Goal: Task Accomplishment & Management: Use online tool/utility

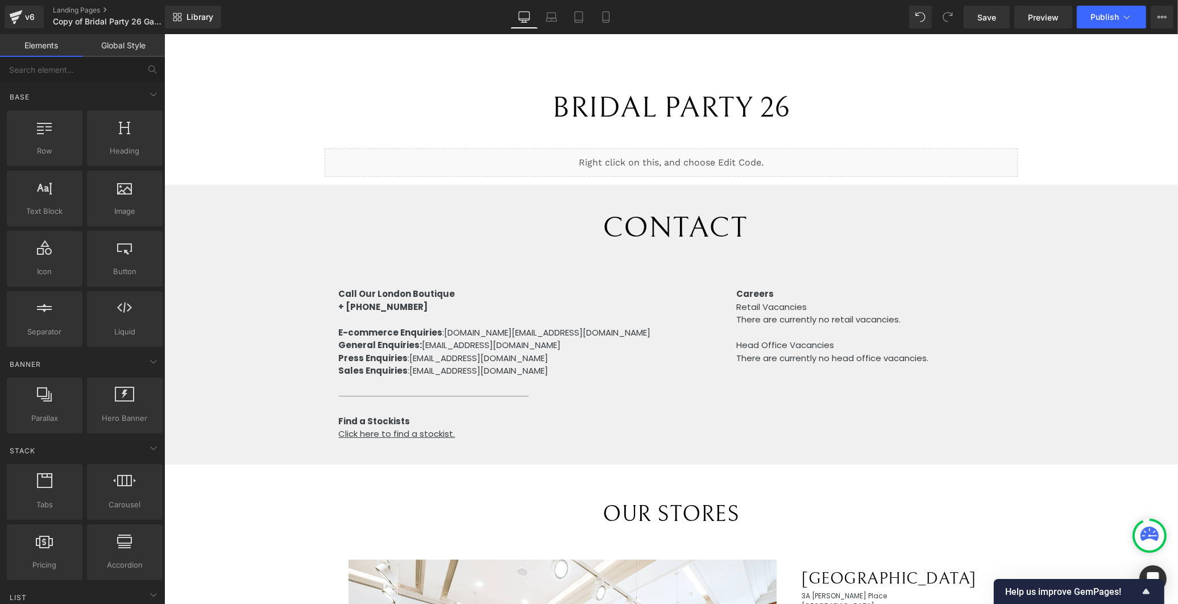
scroll to position [98, 0]
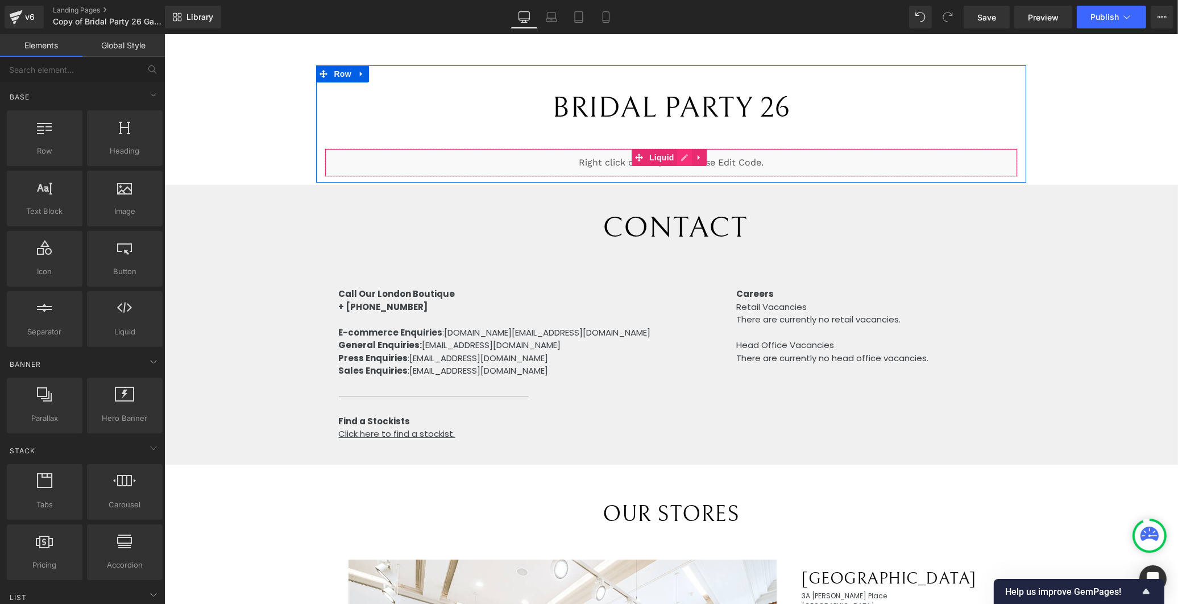
click at [681, 158] on div "Liquid" at bounding box center [670, 162] width 692 height 28
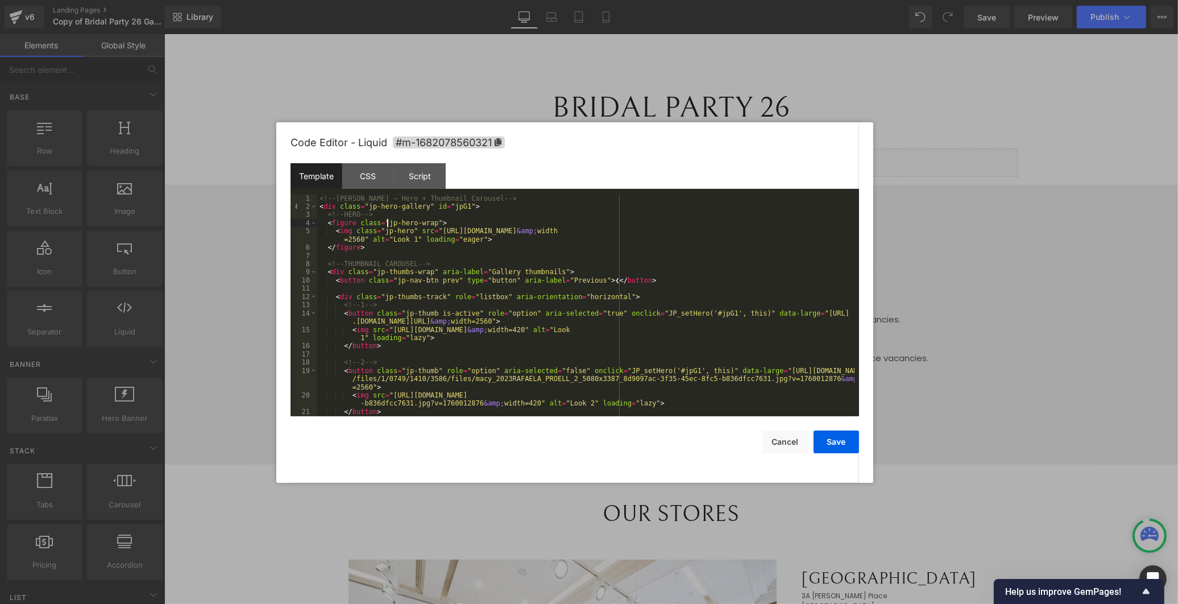
click at [385, 226] on div "<!-- [PERSON_NAME] – Hero + Thumbnail Carousel --> < div class = "jp-hero-galle…" at bounding box center [585, 313] width 537 height 238
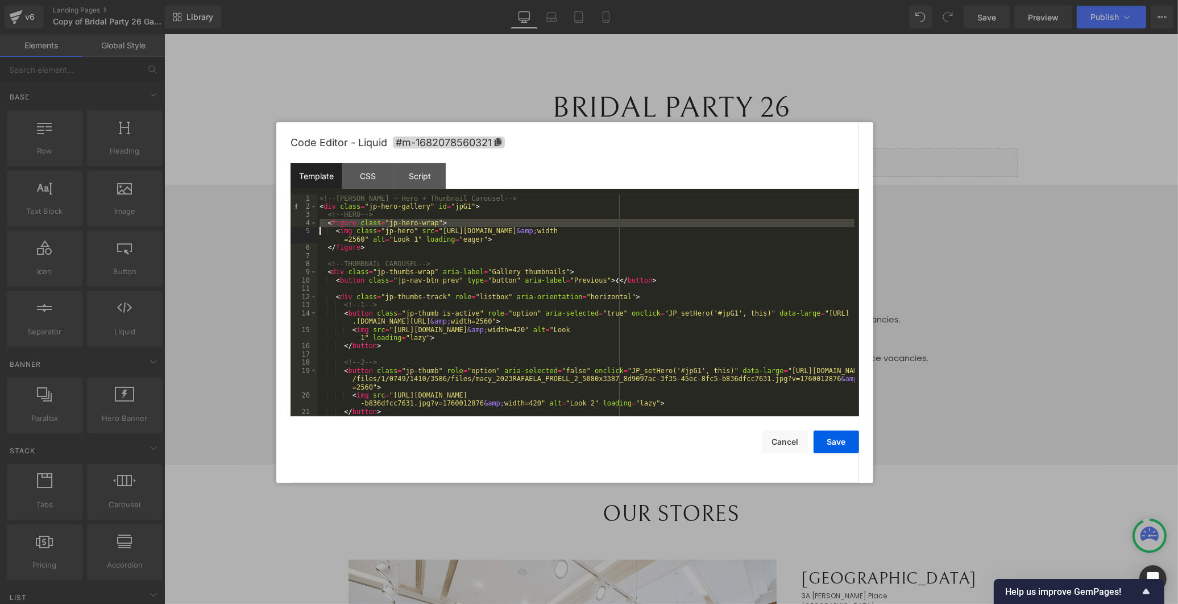
click at [385, 226] on div "<!-- [PERSON_NAME] – Hero + Thumbnail Carousel --> < div class = "jp-hero-galle…" at bounding box center [585, 313] width 537 height 238
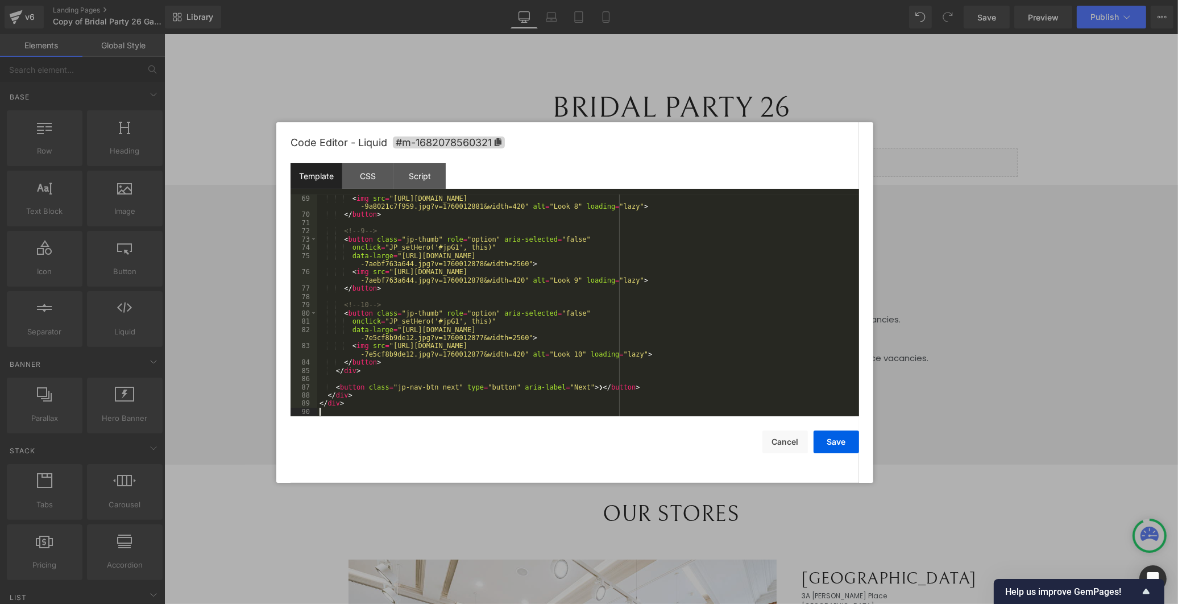
scroll to position [673, 0]
click at [590, 368] on div "< img src = "[URL][DOMAIN_NAME] -9a8021c7f959.jpg?v=1760012881&width=420" alt =…" at bounding box center [585, 317] width 537 height 246
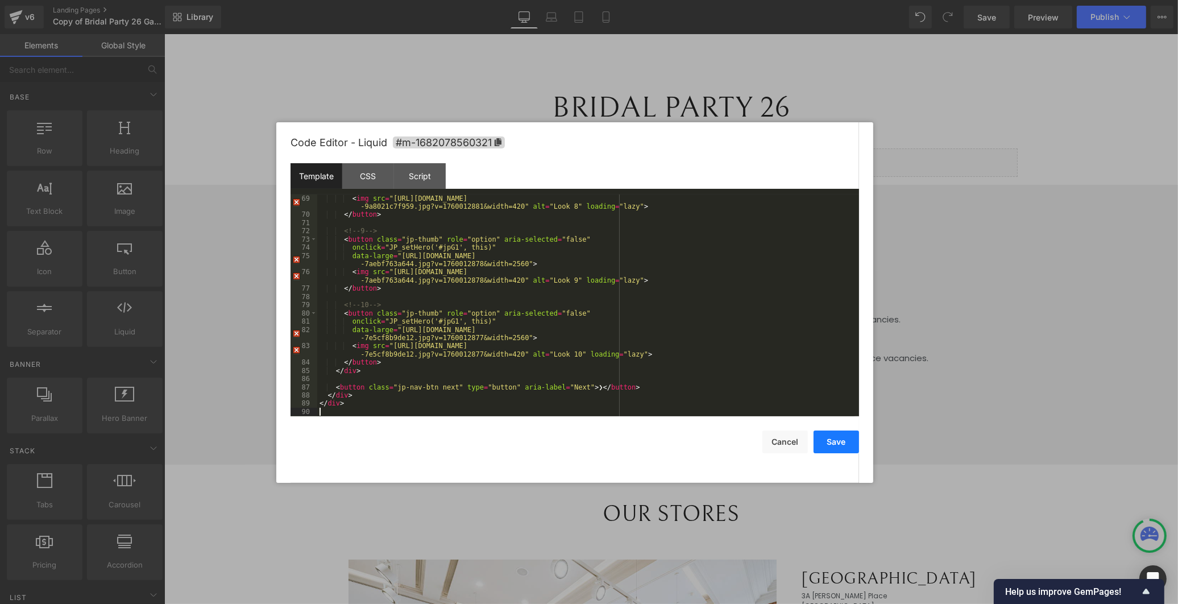
click at [849, 446] on button "Save" at bounding box center [835, 441] width 45 height 23
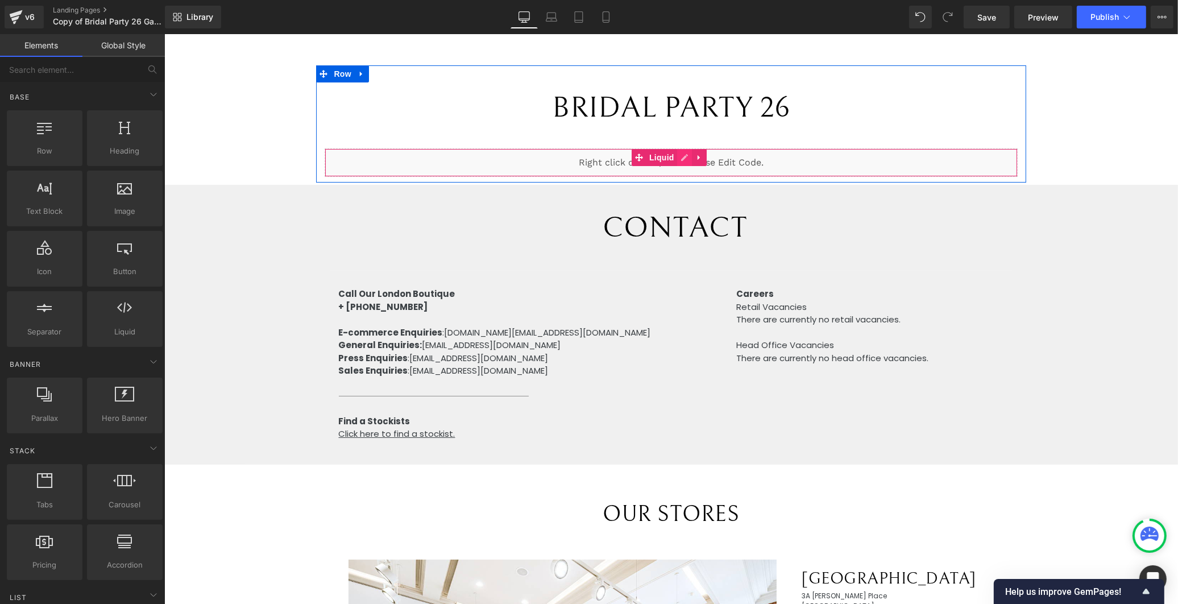
click at [681, 155] on div "Liquid" at bounding box center [670, 162] width 692 height 28
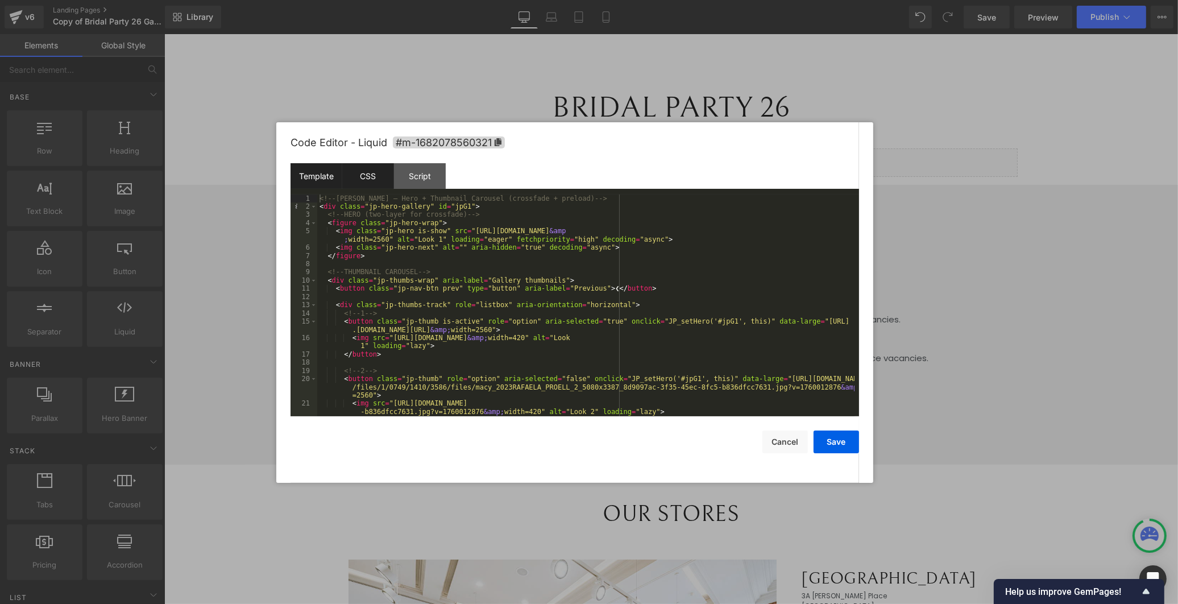
click at [366, 175] on div "CSS" at bounding box center [368, 176] width 52 height 26
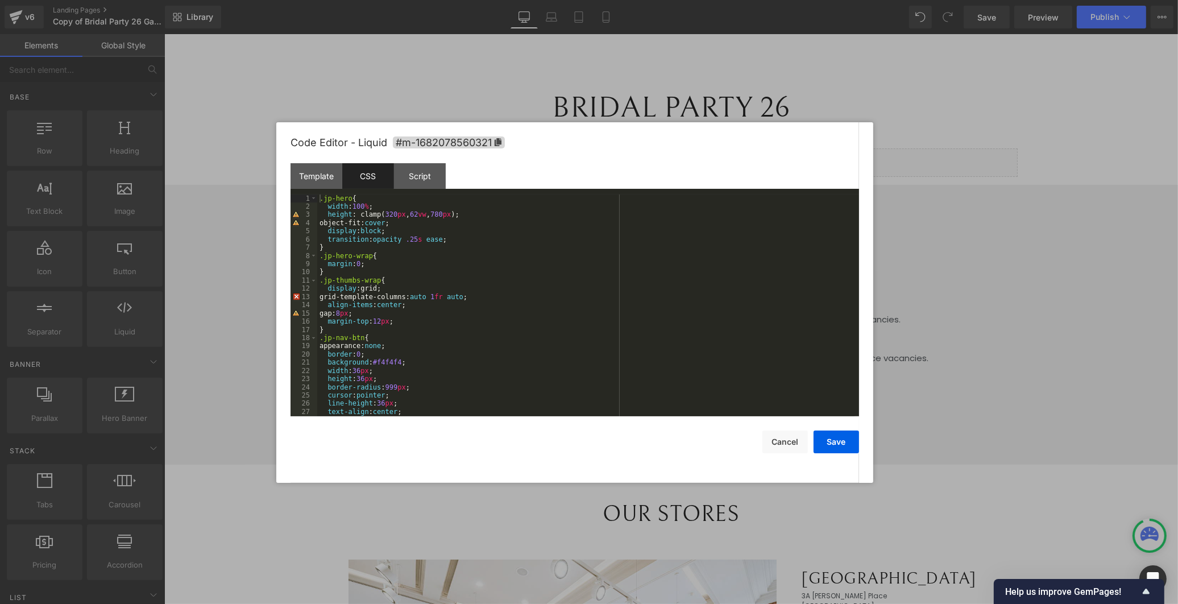
click at [724, 248] on div ".jp-hero { width : 100 % ; height : clamp( 320 px , 62 vw , 780 px ); object-fi…" at bounding box center [585, 313] width 537 height 238
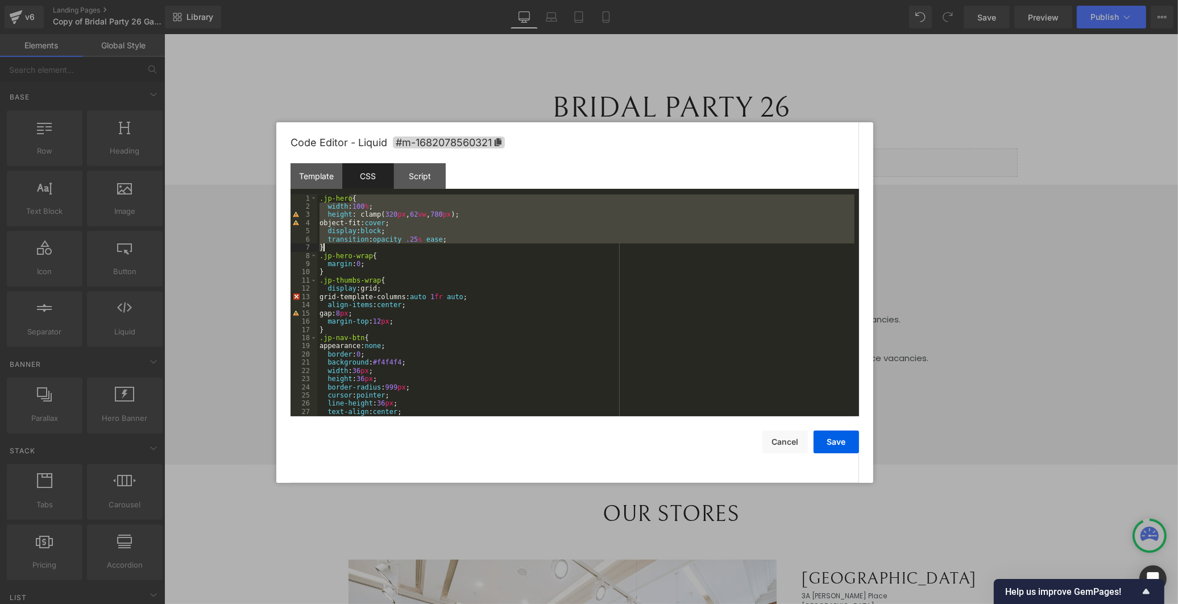
click at [724, 248] on div ".jp-hero { width : 100 % ; height : clamp( 320 px , 62 vw , 780 px ); object-fi…" at bounding box center [585, 313] width 537 height 238
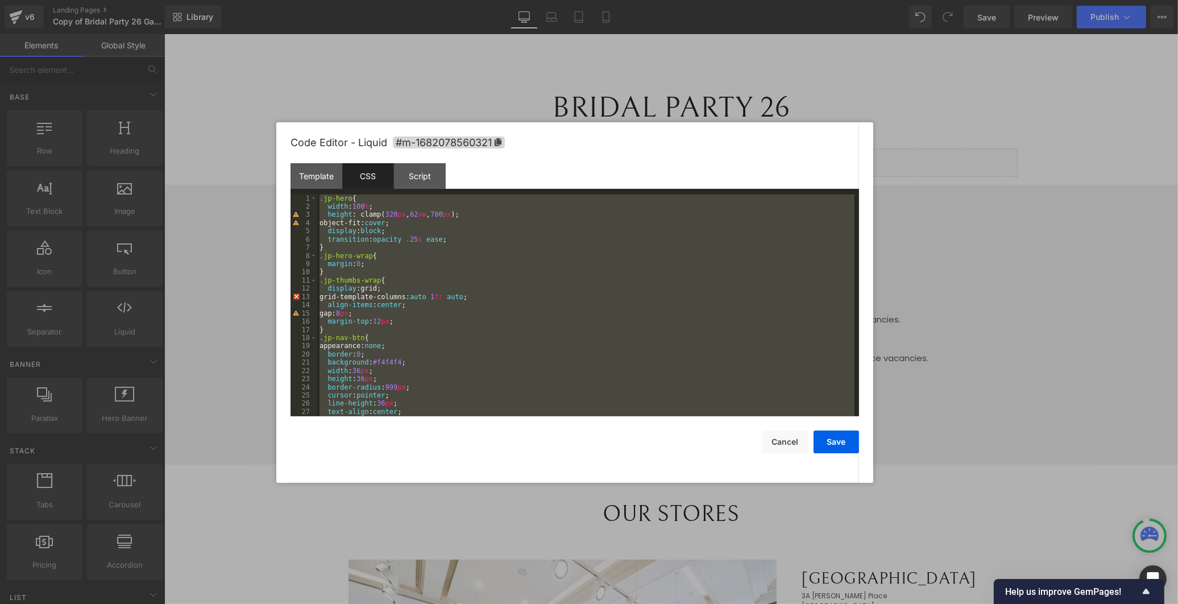
click at [724, 248] on div ".jp-hero { width : 100 % ; height : clamp( 320 px , 62 vw , 780 px ); object-fi…" at bounding box center [585, 313] width 537 height 238
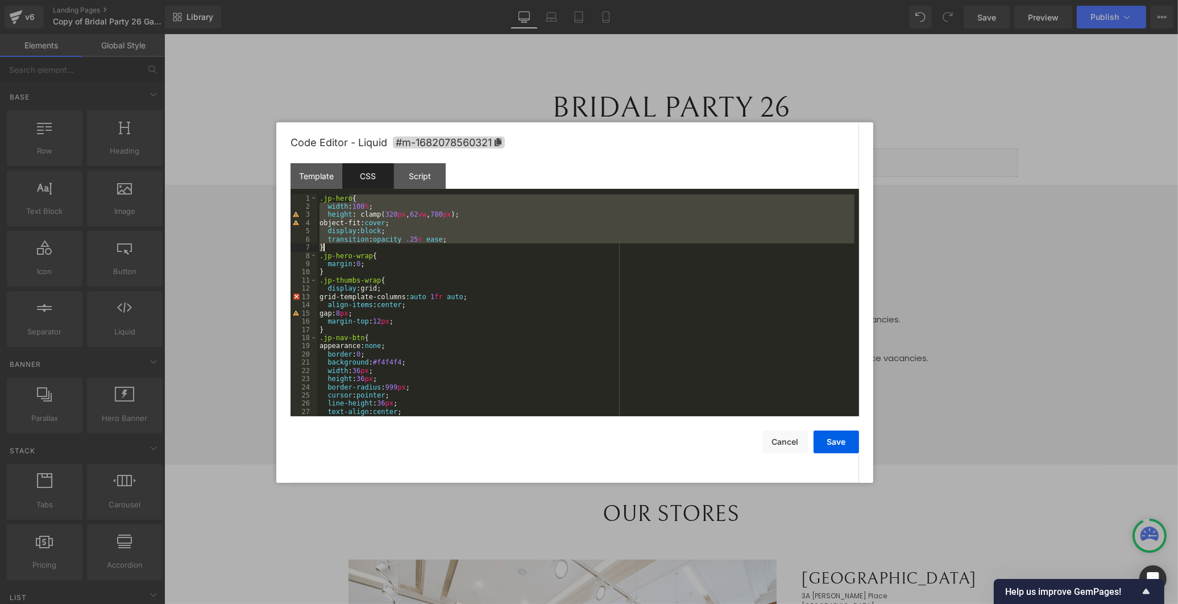
click at [724, 248] on div ".jp-hero { width : 100 % ; height : clamp( 320 px , 62 vw , 780 px ); object-fi…" at bounding box center [585, 313] width 537 height 238
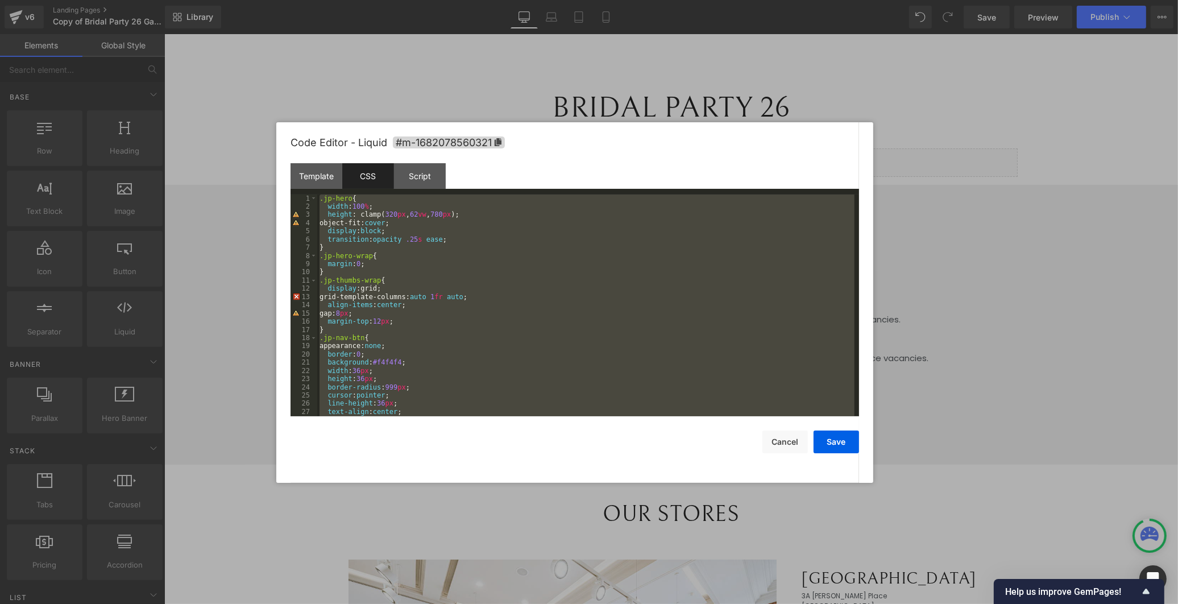
click at [724, 248] on div ".jp-hero { width : 100 % ; height : clamp( 320 px , 62 vw , 780 px ); object-fi…" at bounding box center [585, 313] width 537 height 238
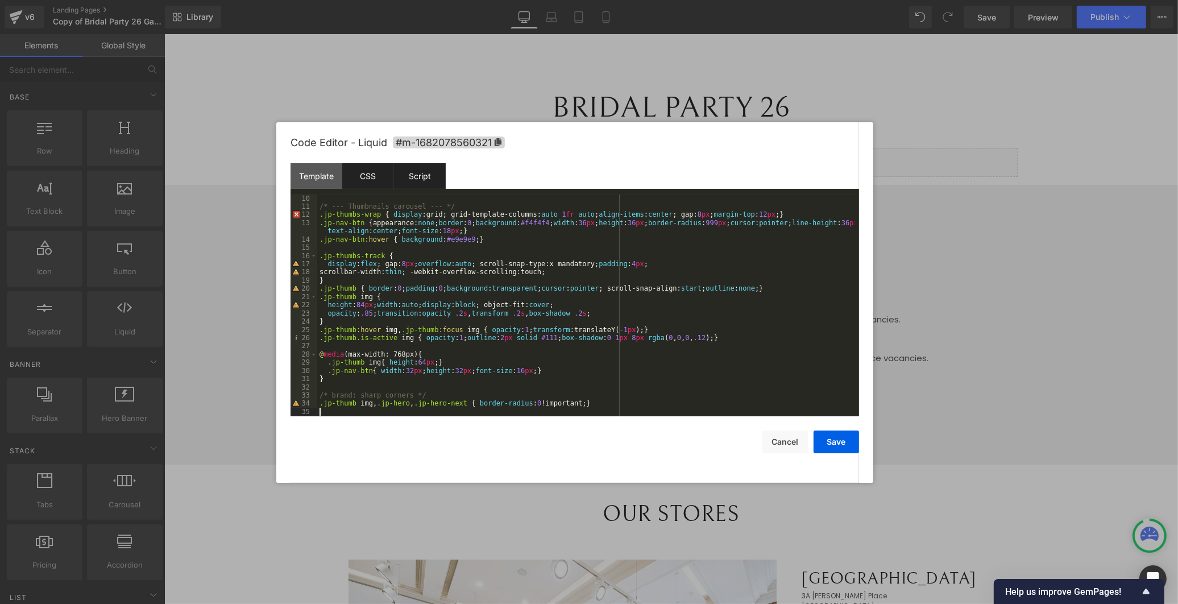
click at [427, 181] on div "Script" at bounding box center [420, 176] width 52 height 26
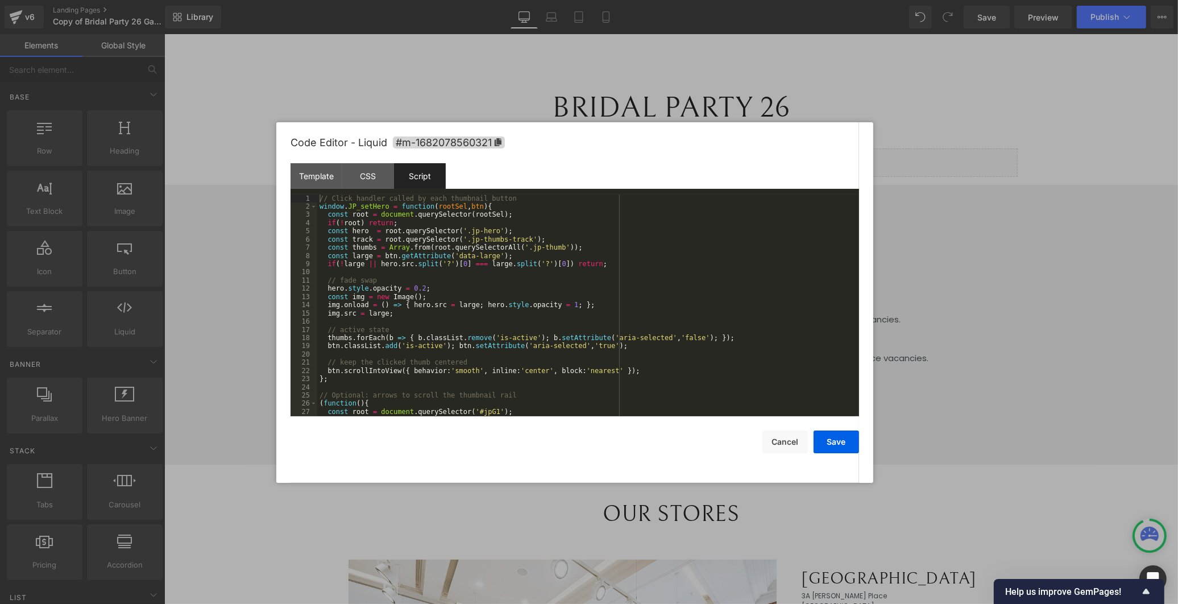
click at [547, 336] on div "// Click handler called by each thumbnail button window . JP_setHero = function…" at bounding box center [585, 313] width 537 height 238
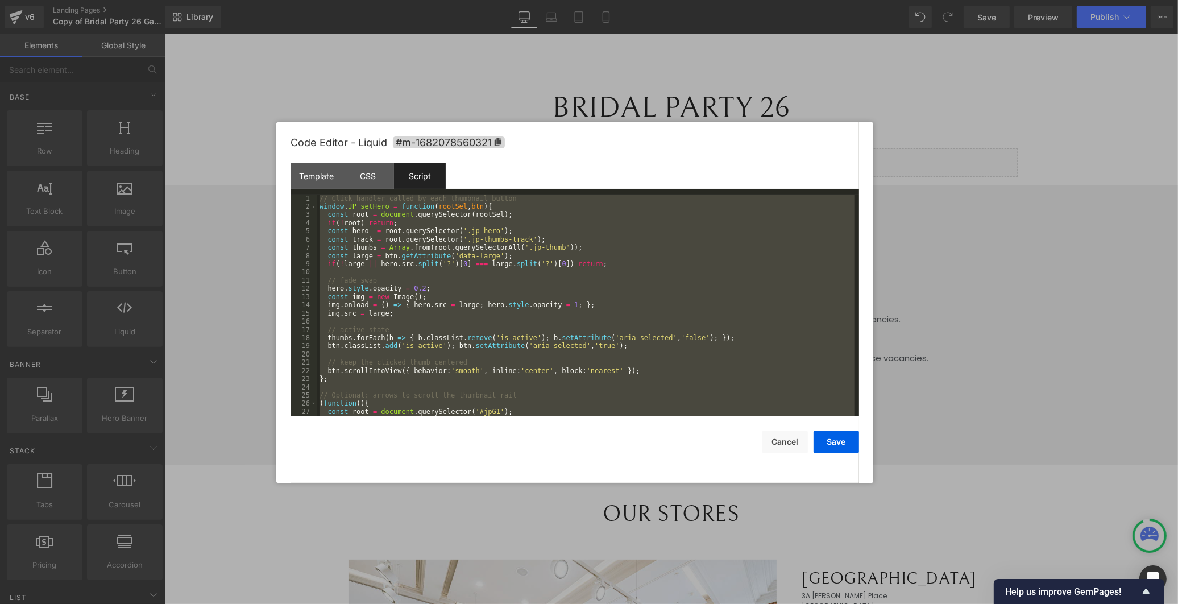
click at [547, 336] on div "// Click handler called by each thumbnail button window . JP_setHero = function…" at bounding box center [585, 313] width 537 height 238
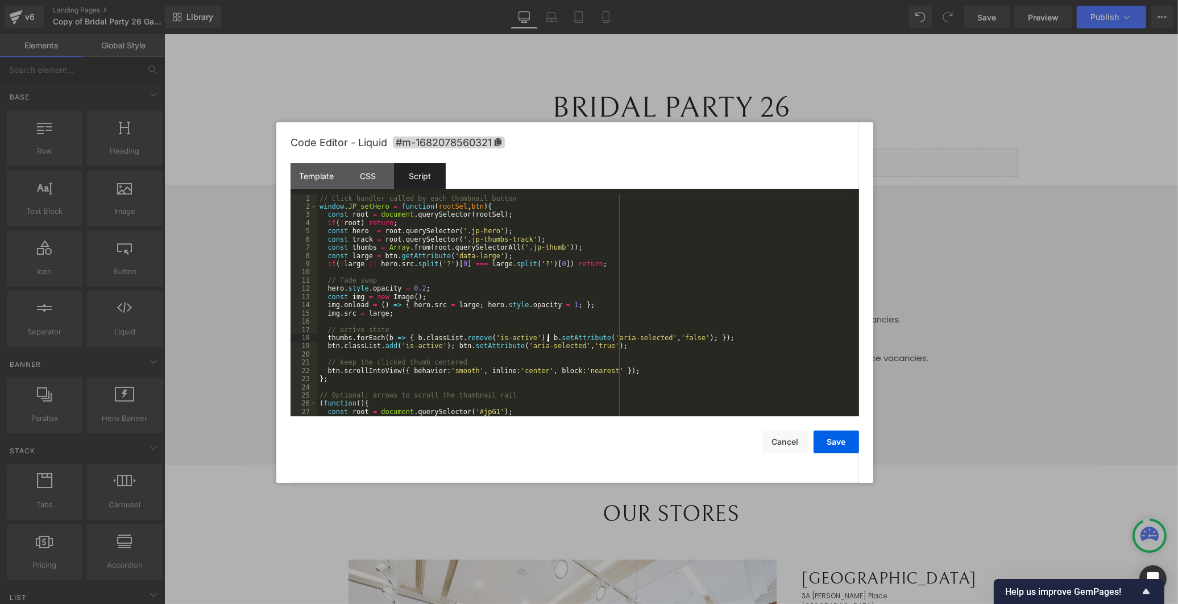
click at [547, 336] on div "// Click handler called by each thumbnail button window . JP_setHero = function…" at bounding box center [585, 313] width 537 height 238
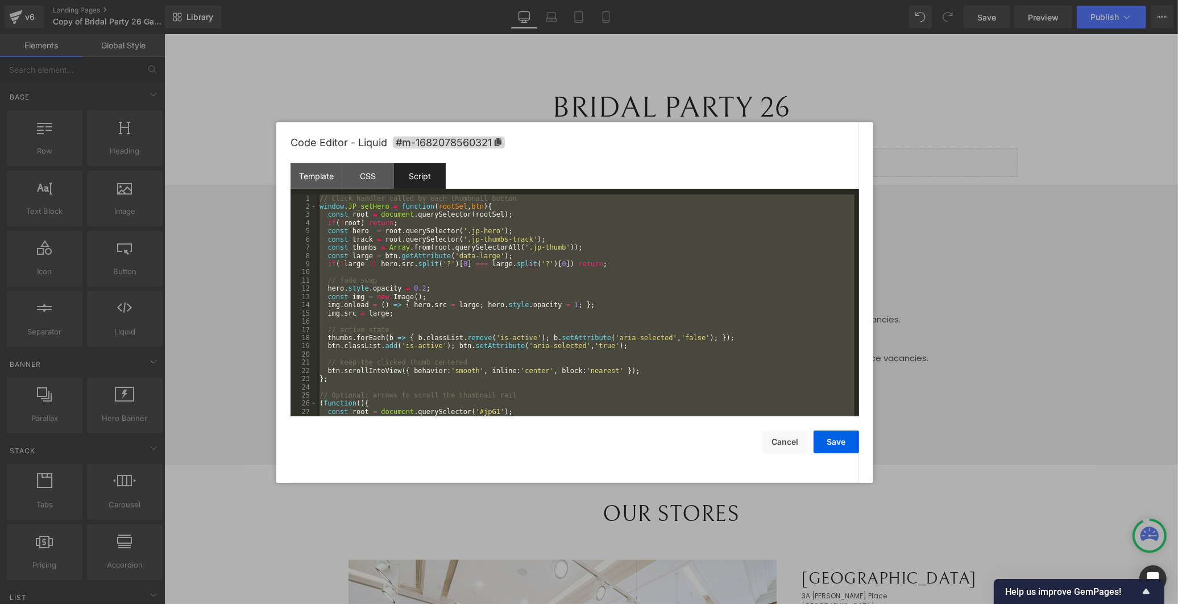
scroll to position [246, 0]
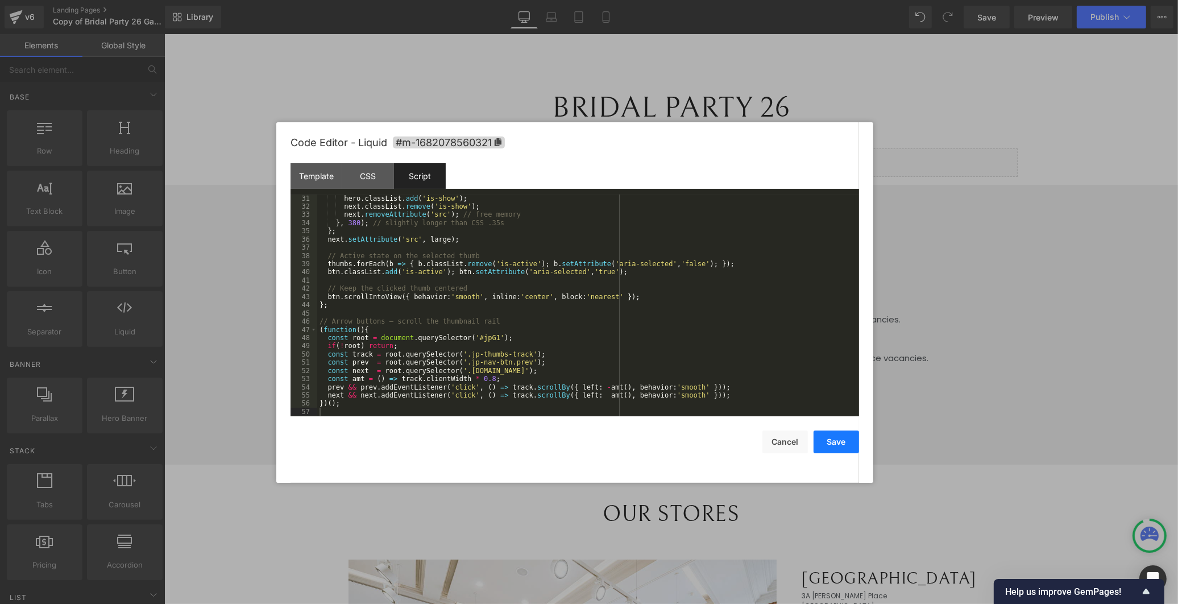
click at [822, 439] on button "Save" at bounding box center [835, 441] width 45 height 23
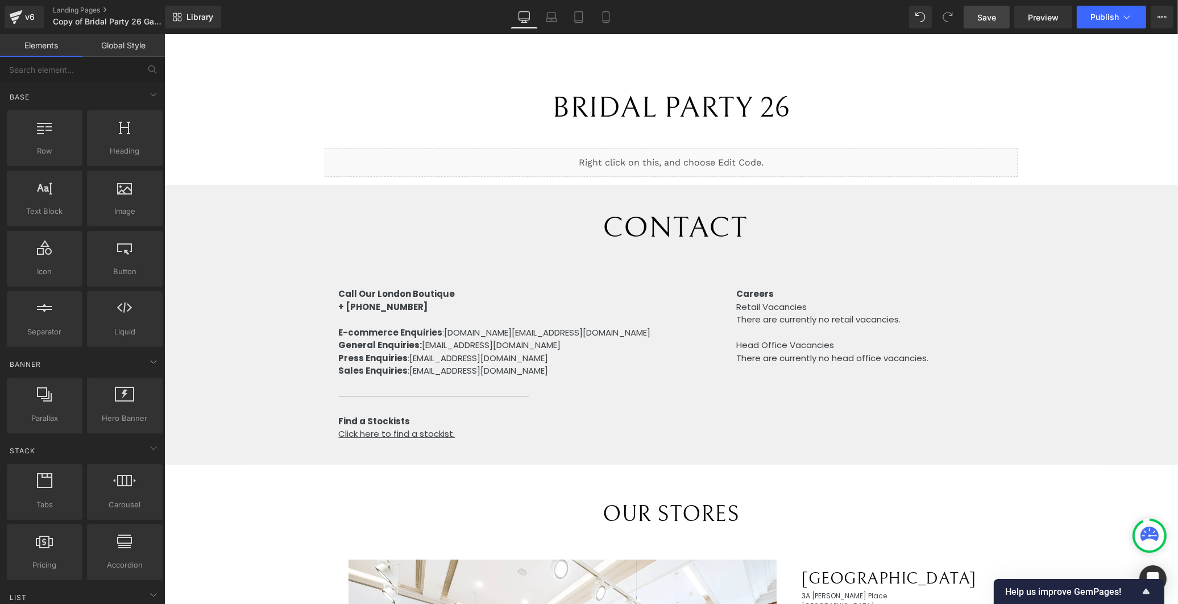
click at [980, 12] on span "Save" at bounding box center [986, 17] width 19 height 12
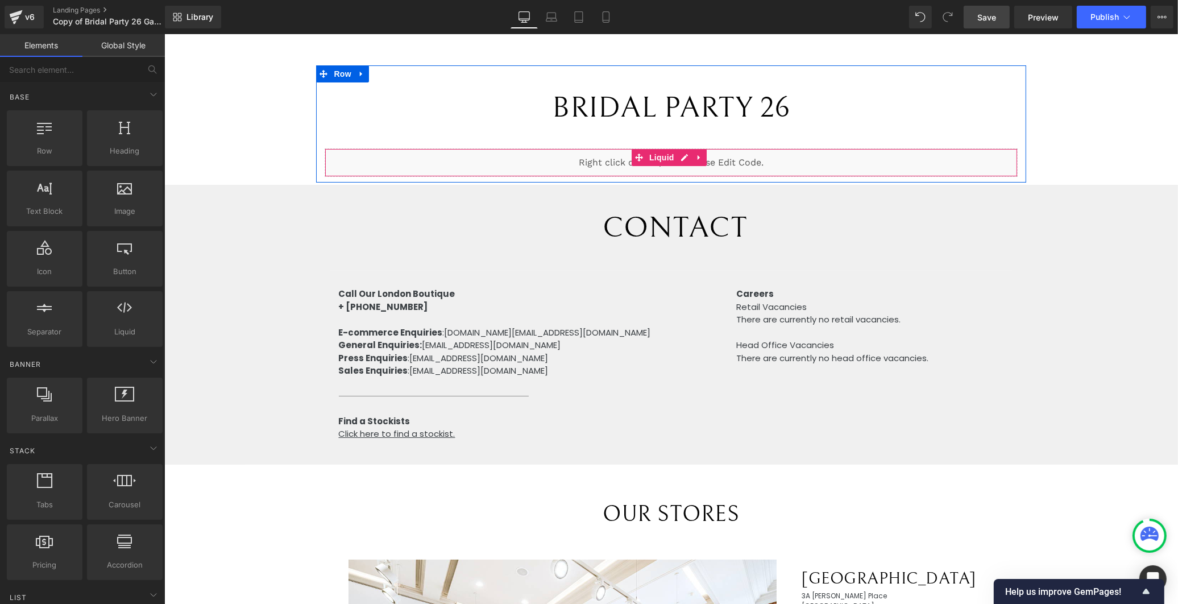
click at [680, 156] on div "Liquid" at bounding box center [670, 162] width 692 height 28
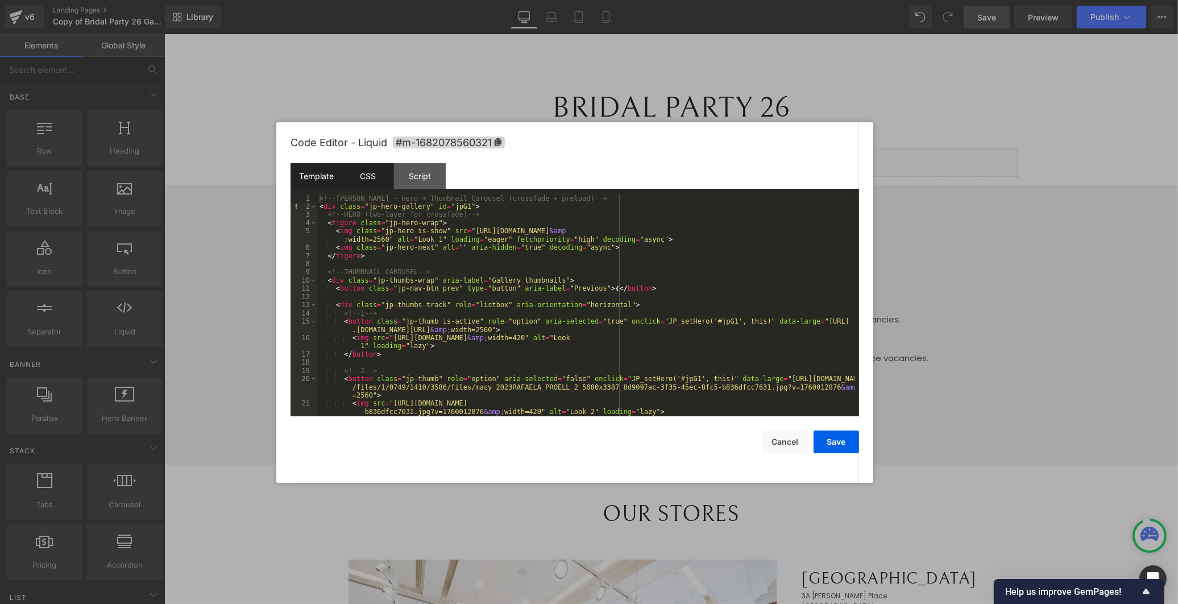
click at [377, 184] on div "CSS" at bounding box center [368, 176] width 52 height 26
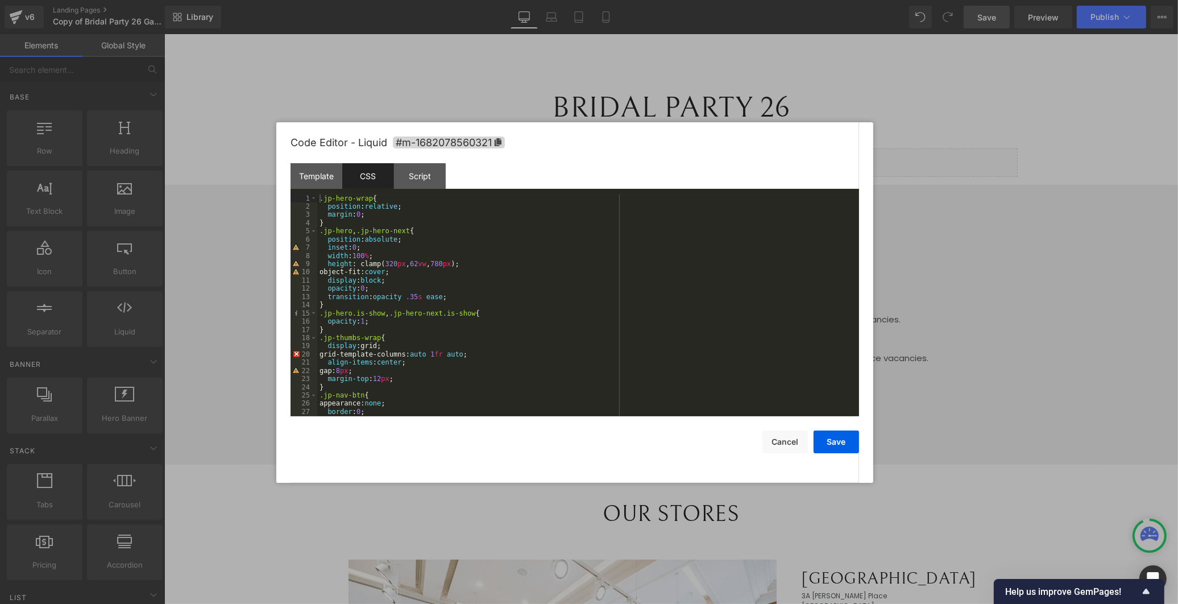
click at [332, 202] on div ".jp-hero-wrap { position : relative ; margin : 0 ; } .jp-hero , .jp-hero-next {…" at bounding box center [585, 313] width 537 height 238
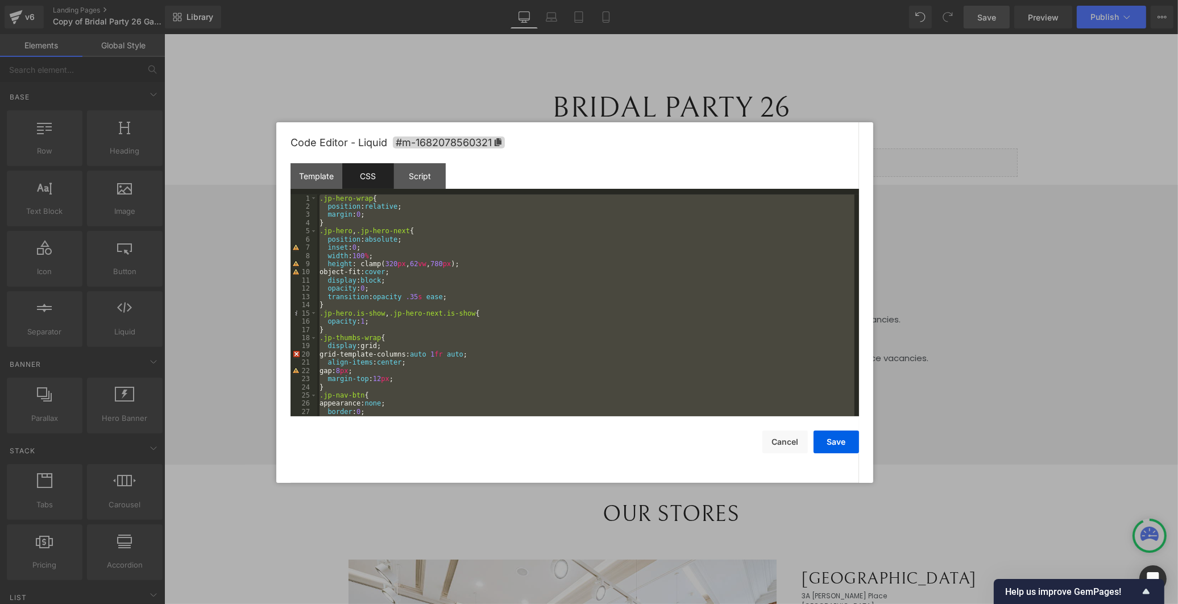
click at [332, 202] on div ".jp-hero-wrap { position : relative ; margin : 0 ; } .jp-hero , .jp-hero-next {…" at bounding box center [585, 313] width 537 height 238
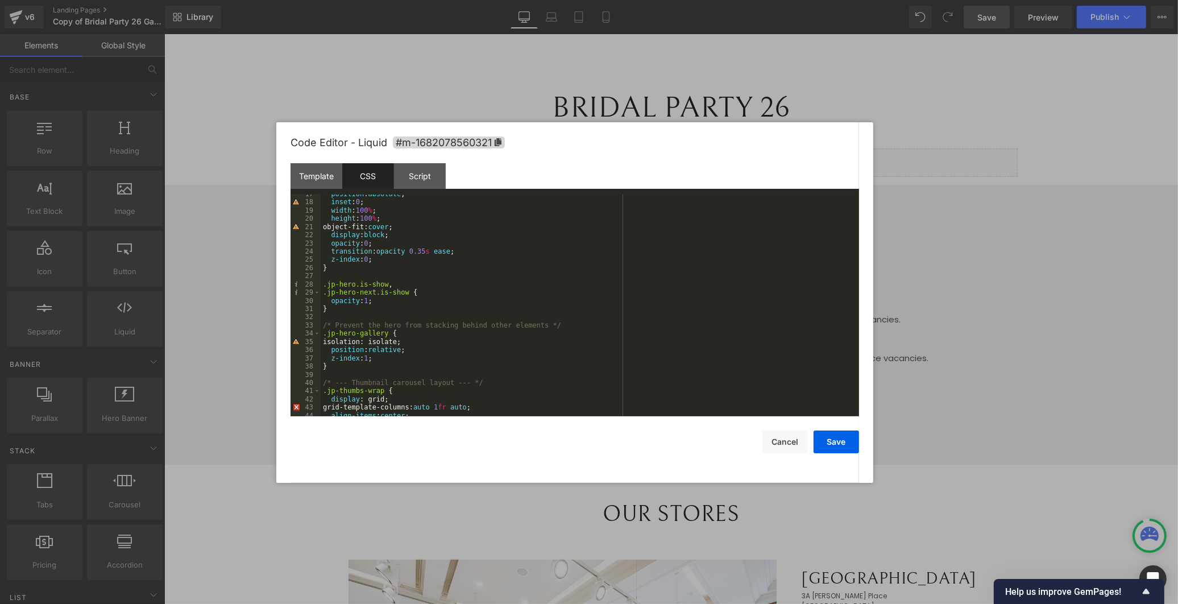
scroll to position [0, 0]
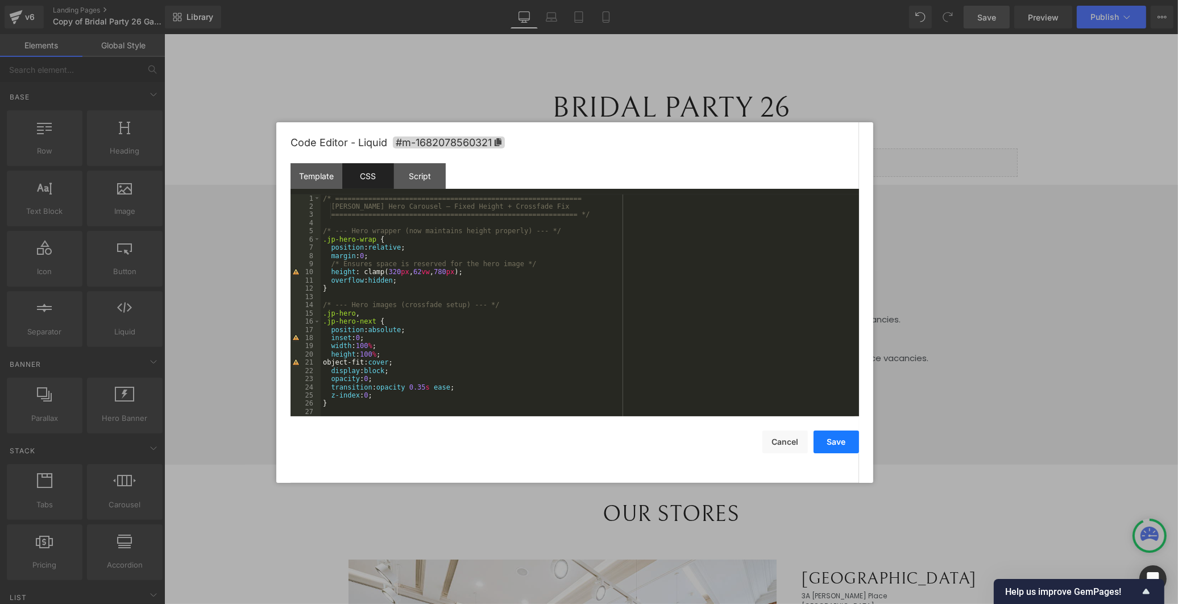
click at [849, 442] on button "Save" at bounding box center [835, 441] width 45 height 23
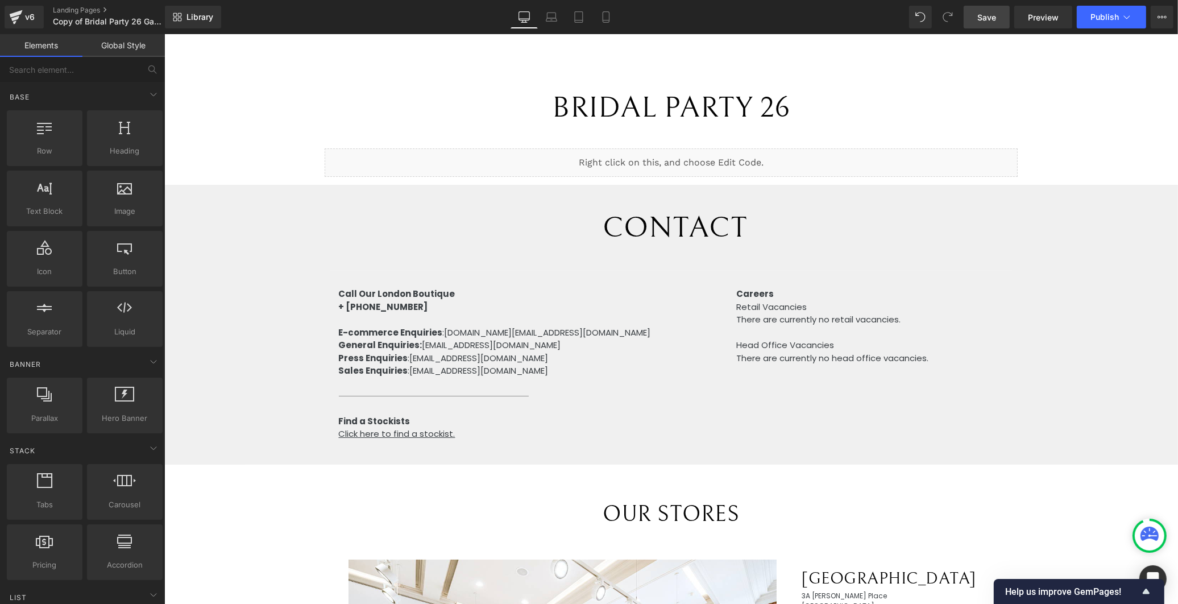
click at [997, 20] on link "Save" at bounding box center [987, 17] width 46 height 23
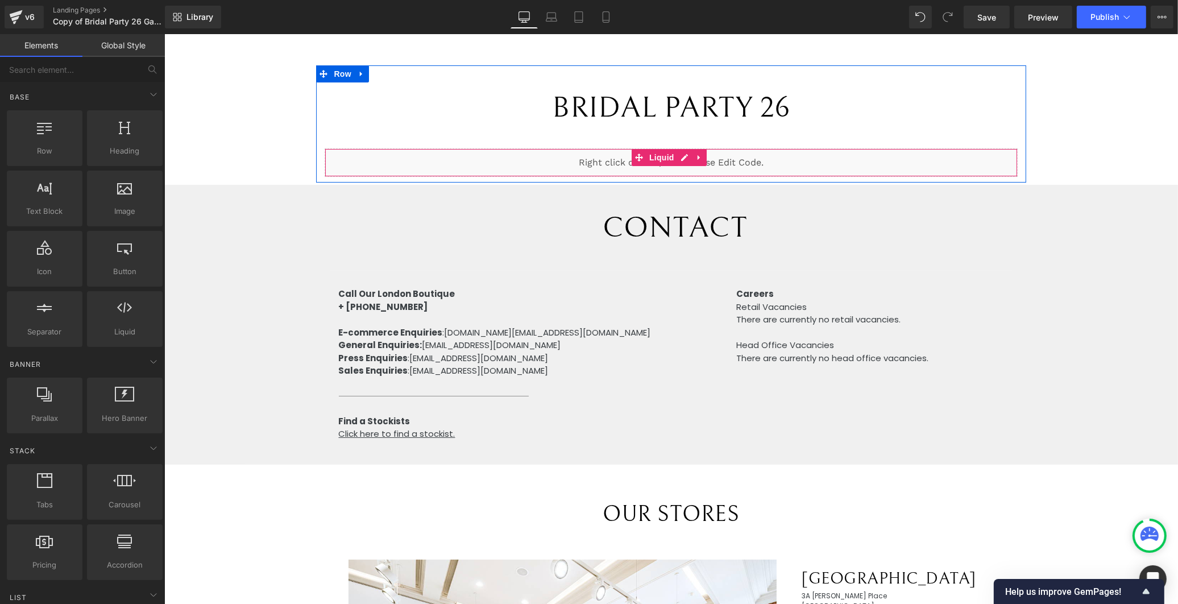
click at [684, 157] on div "Liquid" at bounding box center [670, 162] width 692 height 28
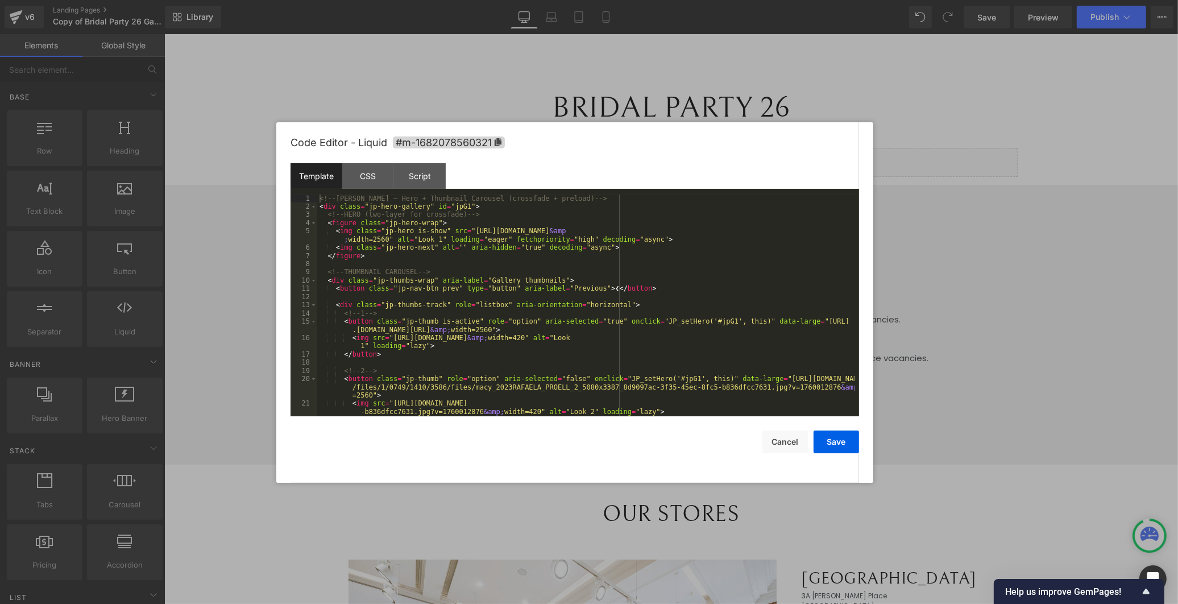
drag, startPoint x: 354, startPoint y: 175, endPoint x: 380, endPoint y: 189, distance: 29.8
click at [354, 175] on div "CSS" at bounding box center [368, 176] width 52 height 26
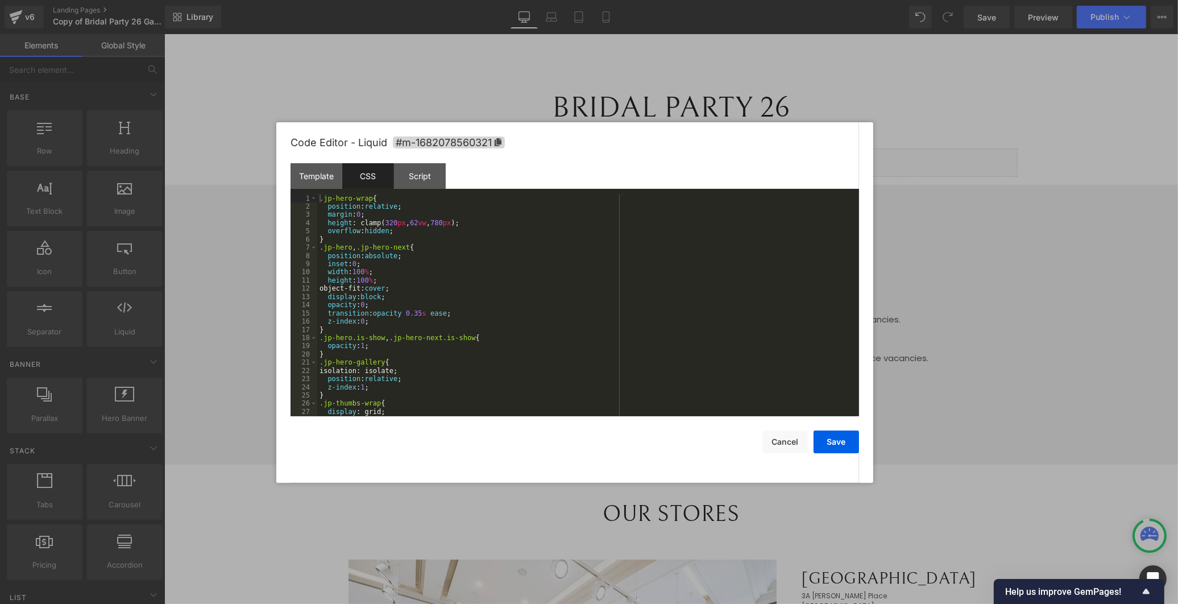
click at [429, 236] on div ".jp-hero-wrap { position : relative ; margin : 0 ; height : clamp( 320 px , 62 …" at bounding box center [585, 313] width 537 height 238
click at [429, 235] on div ".jp-hero-wrap { position : relative ; margin : 0 ; height : clamp( 320 px , 62 …" at bounding box center [585, 313] width 537 height 238
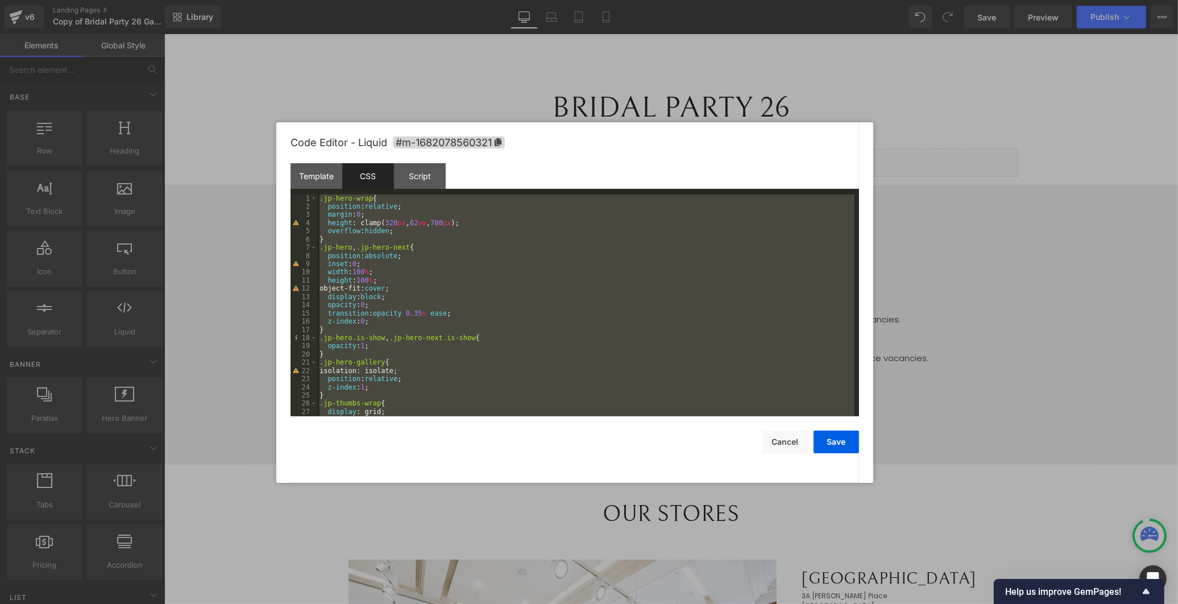
click at [429, 235] on div ".jp-hero-wrap { position : relative ; margin : 0 ; height : clamp( 320 px , 62 …" at bounding box center [585, 313] width 537 height 238
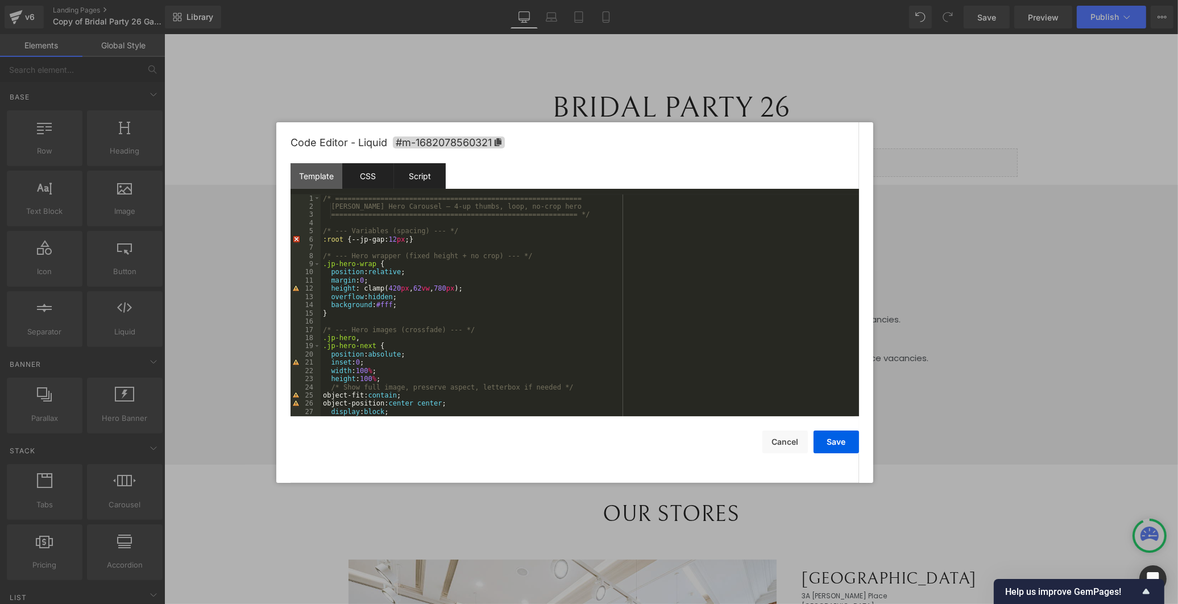
click at [429, 175] on div "Script" at bounding box center [420, 176] width 52 height 26
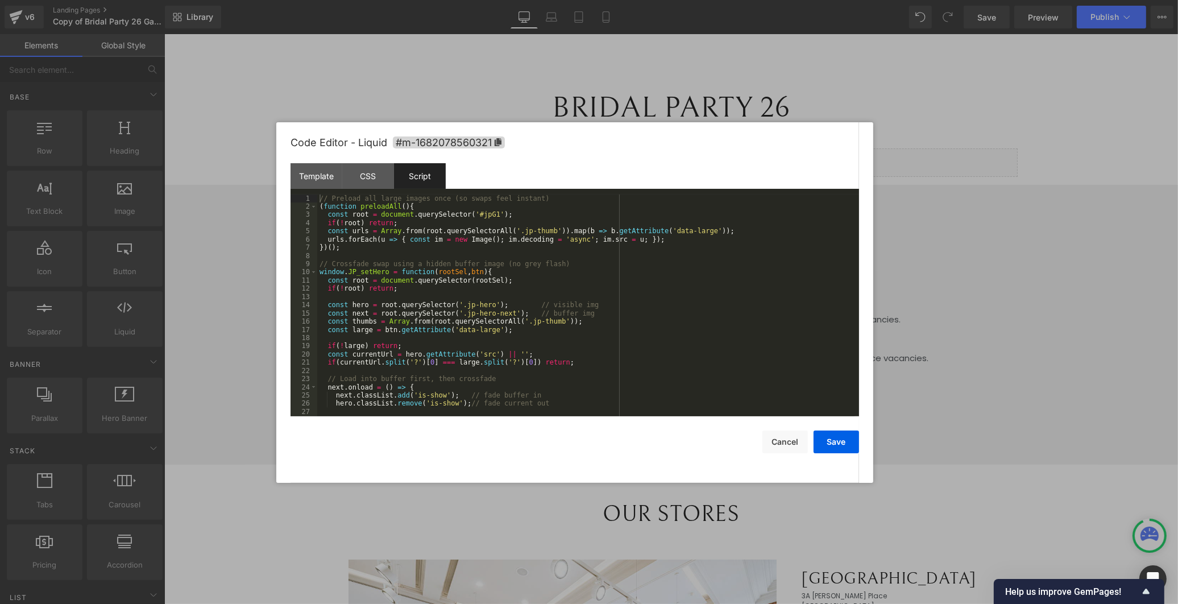
click at [478, 258] on div "// Preload all large images once (so swaps feel instant) ( function preloadAll …" at bounding box center [585, 313] width 537 height 238
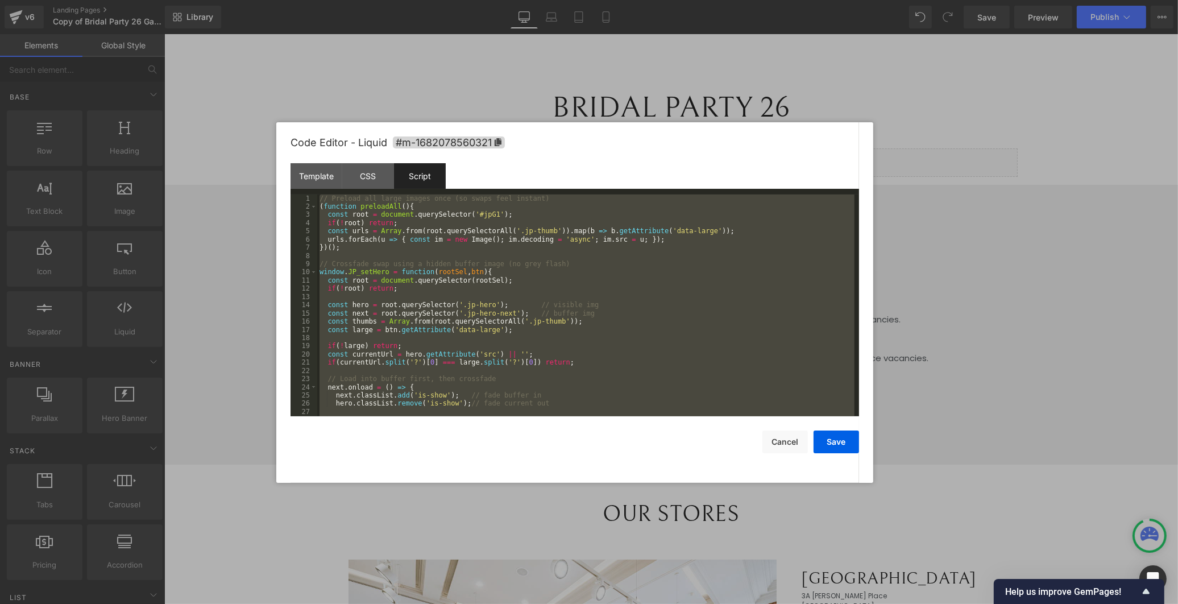
scroll to position [903, 0]
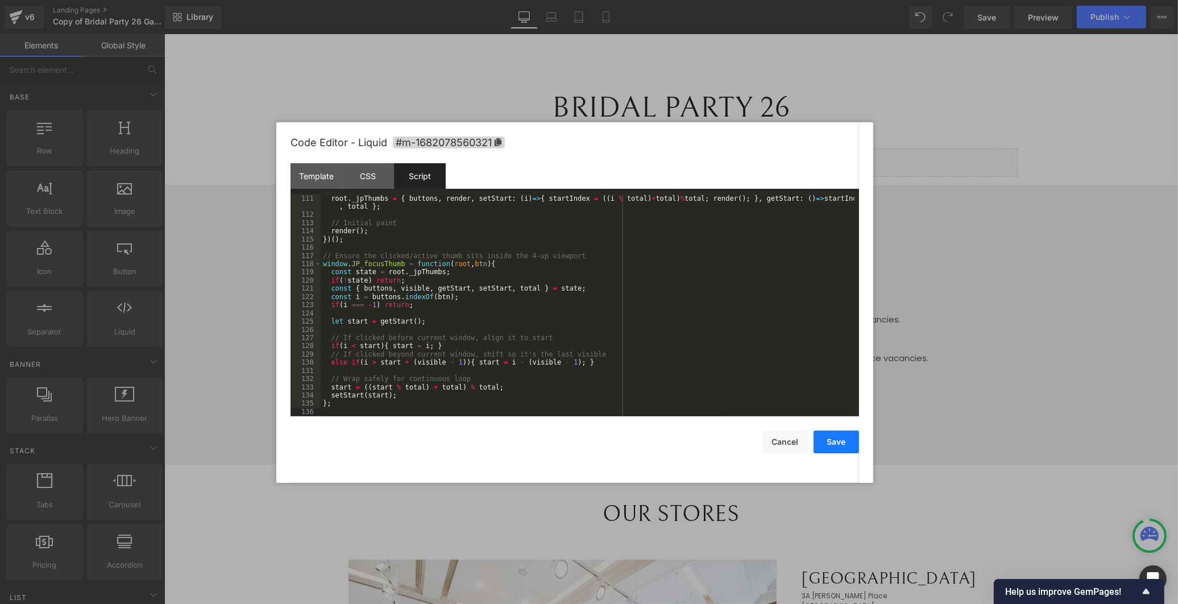
click at [846, 450] on button "Save" at bounding box center [835, 441] width 45 height 23
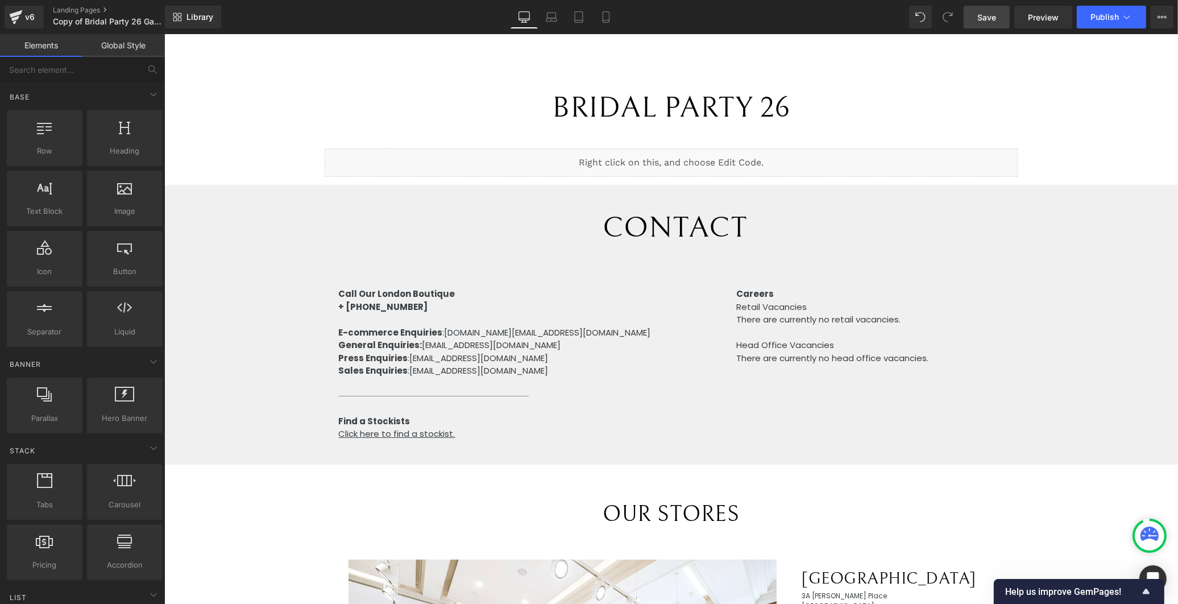
click at [1003, 19] on link "Save" at bounding box center [987, 17] width 46 height 23
click at [164, 34] on div at bounding box center [164, 34] width 0 height 0
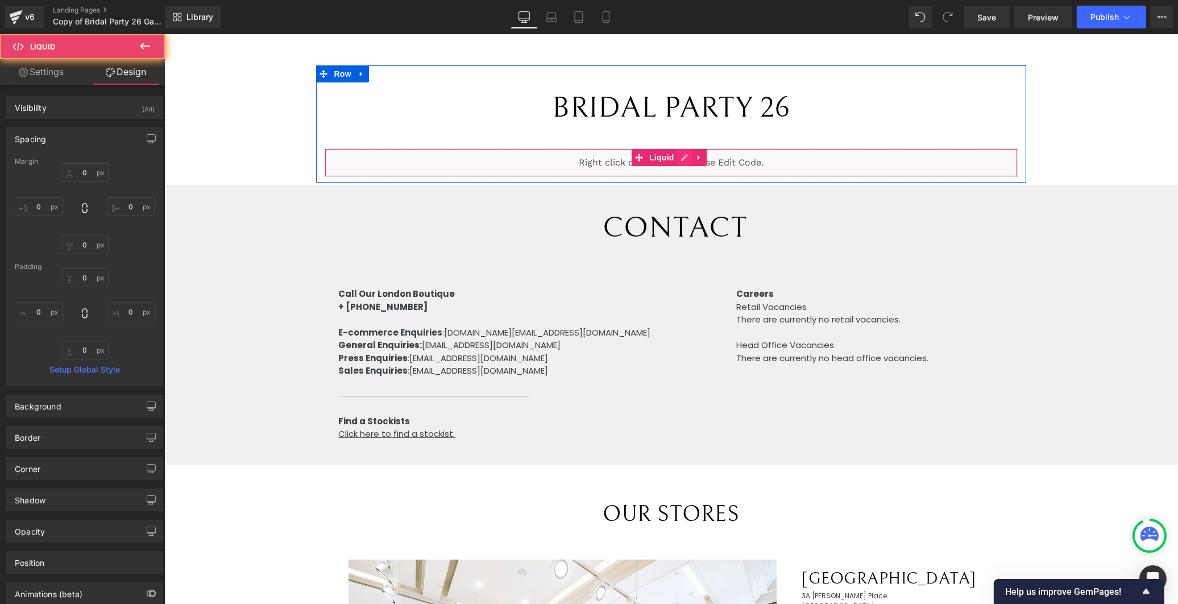
click at [683, 155] on div "Liquid" at bounding box center [670, 162] width 692 height 28
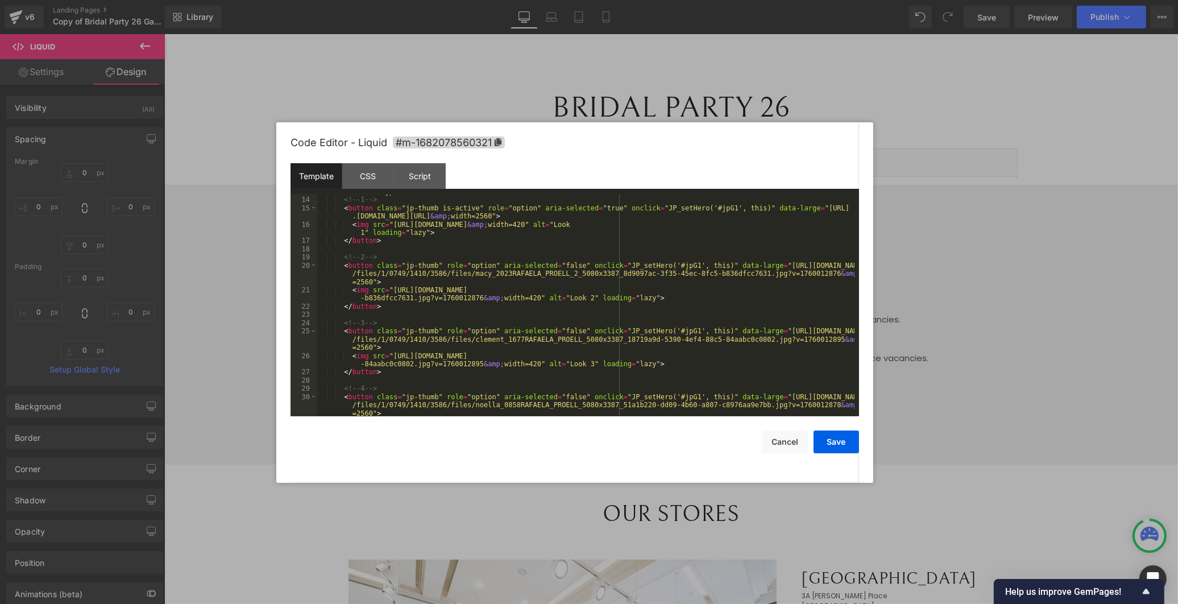
scroll to position [151, 0]
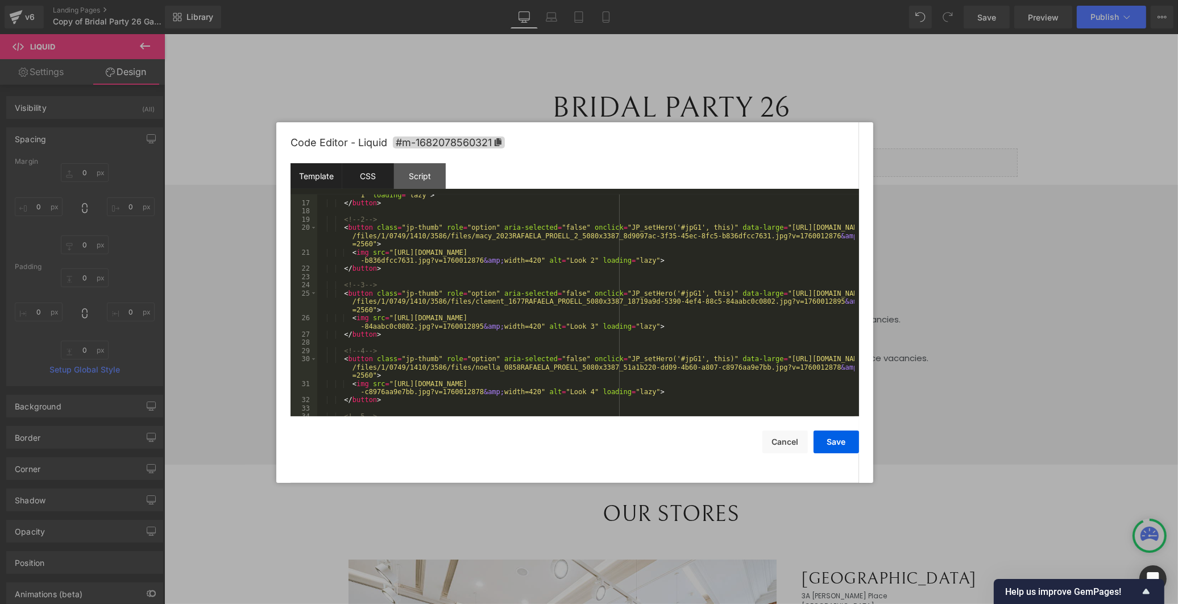
click at [371, 181] on div "CSS" at bounding box center [368, 176] width 52 height 26
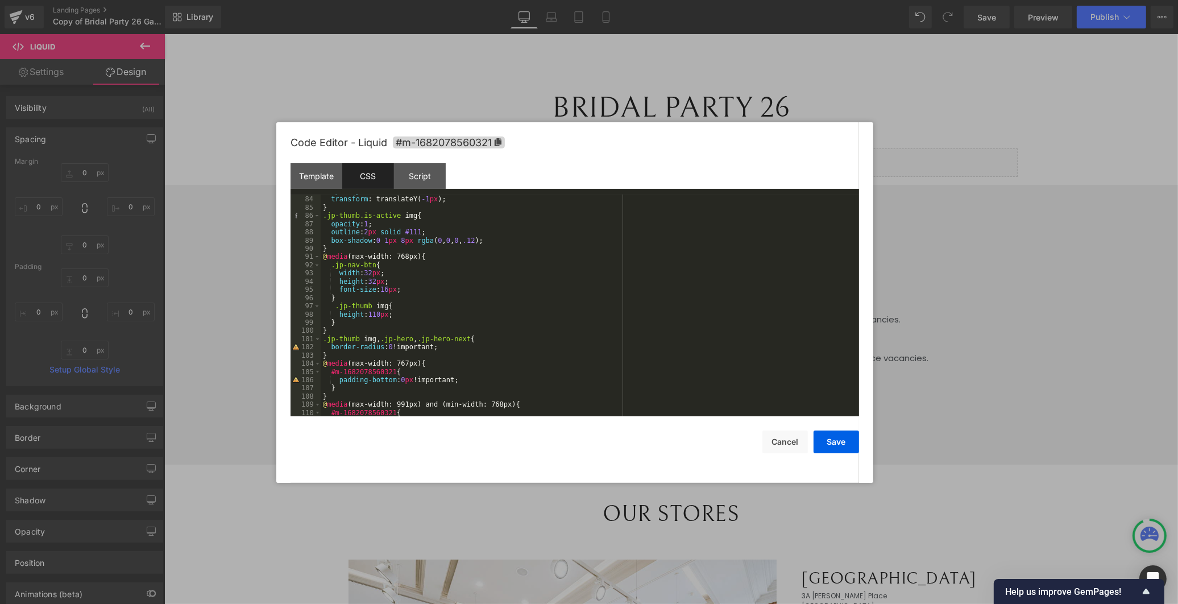
scroll to position [837, 0]
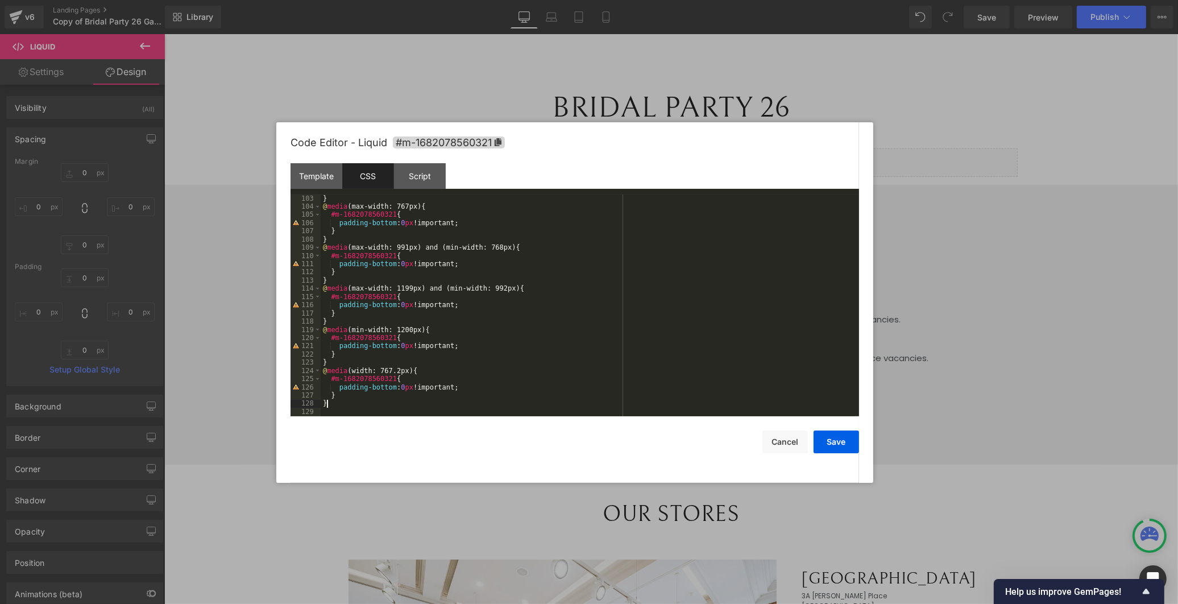
click at [408, 405] on div "} @ media (max-width: 767px) { #m-1682078560321 { padding-bottom : 0 px !import…" at bounding box center [588, 313] width 534 height 238
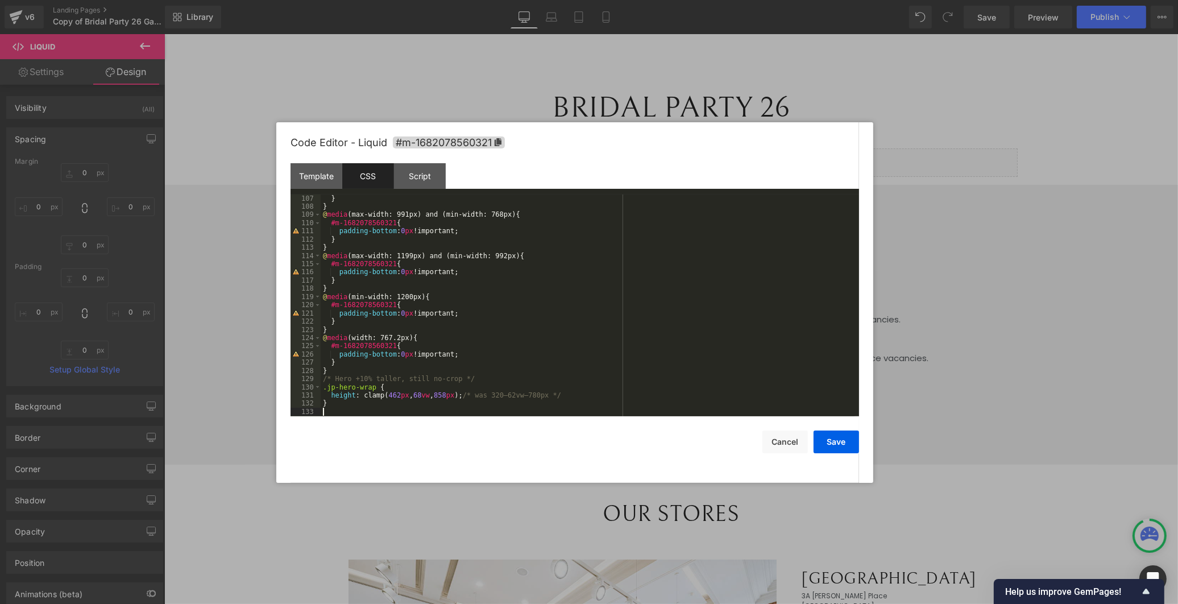
scroll to position [870, 0]
click at [575, 329] on div "} } @ media (max-width: 991px) and (min-width: 768px) { #m-1682078560321 { padd…" at bounding box center [588, 313] width 534 height 238
click at [842, 437] on button "Save" at bounding box center [835, 441] width 45 height 23
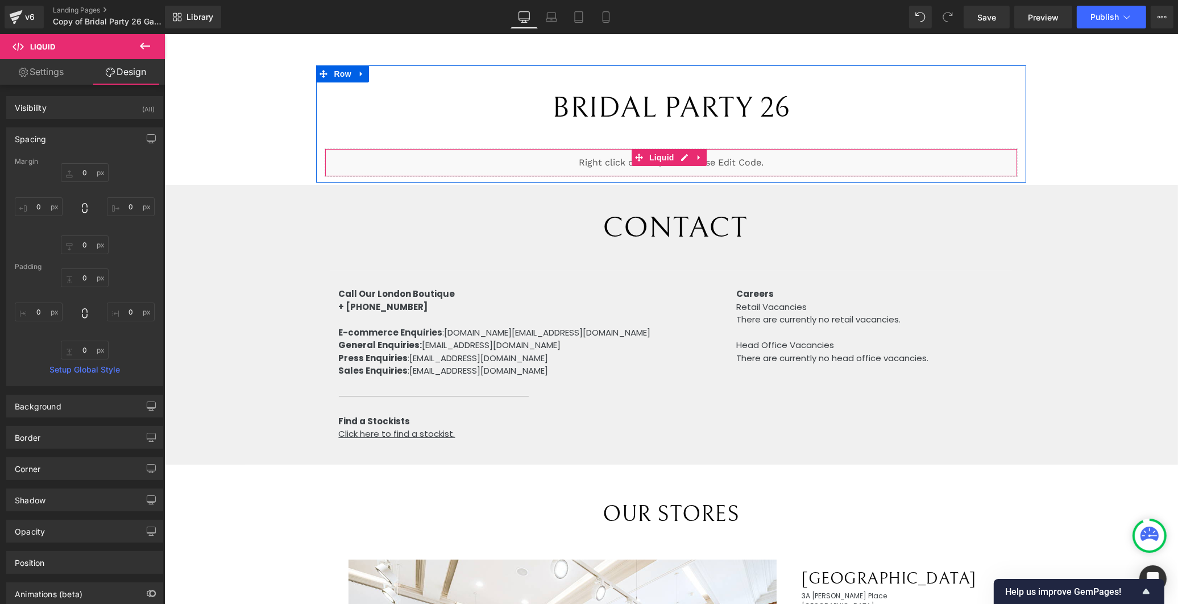
click at [681, 155] on div "Liquid" at bounding box center [670, 162] width 692 height 28
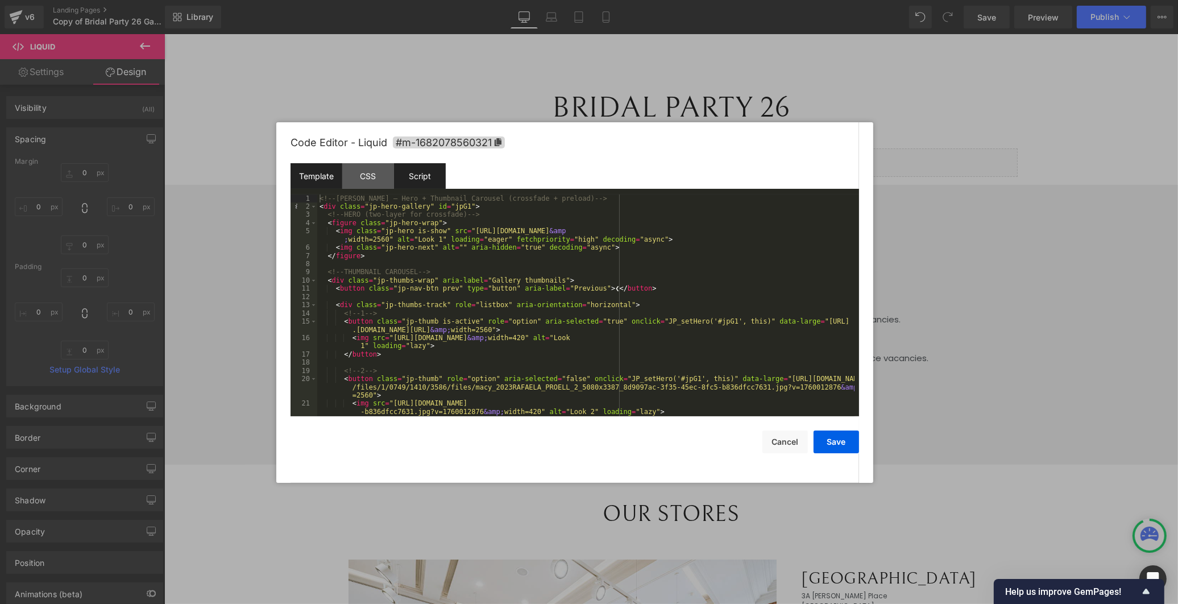
click at [410, 180] on div "Script" at bounding box center [420, 176] width 52 height 26
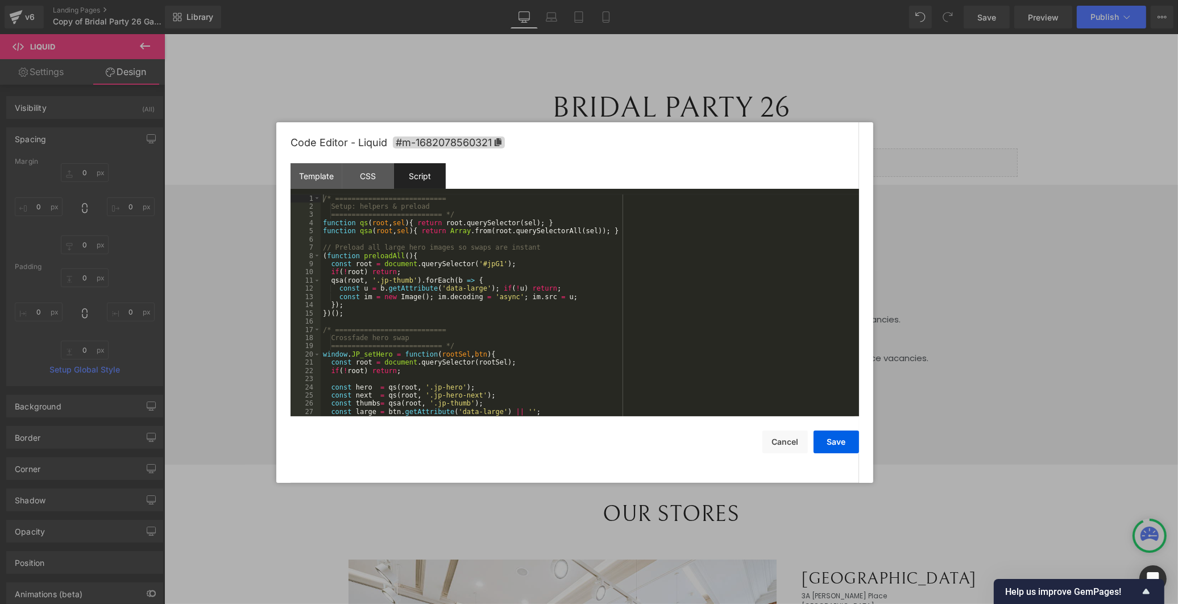
click at [455, 251] on div "/* =========================== Setup: helpers & preload =======================…" at bounding box center [588, 313] width 534 height 238
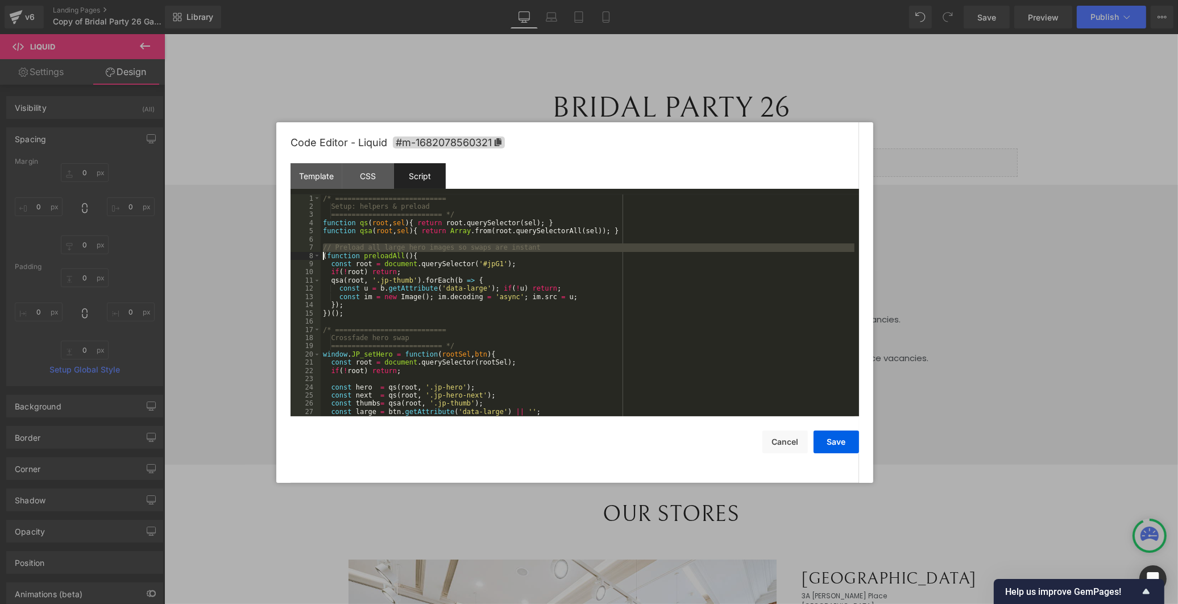
click at [455, 251] on div "/* =========================== Setup: helpers & preload =======================…" at bounding box center [588, 313] width 534 height 238
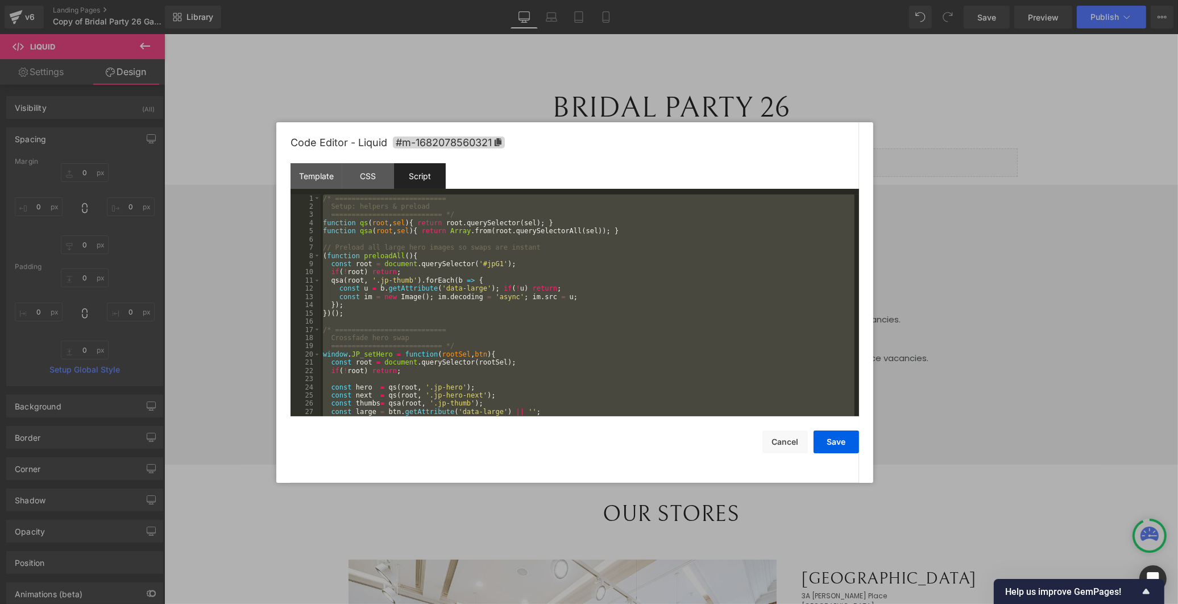
scroll to position [1124, 0]
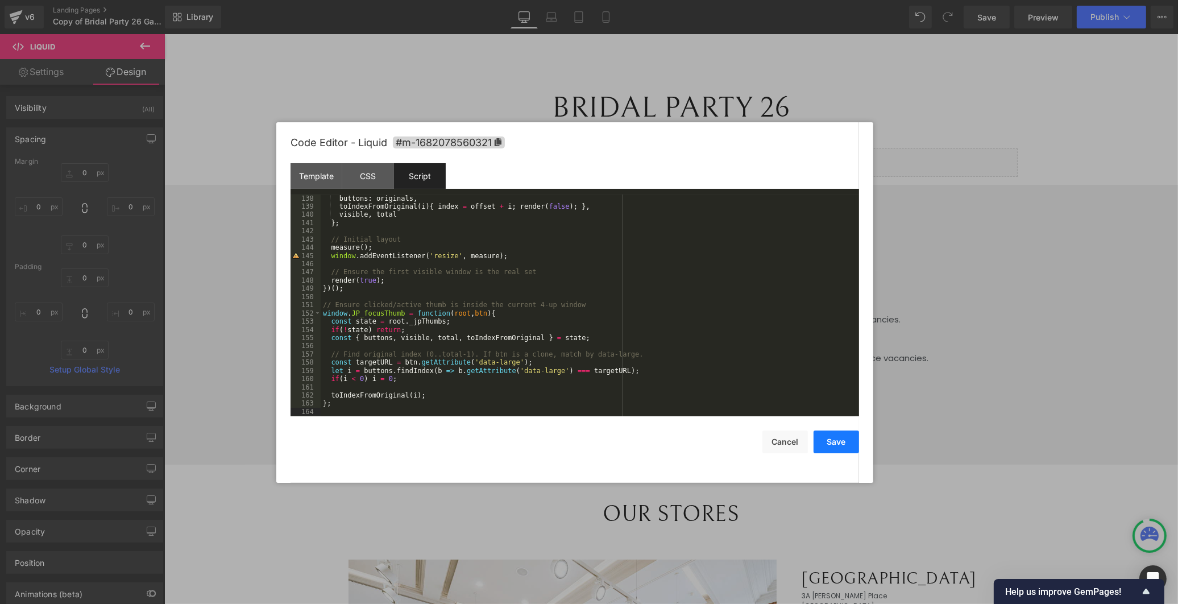
click at [824, 440] on button "Save" at bounding box center [835, 441] width 45 height 23
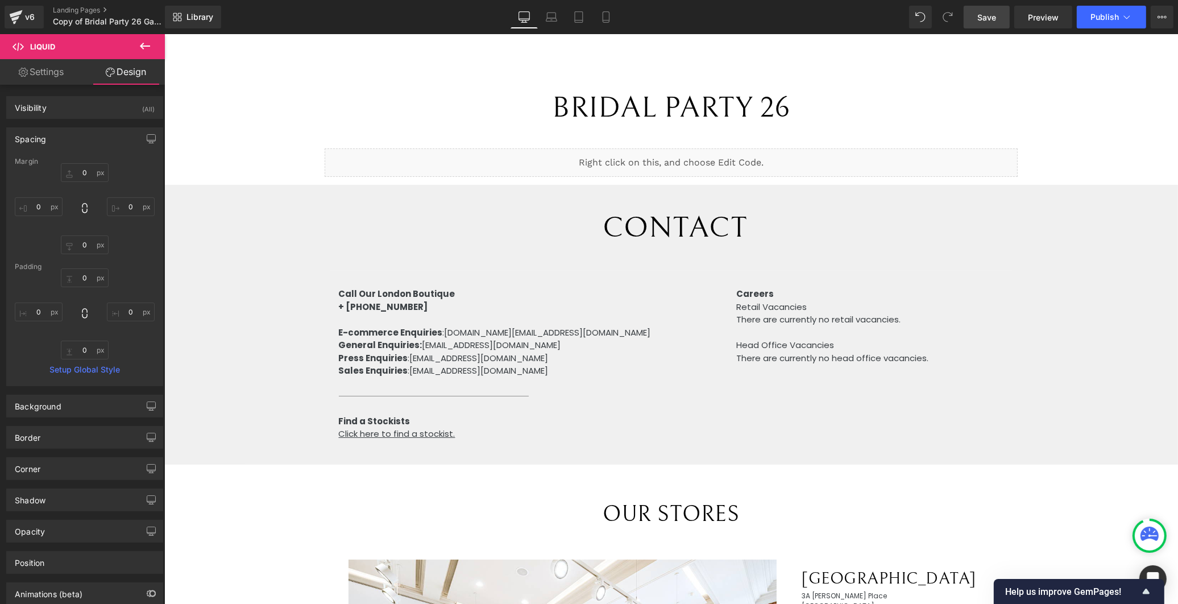
click at [1001, 16] on link "Save" at bounding box center [987, 17] width 46 height 23
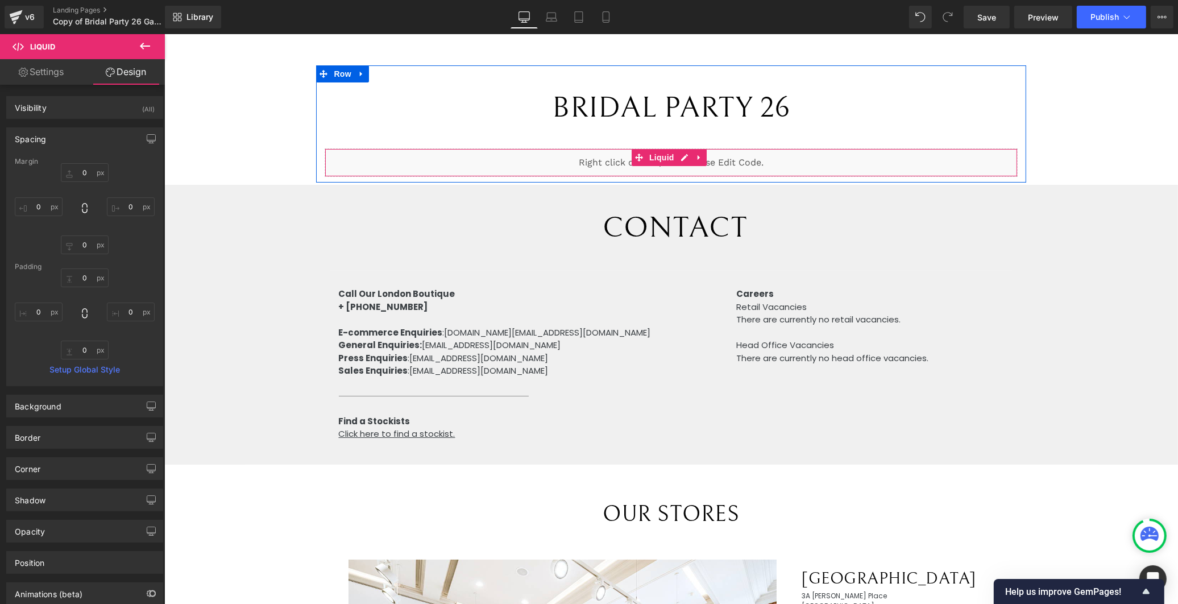
click at [680, 160] on div "Liquid" at bounding box center [670, 162] width 692 height 28
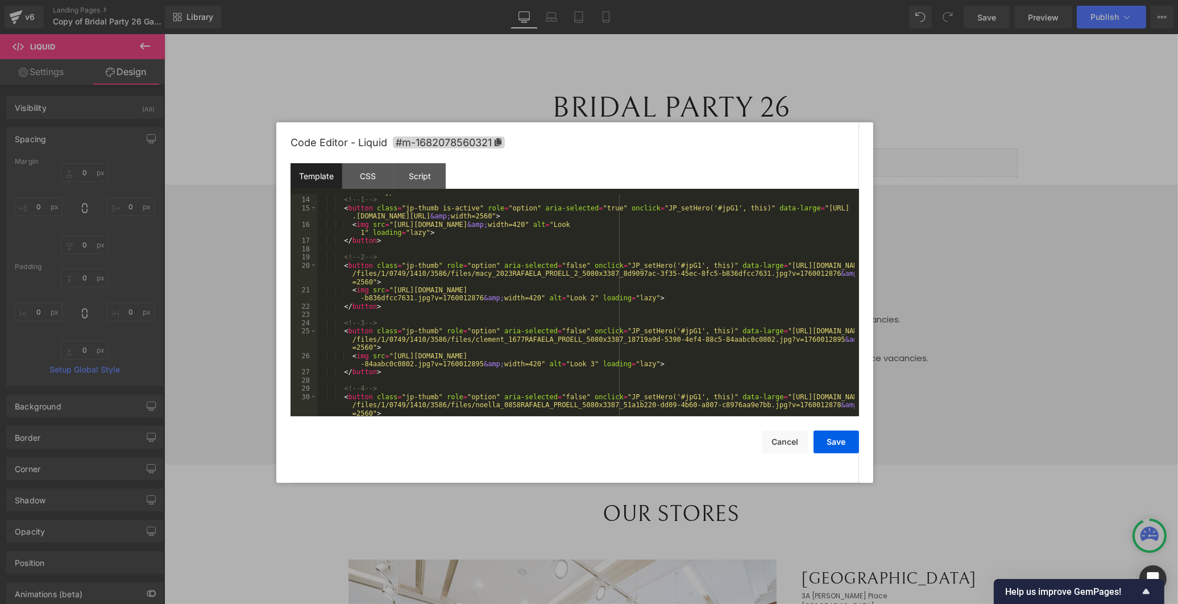
scroll to position [189, 0]
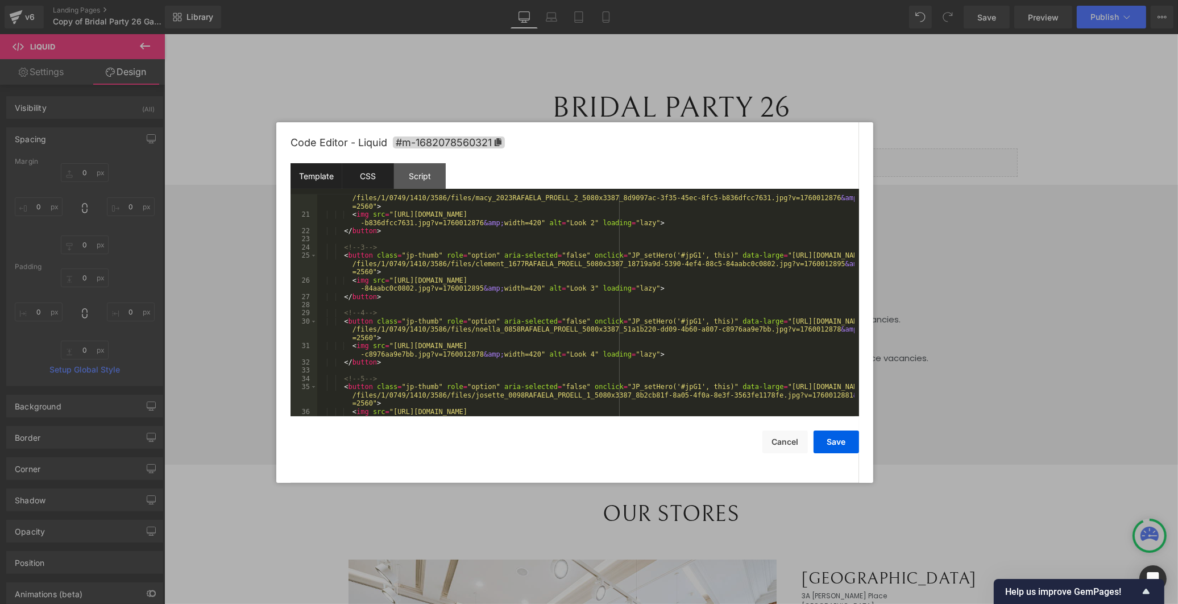
click at [383, 178] on div "CSS" at bounding box center [368, 176] width 52 height 26
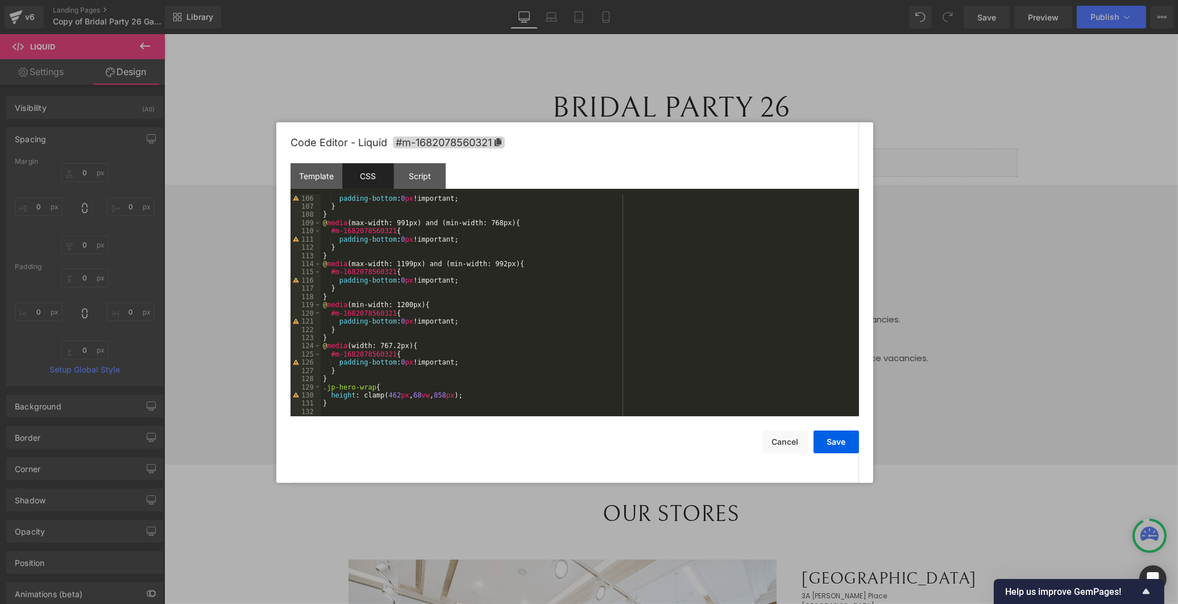
scroll to position [862, 0]
click at [413, 407] on div "padding-bottom : 0 px !important; } } @ media (max-width: 991px) and (min-width…" at bounding box center [588, 313] width 534 height 238
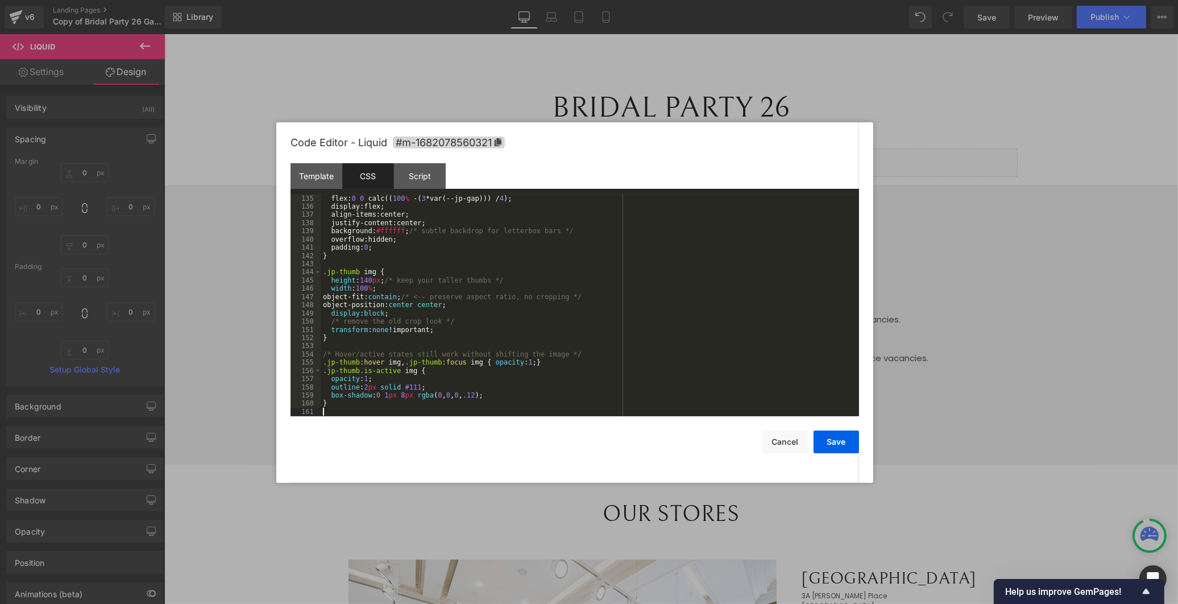
scroll to position [1100, 0]
click at [842, 447] on button "Save" at bounding box center [835, 441] width 45 height 23
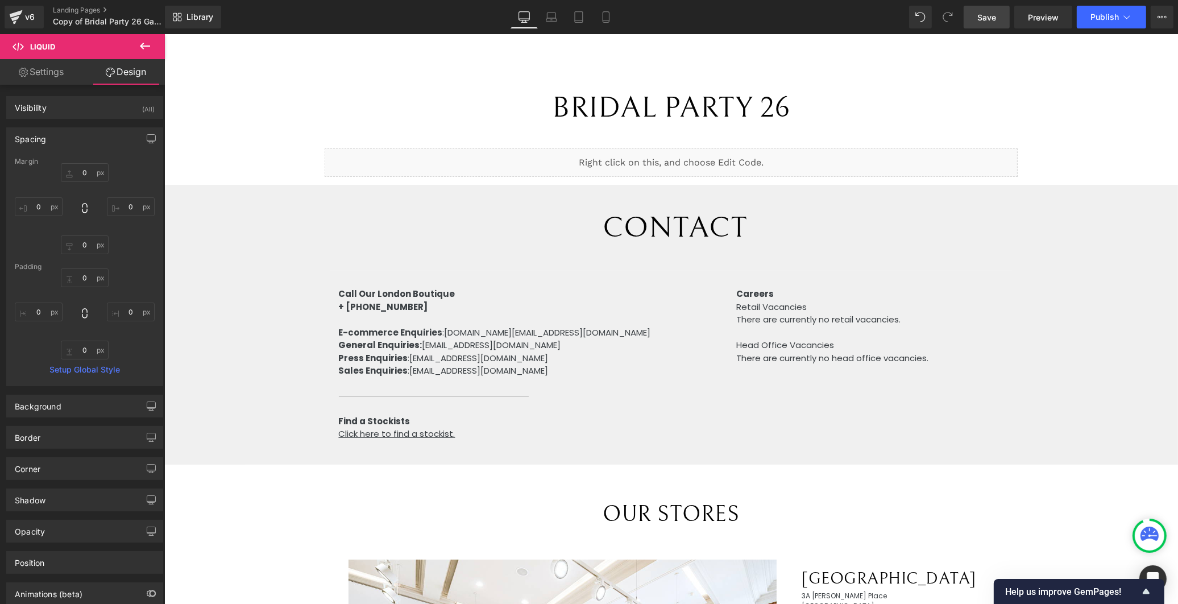
drag, startPoint x: 996, startPoint y: 17, endPoint x: 968, endPoint y: 23, distance: 28.5
click at [995, 17] on span "Save" at bounding box center [986, 17] width 19 height 12
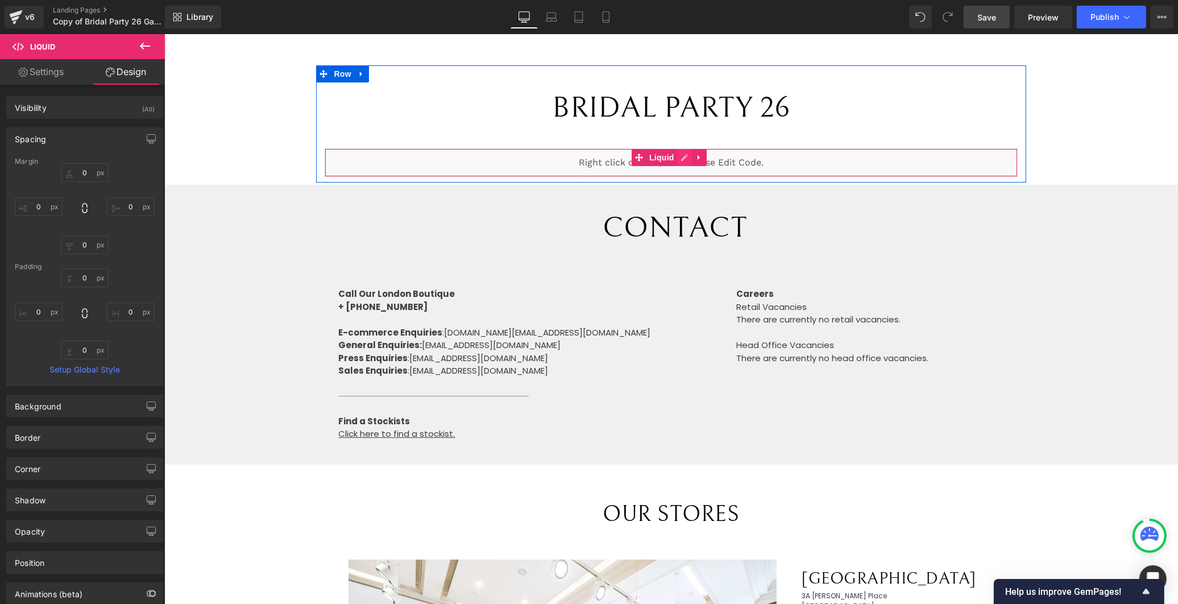
click at [680, 158] on div "Liquid" at bounding box center [670, 162] width 692 height 28
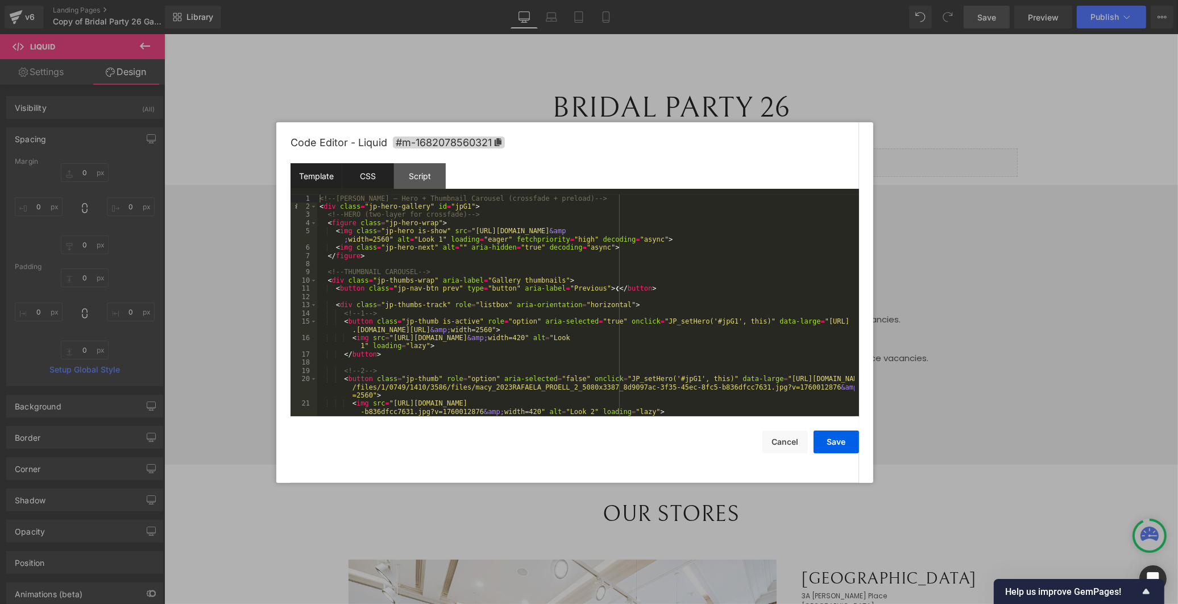
click at [385, 182] on div "CSS" at bounding box center [368, 176] width 52 height 26
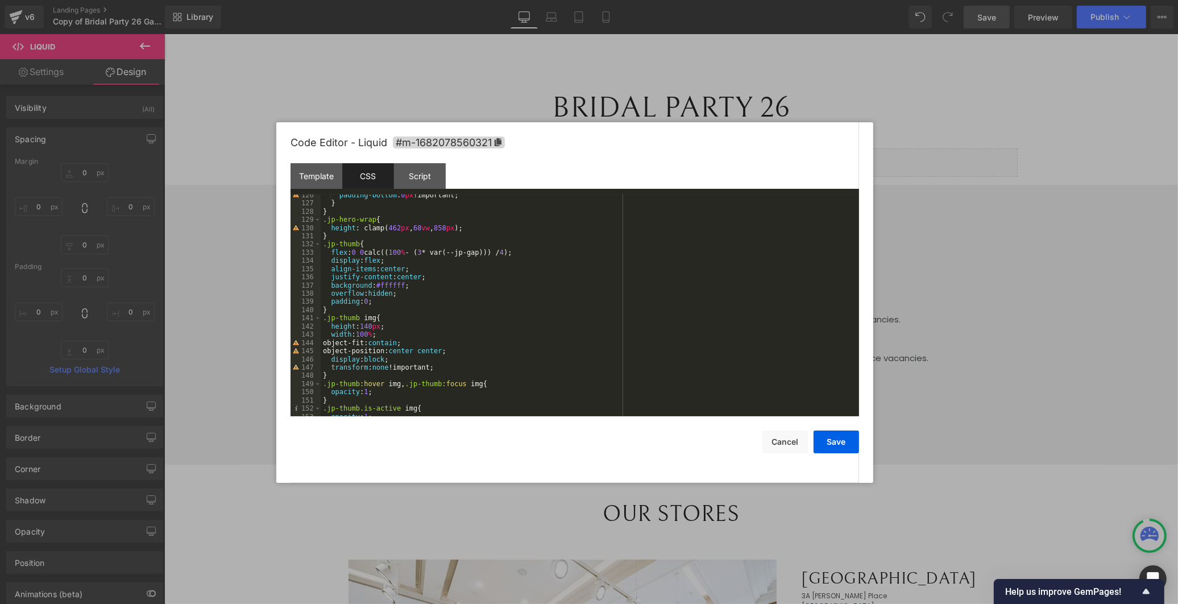
scroll to position [1030, 0]
click at [377, 331] on div "padding-bottom : 0 px !important; } } .jp-hero-wrap { height : clamp( 462 px , …" at bounding box center [588, 310] width 534 height 238
click at [370, 325] on div "padding-bottom : 0 px !important; } } .jp-hero-wrap { height : clamp( 462 px , …" at bounding box center [588, 310] width 534 height 238
click at [372, 325] on div "padding-bottom : 0 px !important; } } .jp-hero-wrap { height : clamp( 462 px , …" at bounding box center [588, 310] width 534 height 238
click at [828, 442] on button "Save" at bounding box center [835, 441] width 45 height 23
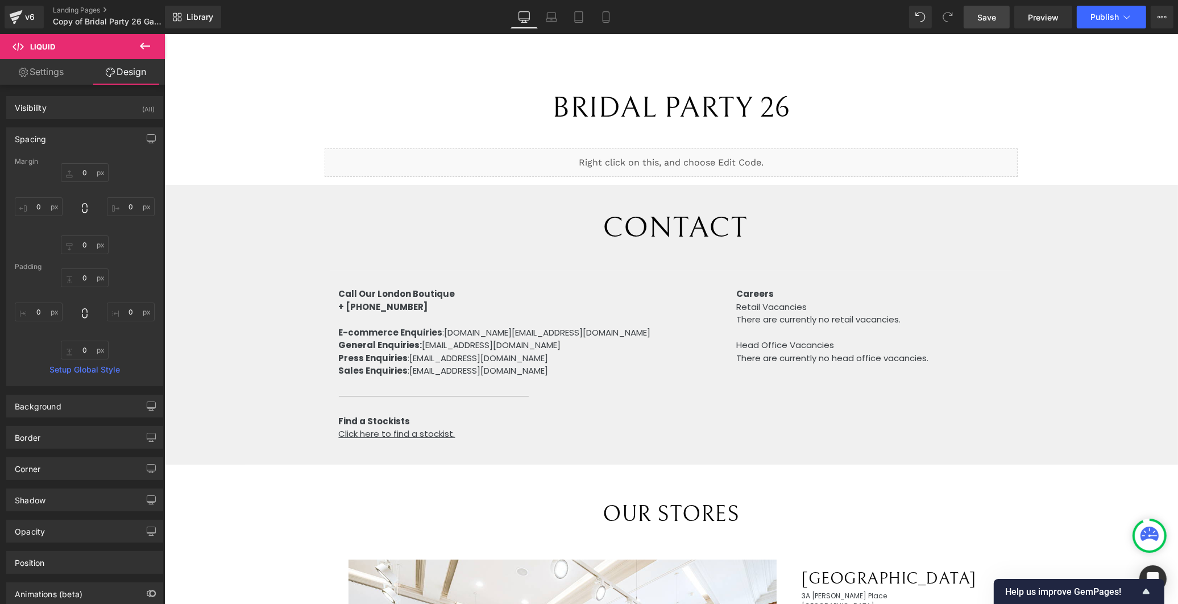
click at [1004, 10] on link "Save" at bounding box center [987, 17] width 46 height 23
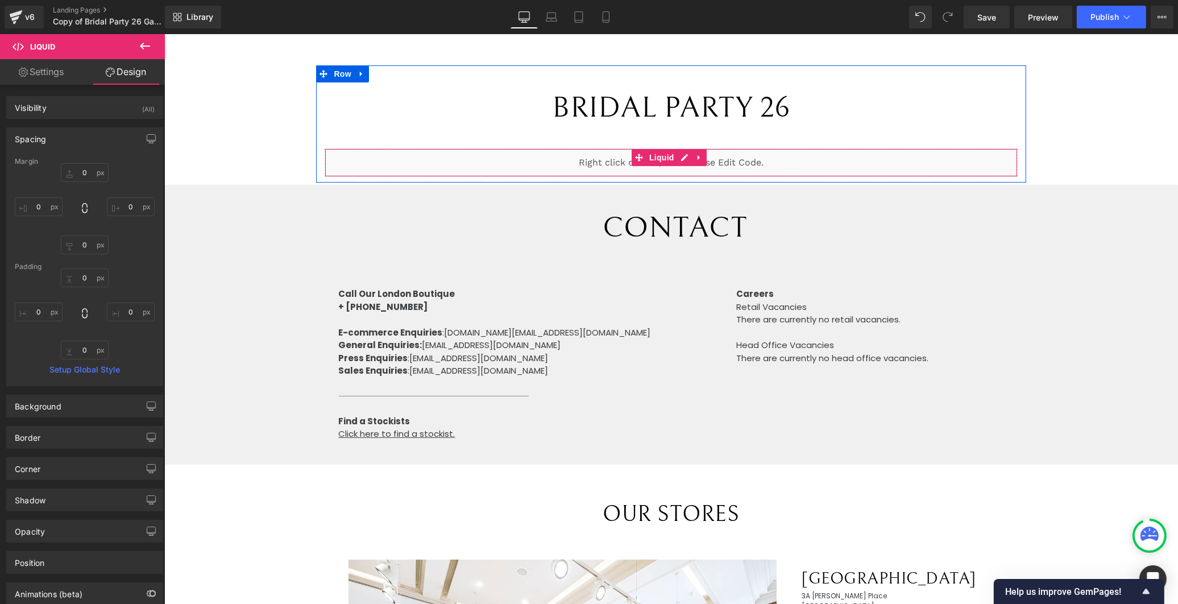
click at [680, 155] on div "Liquid" at bounding box center [670, 162] width 692 height 28
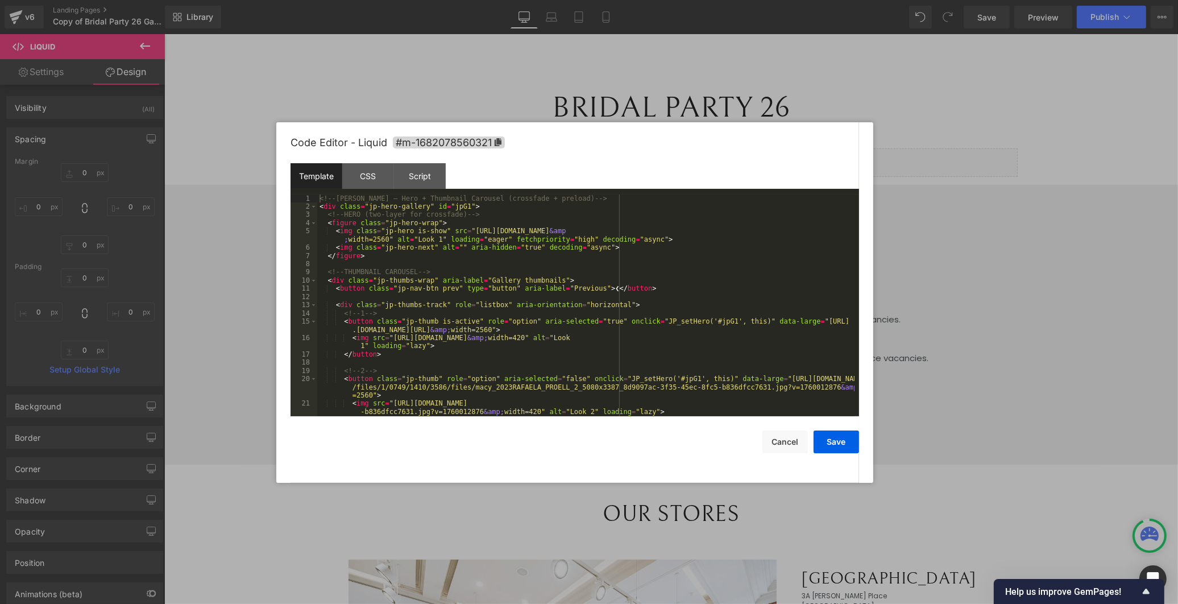
click at [317, 201] on div "1" at bounding box center [303, 198] width 27 height 8
click at [364, 177] on div "CSS" at bounding box center [368, 176] width 52 height 26
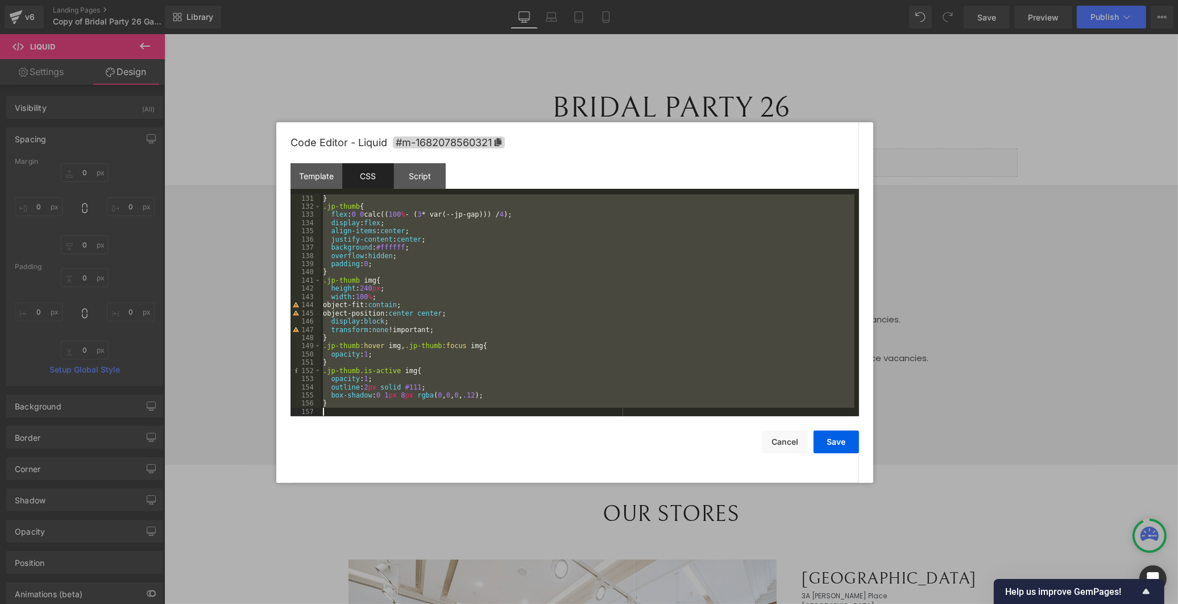
scroll to position [1067, 0]
drag, startPoint x: 323, startPoint y: 200, endPoint x: 563, endPoint y: 469, distance: 360.7
click at [547, 492] on body "You are previewing how the will restyle your page. You can not edit Elements in…" at bounding box center [589, 302] width 1178 height 604
click at [781, 445] on button "Cancel" at bounding box center [784, 441] width 45 height 23
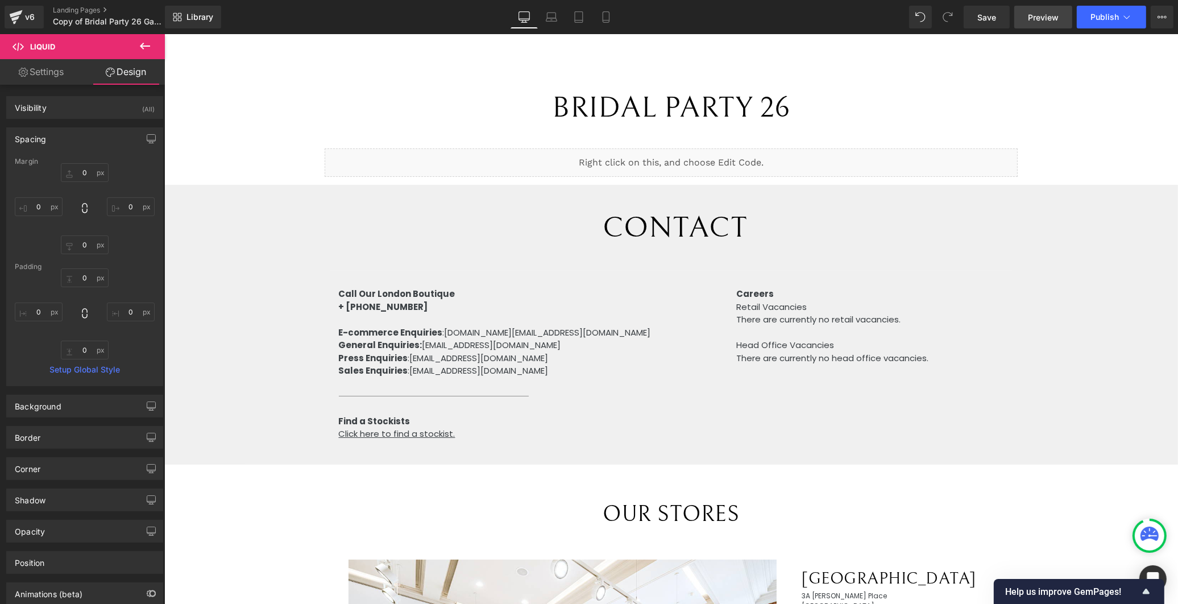
click at [1035, 15] on span "Preview" at bounding box center [1043, 17] width 31 height 12
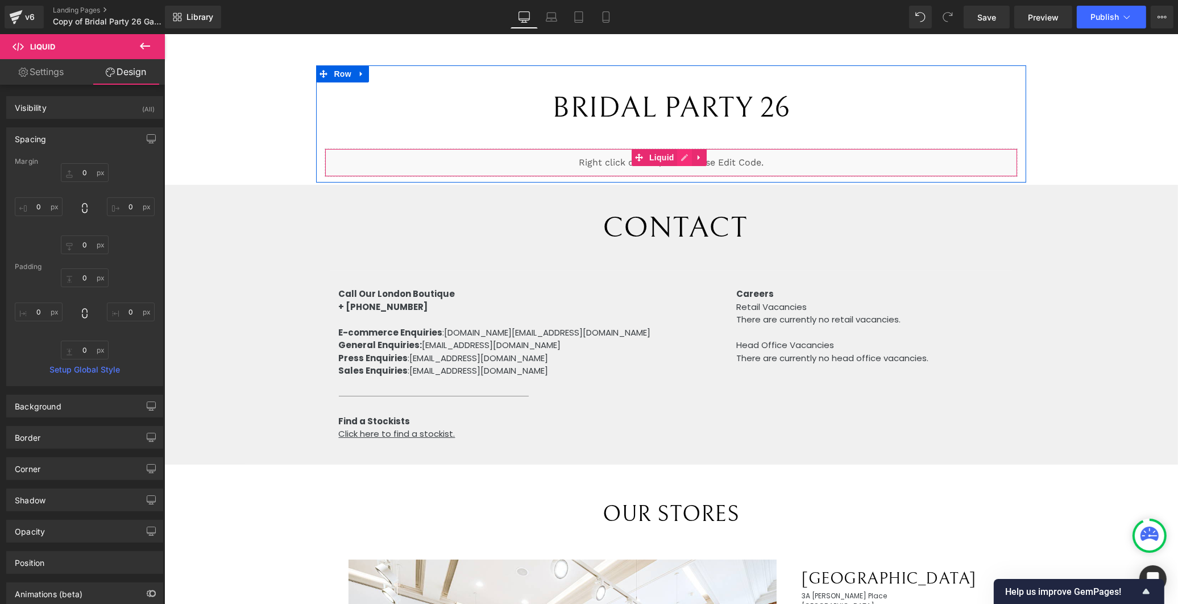
click at [676, 155] on div "Liquid" at bounding box center [670, 162] width 692 height 28
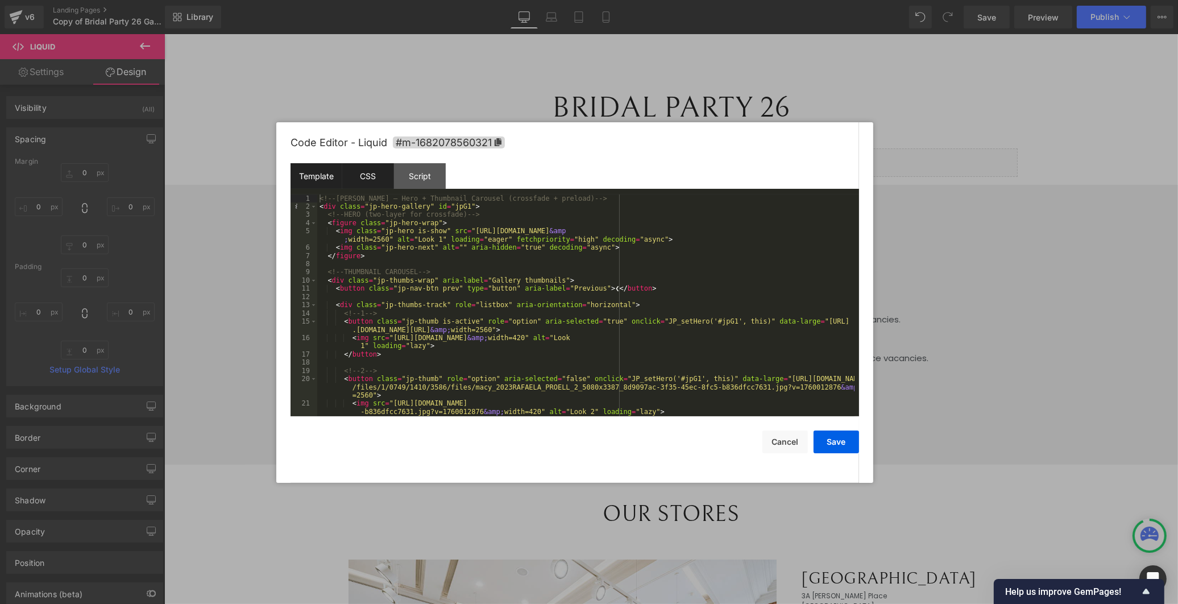
click at [347, 171] on div "CSS" at bounding box center [368, 176] width 52 height 26
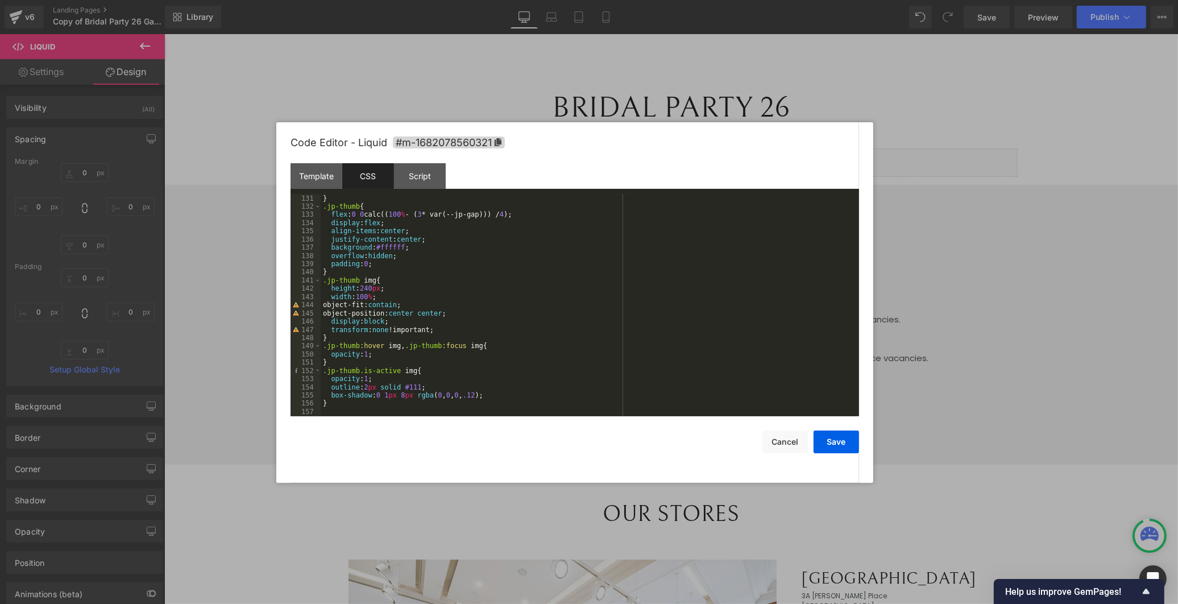
click at [367, 401] on div "} .jp-thumb { flex : 0 0 calc(( 100 % - ( 3 * var(--jp-gap))) / 4 ); display : …" at bounding box center [588, 313] width 534 height 238
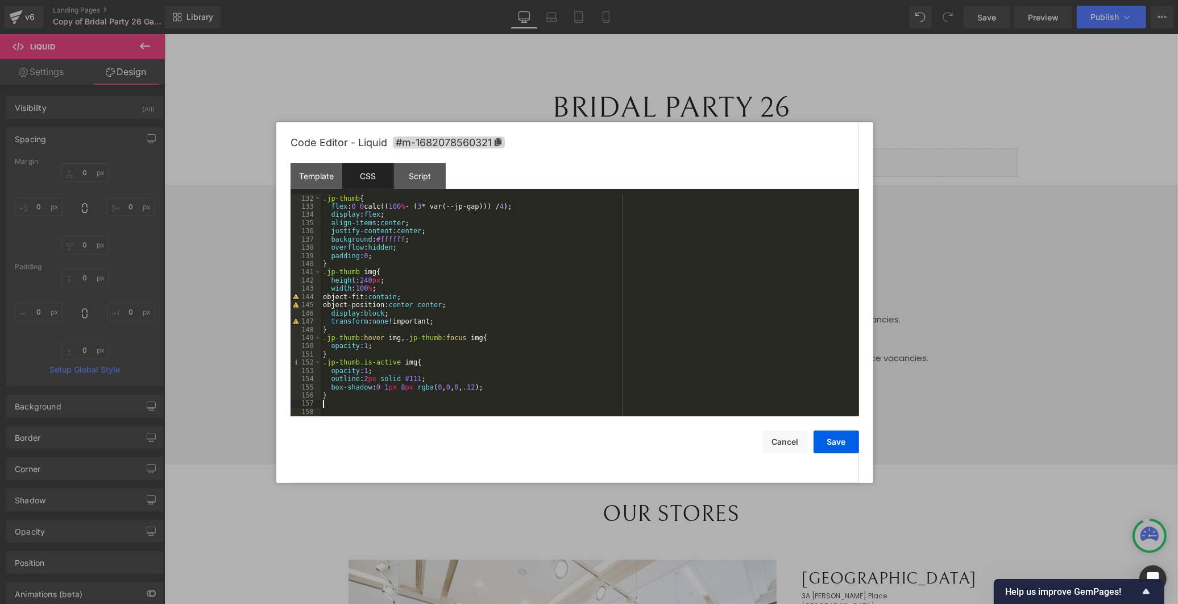
scroll to position [1092, 0]
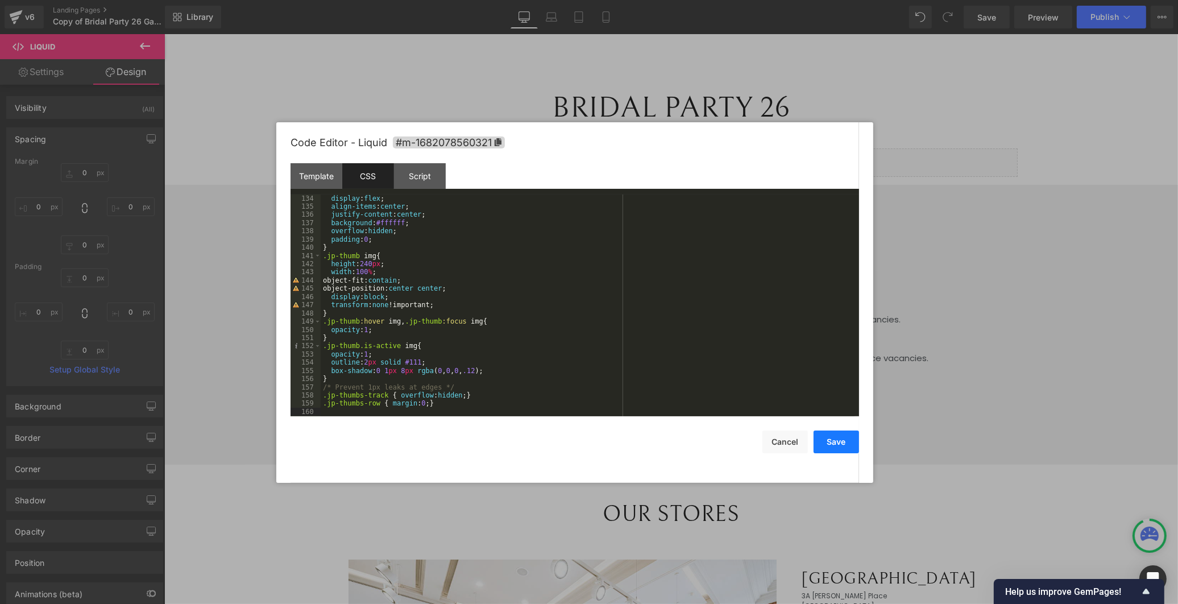
click at [833, 442] on button "Save" at bounding box center [835, 441] width 45 height 23
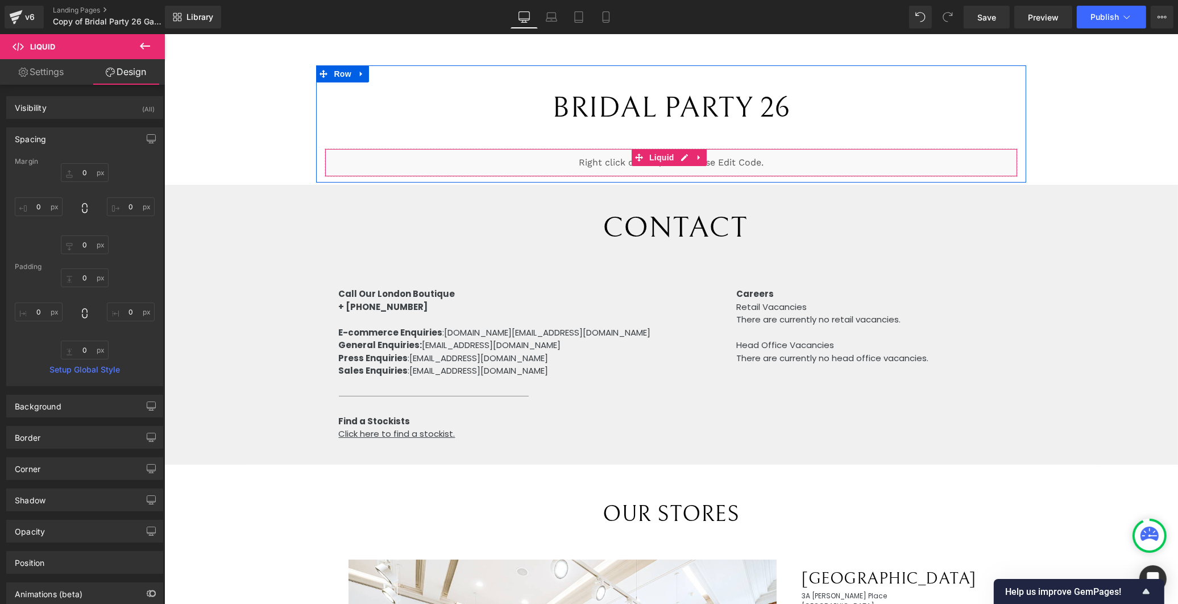
click at [680, 155] on div "Liquid" at bounding box center [670, 162] width 692 height 28
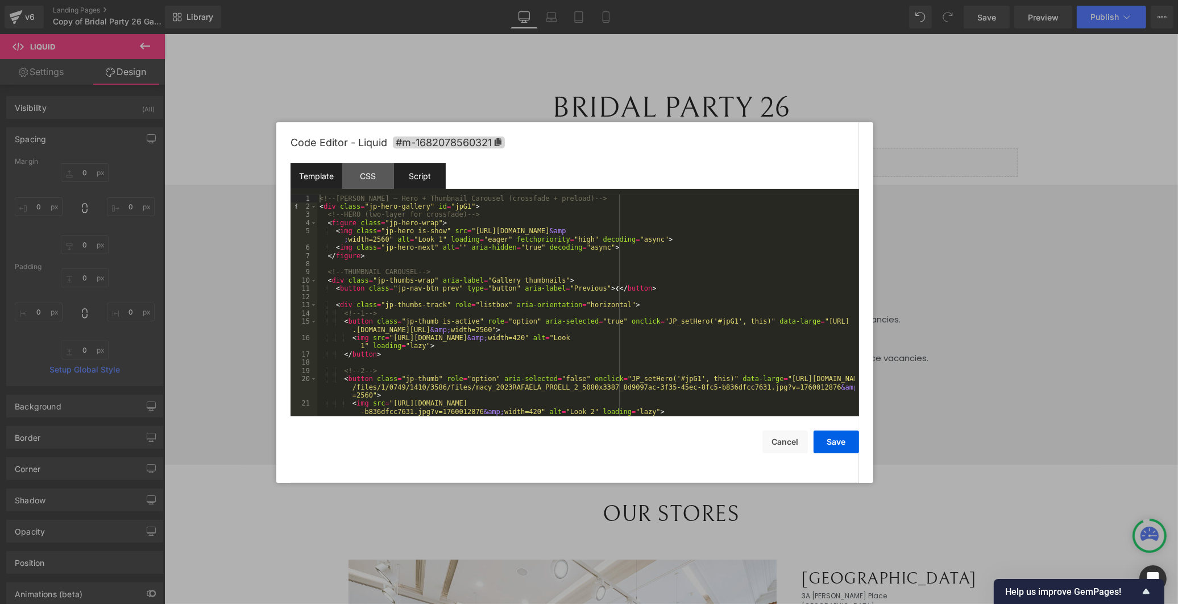
drag, startPoint x: 430, startPoint y: 174, endPoint x: 412, endPoint y: 175, distance: 17.6
click at [429, 174] on div "Script" at bounding box center [420, 176] width 52 height 26
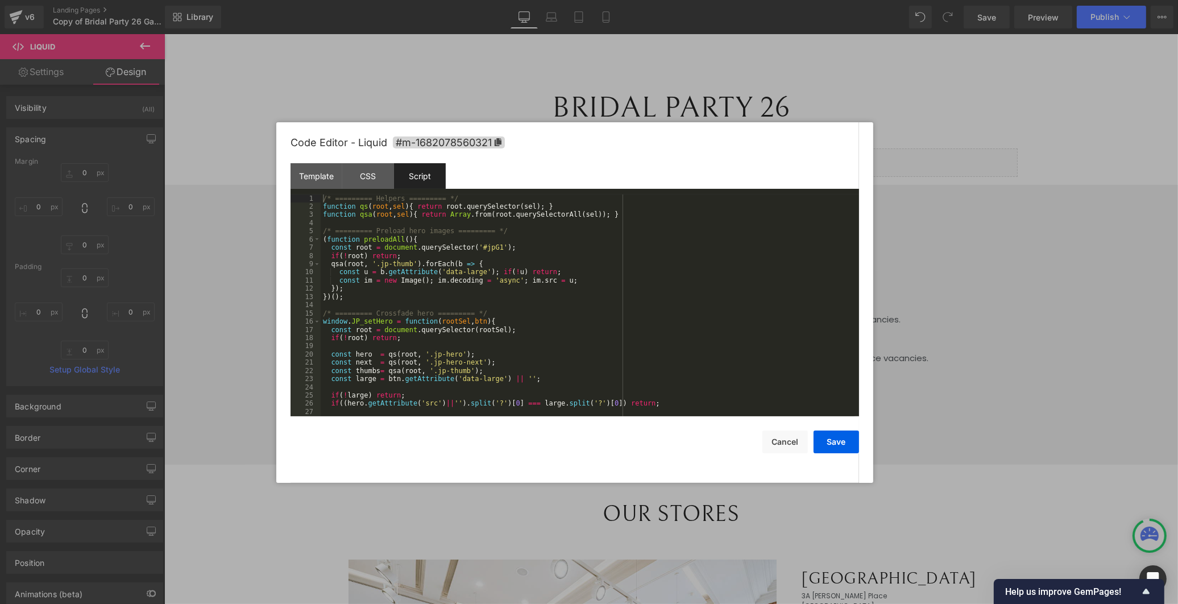
click at [405, 217] on div "/* ========= Helpers ========= */ function qs ( root , sel ) { return root . qu…" at bounding box center [588, 313] width 534 height 238
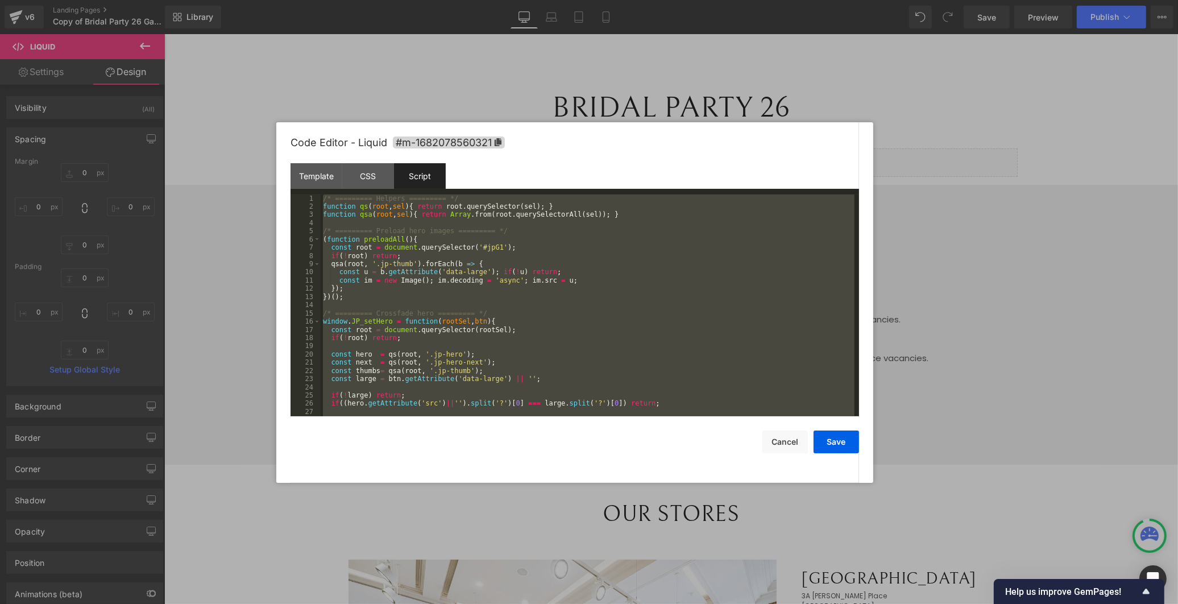
click at [405, 217] on div "/* ========= Helpers ========= */ function qs ( root , sel ) { return root . qu…" at bounding box center [588, 313] width 534 height 238
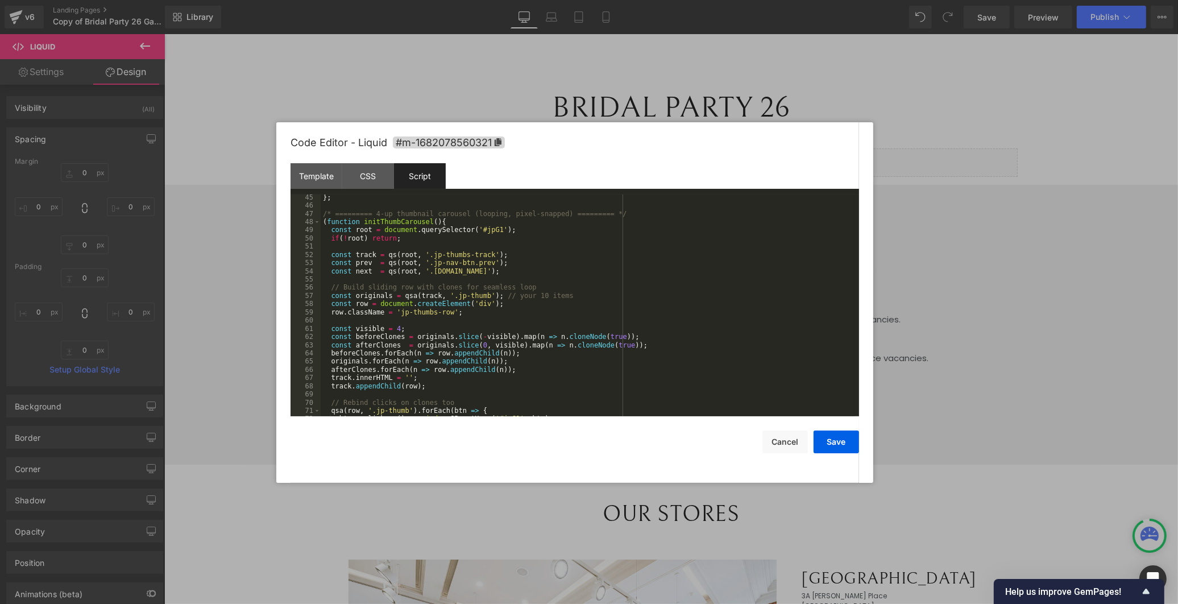
scroll to position [248, 0]
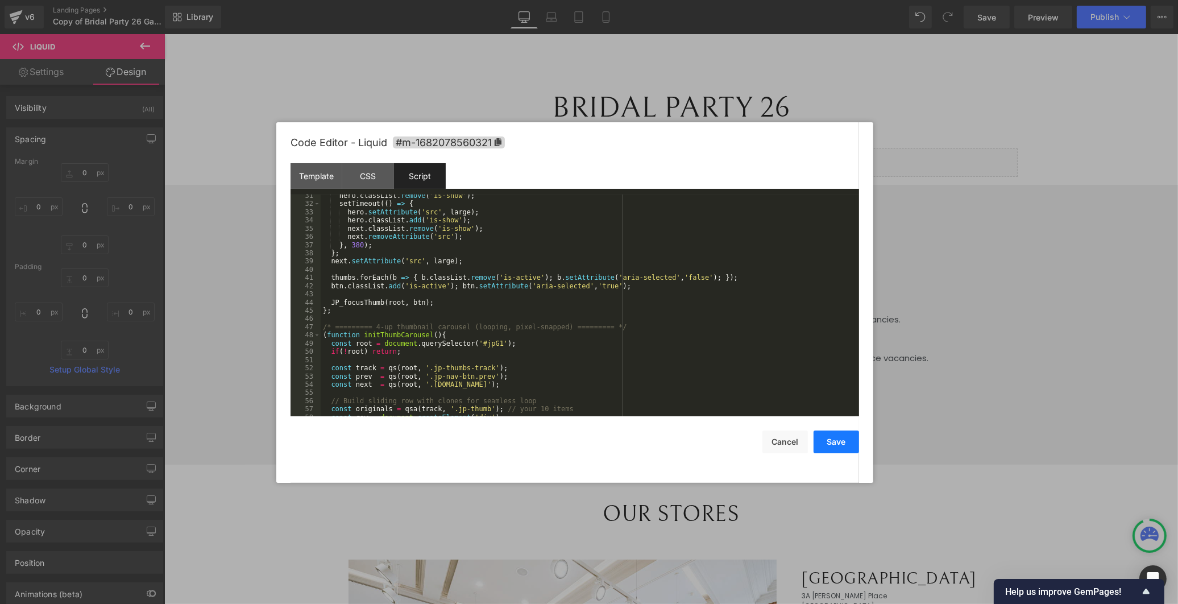
click at [831, 442] on button "Save" at bounding box center [835, 441] width 45 height 23
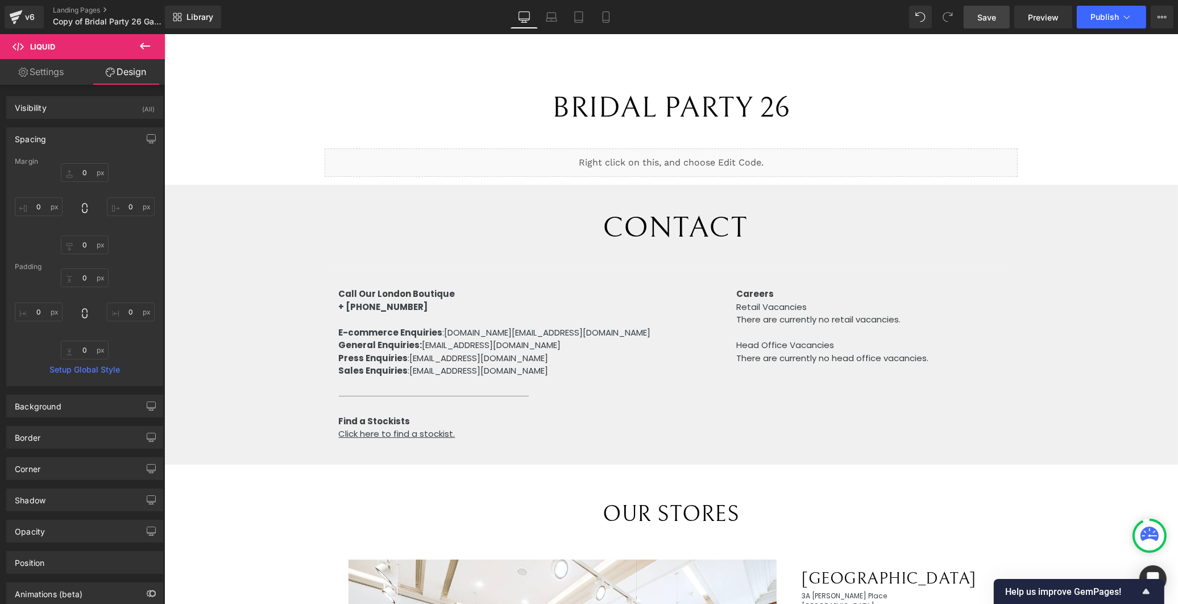
click at [993, 14] on span "Save" at bounding box center [986, 17] width 19 height 12
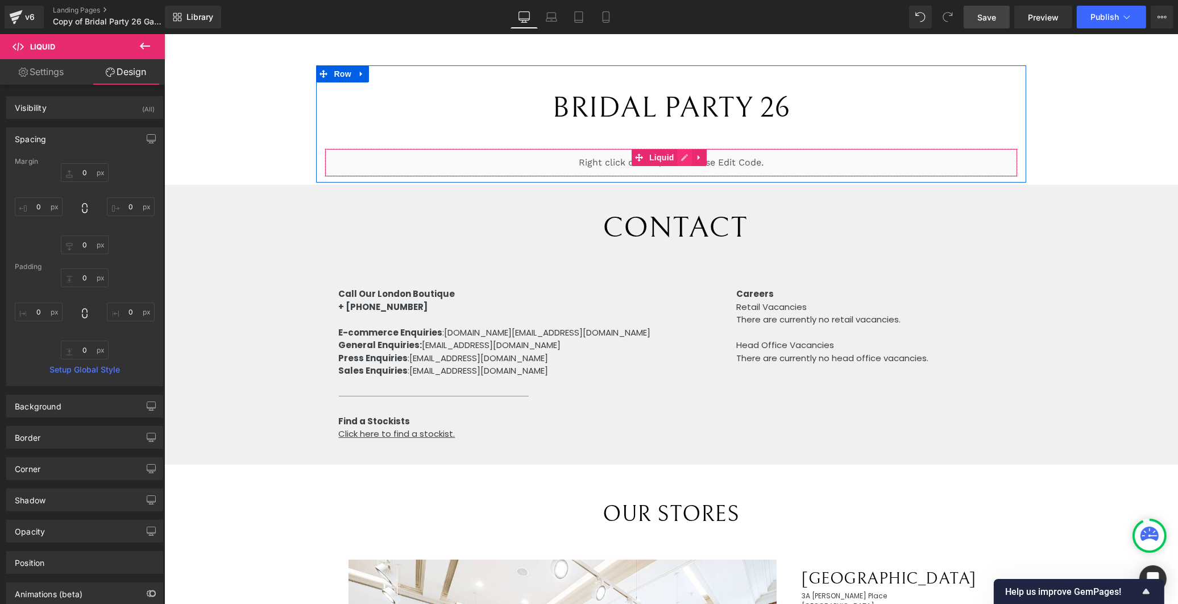
click at [682, 152] on div "Liquid" at bounding box center [670, 162] width 692 height 28
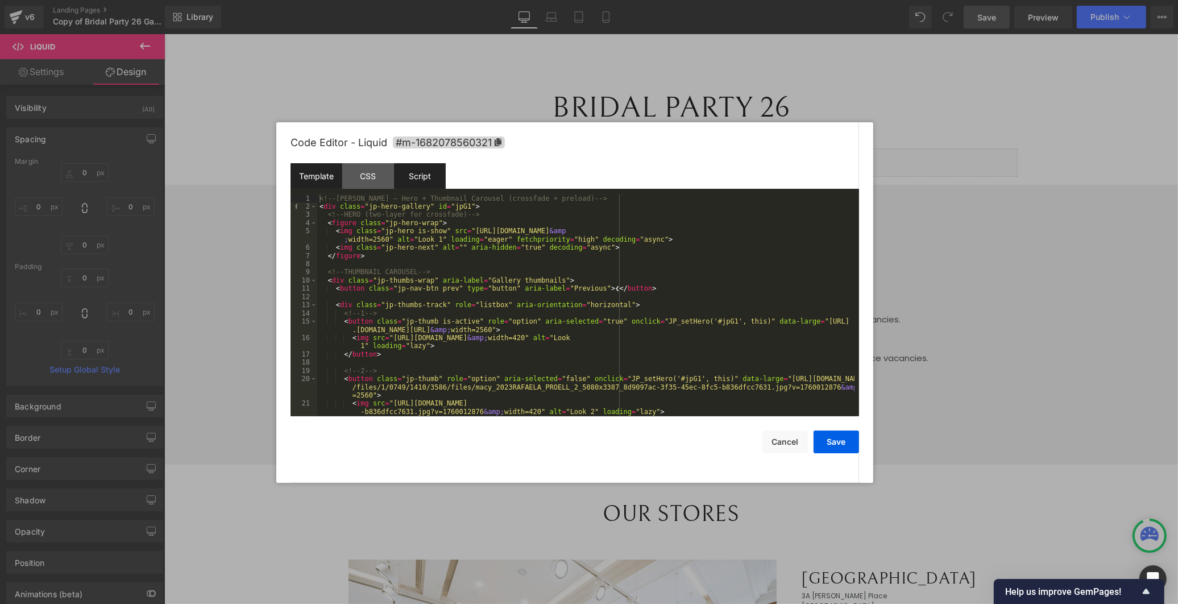
click at [424, 182] on div "Script" at bounding box center [420, 176] width 52 height 26
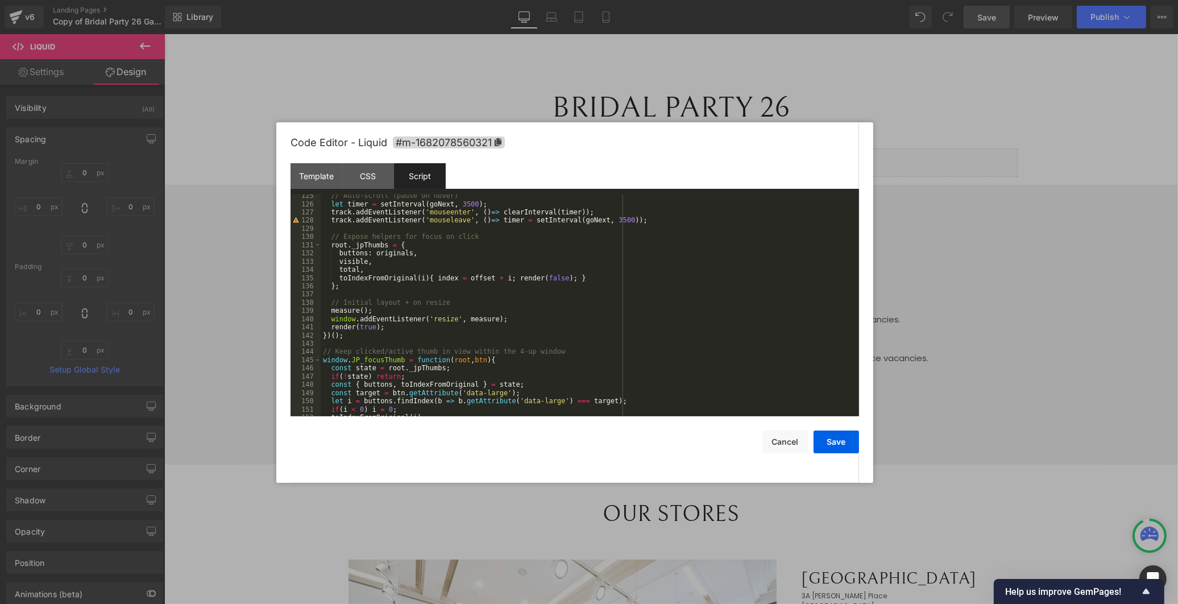
scroll to position [1035, 0]
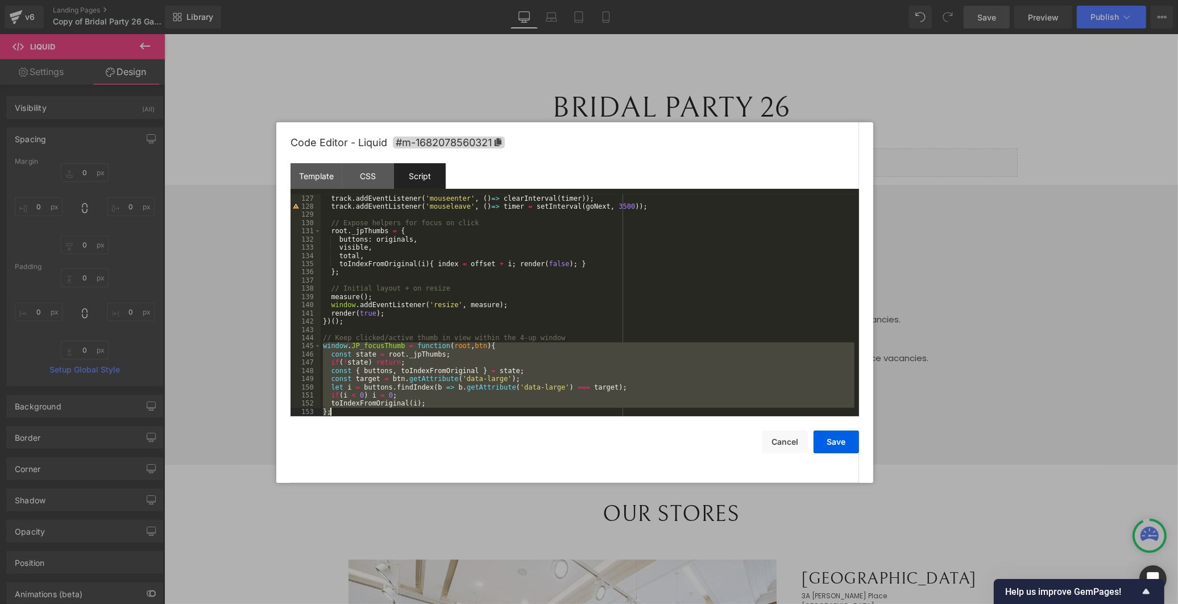
drag, startPoint x: 322, startPoint y: 348, endPoint x: 468, endPoint y: 415, distance: 160.2
click at [468, 415] on div "track . addEventListener ( 'mouseenter' , ( ) => clearInterval ( timer )) ; tra…" at bounding box center [588, 313] width 534 height 238
click at [371, 399] on div "track . addEventListener ( 'mouseenter' , ( ) => clearInterval ( timer )) ; tra…" at bounding box center [588, 305] width 534 height 222
drag, startPoint x: 353, startPoint y: 410, endPoint x: 311, endPoint y: 348, distance: 74.9
click at [311, 348] on pre "127 128 129 130 131 132 133 134 135 136 137 138 139 140 141 142 143 144 145 146…" at bounding box center [574, 305] width 568 height 222
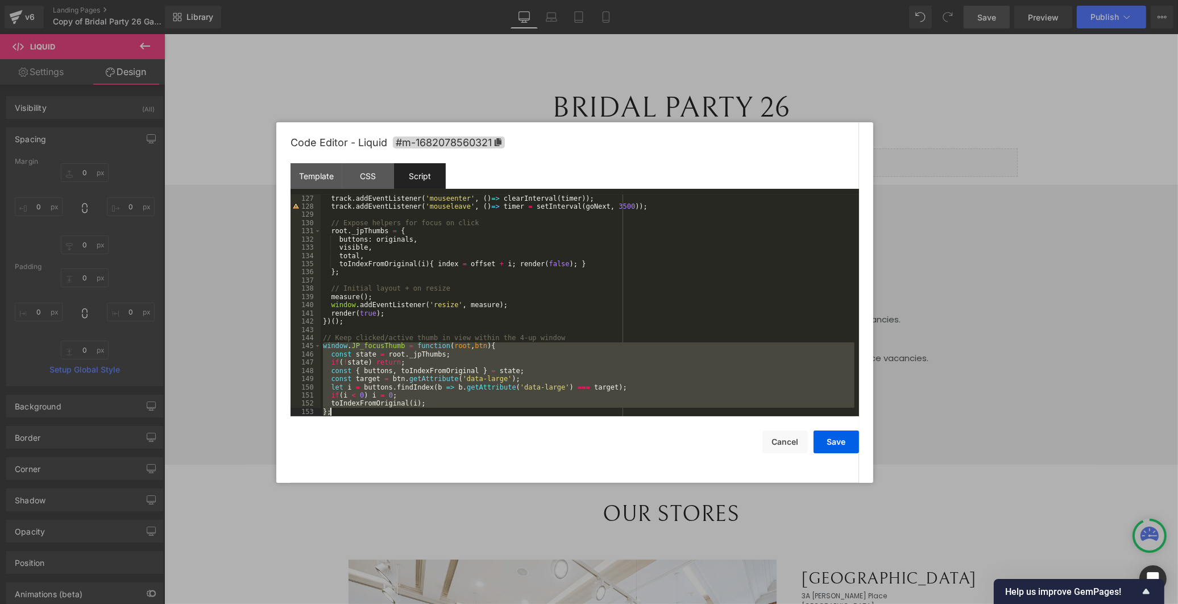
scroll to position [1084, 0]
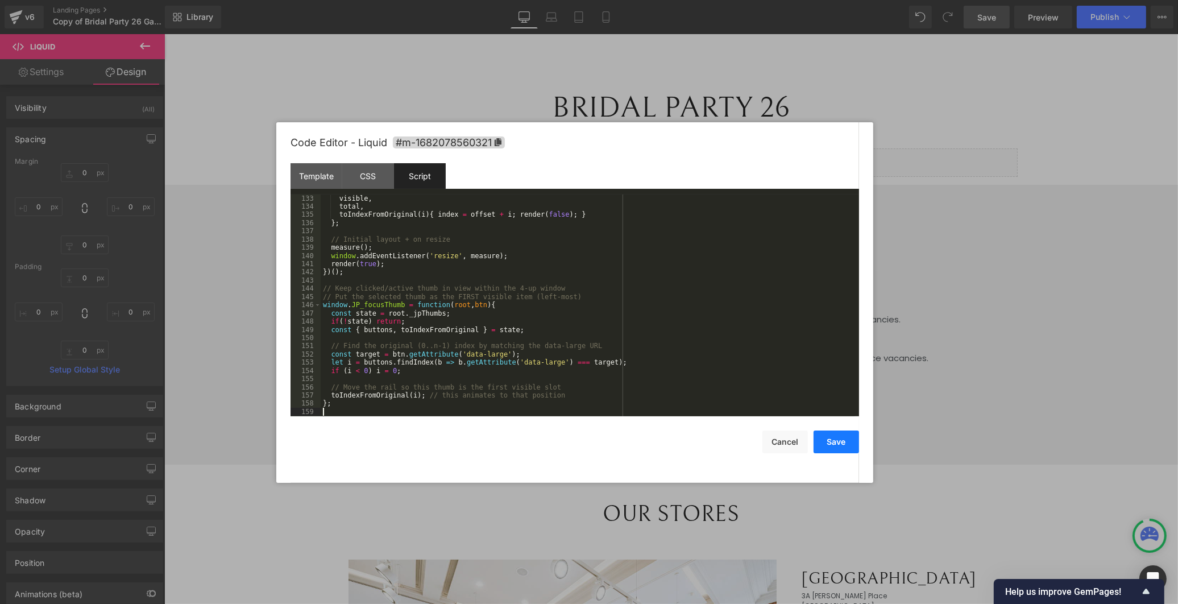
click at [839, 441] on button "Save" at bounding box center [835, 441] width 45 height 23
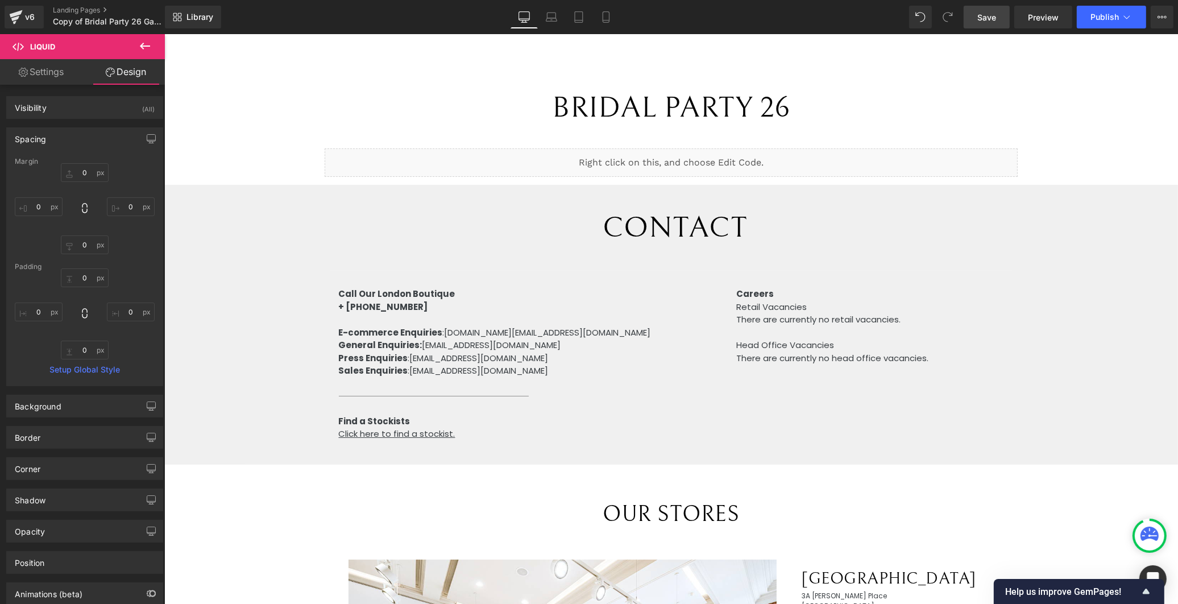
click at [982, 15] on span "Save" at bounding box center [986, 17] width 19 height 12
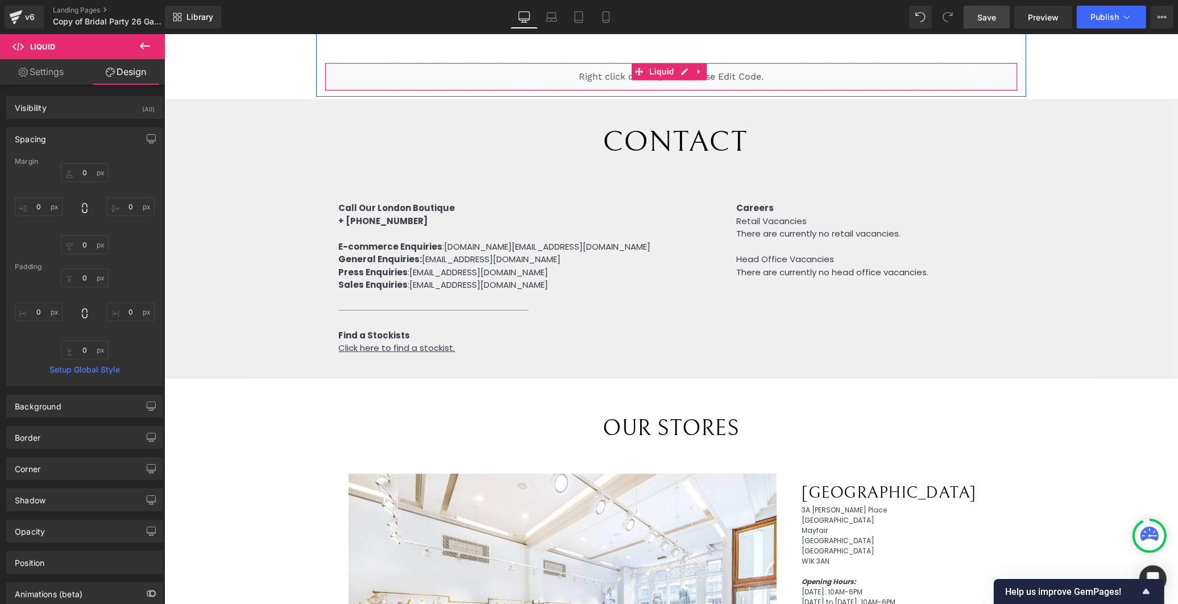
scroll to position [126, 0]
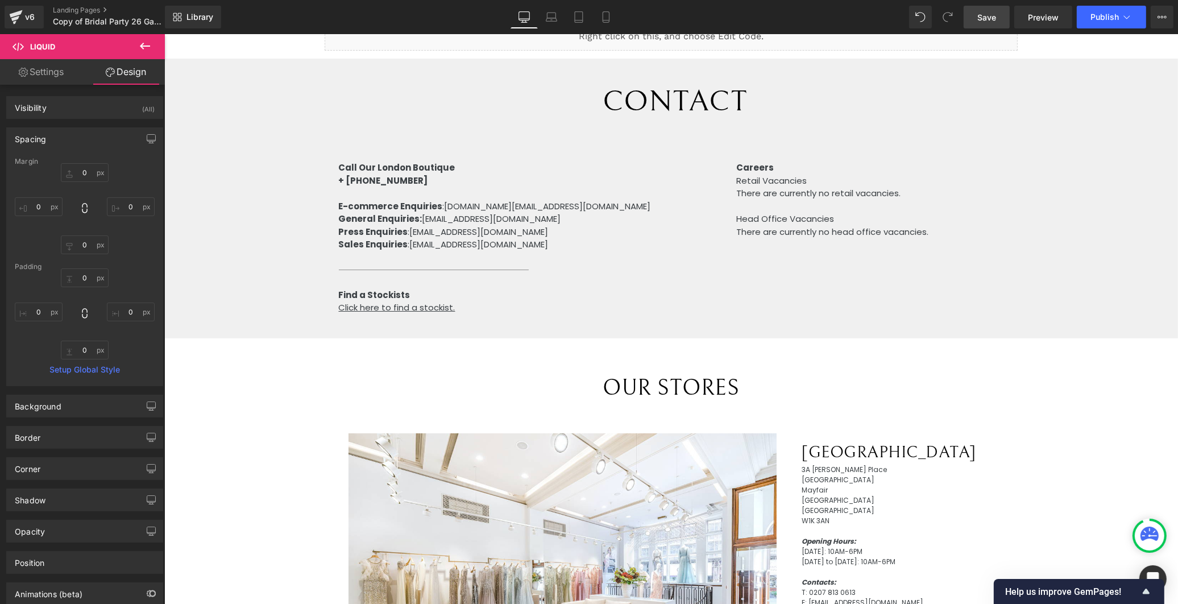
click at [990, 20] on span "Save" at bounding box center [986, 17] width 19 height 12
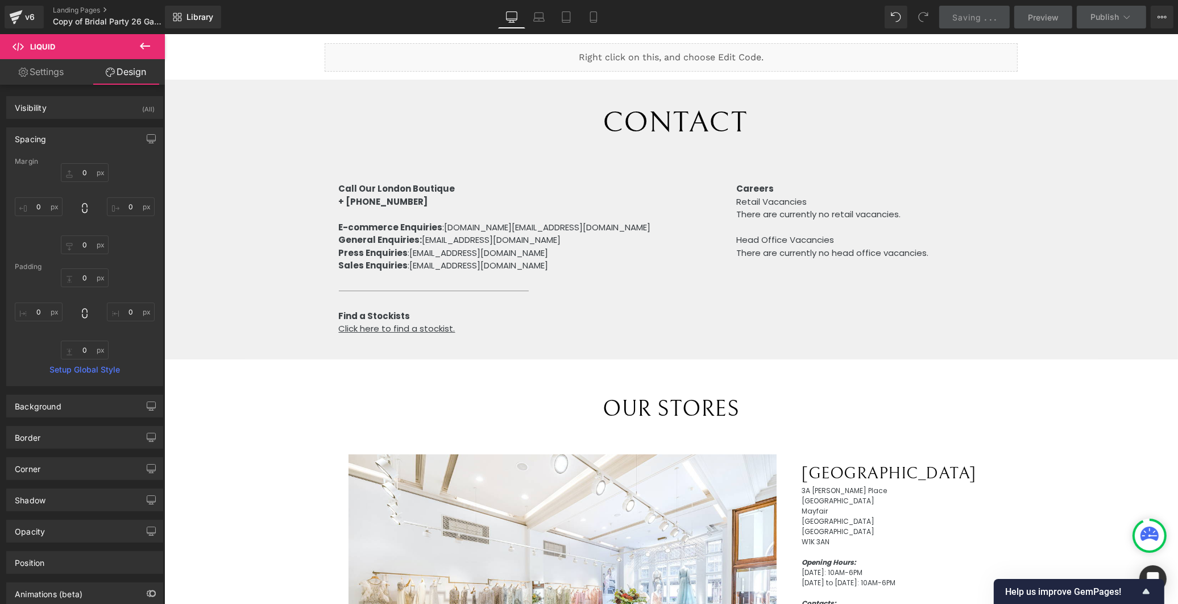
scroll to position [0, 0]
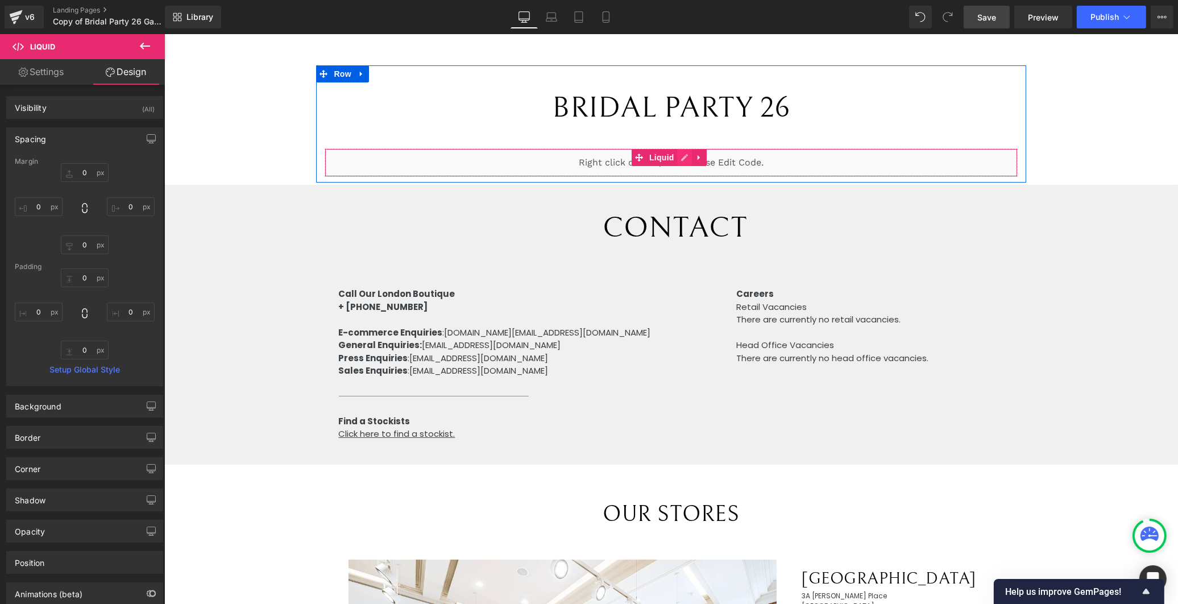
click at [679, 156] on div "Liquid" at bounding box center [670, 162] width 692 height 28
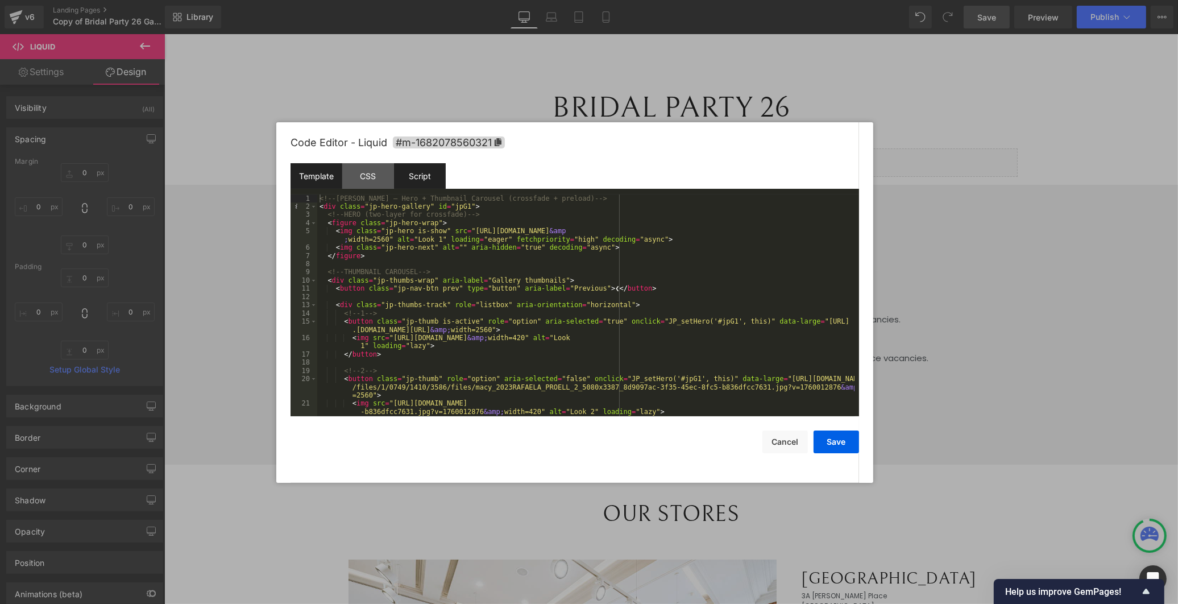
click at [424, 180] on div "Script" at bounding box center [420, 176] width 52 height 26
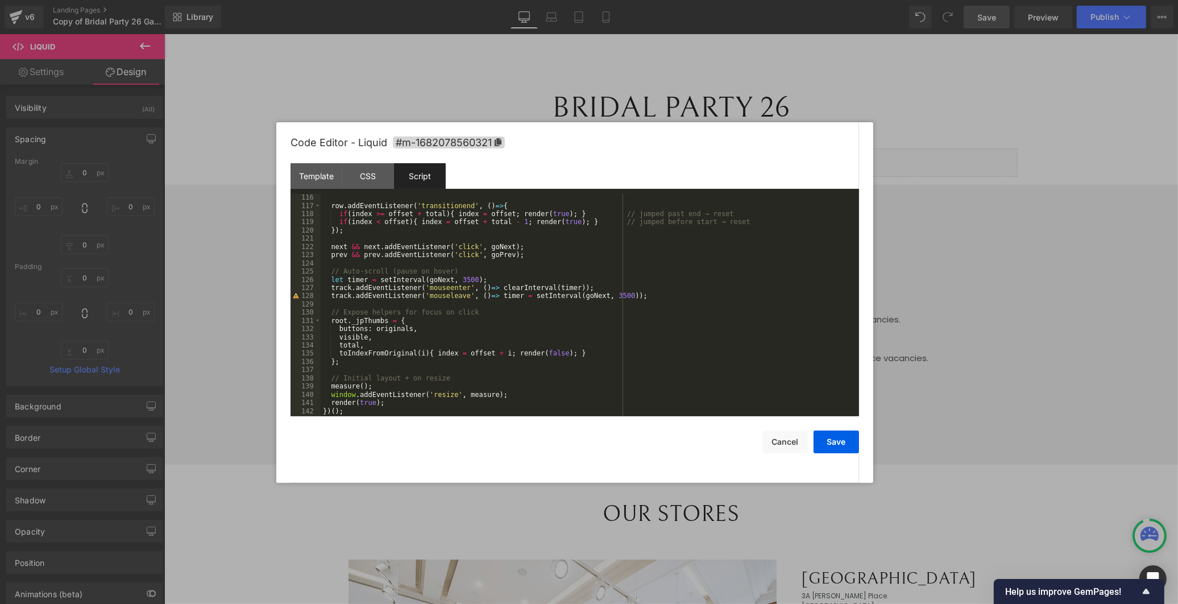
scroll to position [1076, 0]
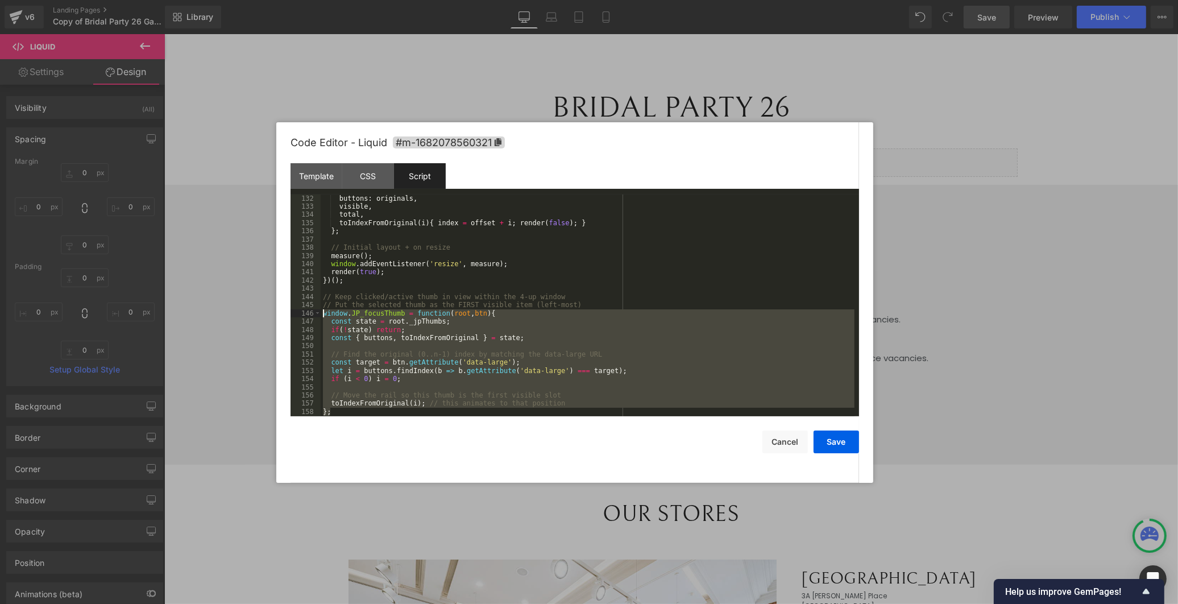
drag, startPoint x: 351, startPoint y: 410, endPoint x: 306, endPoint y: 314, distance: 105.8
click at [306, 314] on pre "132 133 134 135 136 137 138 139 140 141 142 143 144 145 146 147 148 149 150 151…" at bounding box center [574, 305] width 568 height 222
click at [456, 395] on div "buttons : originals , visible , total , toIndexFromOriginal ( i ) { index = off…" at bounding box center [588, 305] width 534 height 222
drag, startPoint x: 337, startPoint y: 413, endPoint x: 299, endPoint y: 314, distance: 105.8
click at [299, 314] on pre "132 133 134 135 136 137 138 139 140 141 142 143 144 145 146 147 148 149 150 151…" at bounding box center [574, 305] width 568 height 222
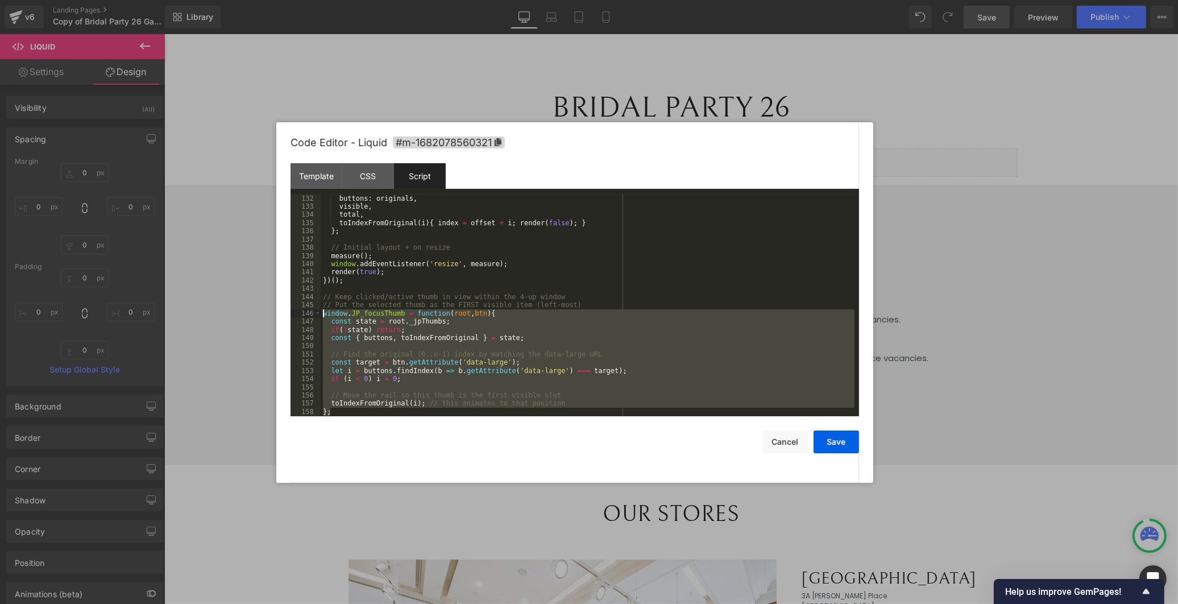
scroll to position [1092, 0]
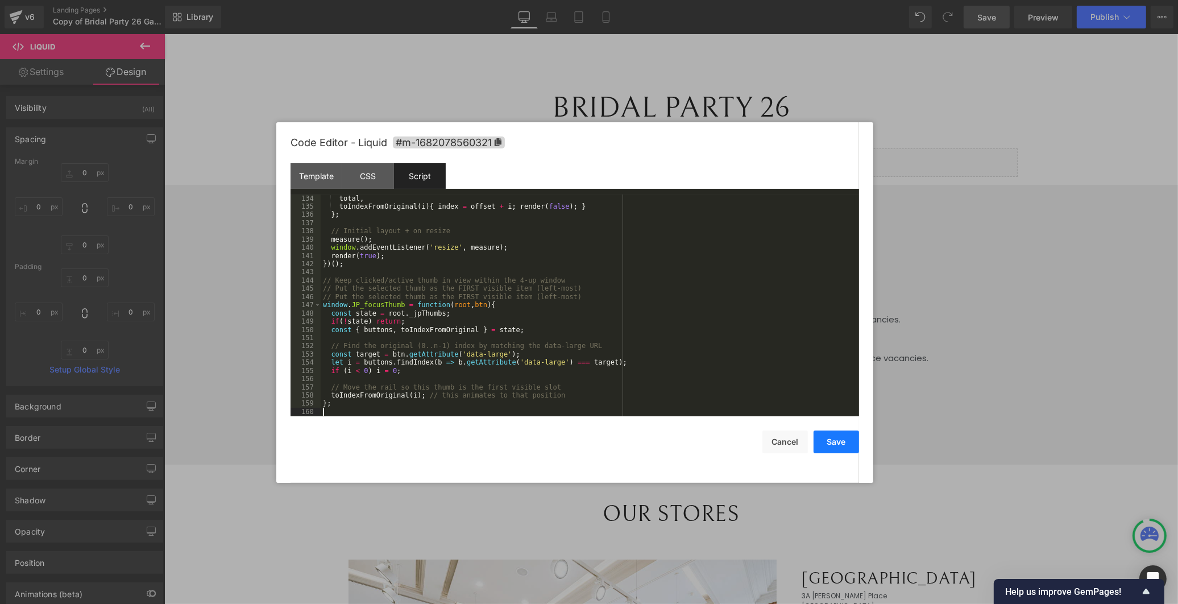
click at [837, 441] on button "Save" at bounding box center [835, 441] width 45 height 23
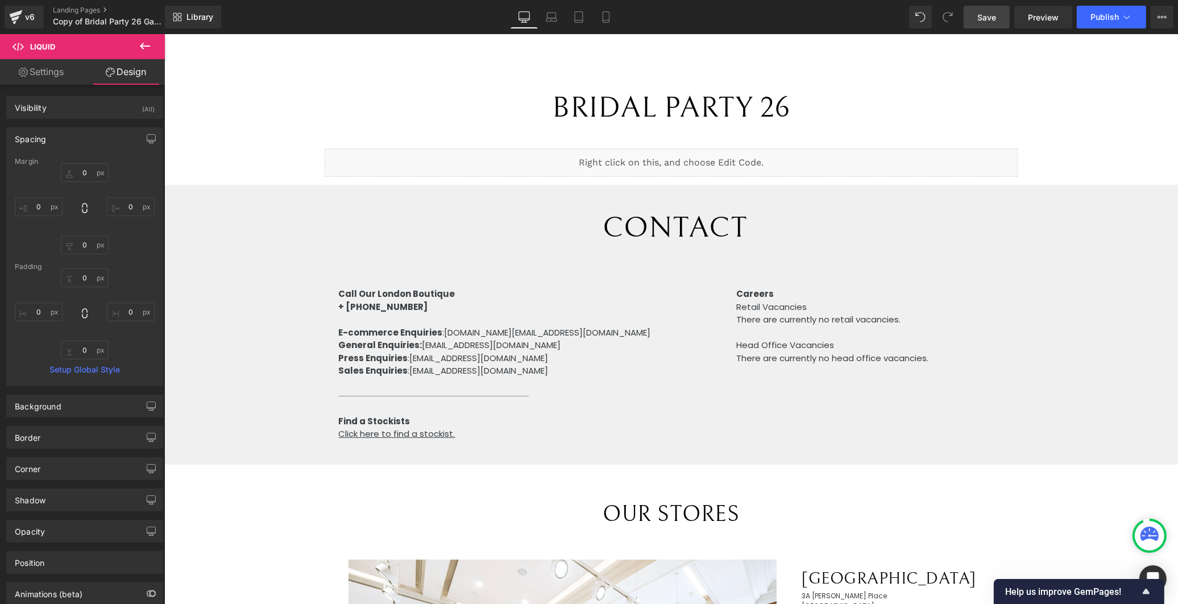
click at [1002, 19] on link "Save" at bounding box center [987, 17] width 46 height 23
click at [1050, 18] on span "Preview" at bounding box center [1043, 17] width 31 height 12
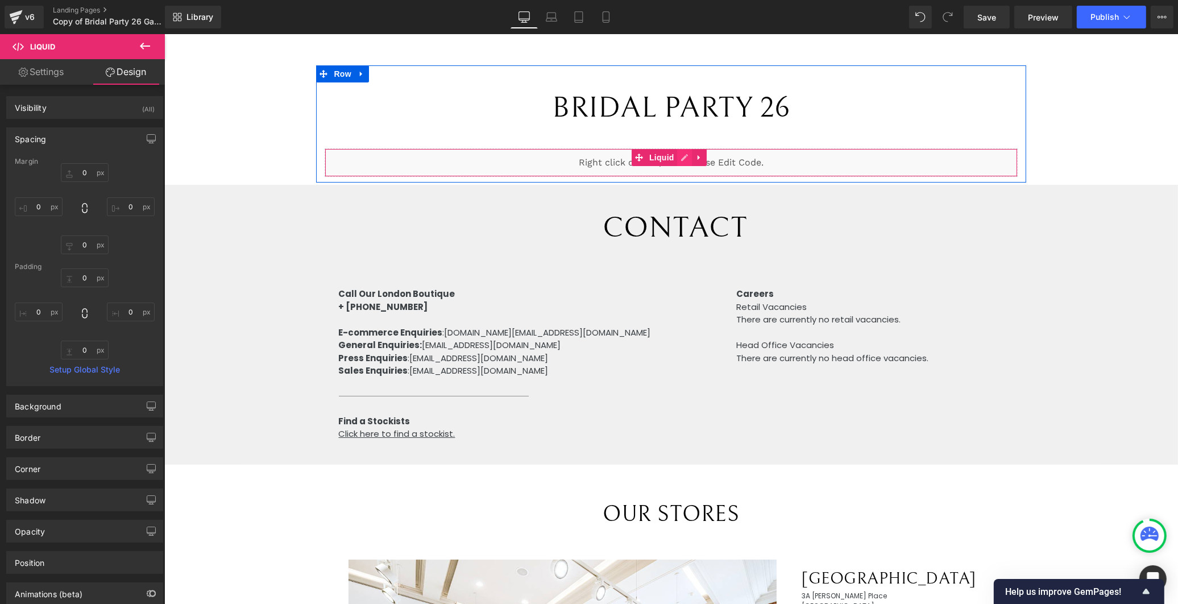
click at [685, 158] on div "Liquid" at bounding box center [670, 162] width 692 height 28
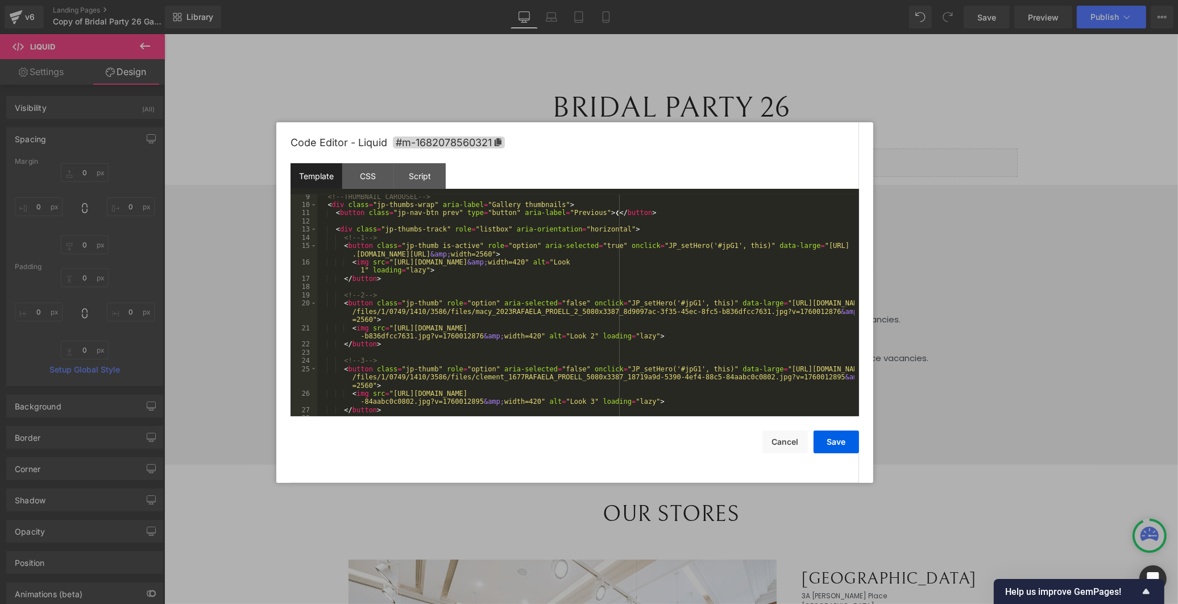
scroll to position [151, 0]
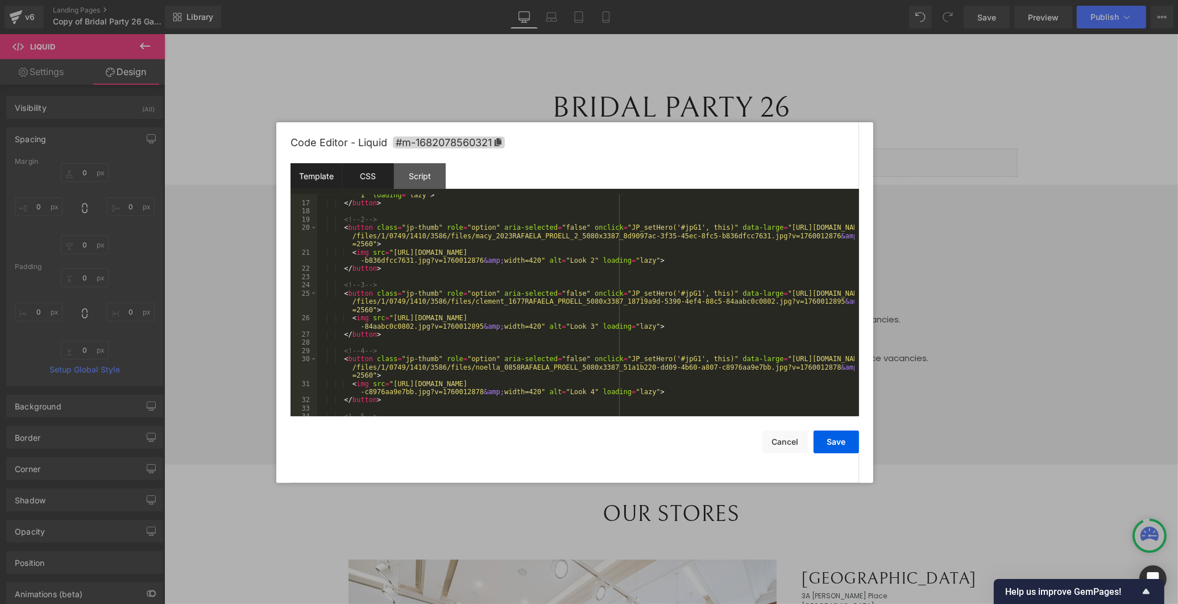
click at [368, 173] on div "CSS" at bounding box center [368, 176] width 52 height 26
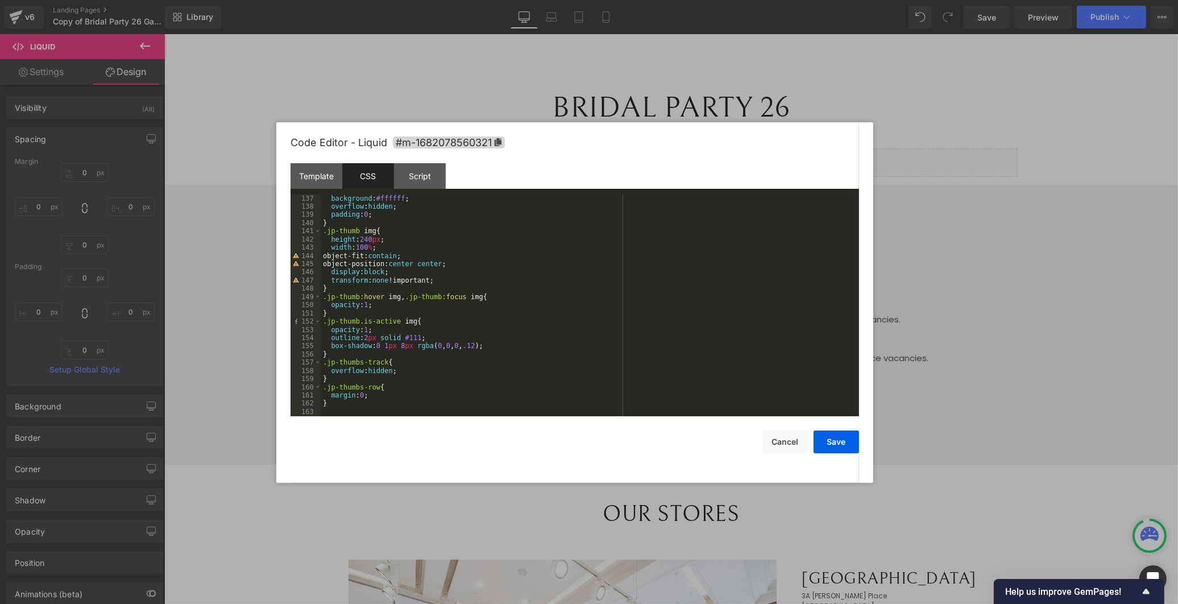
scroll to position [1116, 0]
click at [394, 400] on div "background : #ffffff ; overflow : hidden ; padding : 0 ; } .jp-thumb img { heig…" at bounding box center [588, 313] width 534 height 238
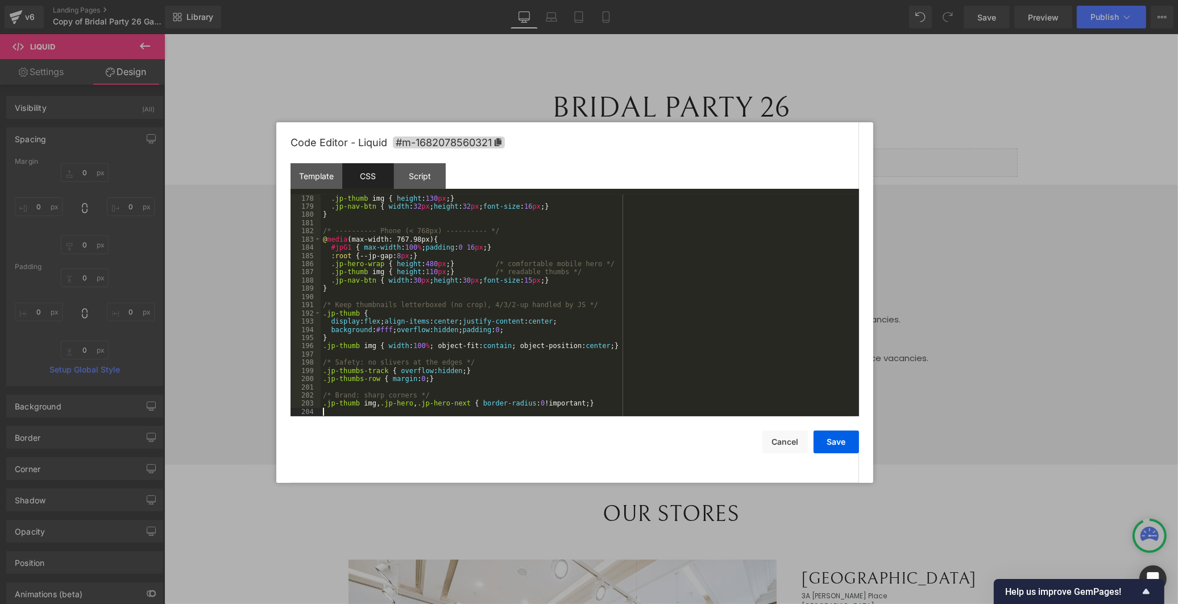
scroll to position [1453, 0]
click at [418, 175] on div "Script" at bounding box center [420, 176] width 52 height 26
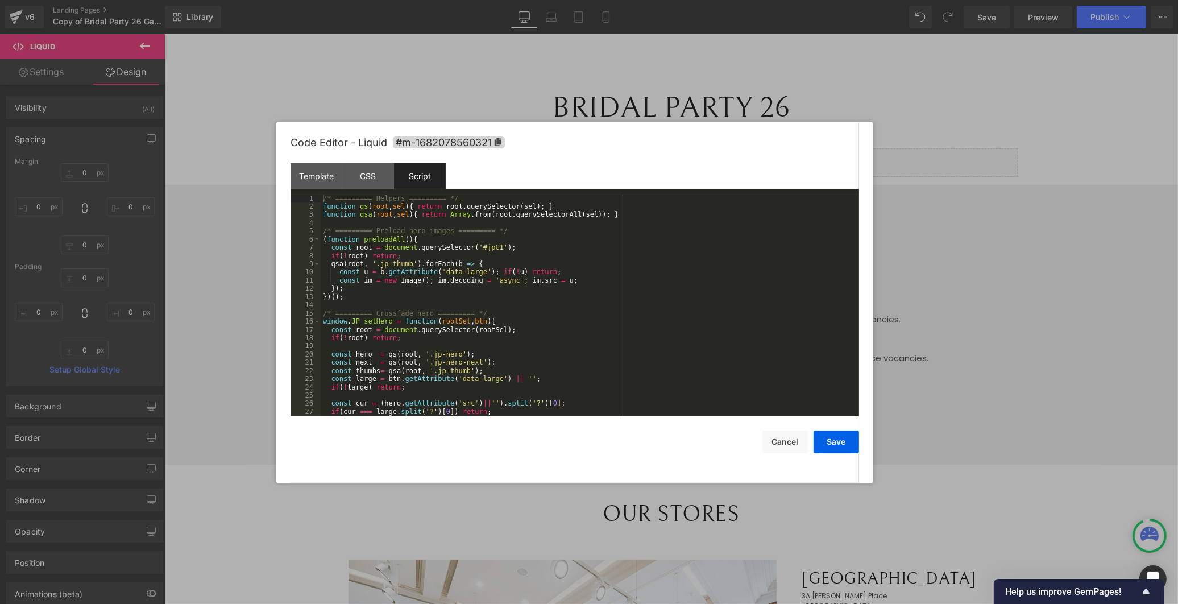
click at [338, 205] on div "/* ========= Helpers ========= */ function qs ( root , sel ) { return root . qu…" at bounding box center [588, 313] width 534 height 238
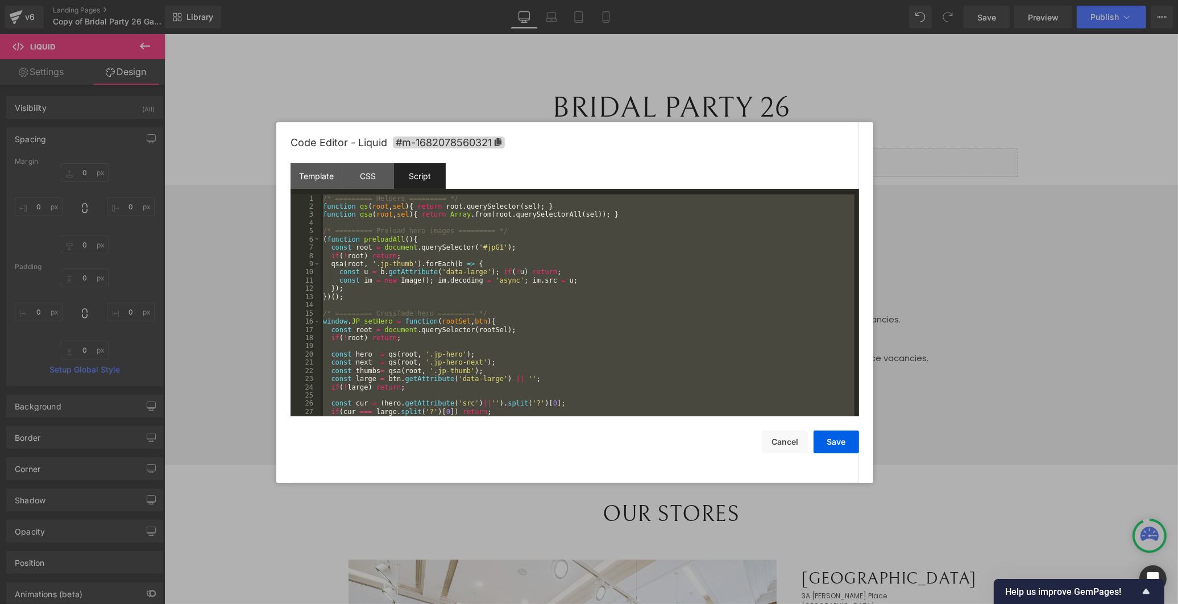
scroll to position [1166, 0]
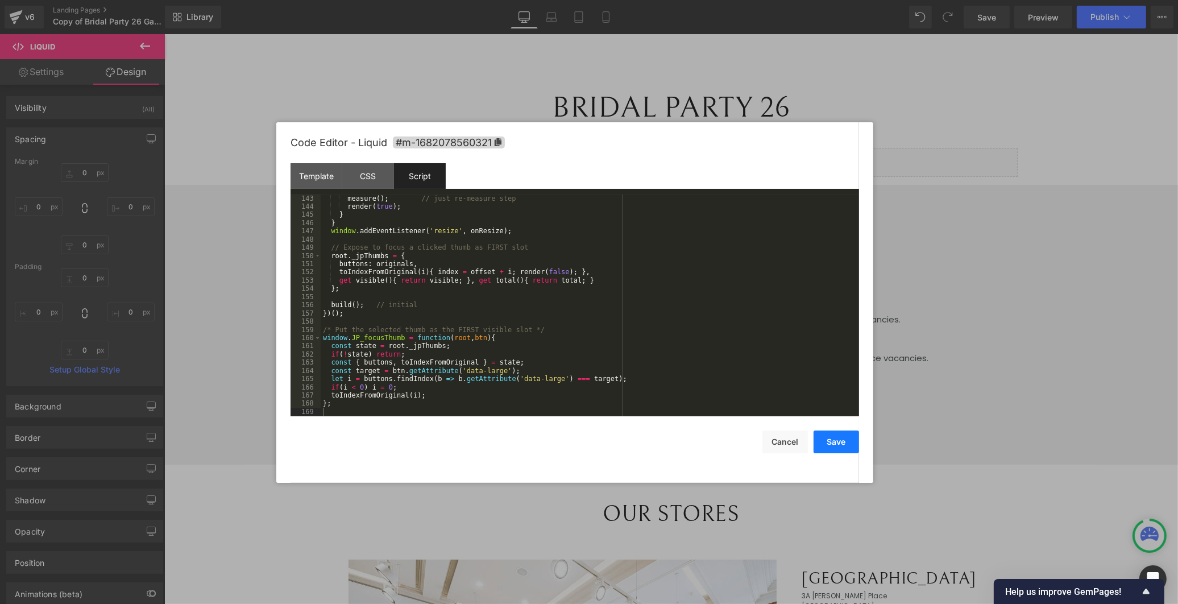
click at [843, 442] on button "Save" at bounding box center [835, 441] width 45 height 23
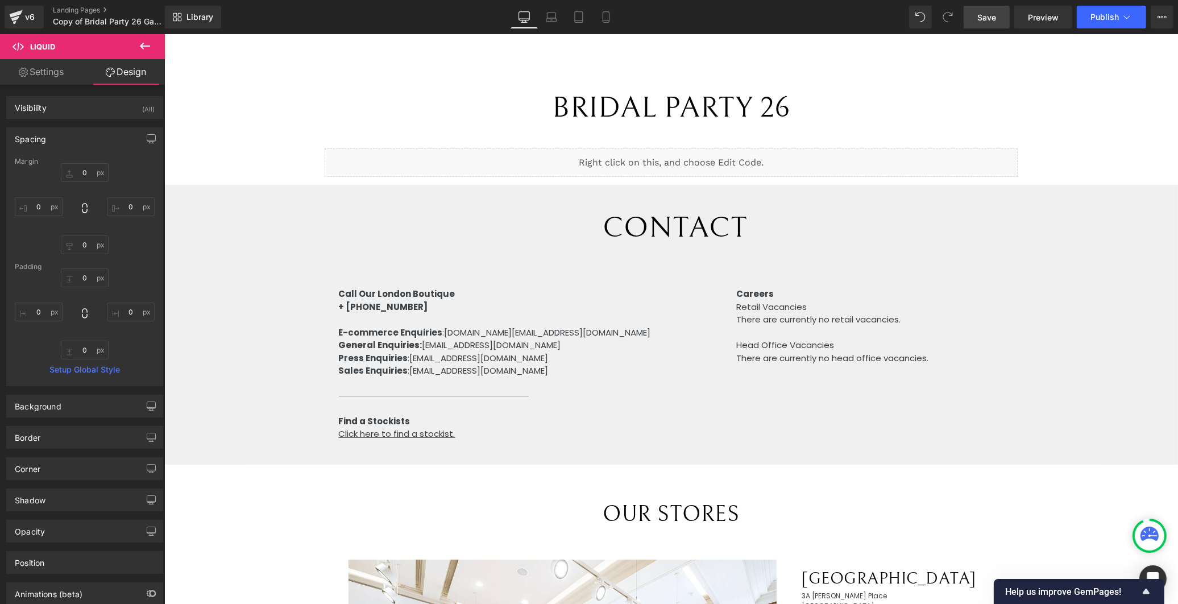
click at [995, 13] on span "Save" at bounding box center [986, 17] width 19 height 12
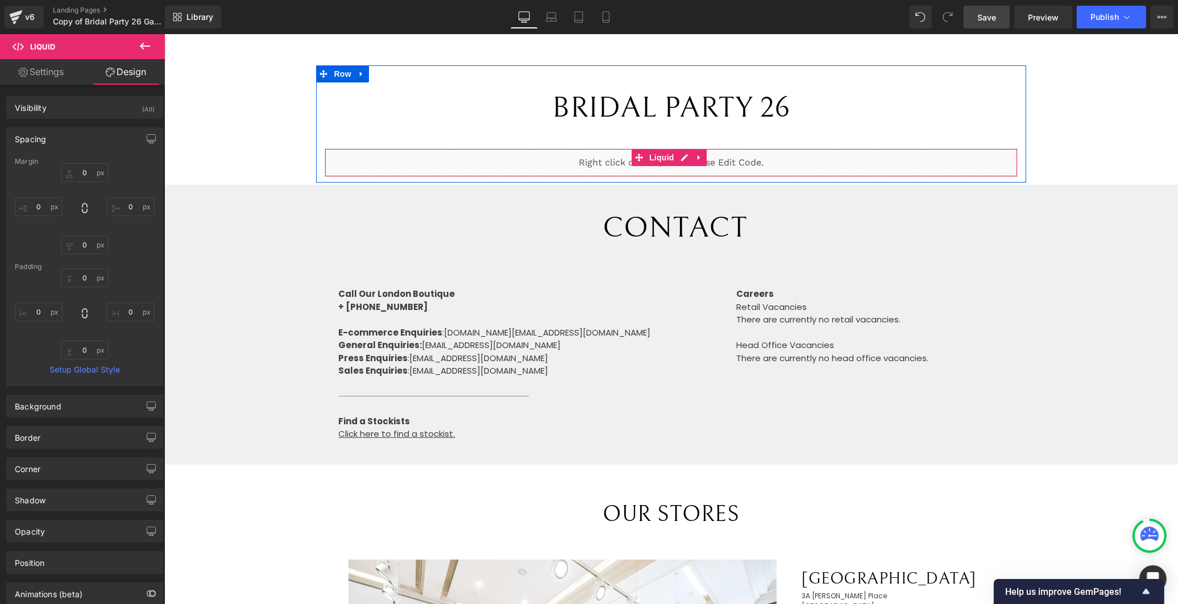
click at [675, 157] on div "Liquid" at bounding box center [670, 162] width 692 height 28
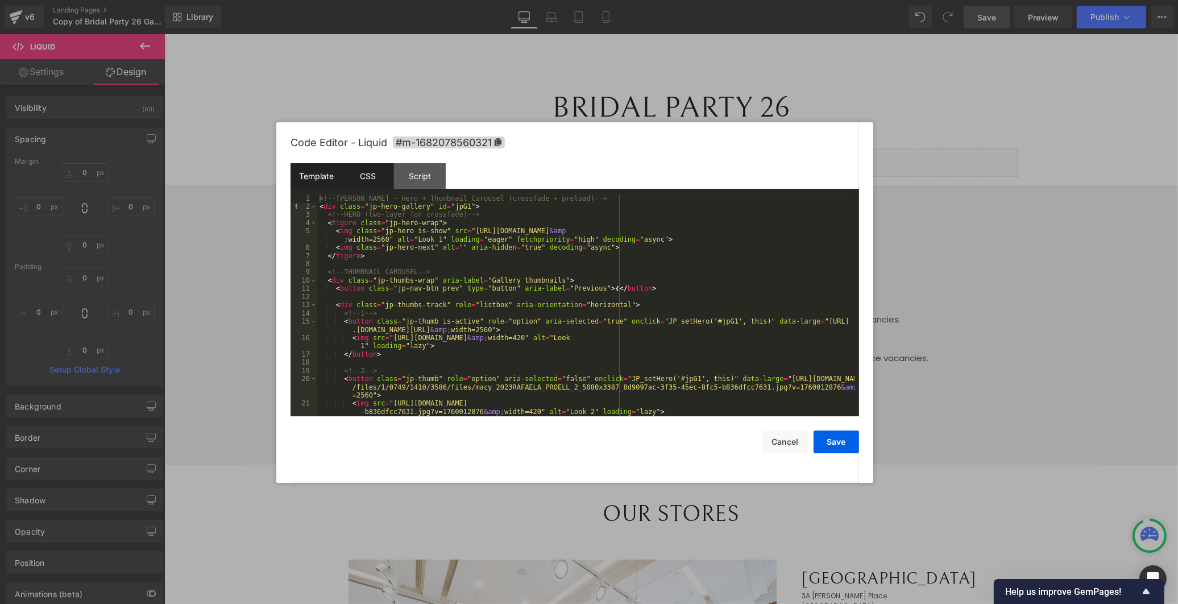
click at [380, 173] on div "CSS" at bounding box center [368, 176] width 52 height 26
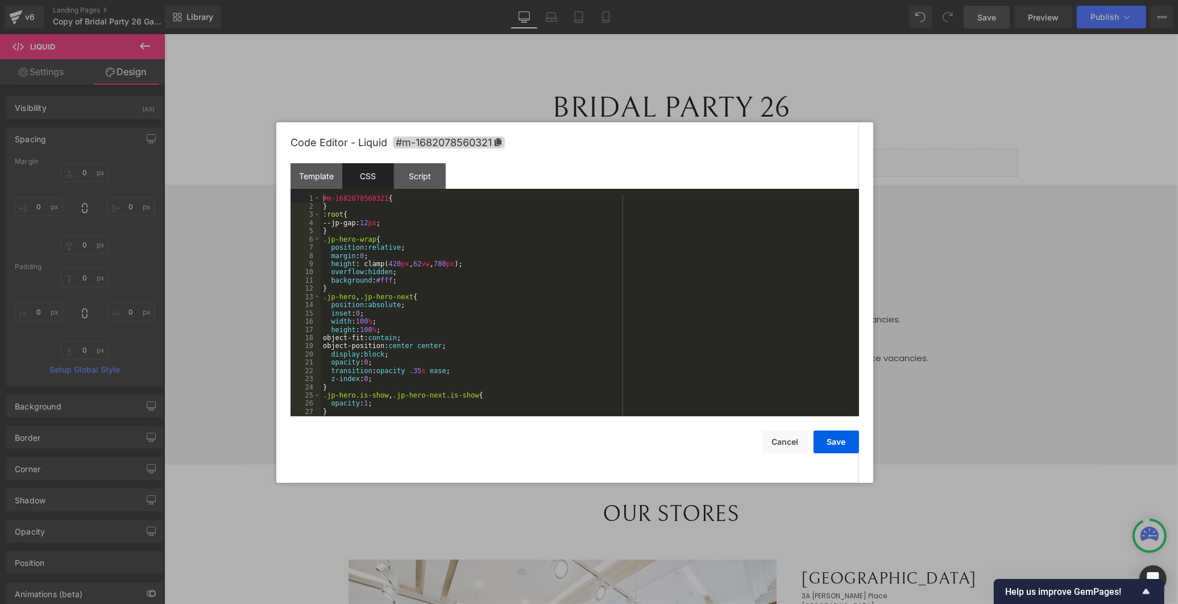
click at [398, 268] on div "#m-1682078560321 { } :root { --jp-gap: 12 px ; } .jp-hero-wrap { position : rel…" at bounding box center [588, 313] width 534 height 238
click at [398, 267] on div "#m-1682078560321 { } :root { --jp-gap: 12 px ; } .jp-hero-wrap { position : rel…" at bounding box center [588, 313] width 534 height 238
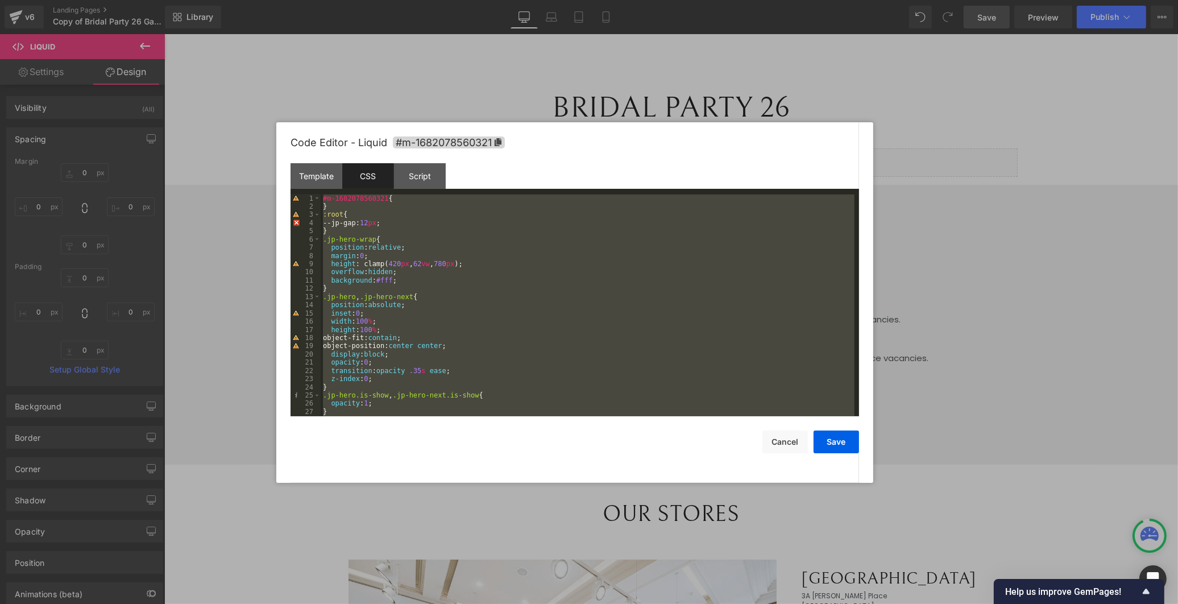
click at [398, 267] on div "#m-1682078560321 { } :root { --jp-gap: 12 px ; } .jp-hero-wrap { position : rel…" at bounding box center [588, 313] width 534 height 238
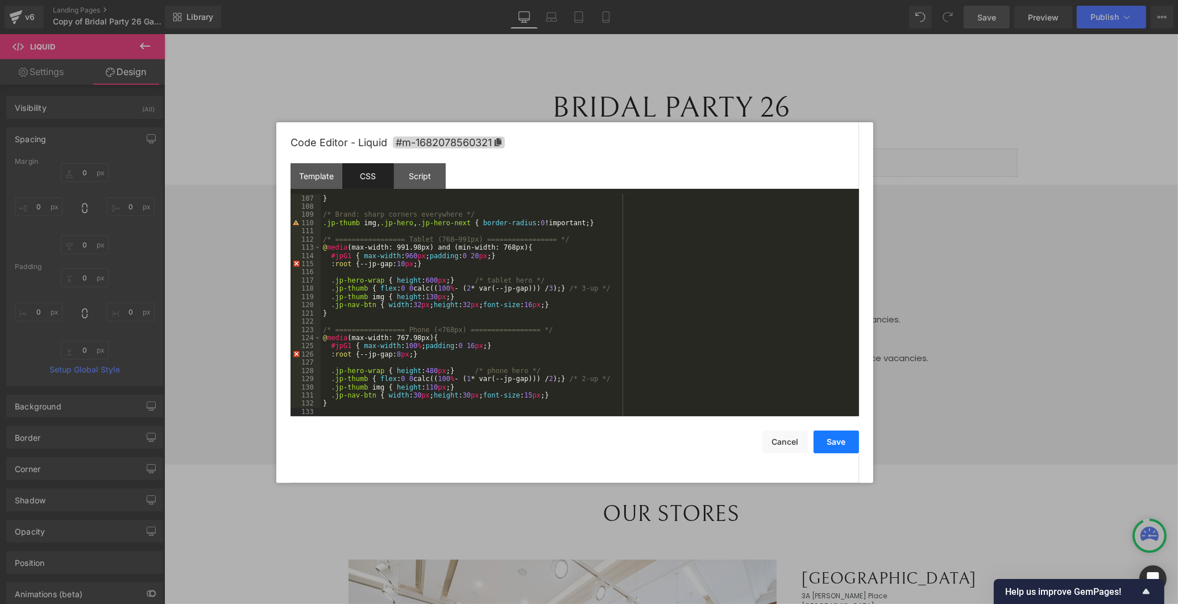
click at [840, 438] on button "Save" at bounding box center [835, 441] width 45 height 23
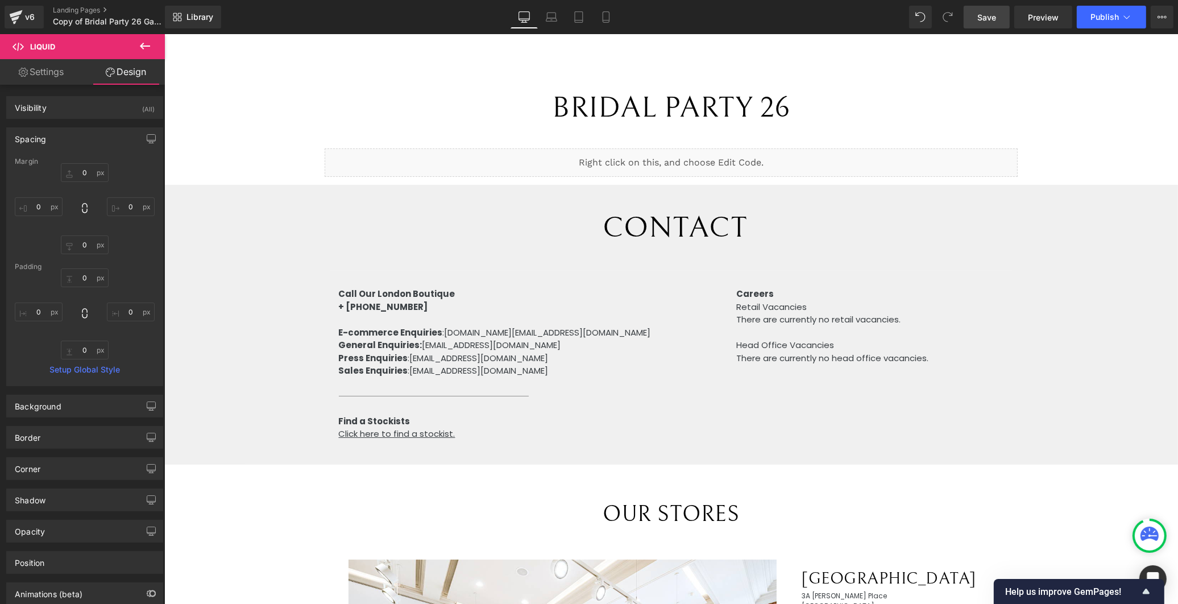
click at [993, 15] on span "Save" at bounding box center [986, 17] width 19 height 12
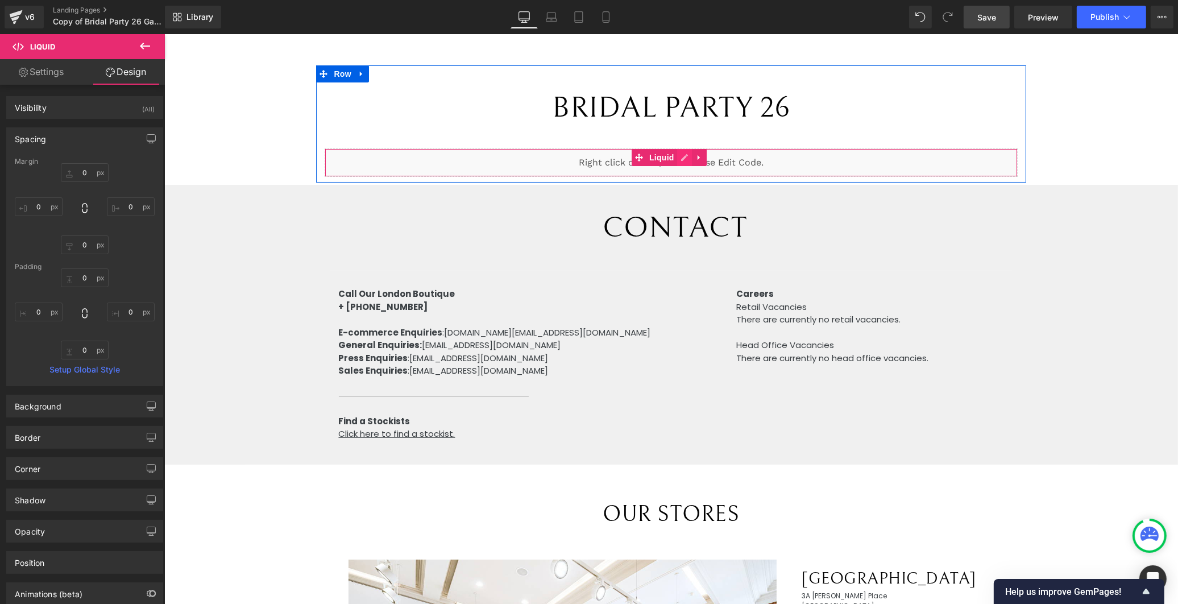
click at [679, 155] on div "Liquid" at bounding box center [670, 162] width 692 height 28
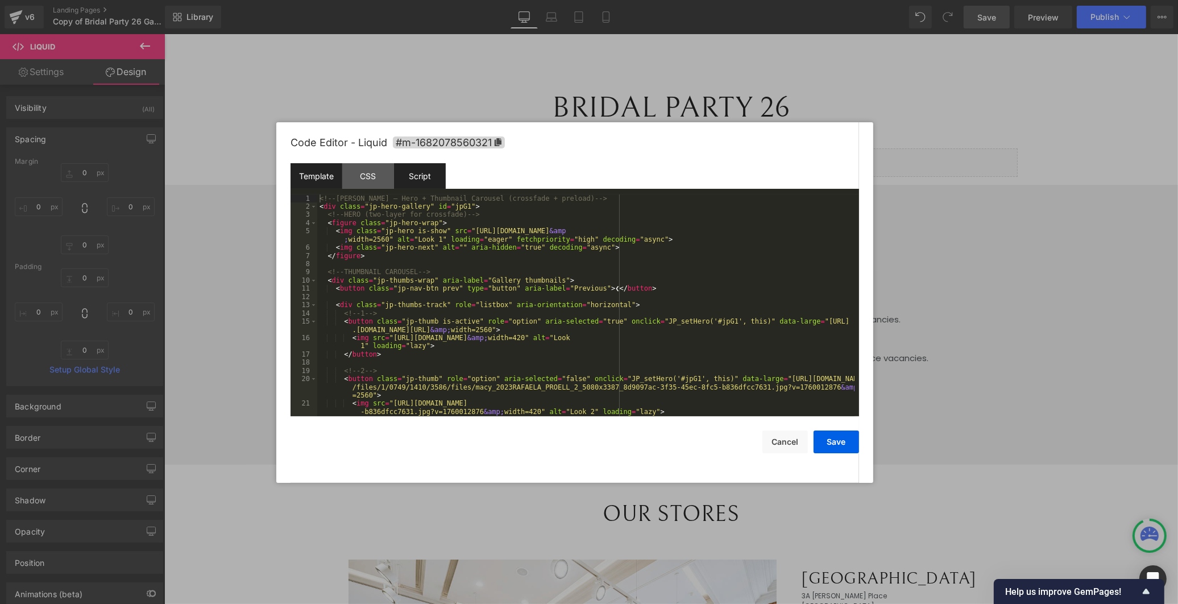
click at [432, 171] on div "Script" at bounding box center [420, 176] width 52 height 26
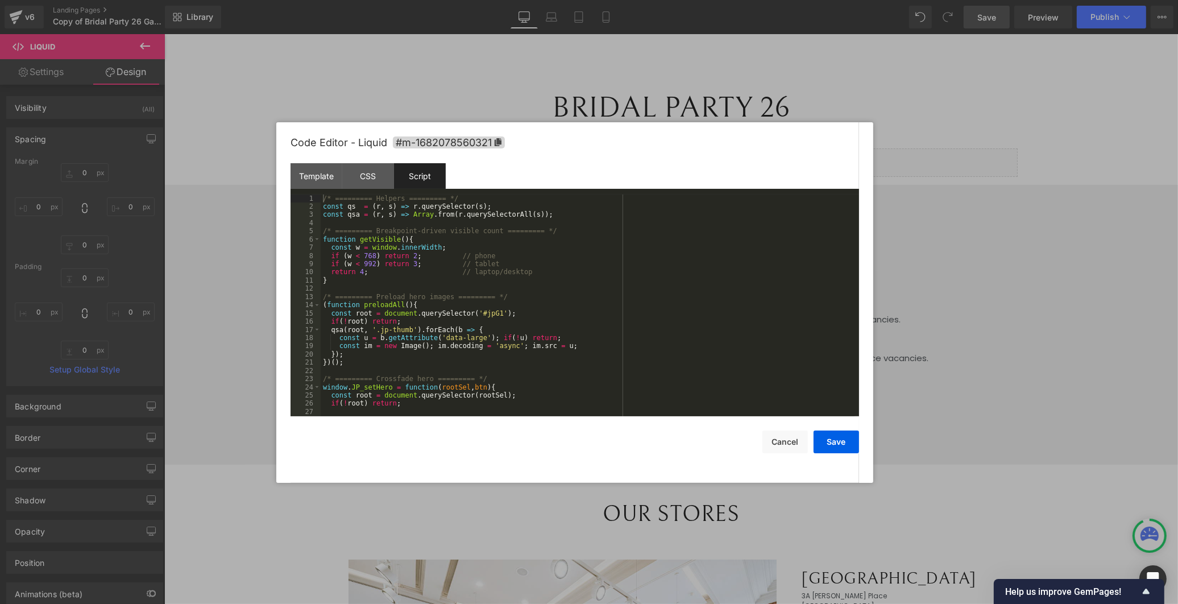
click at [416, 246] on div "/* ========= Helpers ========= */ const qs = ( r , s ) => r . querySelector ( s…" at bounding box center [588, 313] width 534 height 238
click at [417, 246] on div "/* ========= Helpers ========= */ const qs = ( r , s ) => r . querySelector ( s…" at bounding box center [588, 313] width 534 height 238
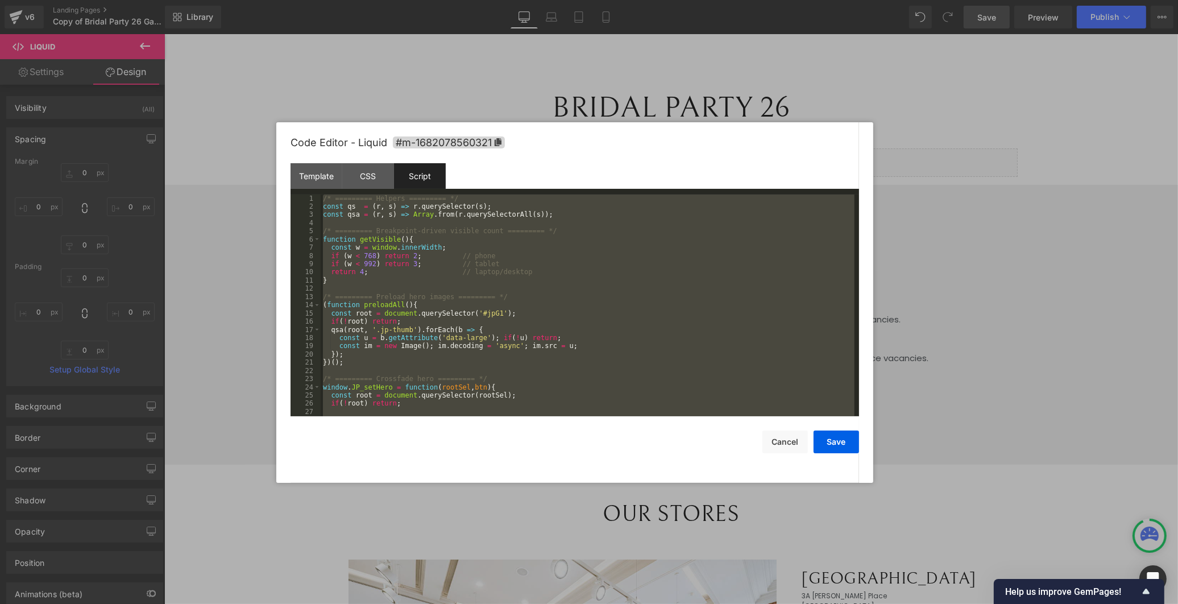
click at [417, 245] on div "/* ========= Helpers ========= */ const qs = ( r , s ) => r . querySelector ( s…" at bounding box center [588, 313] width 534 height 238
click at [417, 244] on div "/* ========= Helpers ========= */ const qs = ( r , s ) => r . querySelector ( s…" at bounding box center [588, 313] width 534 height 238
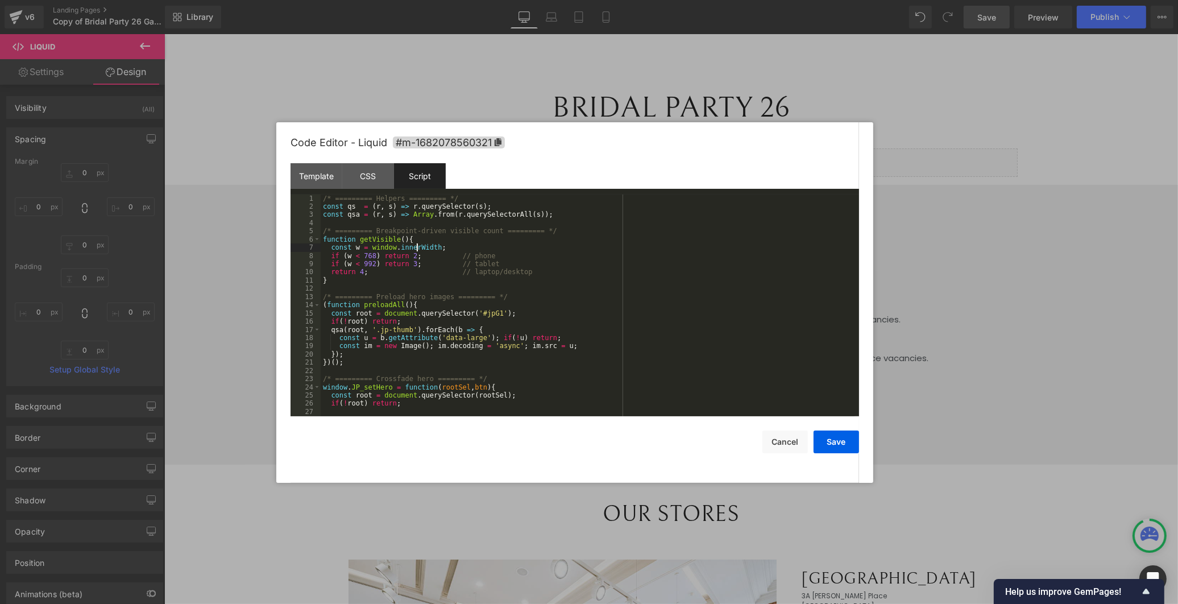
click at [417, 244] on div "/* ========= Helpers ========= */ const qs = ( r , s ) => r . querySelector ( s…" at bounding box center [588, 313] width 534 height 238
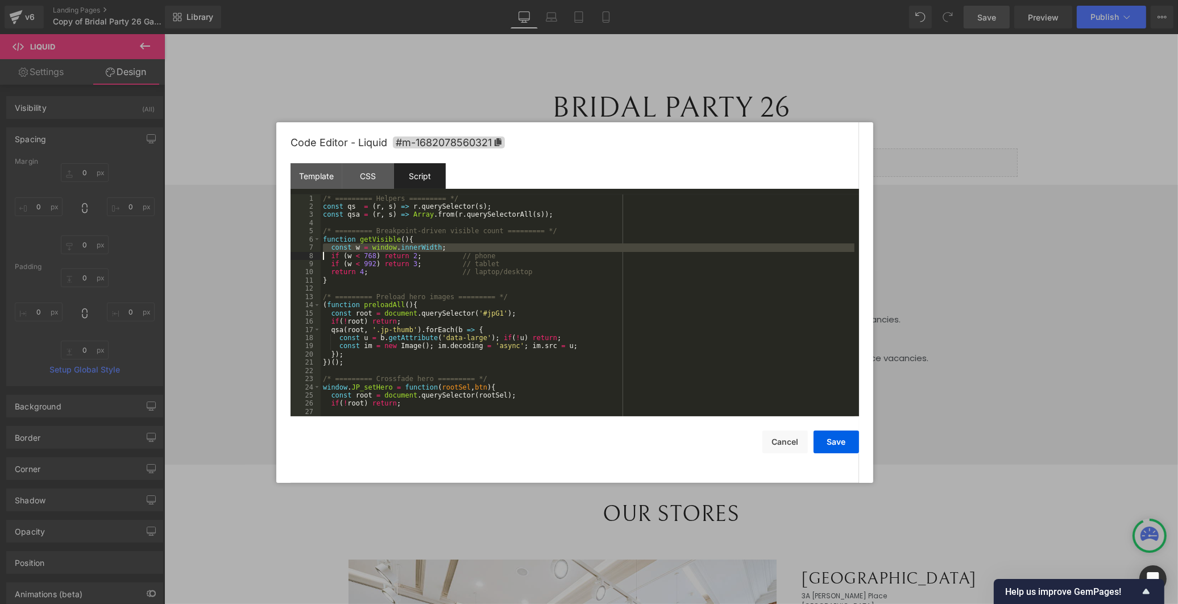
click at [417, 244] on div "/* ========= Helpers ========= */ const qs = ( r , s ) => r . querySelector ( s…" at bounding box center [588, 313] width 534 height 238
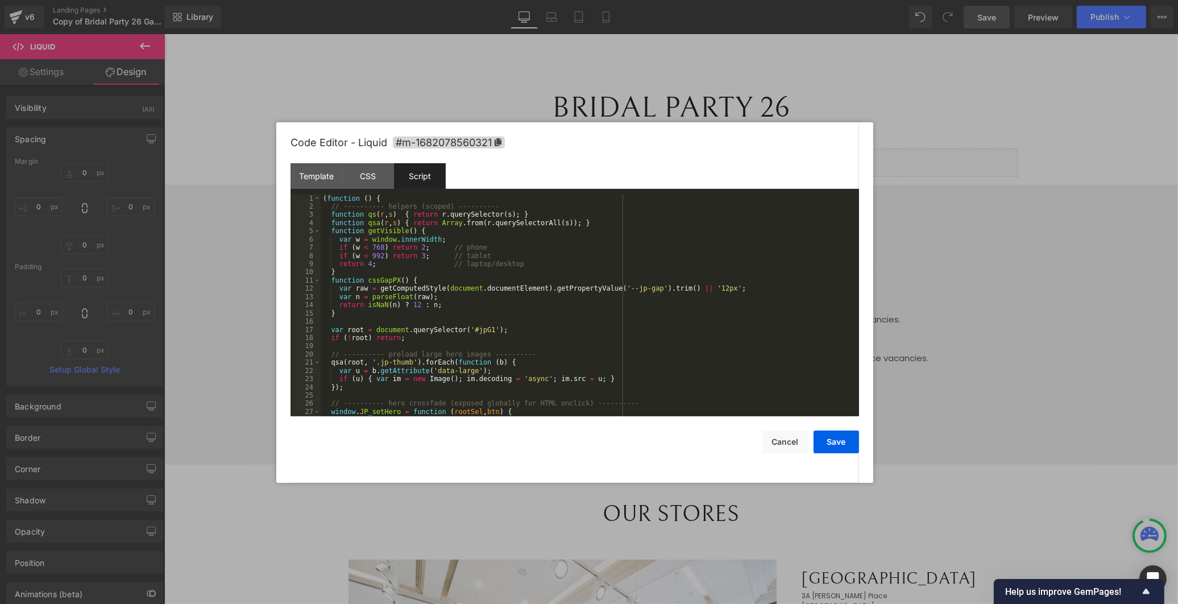
scroll to position [0, 0]
click at [826, 438] on button "Save" at bounding box center [835, 441] width 45 height 23
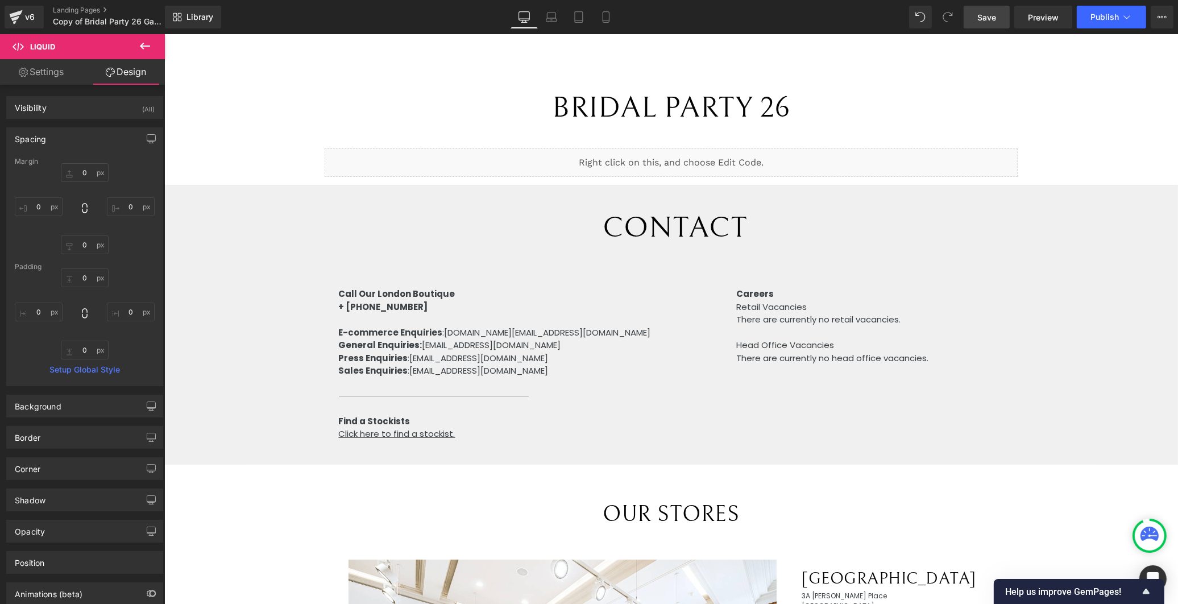
click at [980, 20] on span "Save" at bounding box center [986, 17] width 19 height 12
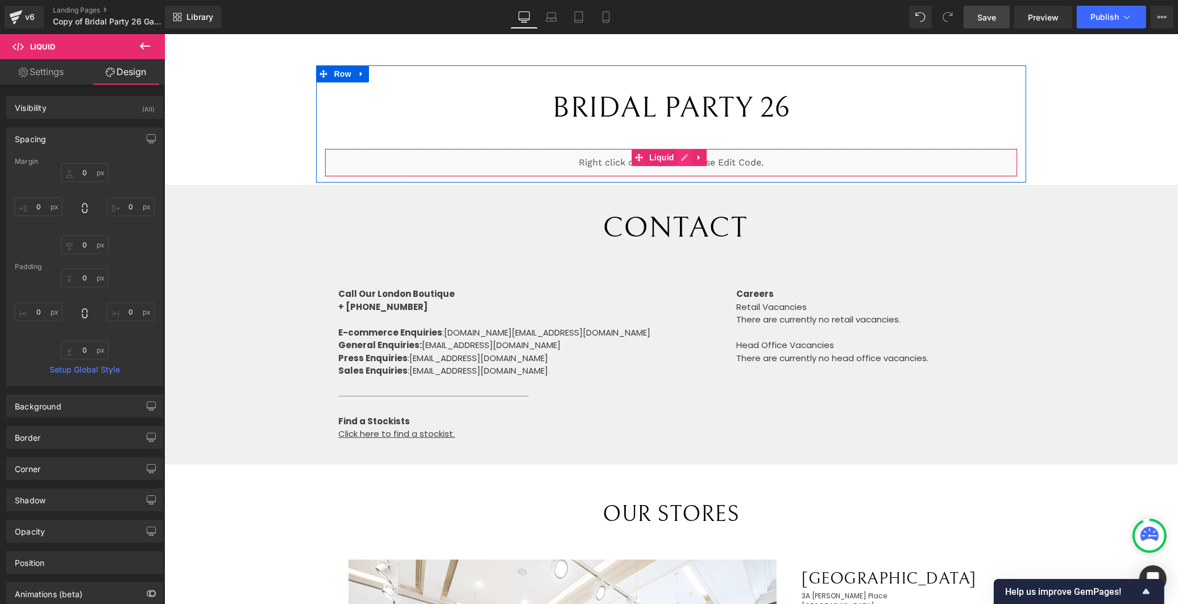
click at [683, 156] on div "Liquid" at bounding box center [670, 162] width 692 height 28
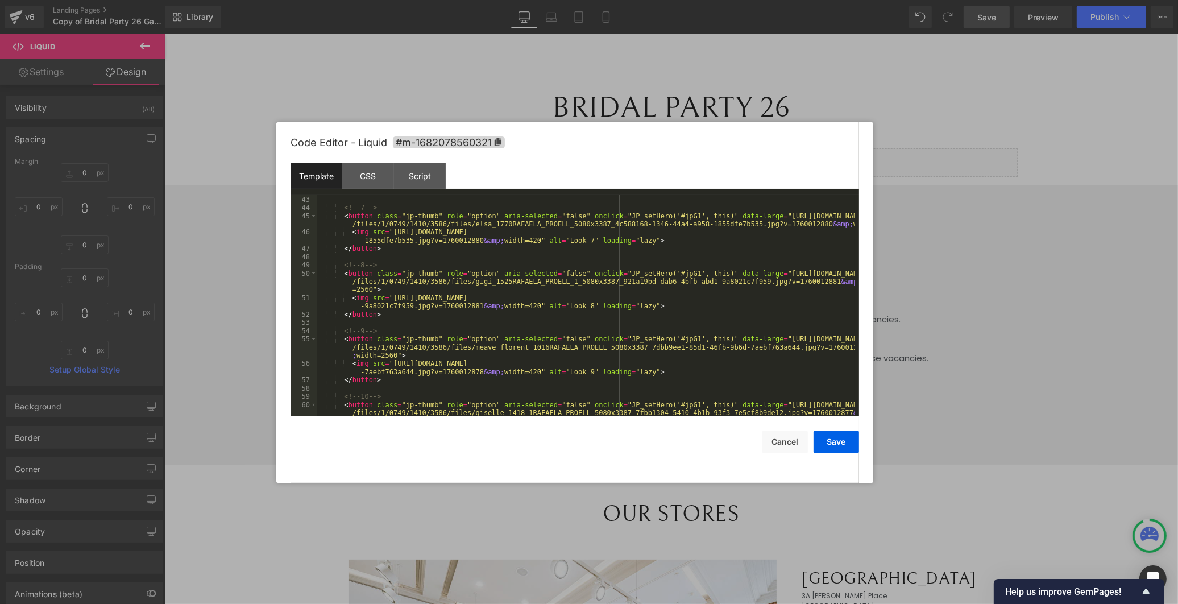
scroll to position [575, 0]
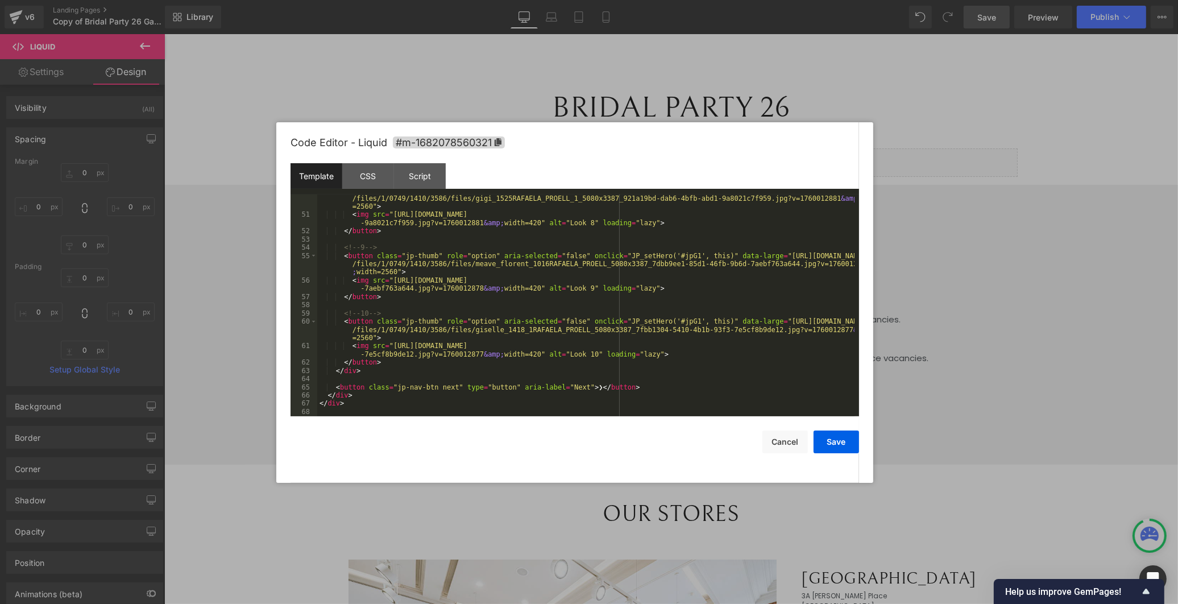
click at [293, 65] on div at bounding box center [589, 302] width 1178 height 604
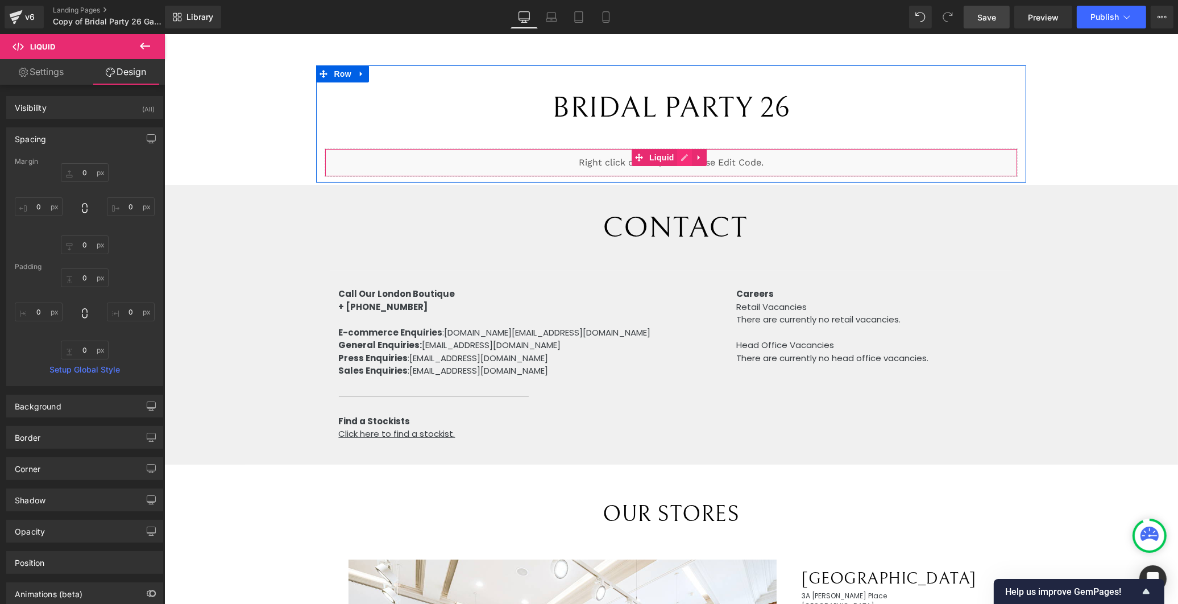
click at [675, 157] on div "Liquid" at bounding box center [670, 162] width 692 height 28
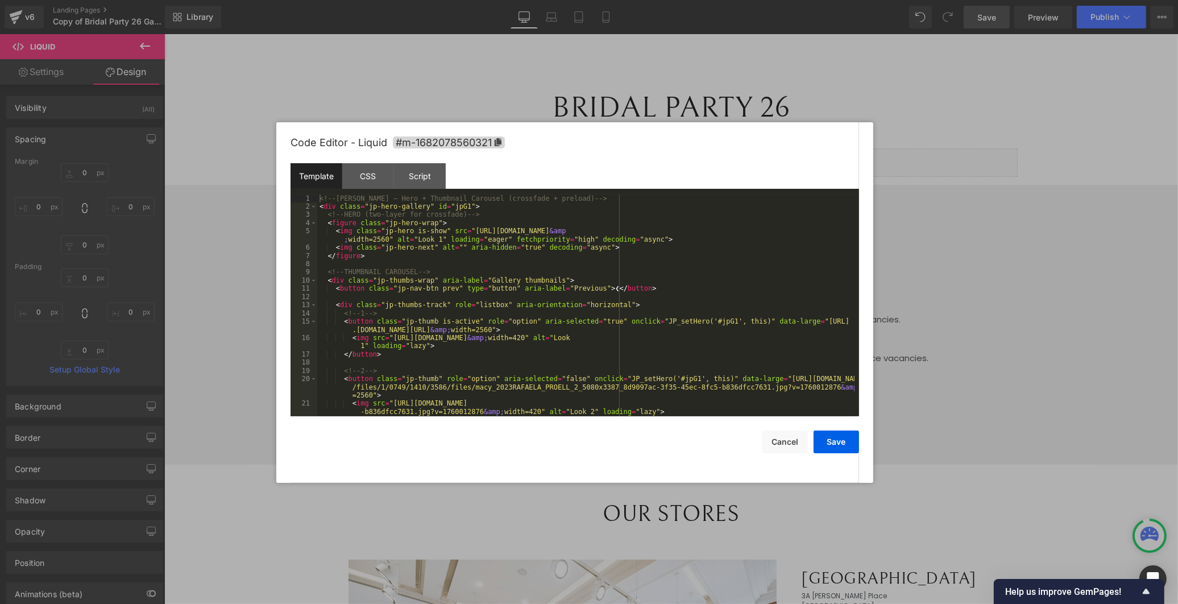
scroll to position [151, 0]
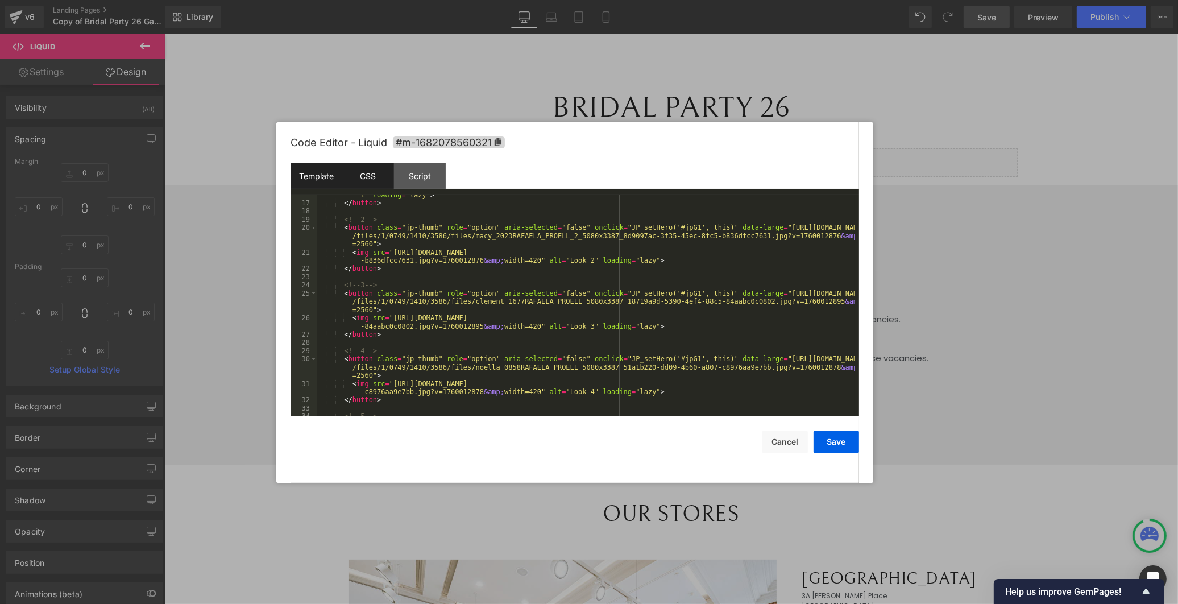
click at [374, 181] on div "CSS" at bounding box center [368, 176] width 52 height 26
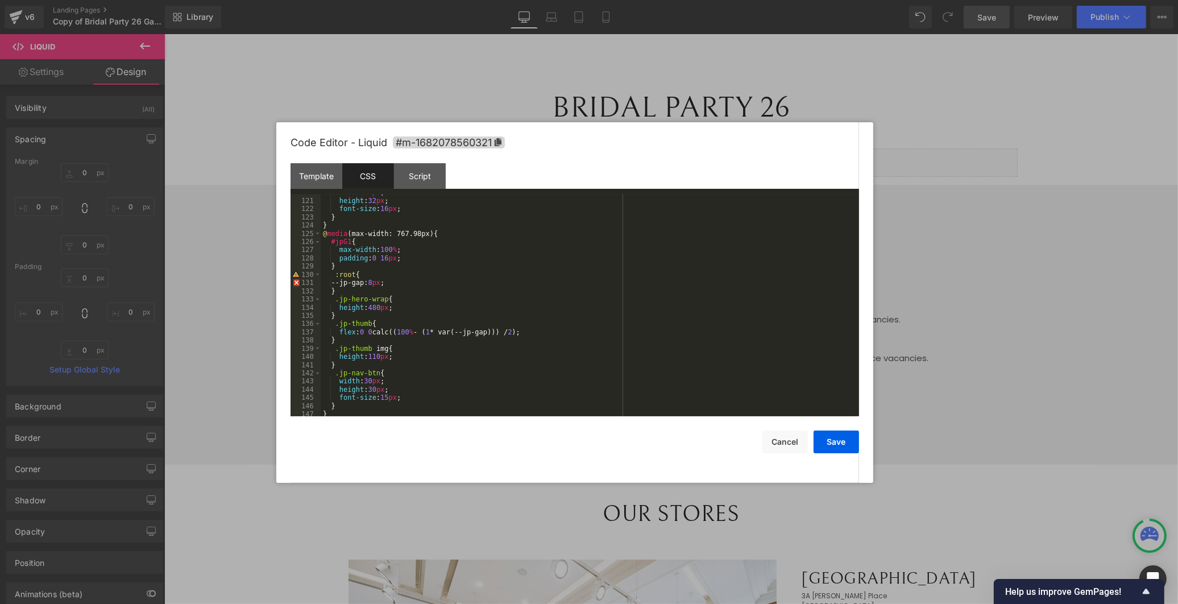
scroll to position [993, 0]
click at [368, 406] on div "font-size : 16 px ; } } @ media (max-width: 767.98px) { #jpG1 { max-width : 100…" at bounding box center [588, 313] width 534 height 238
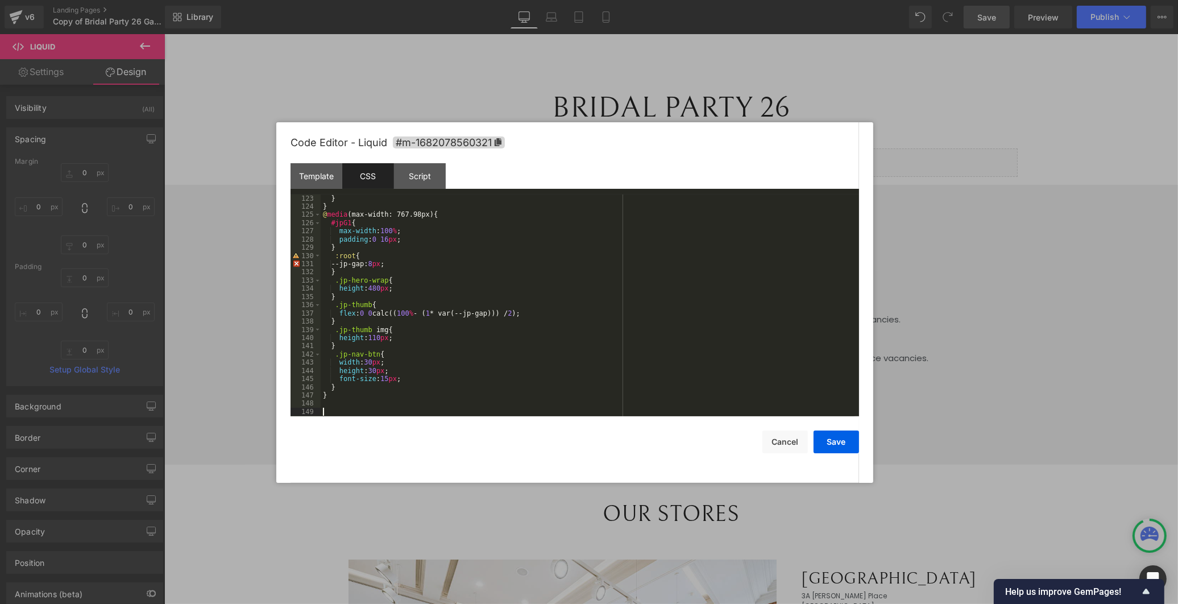
scroll to position [1272, 0]
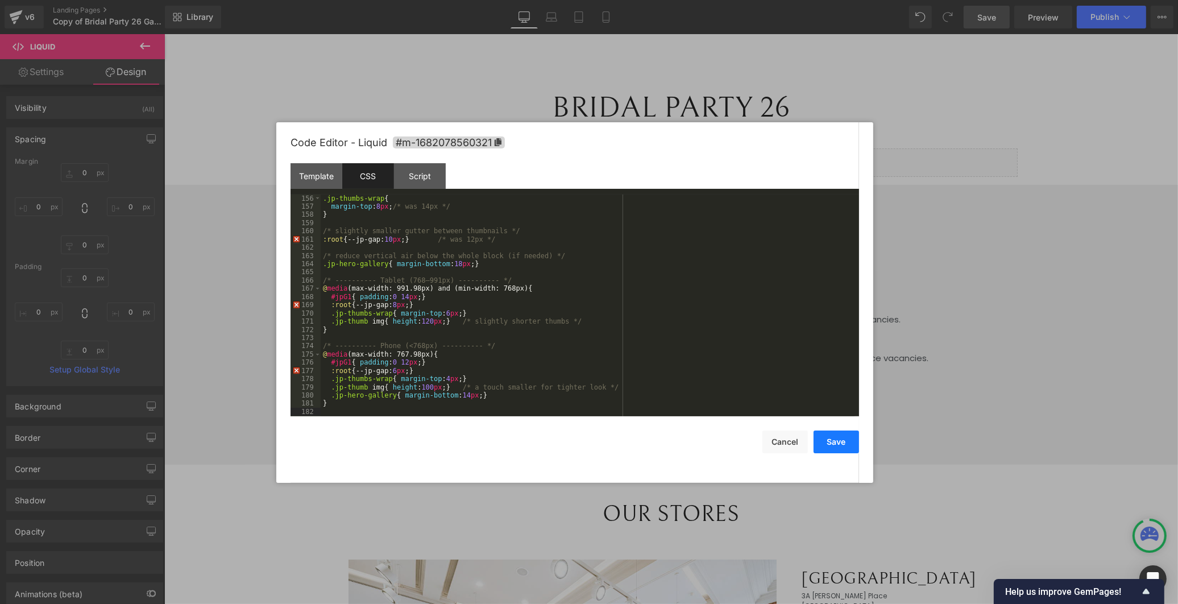
click at [836, 446] on button "Save" at bounding box center [835, 441] width 45 height 23
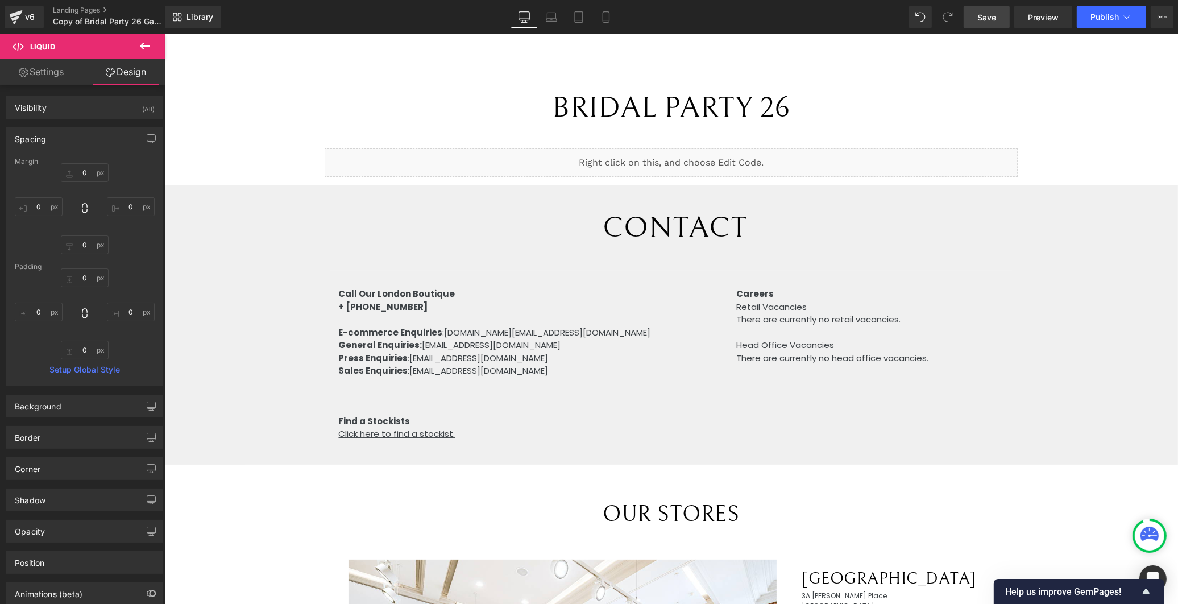
click at [987, 13] on span "Save" at bounding box center [986, 17] width 19 height 12
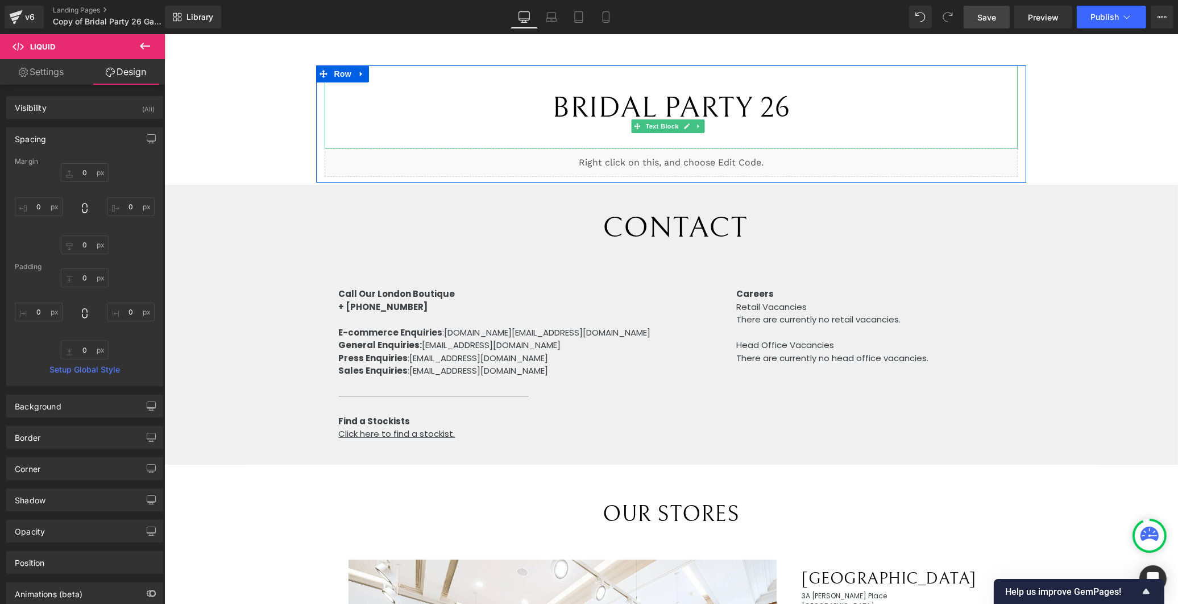
click at [738, 135] on div "BRIDAL PARTY 26" at bounding box center [670, 106] width 692 height 83
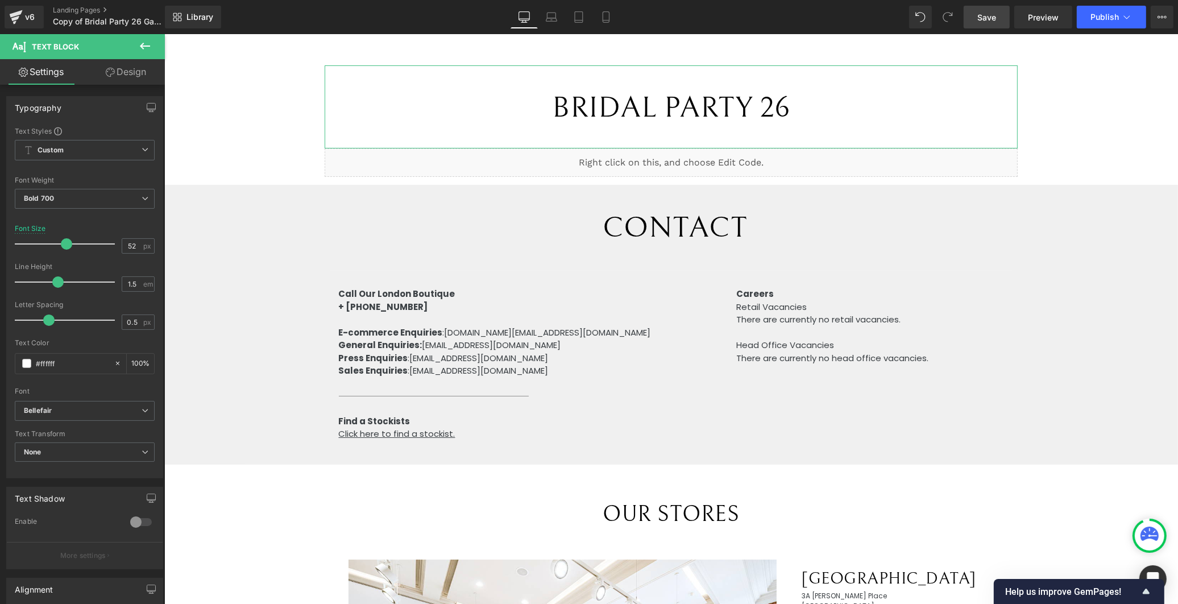
click at [107, 68] on icon at bounding box center [110, 72] width 9 height 9
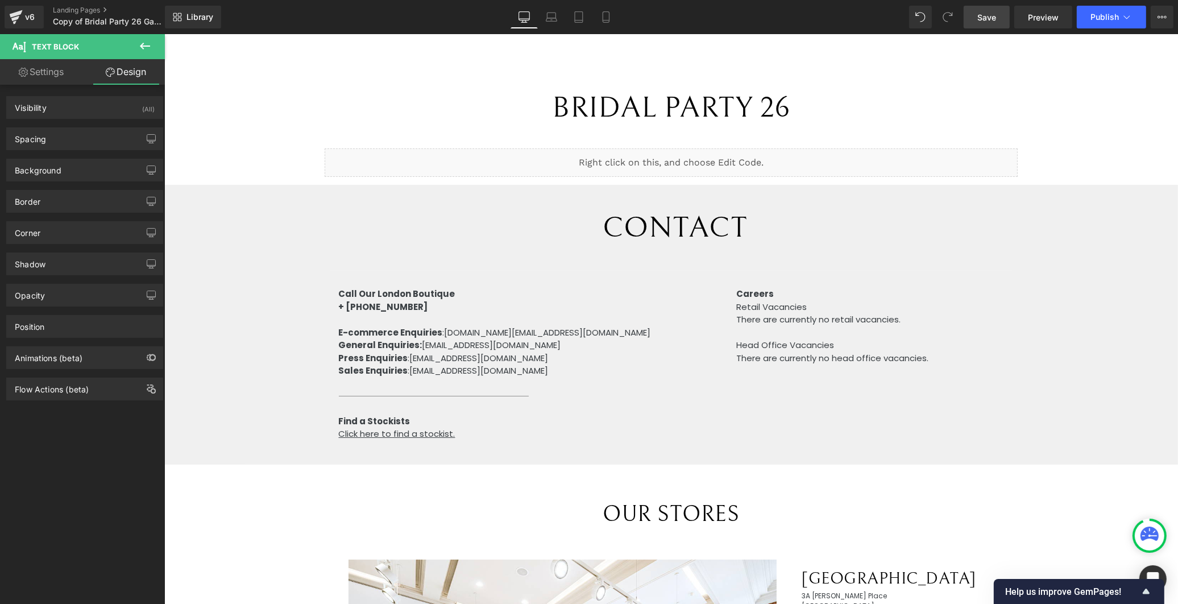
click at [246, 69] on div "BRIDAL PARTY 26 Text Block Liquid Row CONTACT Text Block Call Our London Boutiq…" at bounding box center [671, 612] width 1014 height 1095
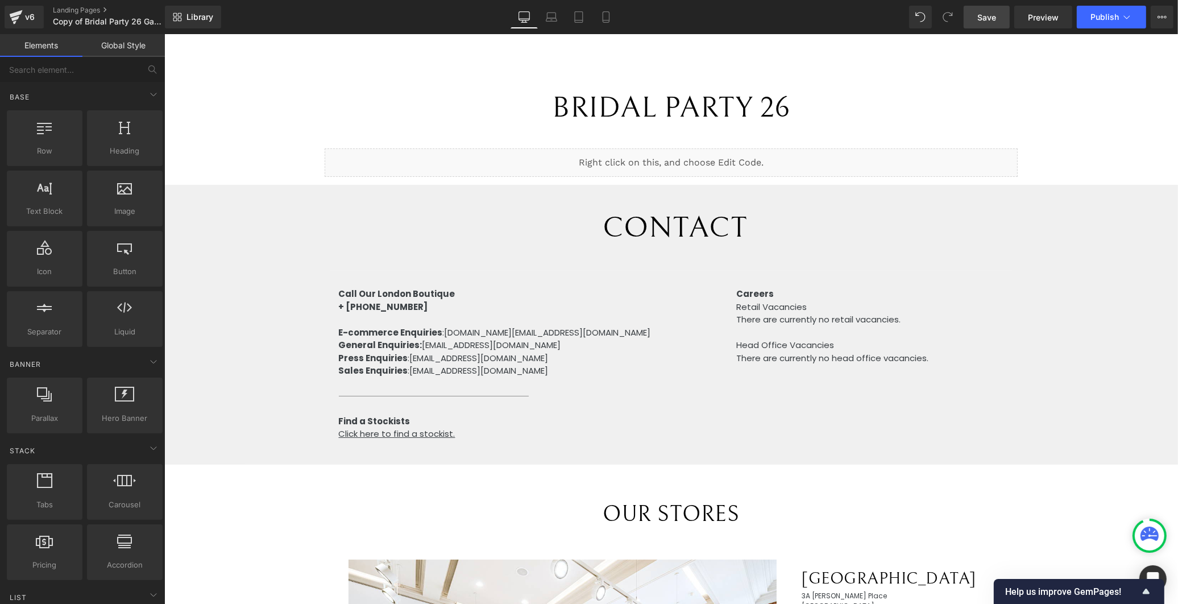
click at [259, 12] on div "Library Desktop Desktop Laptop Tablet Mobile Save Preview Publish Scheduled Vie…" at bounding box center [671, 17] width 1013 height 23
click at [601, 19] on icon at bounding box center [605, 16] width 11 height 11
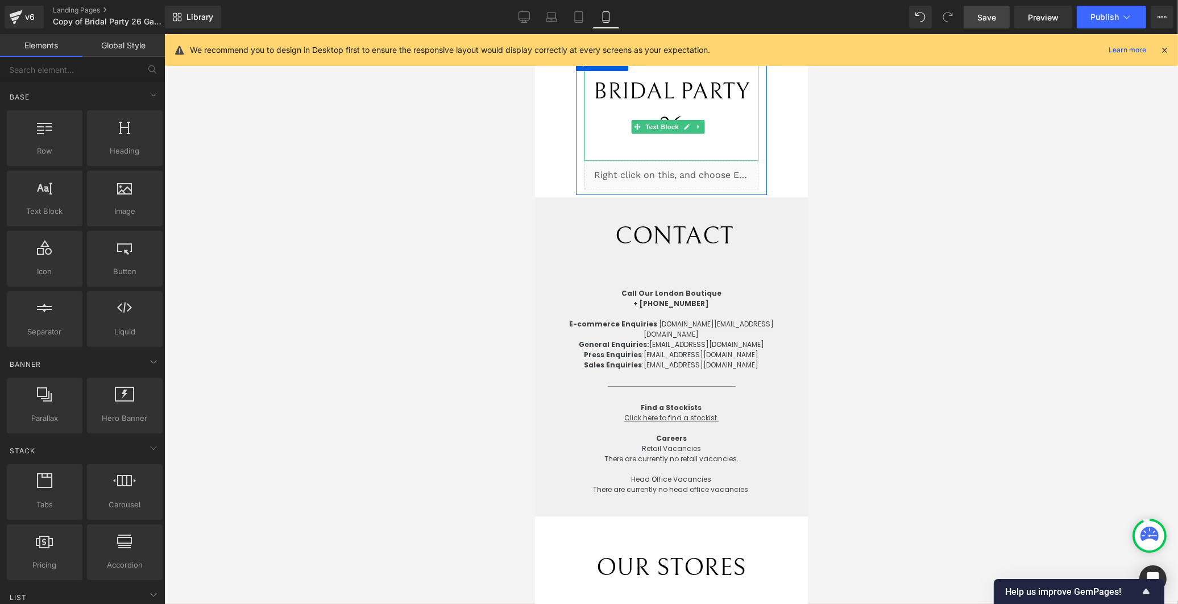
click at [690, 101] on span "BRIDAL PARTY 26" at bounding box center [670, 108] width 155 height 60
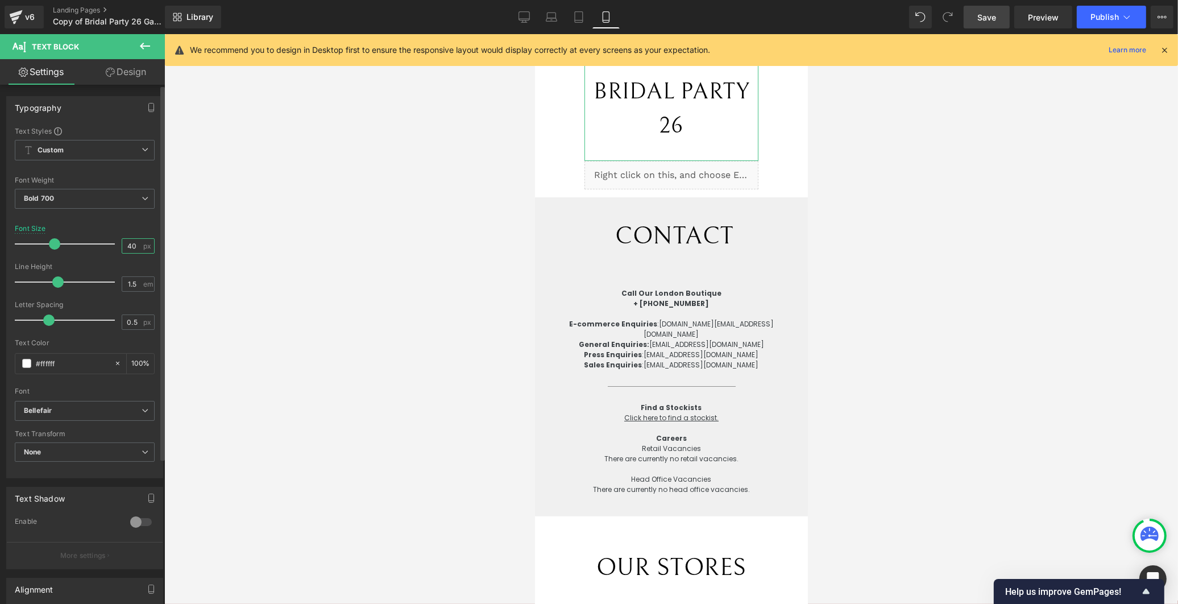
click at [129, 242] on input "40" at bounding box center [132, 246] width 20 height 14
drag, startPoint x: 136, startPoint y: 243, endPoint x: 97, endPoint y: 242, distance: 39.8
click at [101, 242] on div "Font Size 40 px" at bounding box center [85, 244] width 140 height 38
type input "36"
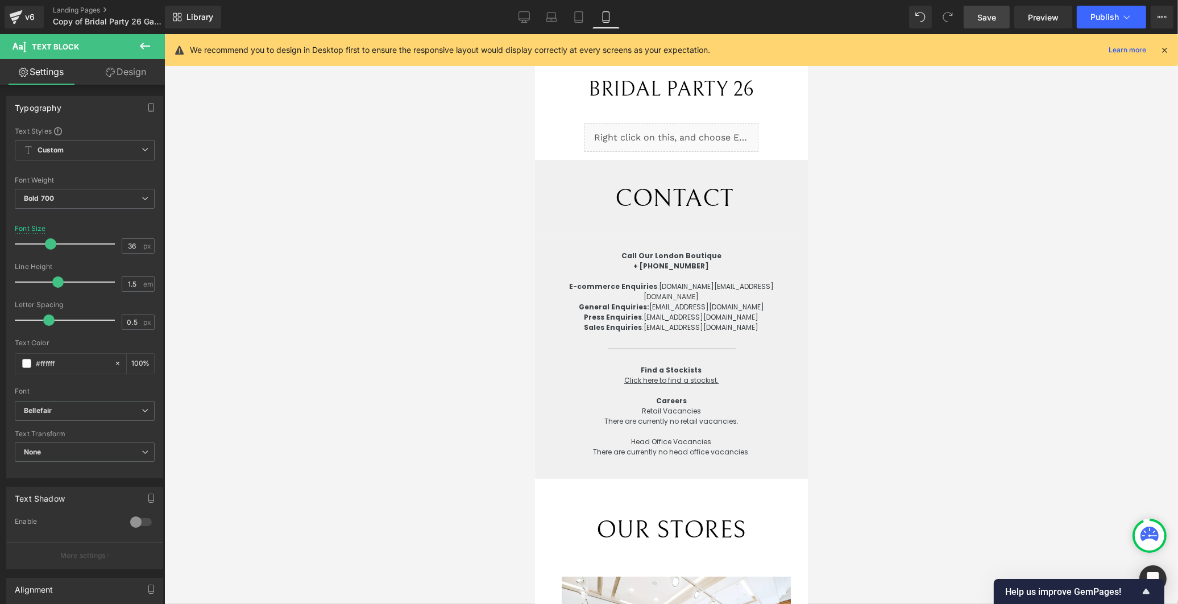
click at [995, 287] on div at bounding box center [671, 319] width 1014 height 570
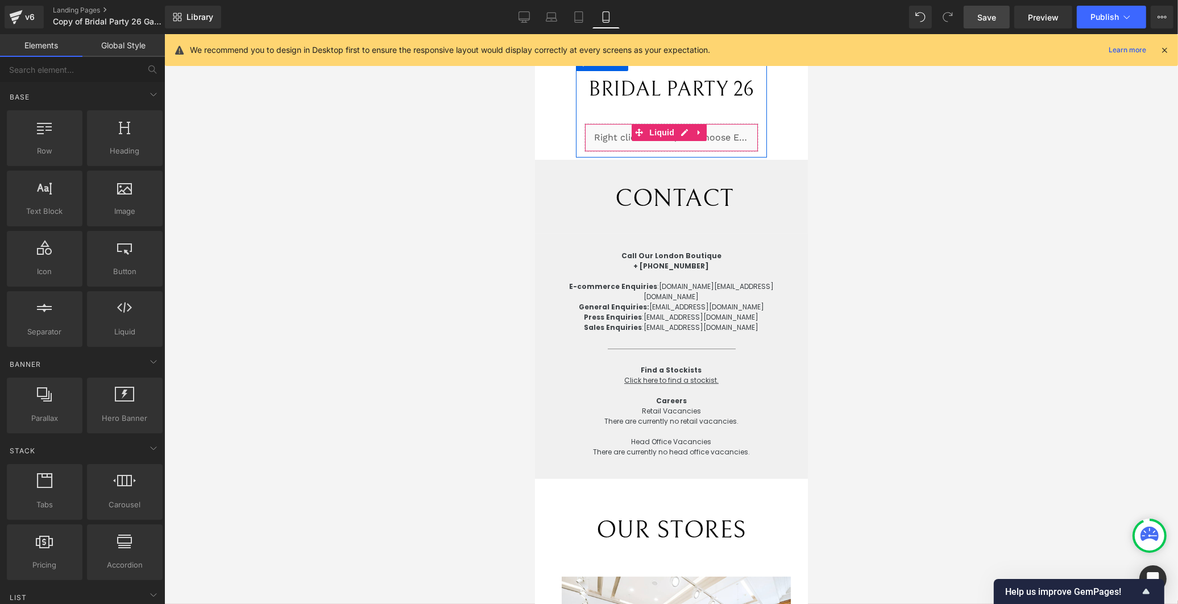
click at [679, 131] on div "Liquid" at bounding box center [671, 137] width 174 height 28
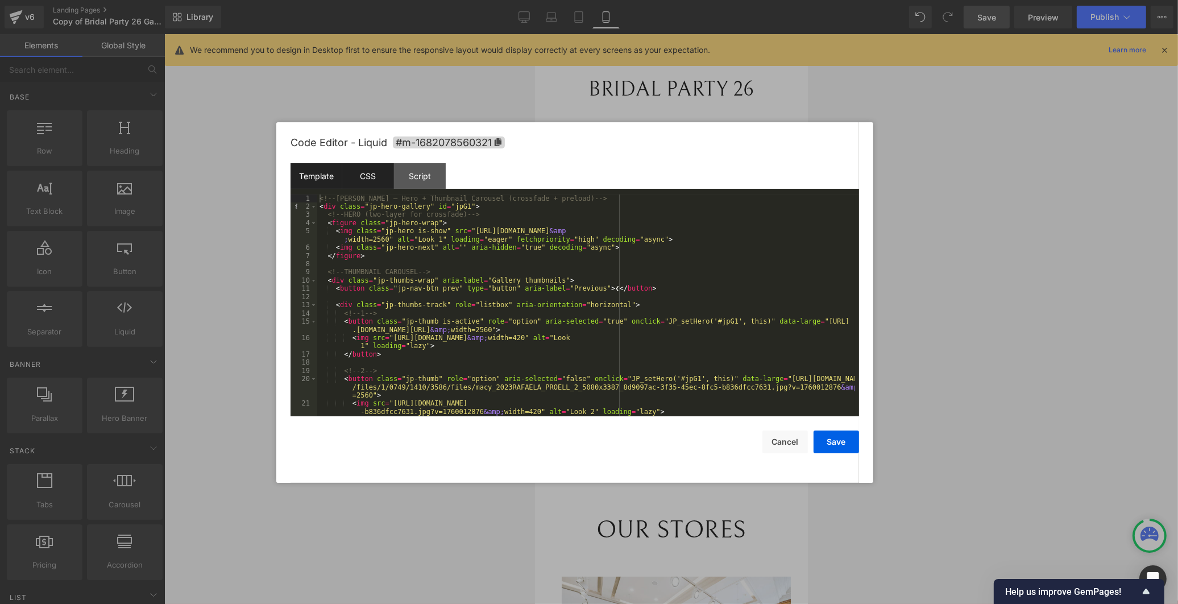
click at [365, 175] on div "CSS" at bounding box center [368, 176] width 52 height 26
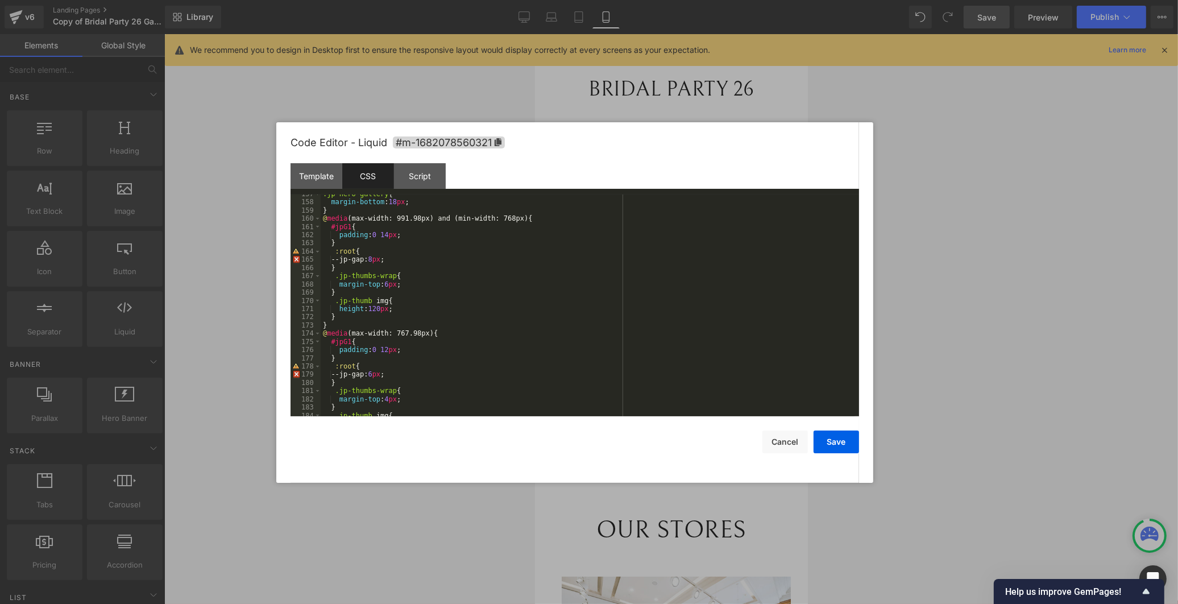
scroll to position [1346, 0]
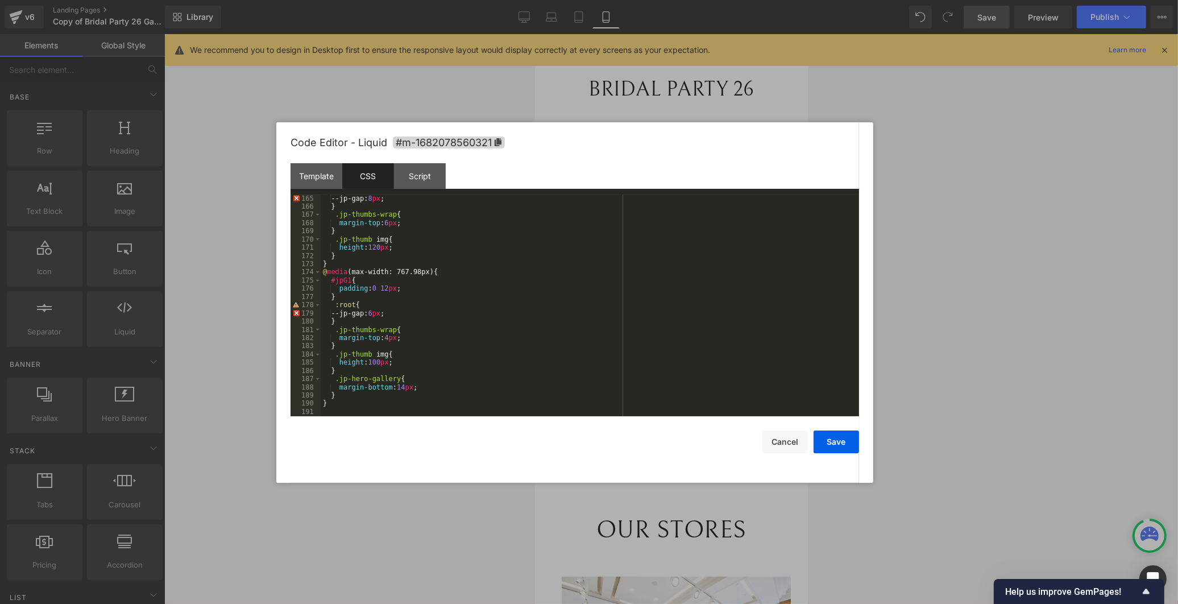
click at [362, 404] on div "--jp-gap: 8 px ; } .jp-thumbs-wrap { margin-top : 6 px ; } .jp-thumb img { heig…" at bounding box center [588, 313] width 534 height 238
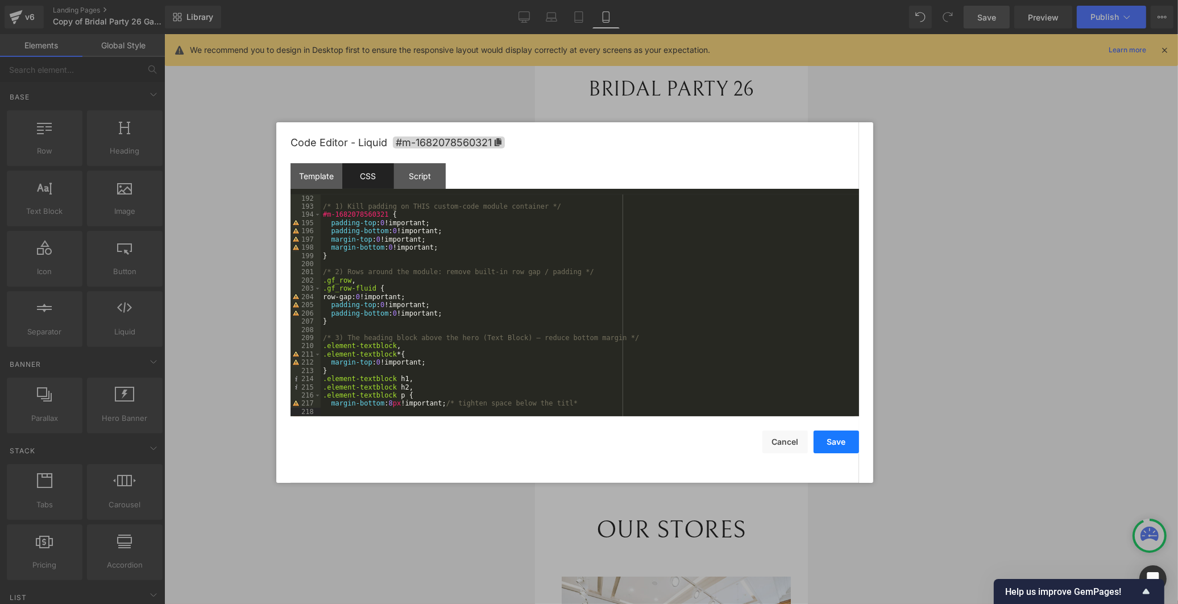
click at [828, 440] on button "Save" at bounding box center [835, 441] width 45 height 23
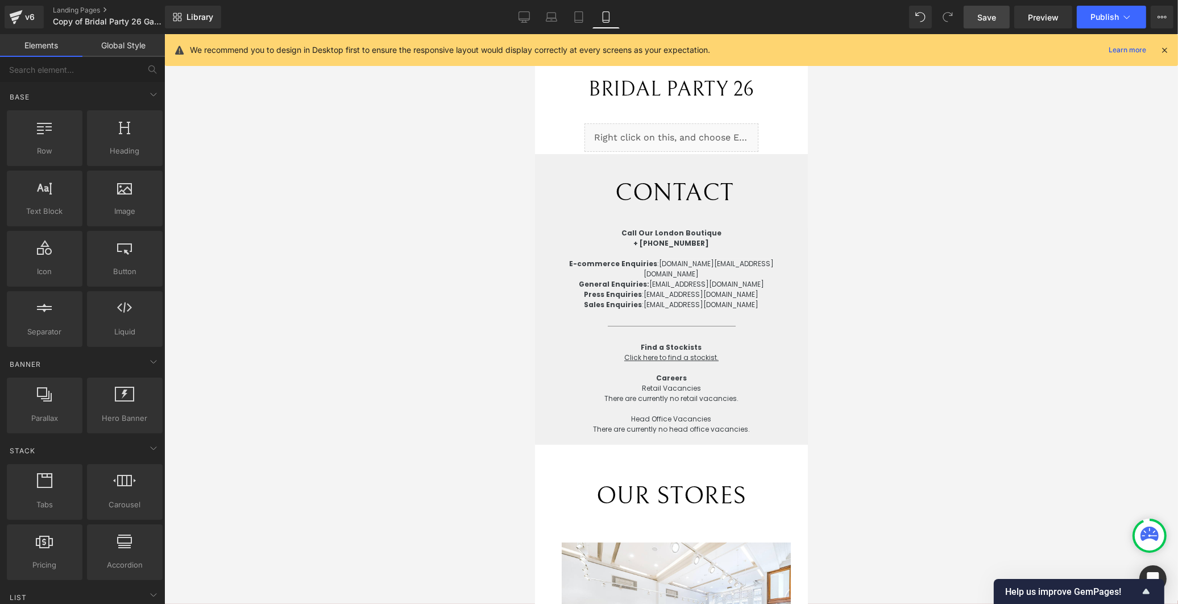
click at [1007, 17] on link "Save" at bounding box center [987, 17] width 46 height 23
click at [752, 123] on div "BRIDAL PARTY 26 Text Block Liquid" at bounding box center [670, 103] width 191 height 98
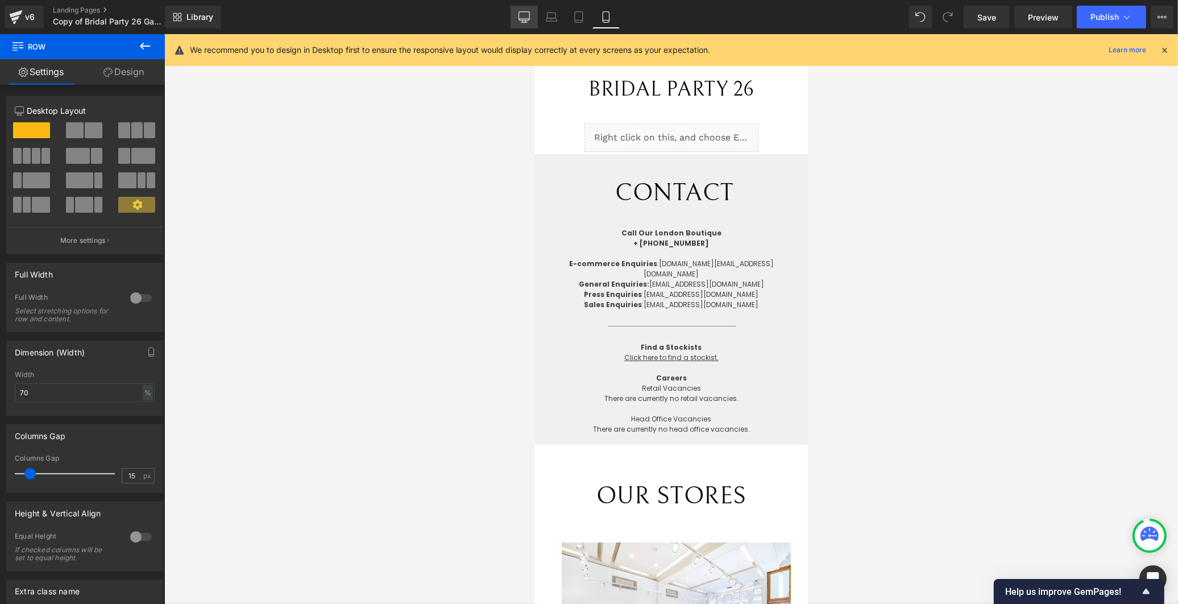
click at [524, 12] on icon at bounding box center [524, 16] width 11 height 9
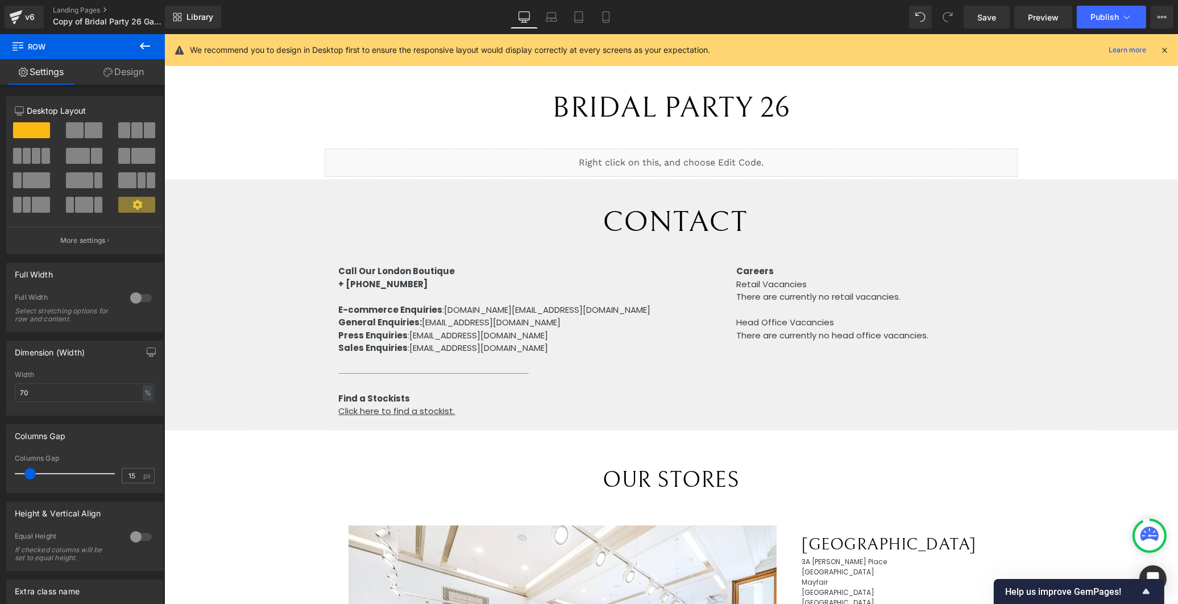
scroll to position [11, 0]
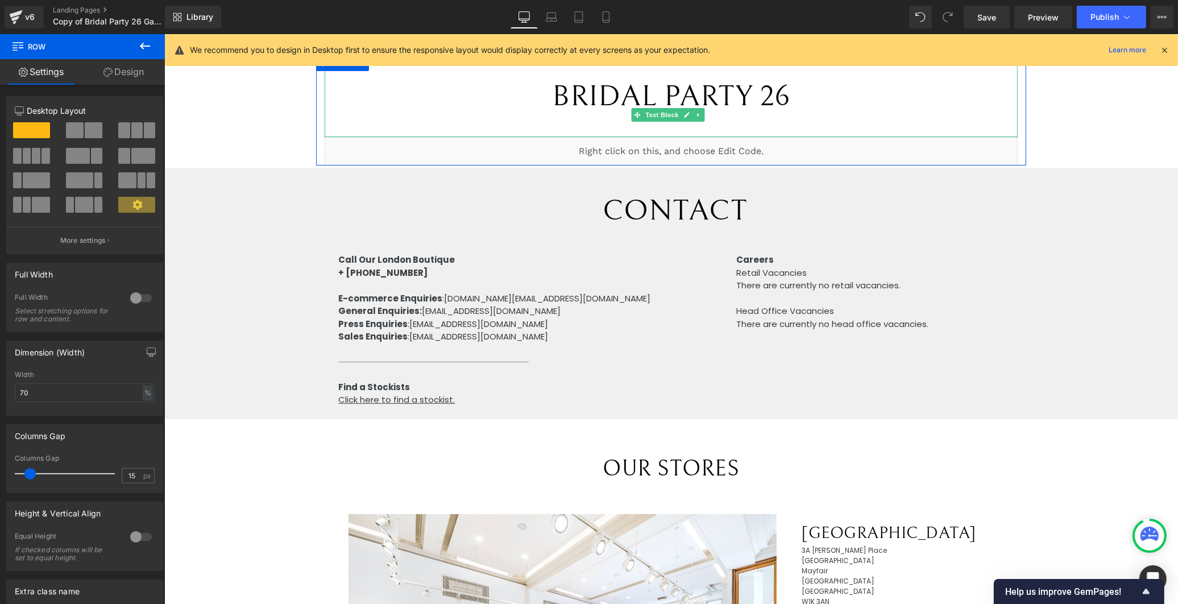
click at [638, 102] on span "BRIDAL PARTY 26" at bounding box center [670, 97] width 238 height 34
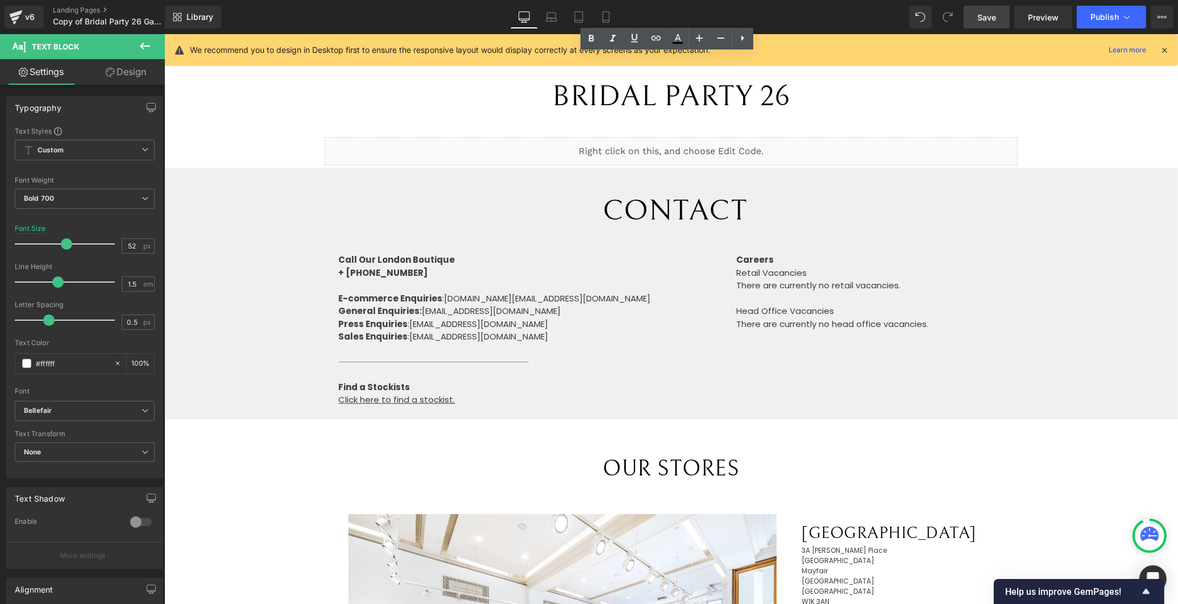
click at [995, 20] on span "Save" at bounding box center [986, 17] width 19 height 12
click at [557, 19] on icon at bounding box center [551, 19] width 11 height 3
type input "30"
type input "100"
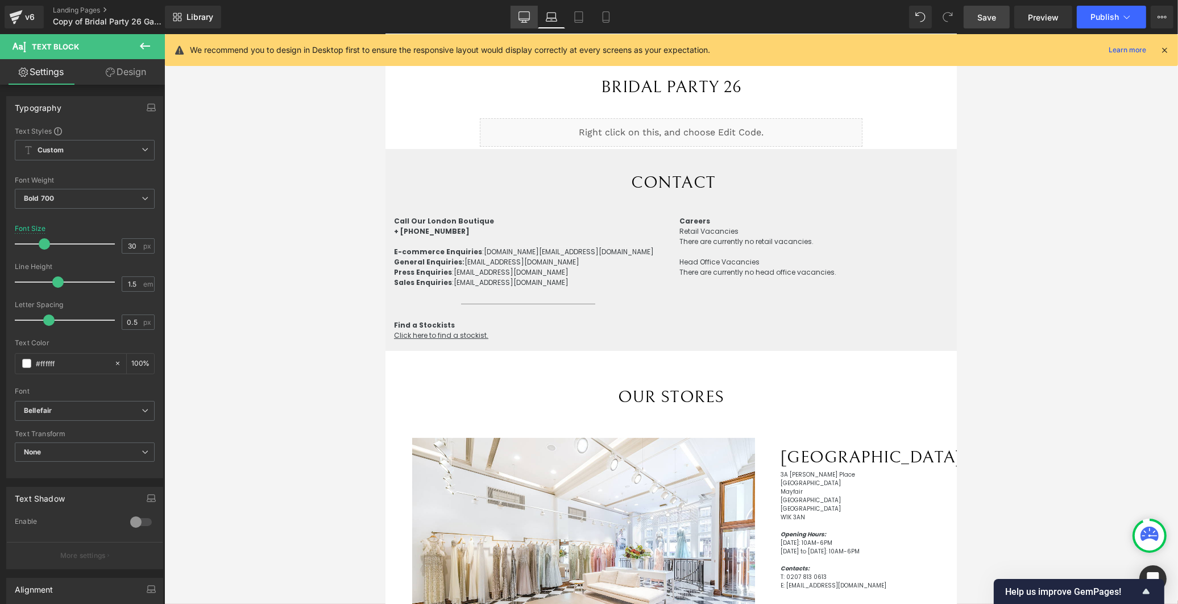
click at [523, 19] on icon at bounding box center [523, 16] width 11 height 11
type input "52"
type input "100"
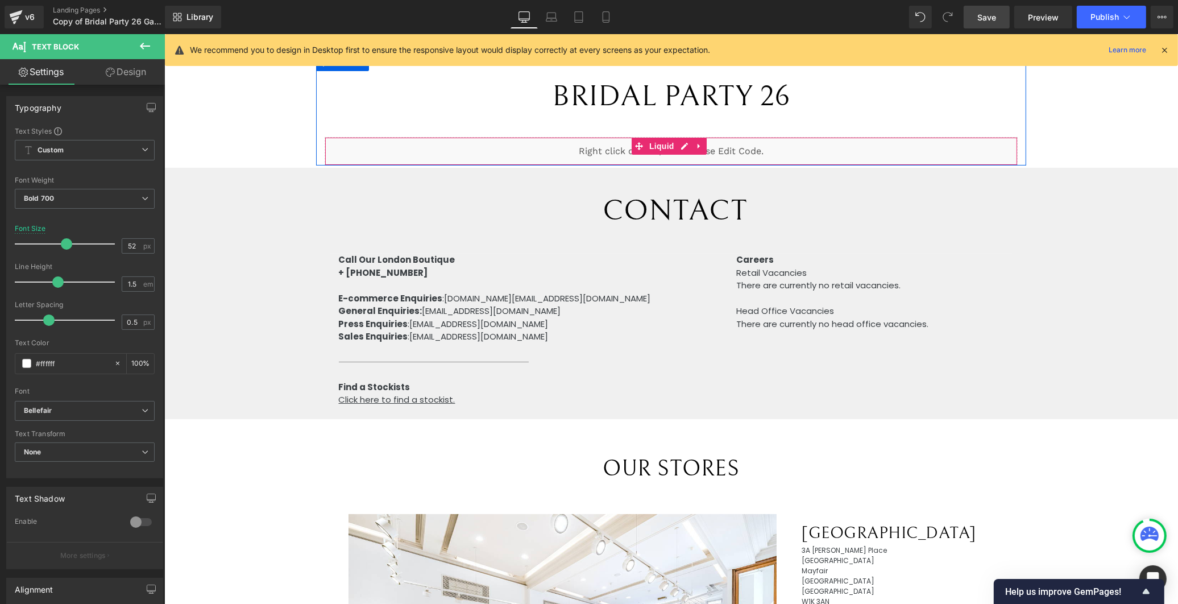
click at [684, 145] on div "Liquid" at bounding box center [670, 151] width 692 height 28
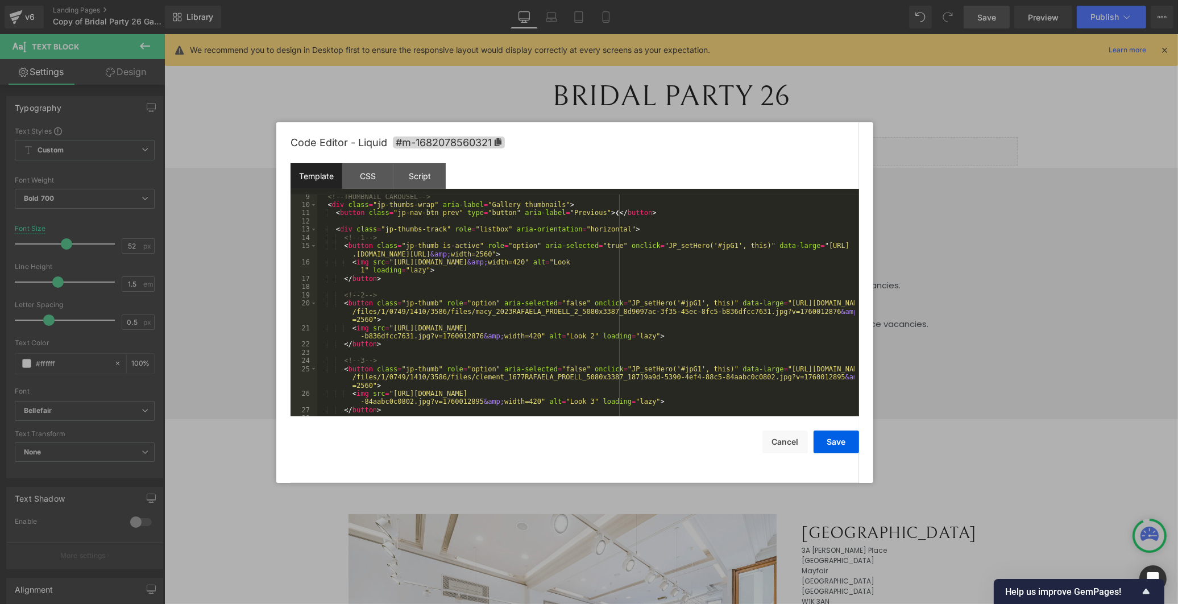
scroll to position [189, 0]
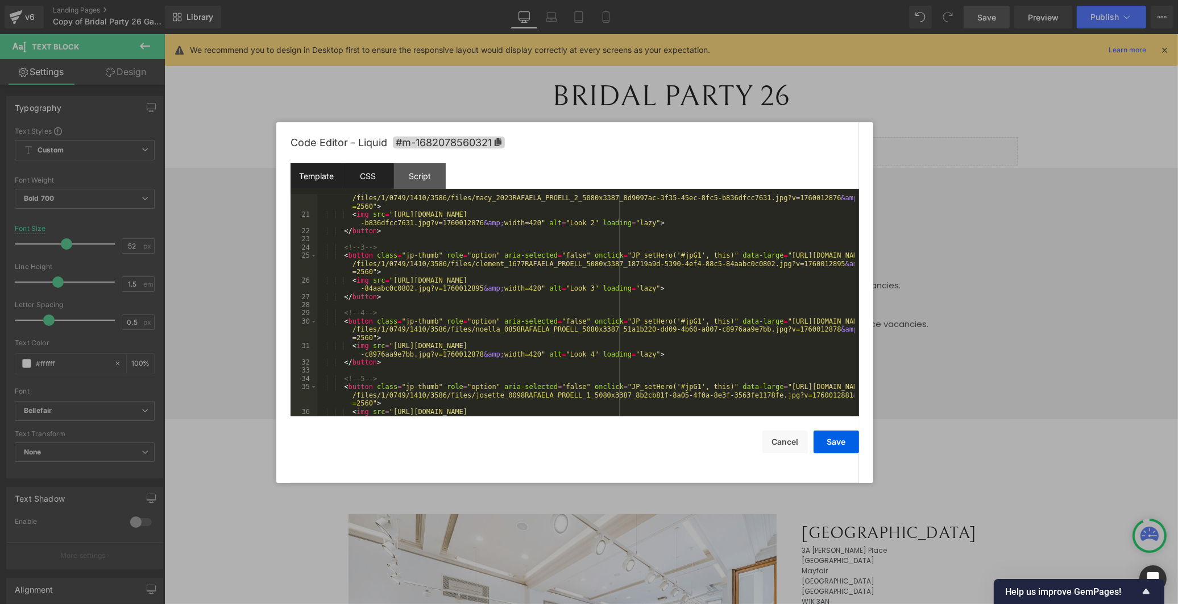
click at [372, 174] on div "CSS" at bounding box center [368, 176] width 52 height 26
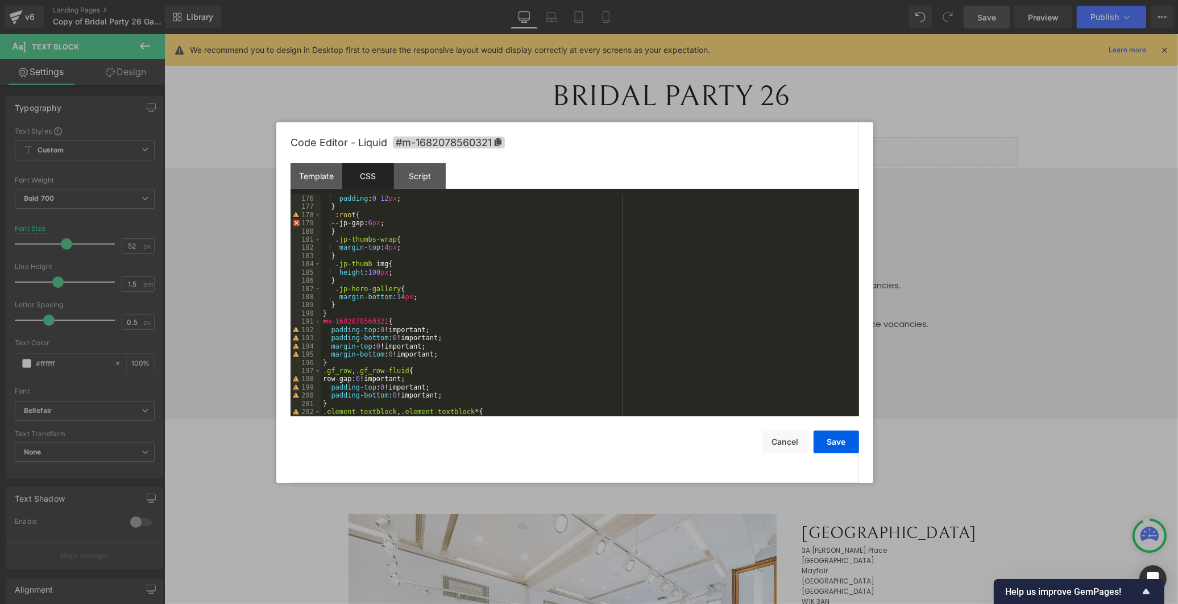
scroll to position [1478, 0]
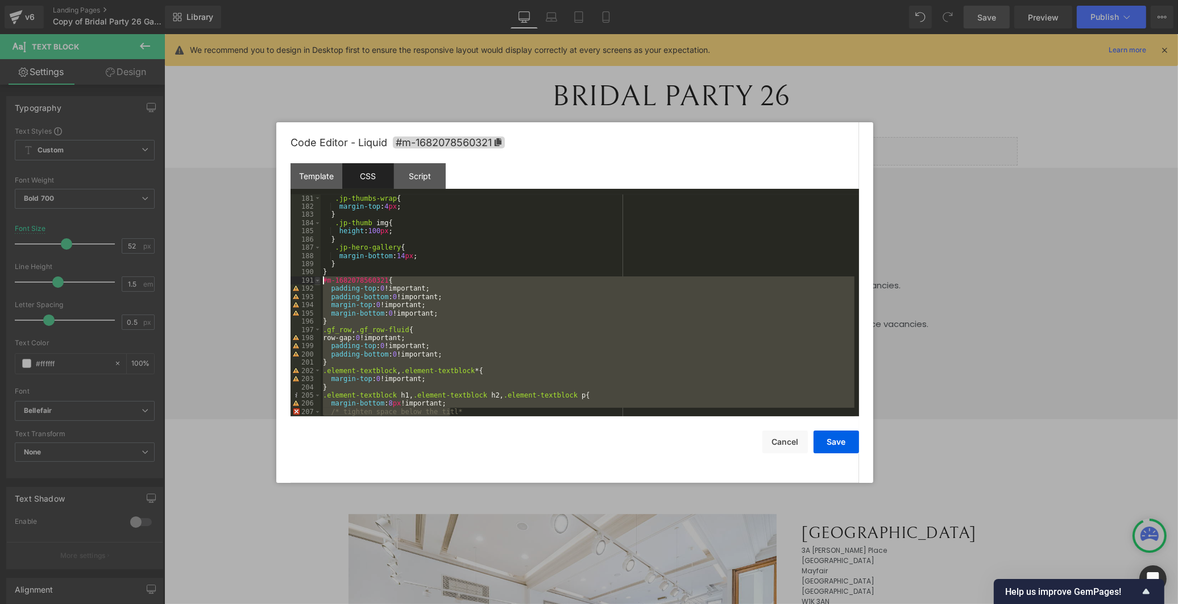
drag, startPoint x: 476, startPoint y: 409, endPoint x: 316, endPoint y: 282, distance: 204.3
click at [316, 282] on pre "181 182 183 184 185 186 187 188 189 190 191 192 193 194 195 196 197 198 199 200…" at bounding box center [574, 305] width 568 height 222
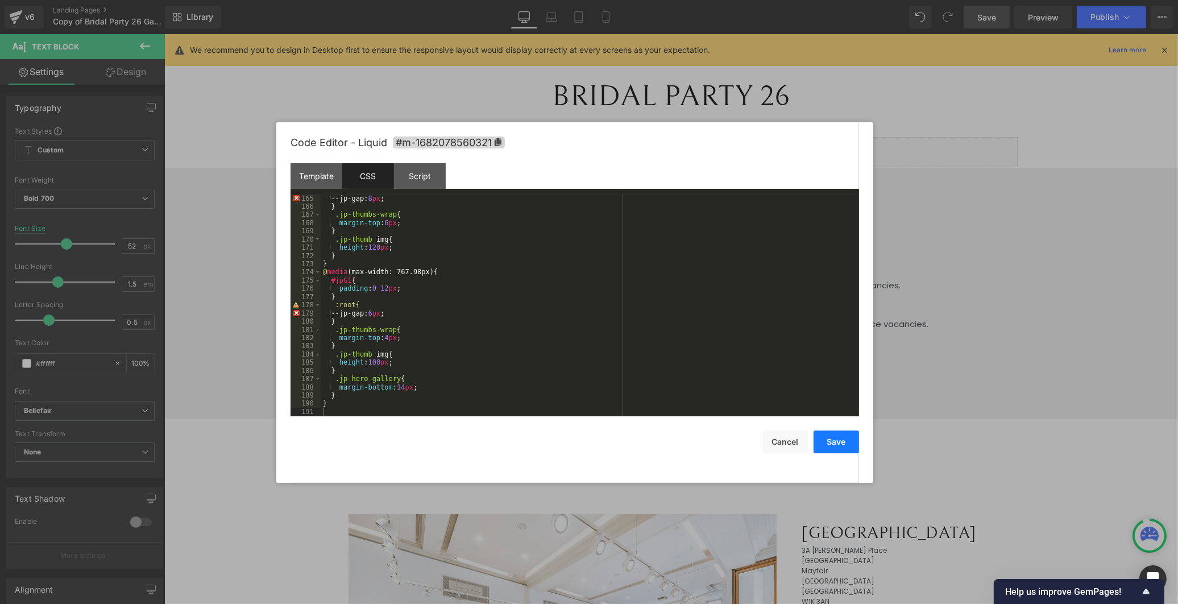
click at [842, 445] on button "Save" at bounding box center [835, 441] width 45 height 23
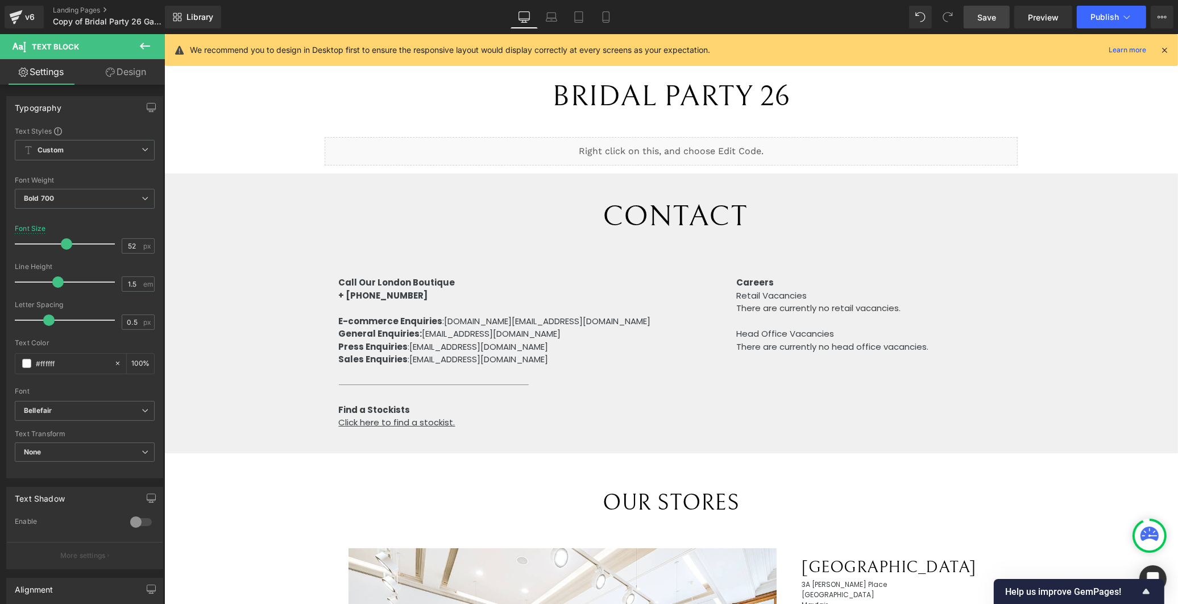
click at [993, 9] on link "Save" at bounding box center [987, 17] width 46 height 23
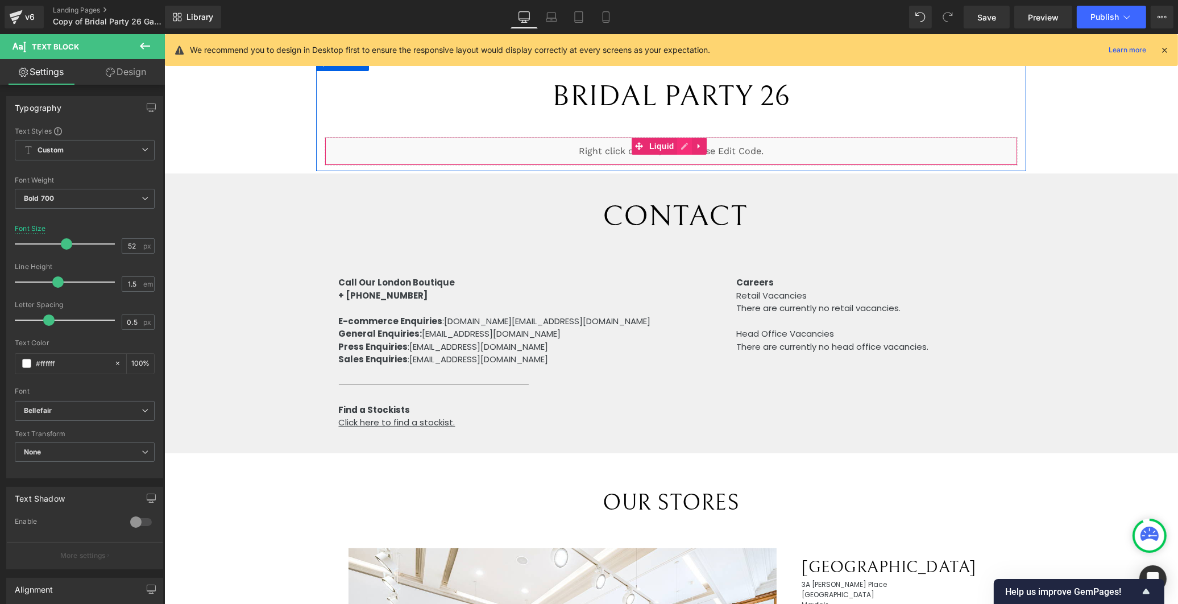
click at [679, 146] on div "Liquid" at bounding box center [670, 151] width 692 height 28
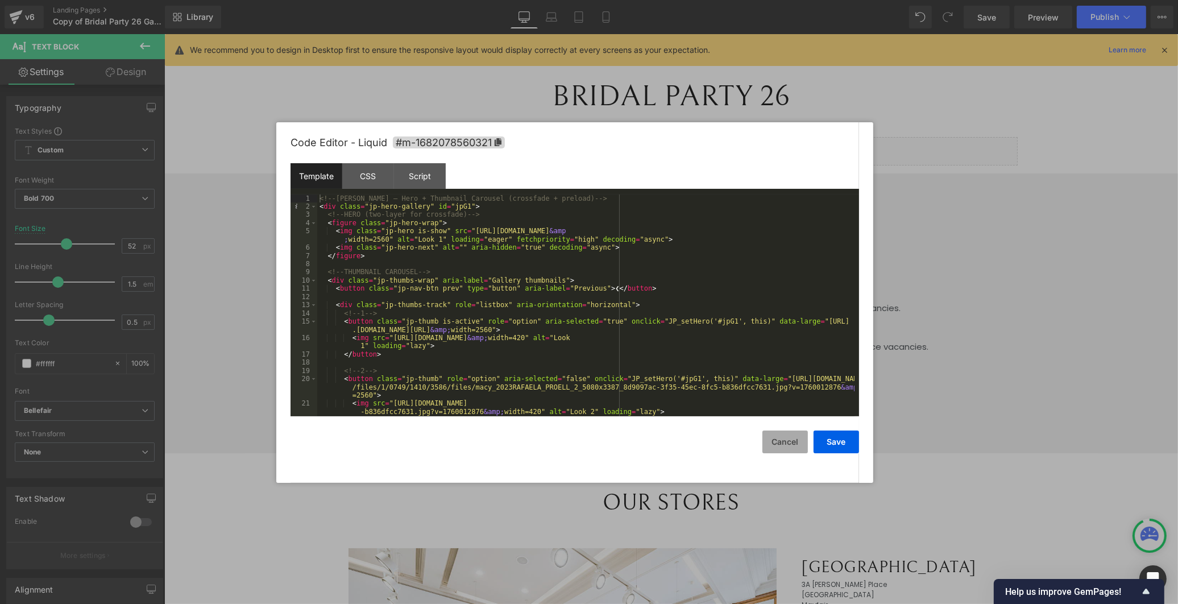
click at [774, 443] on button "Cancel" at bounding box center [784, 441] width 45 height 23
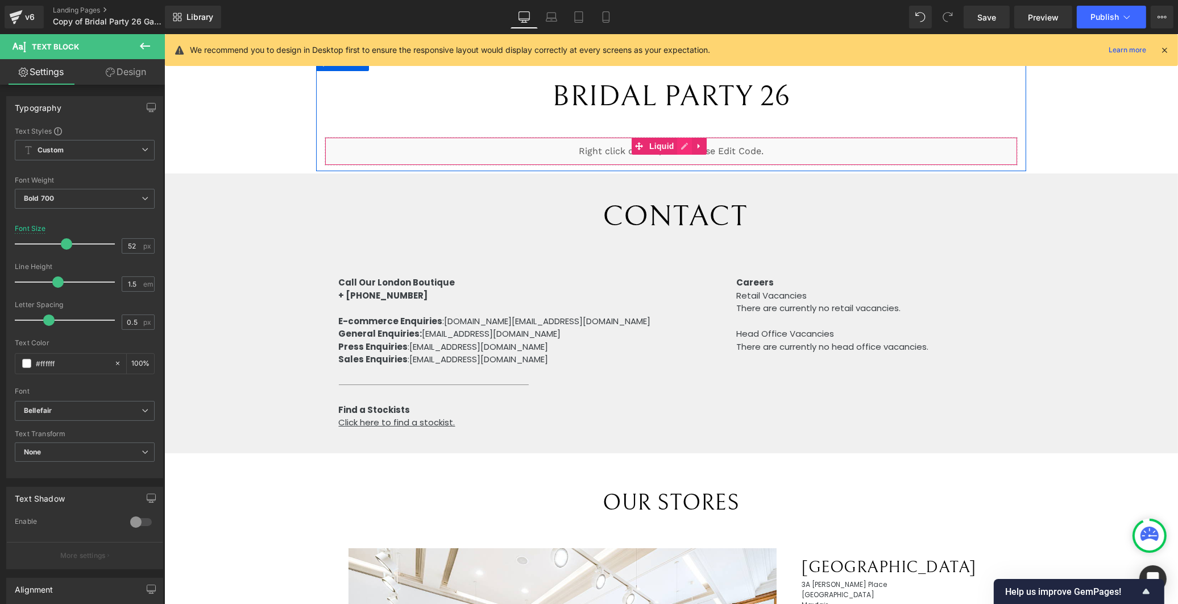
click at [681, 145] on div "Liquid" at bounding box center [670, 151] width 692 height 28
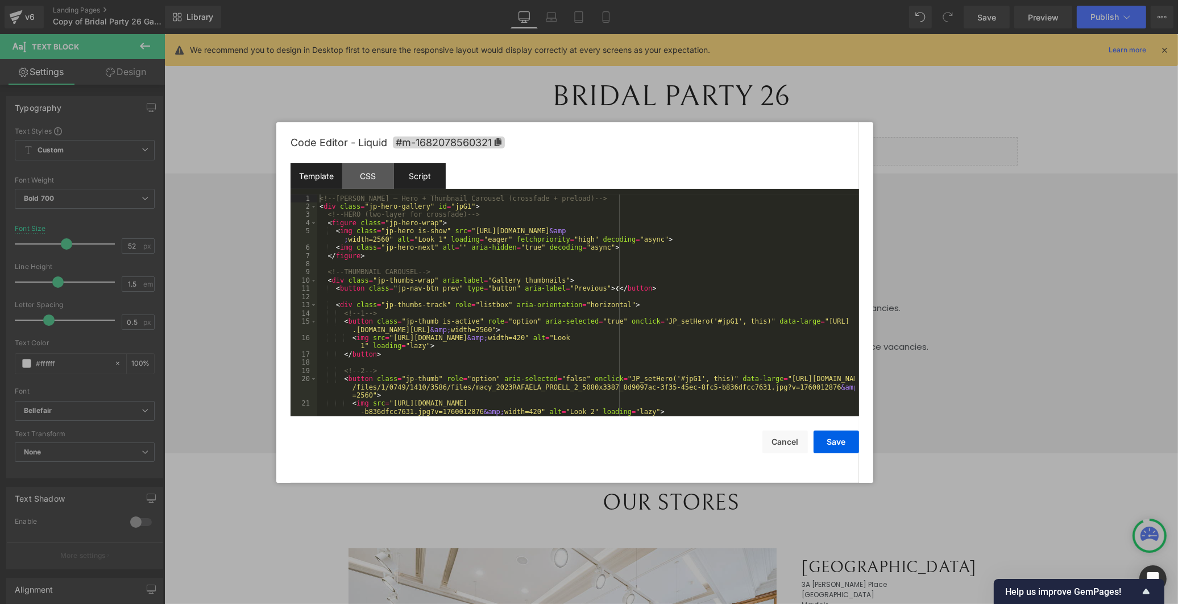
click at [422, 166] on div "Script" at bounding box center [420, 176] width 52 height 26
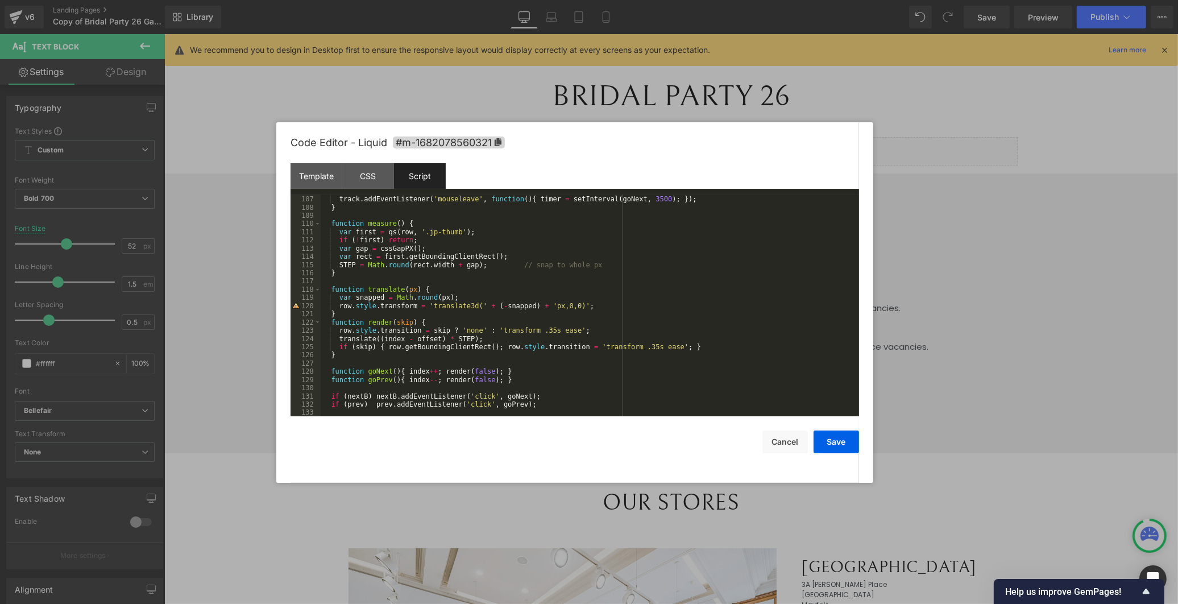
scroll to position [1100, 0]
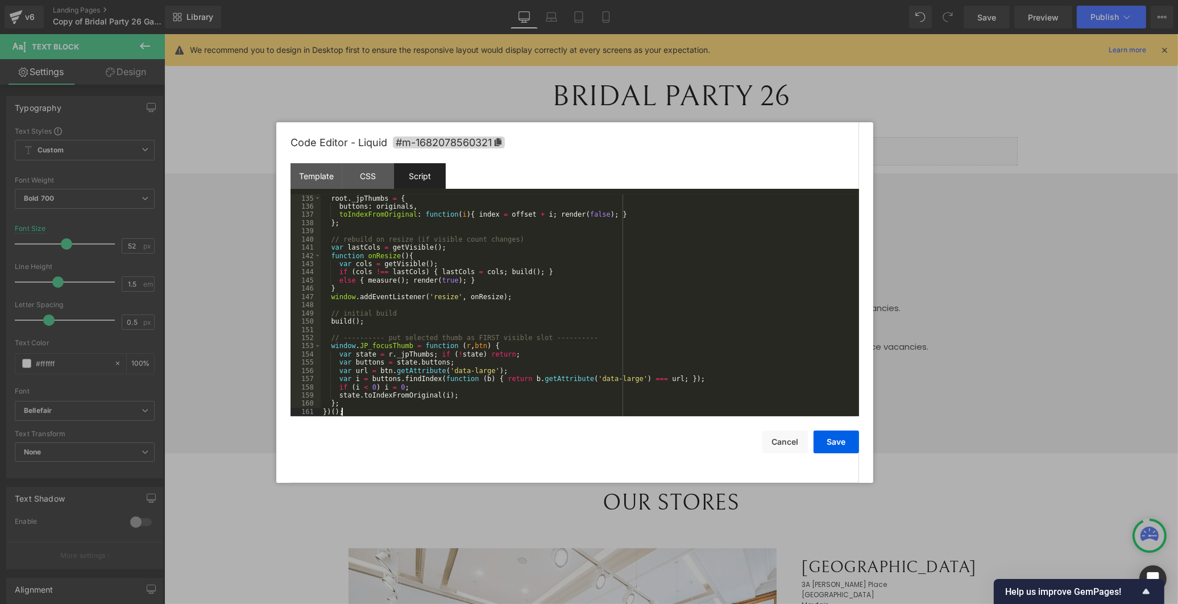
click at [362, 412] on div "root . _jpThumbs = { buttons : originals , toIndexFromOriginal : function ( i )…" at bounding box center [588, 313] width 534 height 238
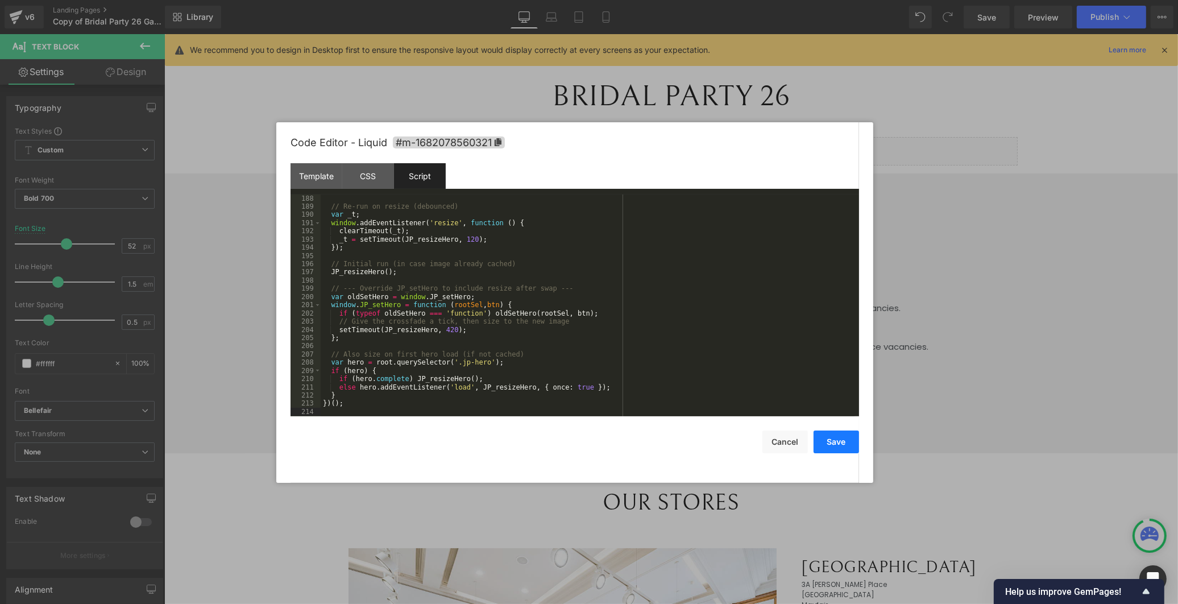
click at [825, 442] on button "Save" at bounding box center [835, 441] width 45 height 23
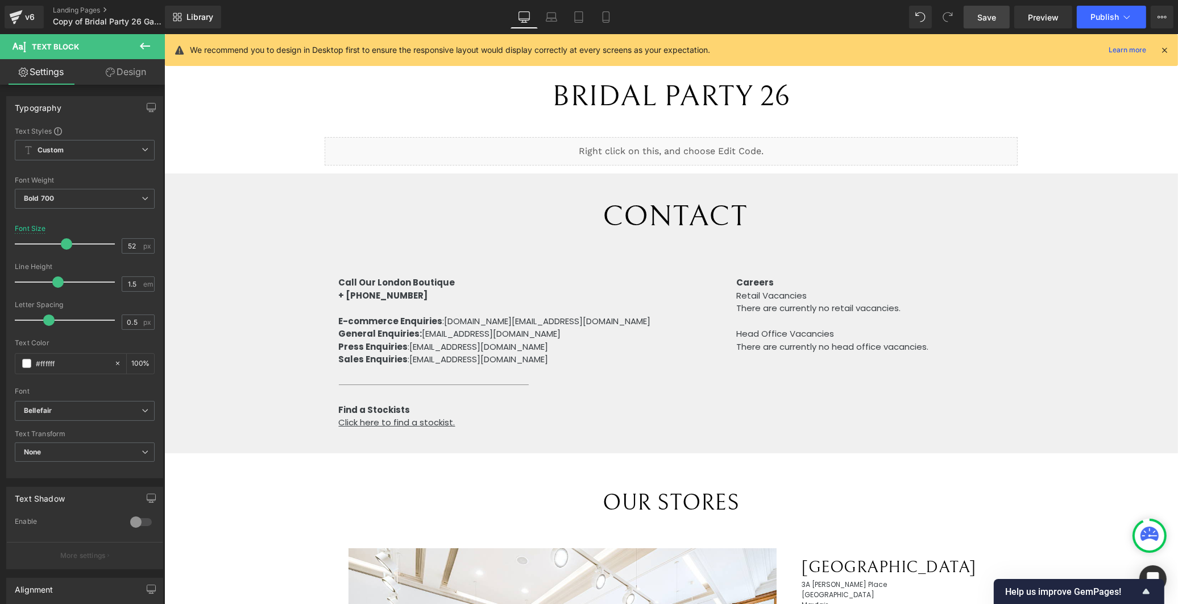
click at [974, 10] on link "Save" at bounding box center [987, 17] width 46 height 23
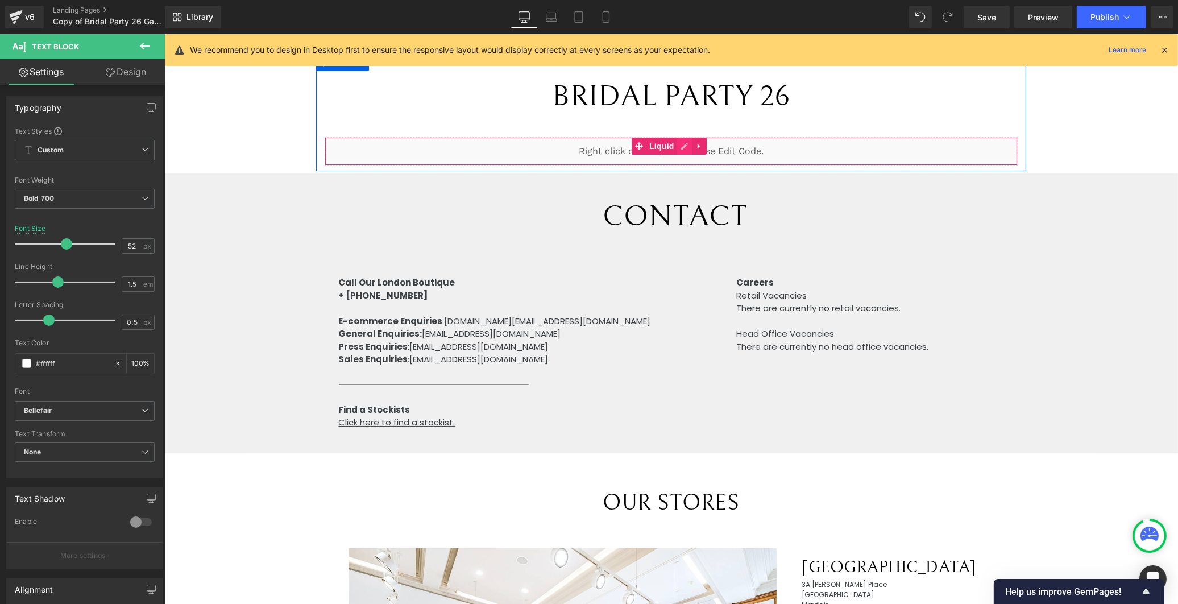
click at [682, 146] on div "Liquid" at bounding box center [670, 151] width 692 height 28
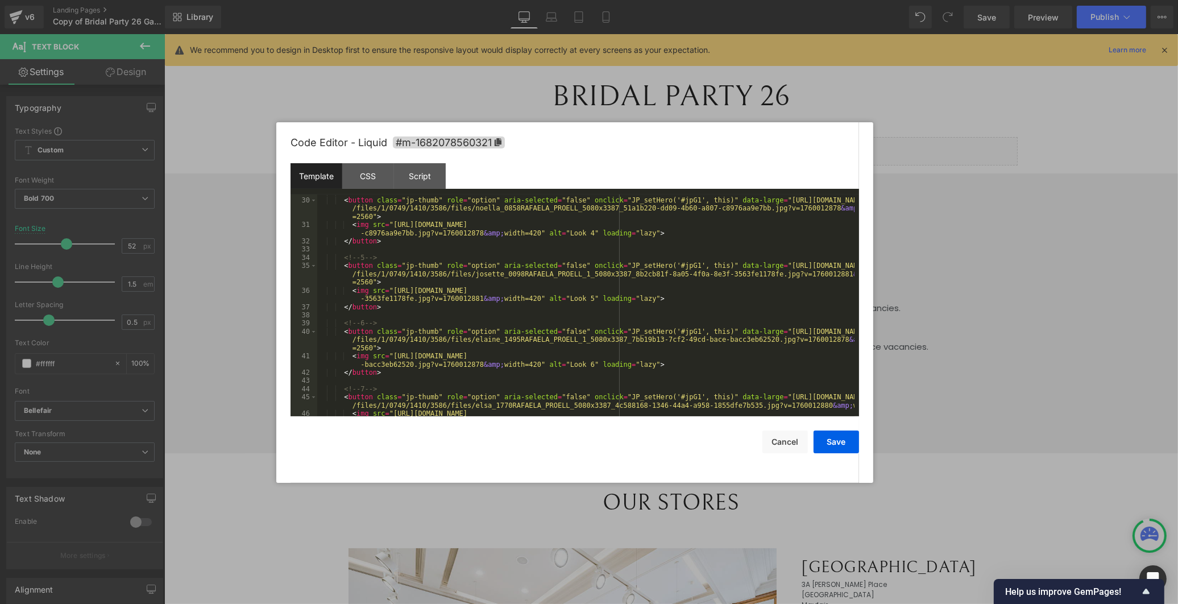
scroll to position [310, 0]
click at [408, 179] on div "Script" at bounding box center [420, 176] width 52 height 26
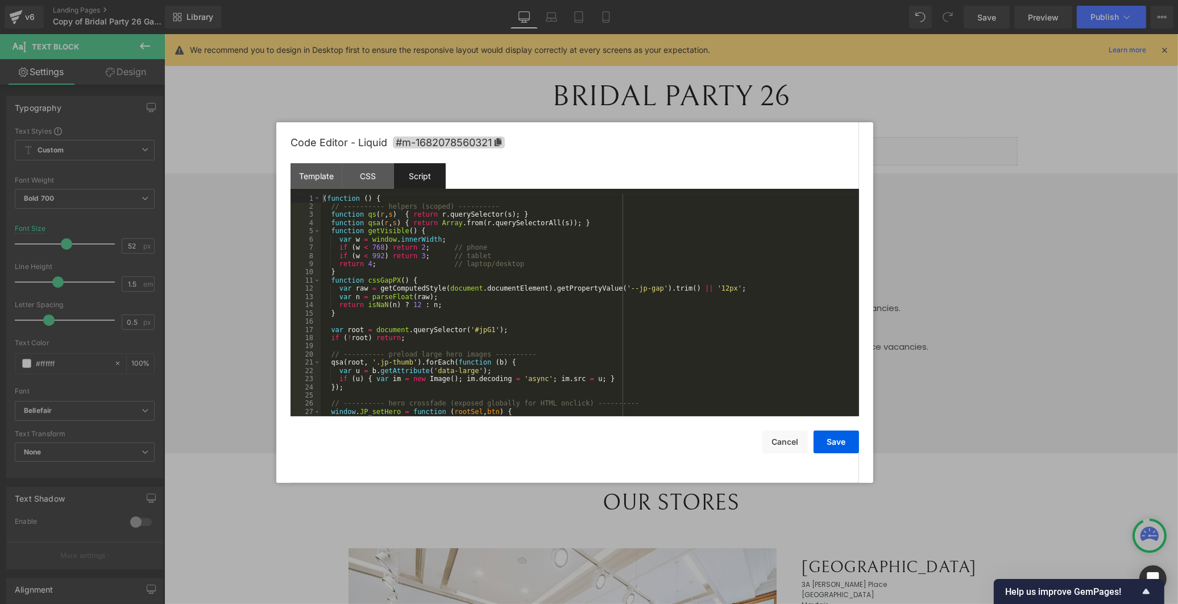
click at [449, 223] on div "( function ( ) { // ---------- helpers (scoped) ---------- function qs ( r , s …" at bounding box center [588, 313] width 534 height 238
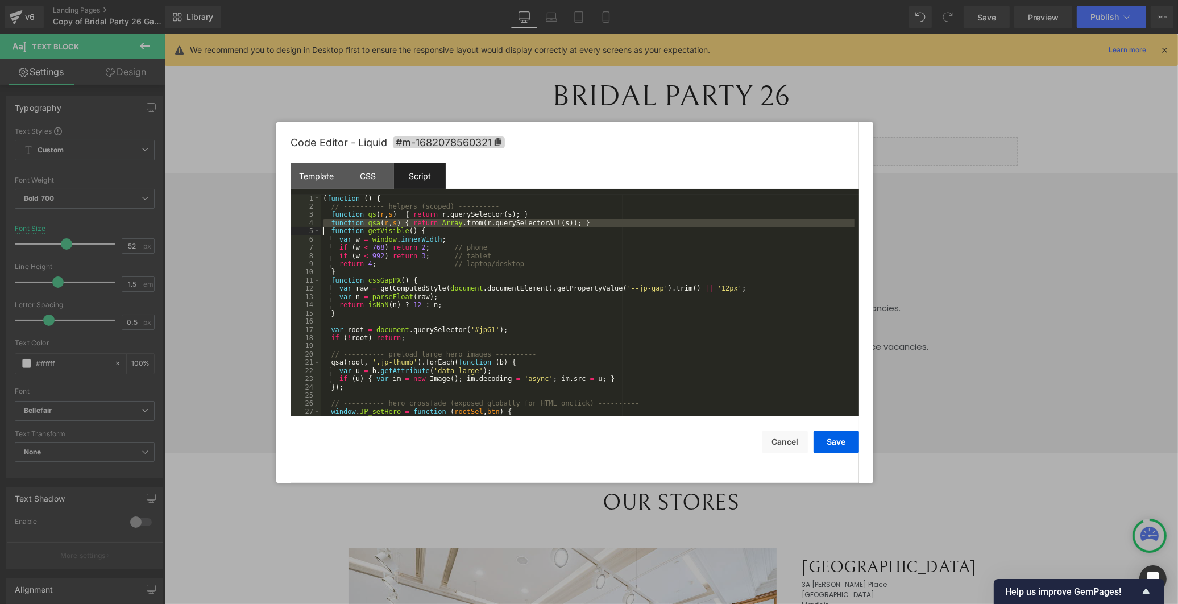
click at [449, 223] on div "( function ( ) { // ---------- helpers (scoped) ---------- function qs ( r , s …" at bounding box center [588, 313] width 534 height 238
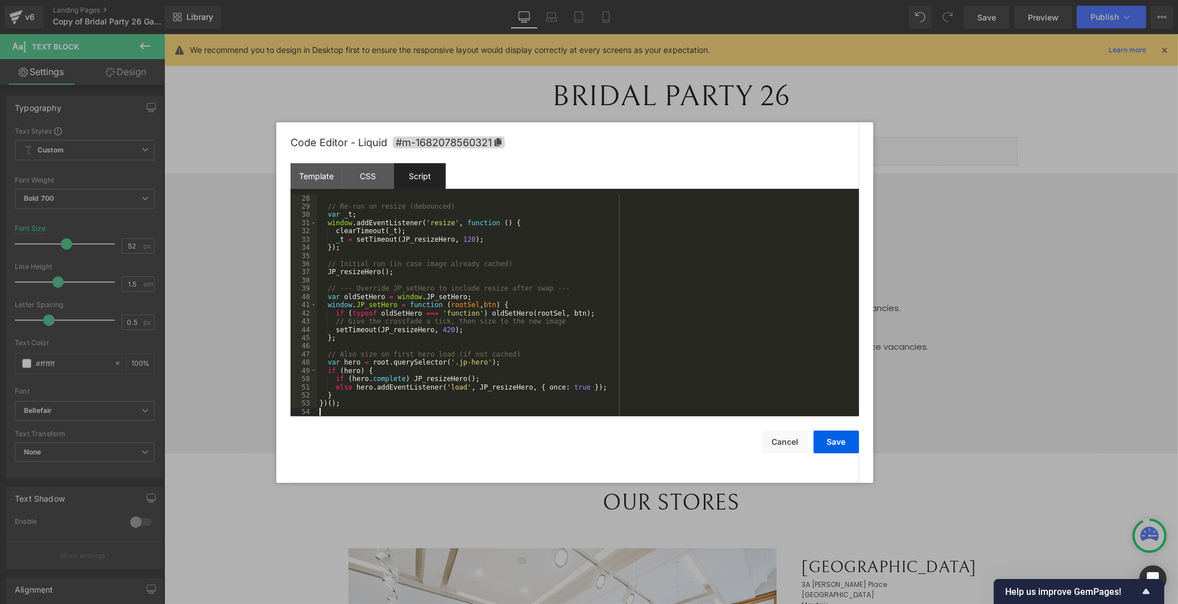
scroll to position [222, 0]
click at [833, 443] on button "Save" at bounding box center [835, 441] width 45 height 23
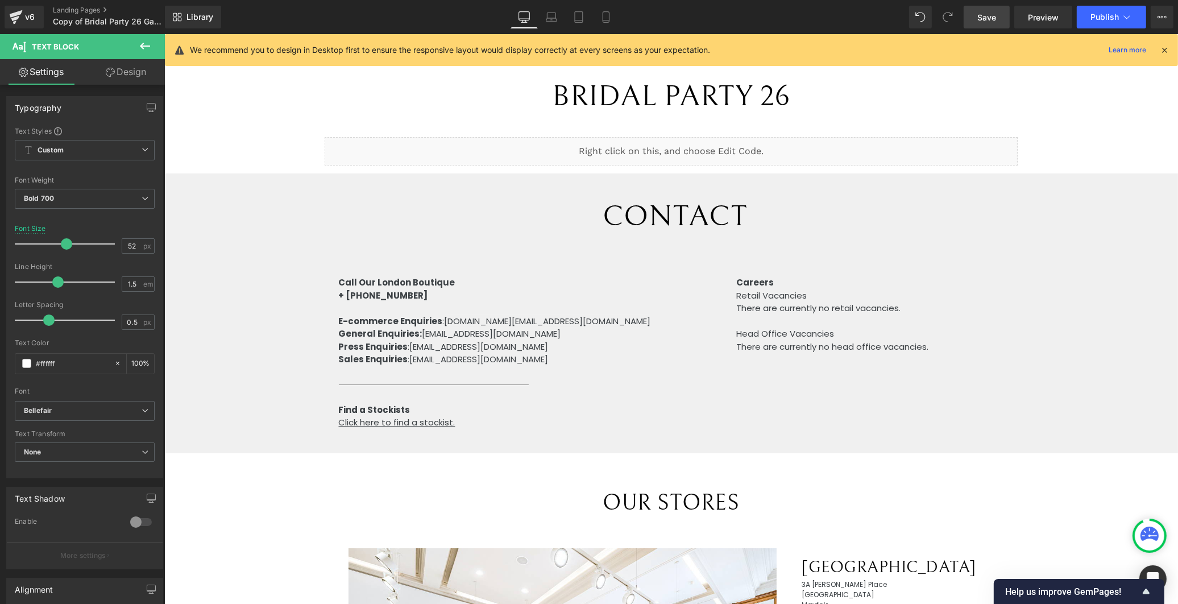
click at [995, 15] on span "Save" at bounding box center [986, 17] width 19 height 12
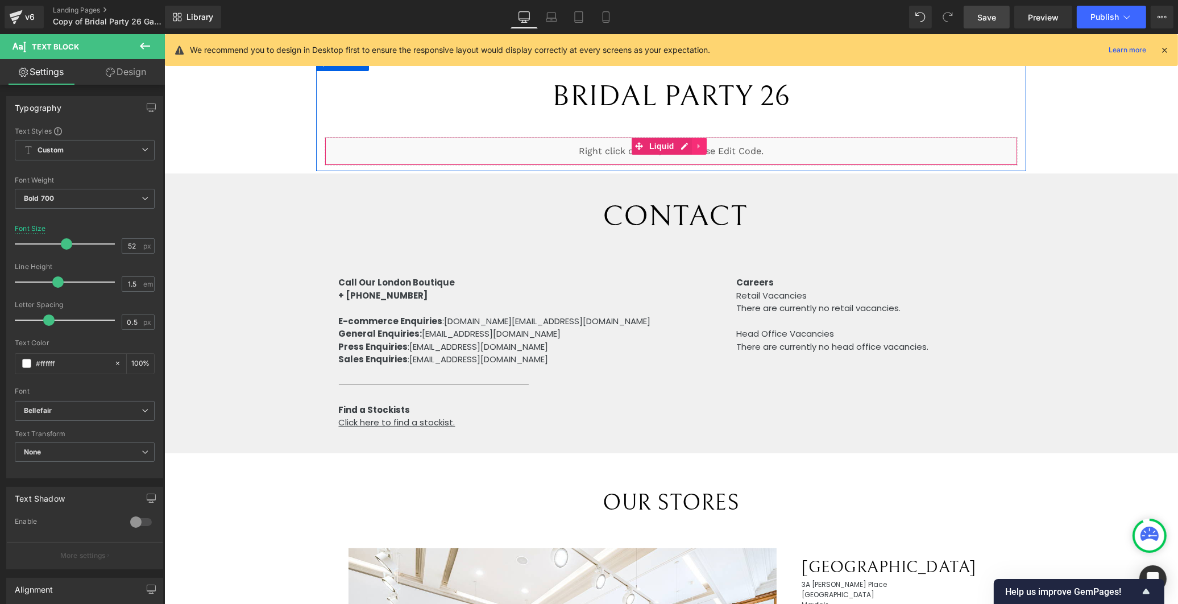
click at [691, 142] on link at bounding box center [698, 146] width 15 height 17
click at [657, 143] on div "Liquid" at bounding box center [670, 151] width 692 height 28
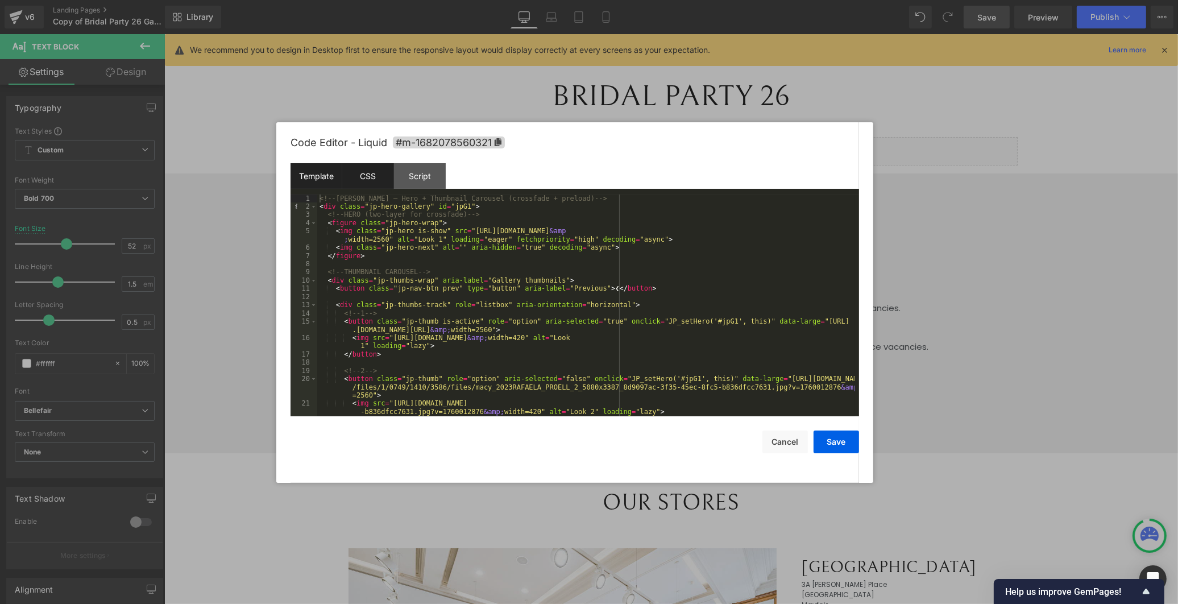
click at [358, 179] on div "CSS" at bounding box center [368, 176] width 52 height 26
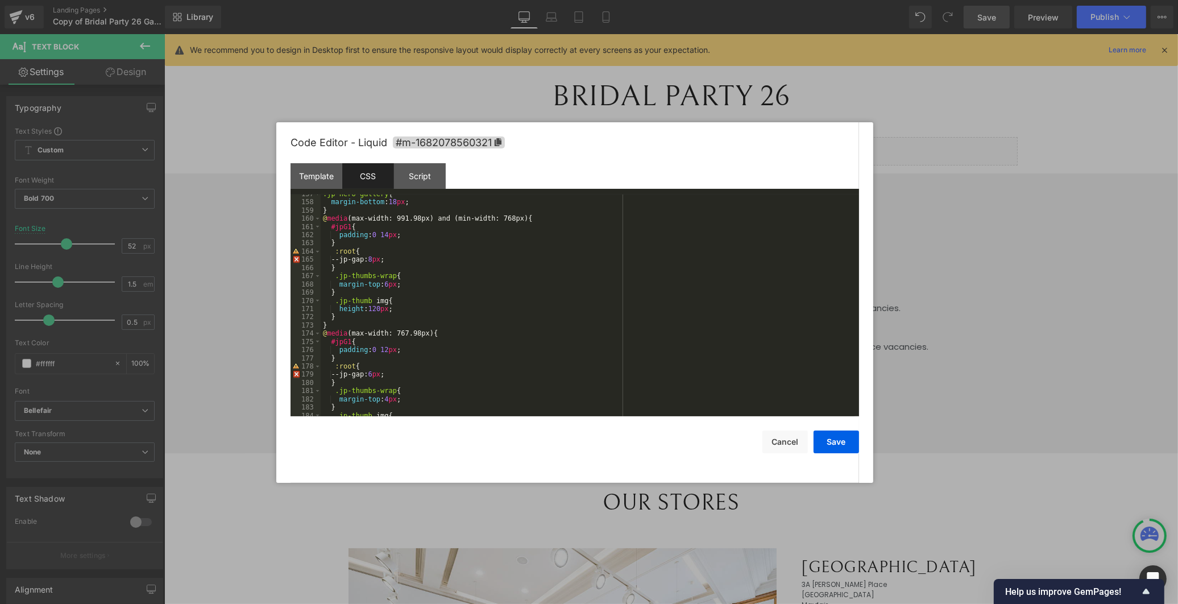
scroll to position [1346, 0]
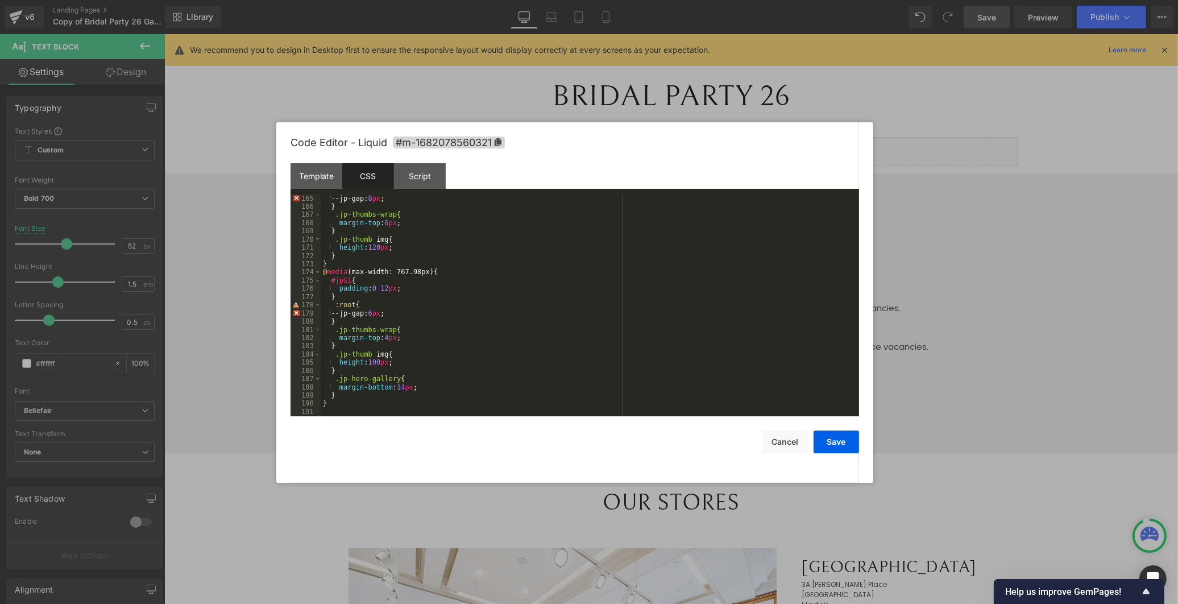
click at [385, 402] on div "--jp-gap: 8 px ; } .jp-thumbs-wrap { margin-top : 6 px ; } .jp-thumb img { heig…" at bounding box center [588, 313] width 534 height 238
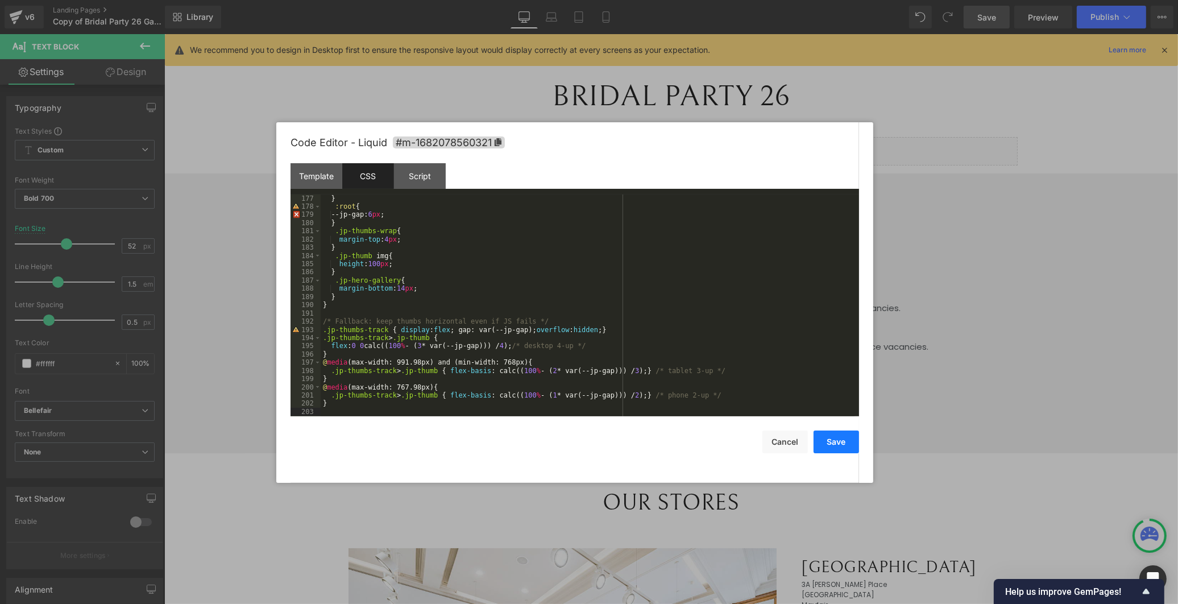
click at [845, 447] on button "Save" at bounding box center [835, 441] width 45 height 23
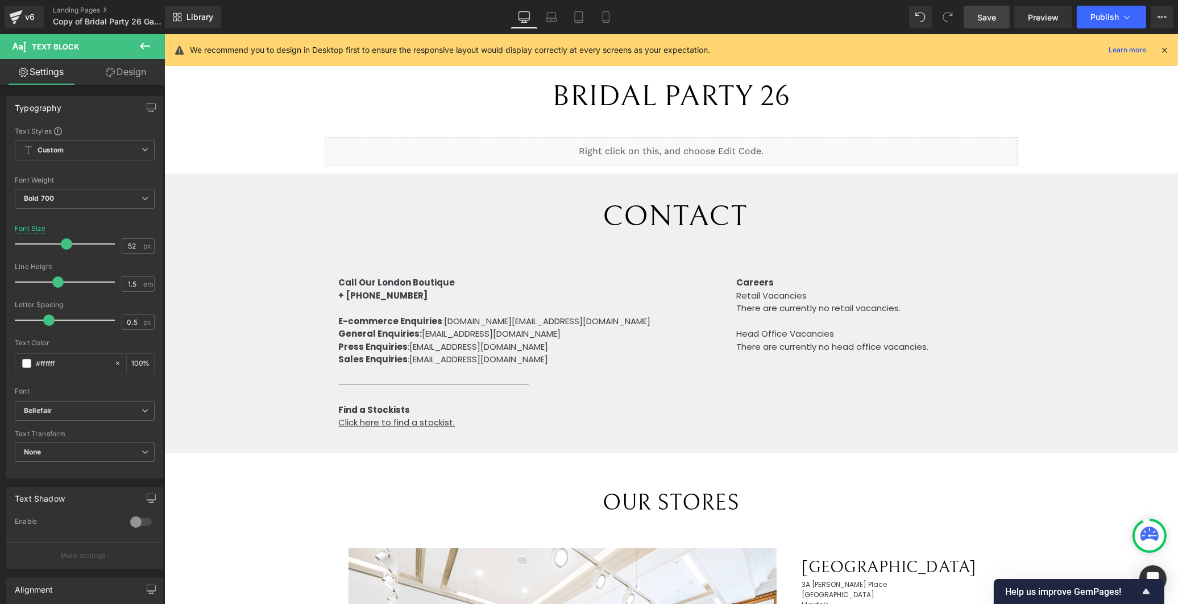
click at [993, 15] on span "Save" at bounding box center [986, 17] width 19 height 12
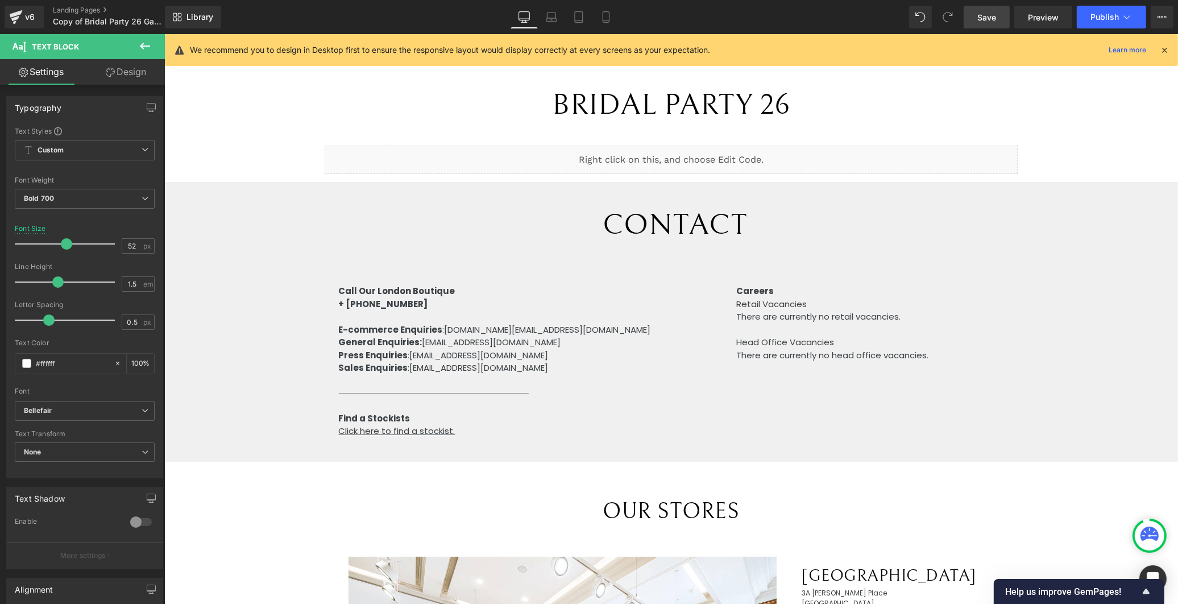
scroll to position [0, 0]
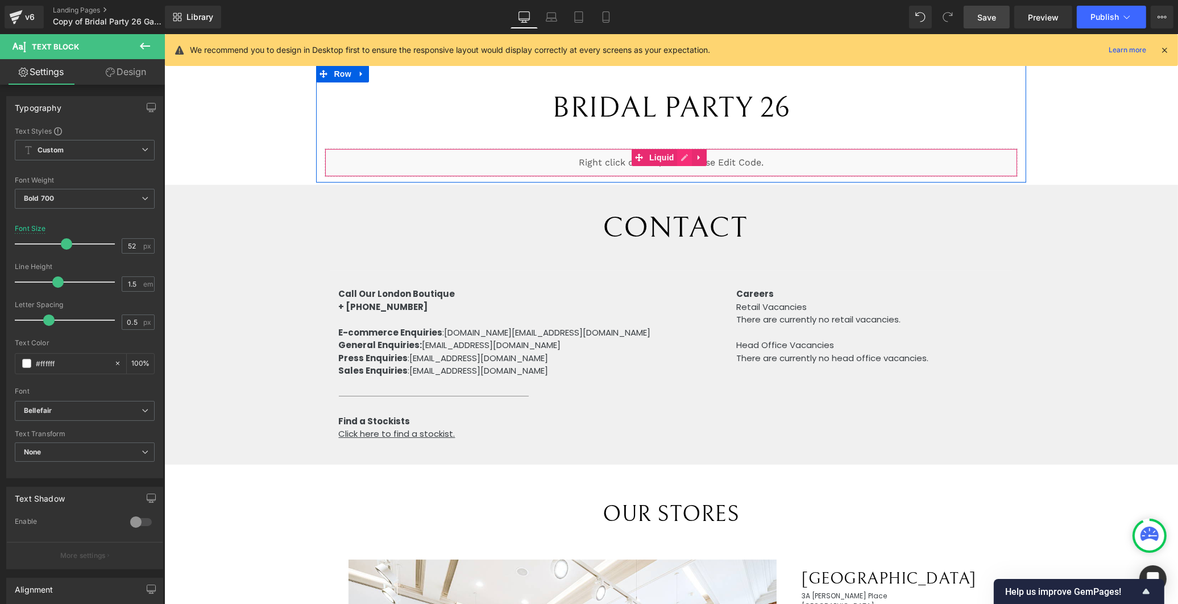
click at [679, 155] on div "Liquid" at bounding box center [670, 162] width 692 height 28
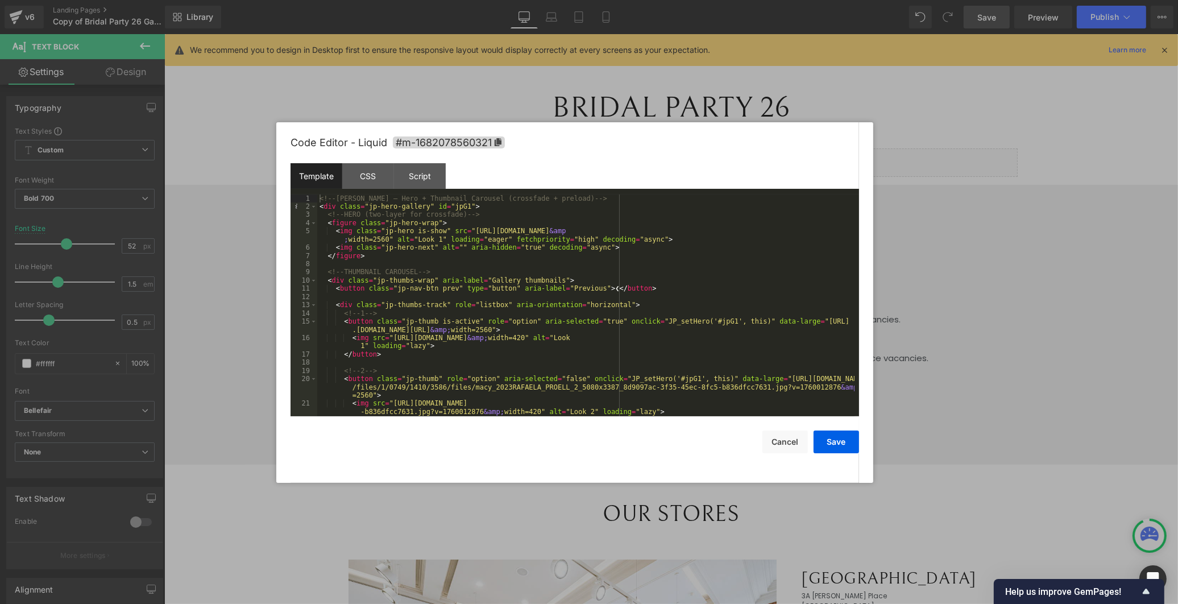
click at [425, 160] on div "Code Editor - Liquid #m-1682078560321" at bounding box center [574, 142] width 568 height 41
click at [425, 169] on div "Script" at bounding box center [420, 176] width 52 height 26
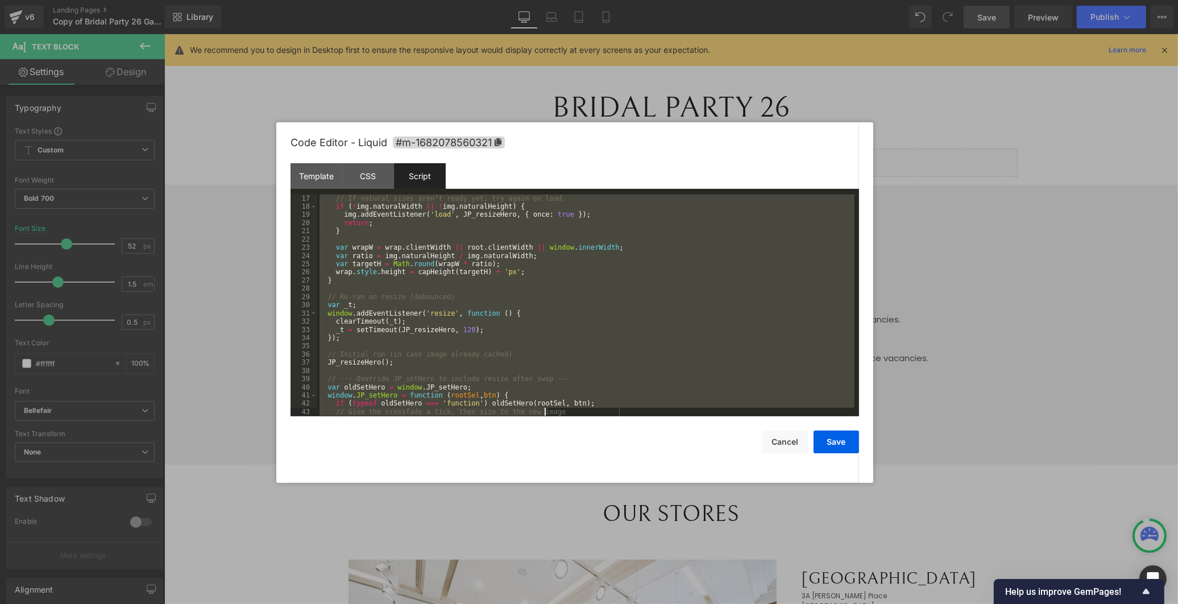
scroll to position [213, 0]
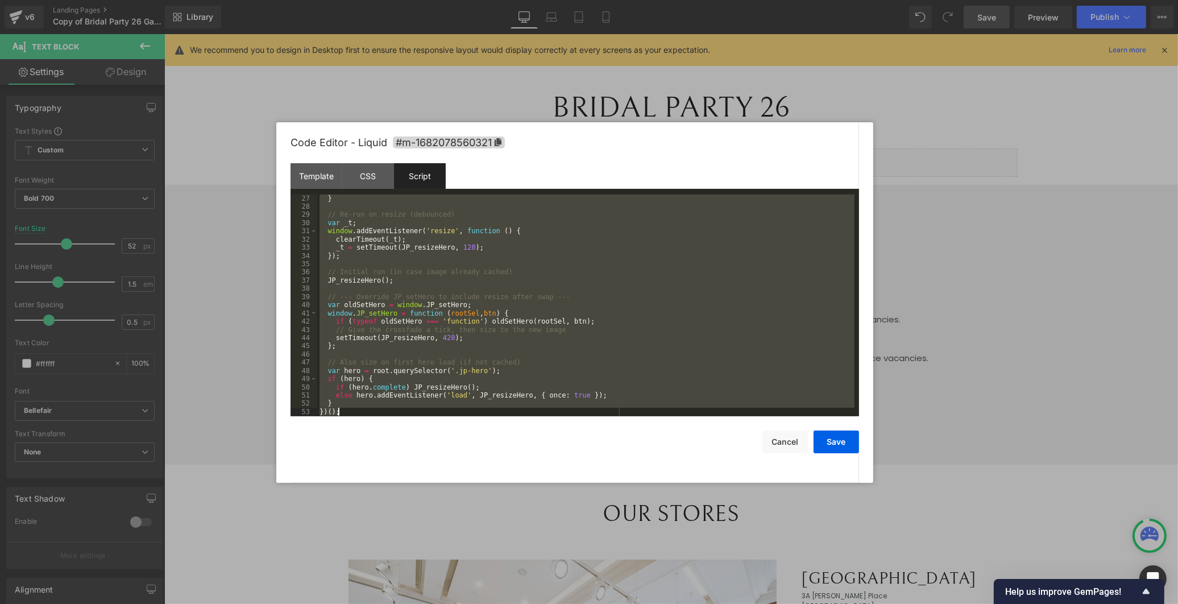
drag, startPoint x: 318, startPoint y: 196, endPoint x: 570, endPoint y: 496, distance: 391.9
click at [570, 496] on body "You are previewing how the will restyle your page. You can not edit Elements in…" at bounding box center [589, 302] width 1178 height 604
click at [519, 292] on div "} // Re-run on resize (debounced) var _t ; window . addEventListener ( 'resize'…" at bounding box center [585, 305] width 537 height 222
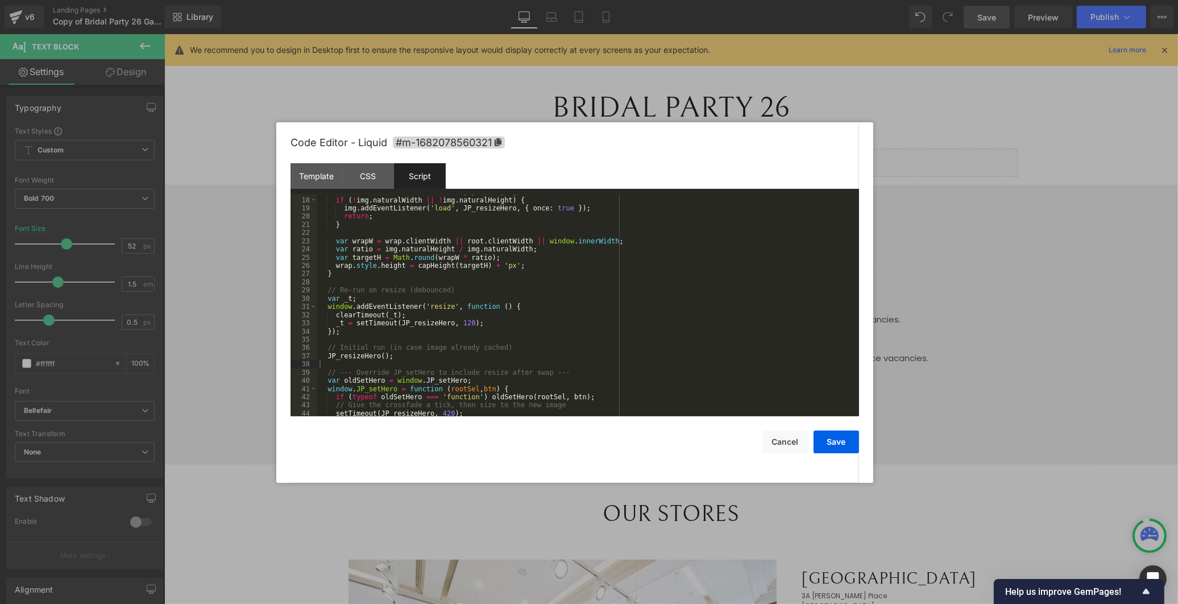
scroll to position [63, 0]
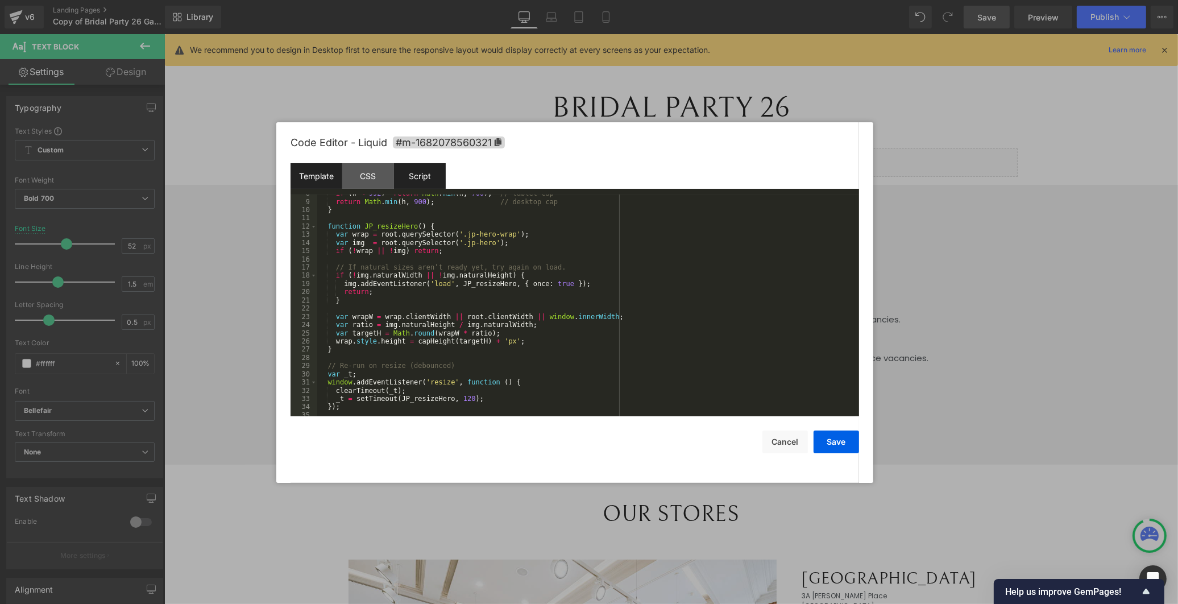
click at [302, 172] on div "Template" at bounding box center [316, 176] width 52 height 26
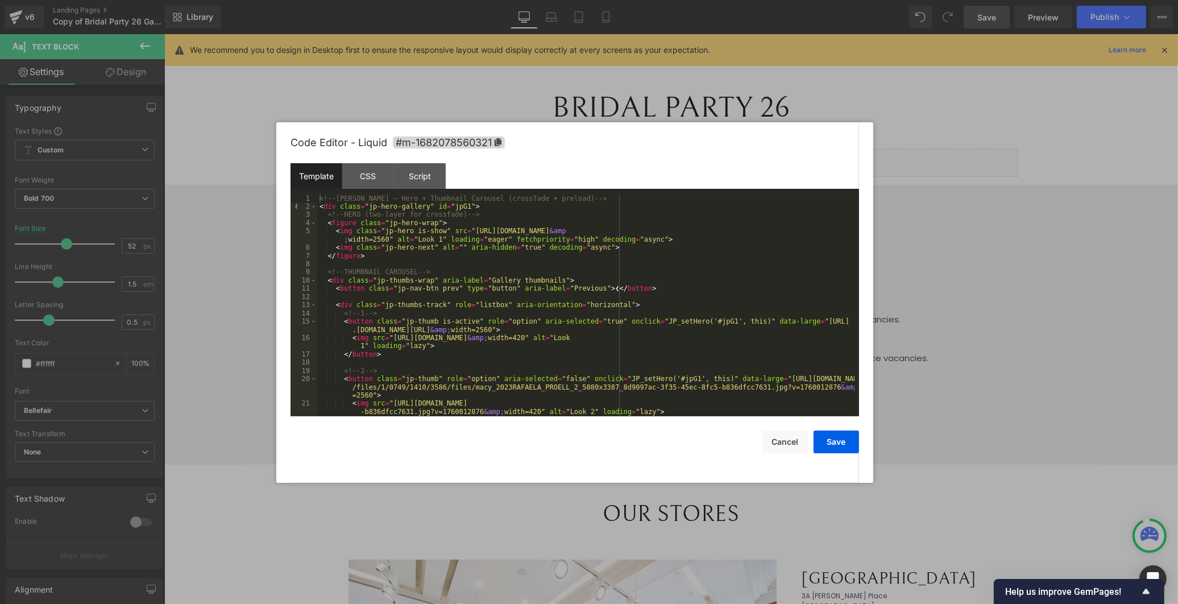
click at [331, 200] on div "<!-- [PERSON_NAME] – Hero + Thumbnail Carousel (crossfade + preload) --> < div …" at bounding box center [585, 313] width 537 height 238
click at [353, 209] on div "<!-- [PERSON_NAME] – Hero + Thumbnail Carousel (crossfade + preload) --> < div …" at bounding box center [585, 313] width 537 height 238
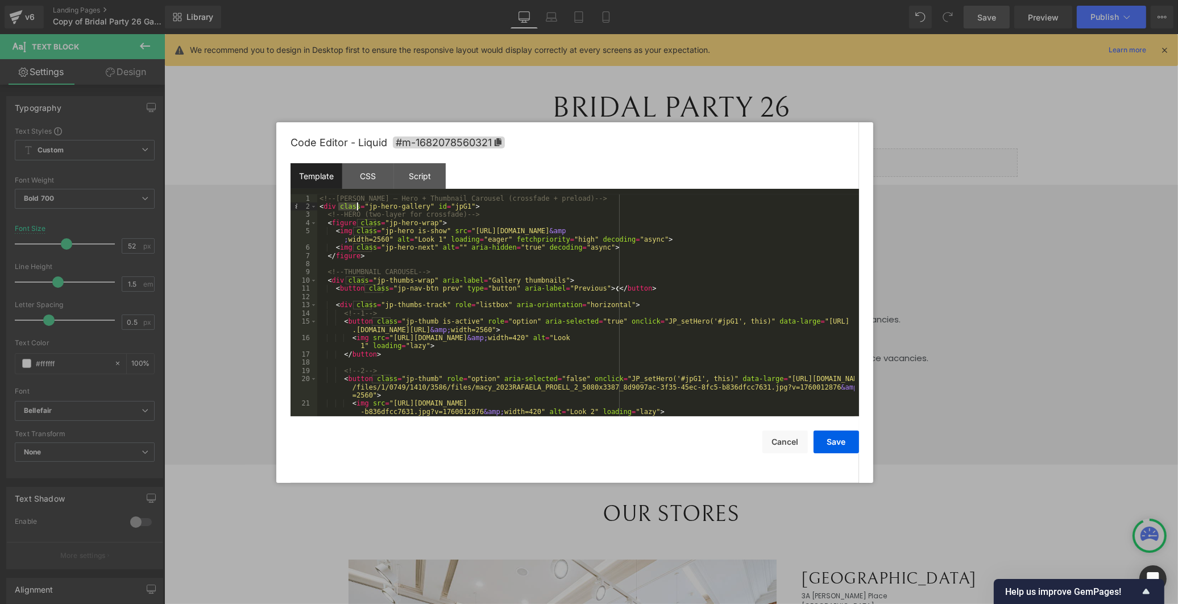
click at [353, 209] on div "<!-- [PERSON_NAME] – Hero + Thumbnail Carousel (crossfade + preload) --> < div …" at bounding box center [585, 313] width 537 height 238
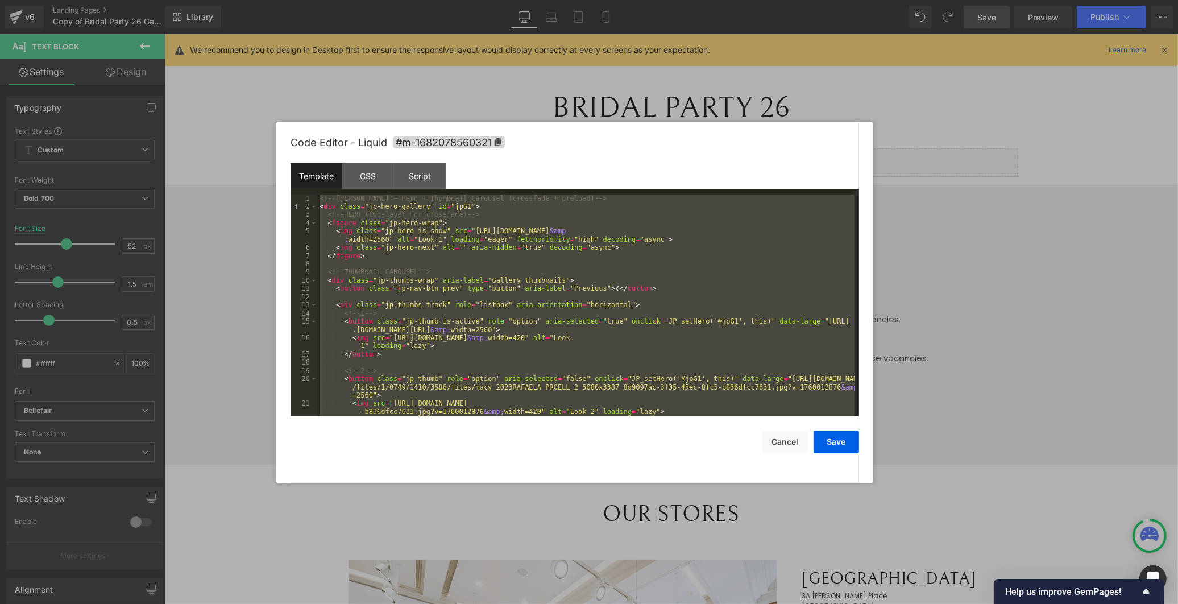
click at [353, 209] on div "<!-- [PERSON_NAME] – Hero + Thumbnail Carousel (crossfade + preload) --> < div …" at bounding box center [585, 313] width 537 height 238
click at [367, 175] on div "CSS" at bounding box center [368, 176] width 52 height 26
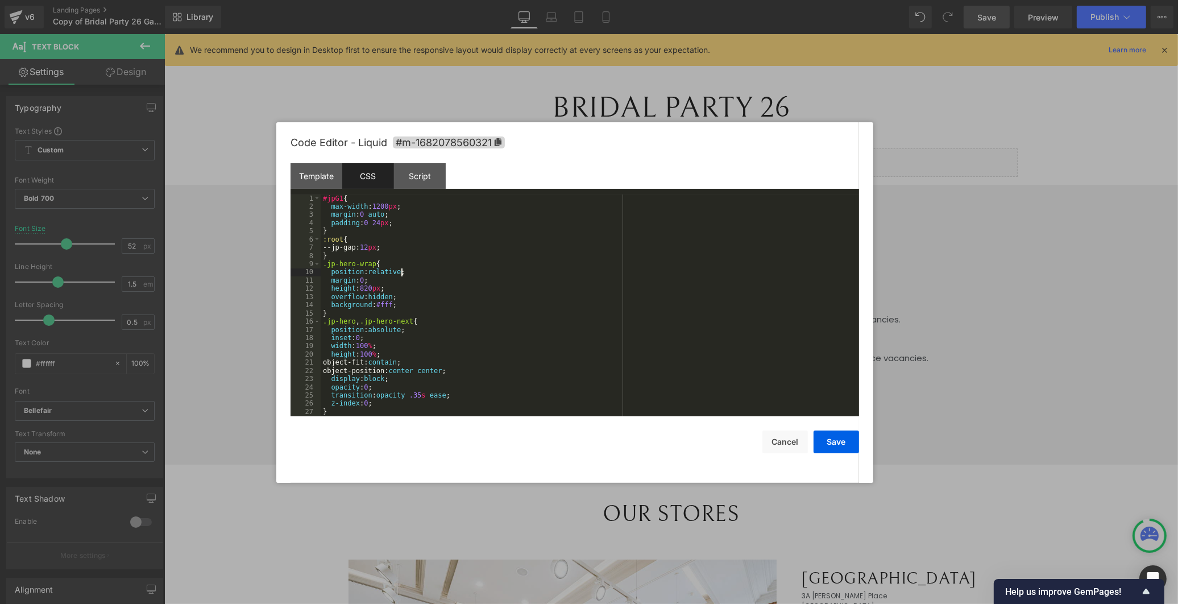
click at [423, 277] on div "#jpG1 { max-width : 1200 px ; margin : 0 auto ; padding : 0 24 px ; } :root { -…" at bounding box center [588, 313] width 534 height 238
click at [423, 276] on div "#jpG1 { max-width : 1200 px ; margin : 0 auto ; padding : 0 24 px ; } :root { -…" at bounding box center [588, 313] width 534 height 238
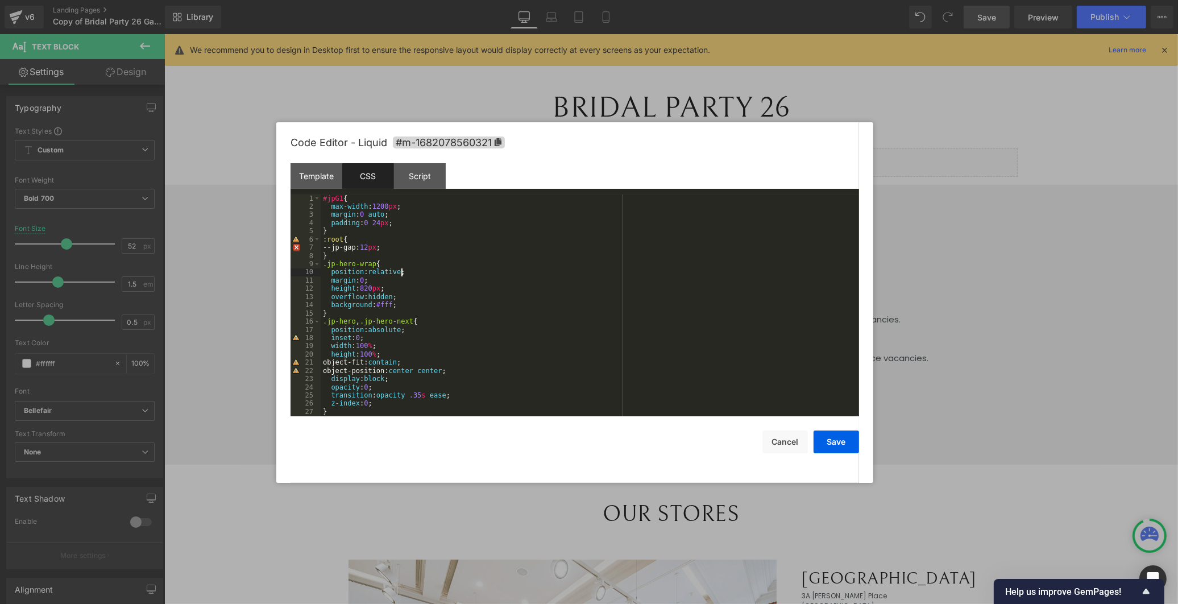
click at [423, 276] on div "#jpG1 { max-width : 1200 px ; margin : 0 auto ; padding : 0 24 px ; } :root { -…" at bounding box center [588, 313] width 534 height 238
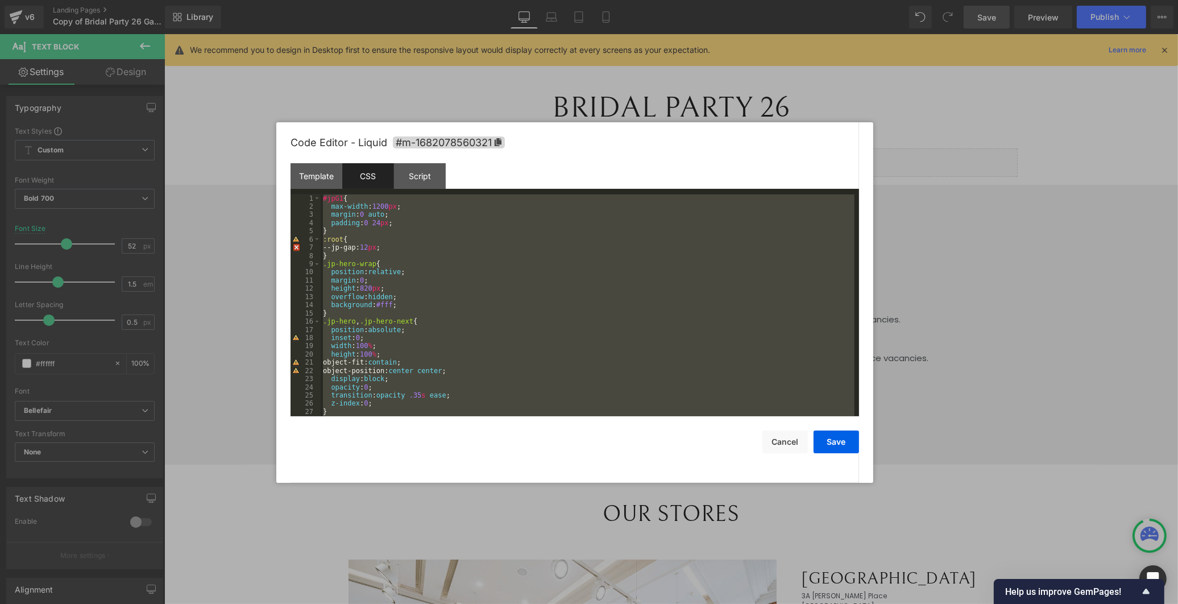
click at [423, 276] on div "#jpG1 { max-width : 1200 px ; margin : 0 auto ; padding : 0 24 px ; } :root { -…" at bounding box center [588, 313] width 534 height 238
click at [416, 180] on div "Script" at bounding box center [420, 176] width 52 height 26
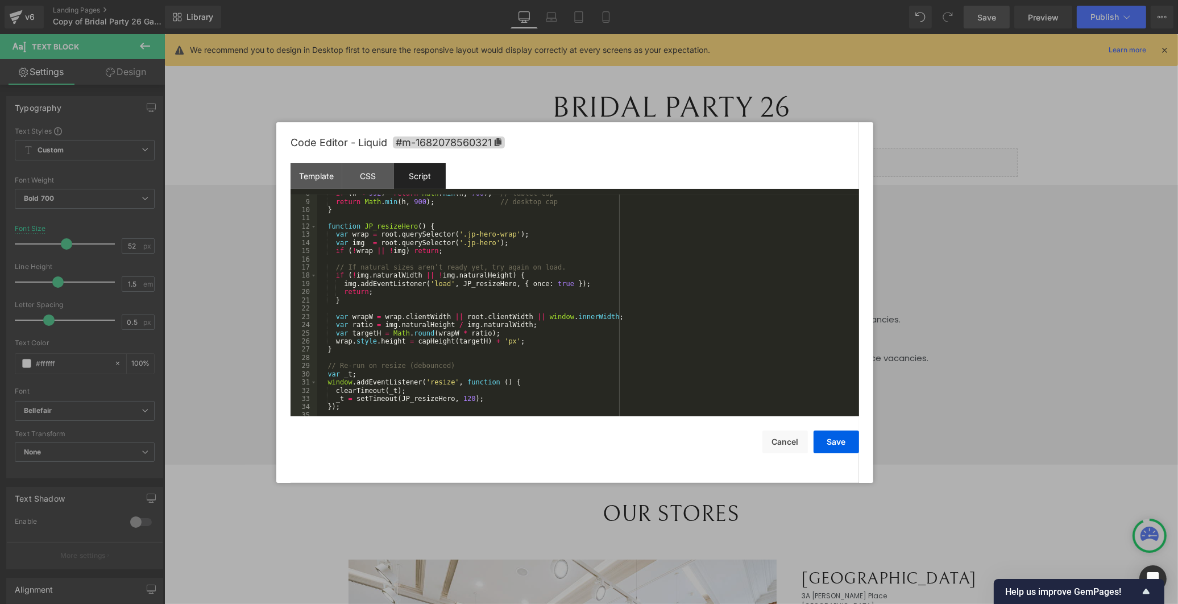
click at [416, 269] on div "if ( w < 992 ) return Math . min ( h , 700 ) ; // tablet cap return Math . min …" at bounding box center [585, 308] width 537 height 238
click at [417, 269] on div "if ( w < 992 ) return Math . min ( h , 700 ) ; // tablet cap return Math . min …" at bounding box center [585, 308] width 537 height 238
click at [417, 268] on div "if ( w < 992 ) return Math . min ( h , 700 ) ; // tablet cap return Math . min …" at bounding box center [585, 308] width 537 height 238
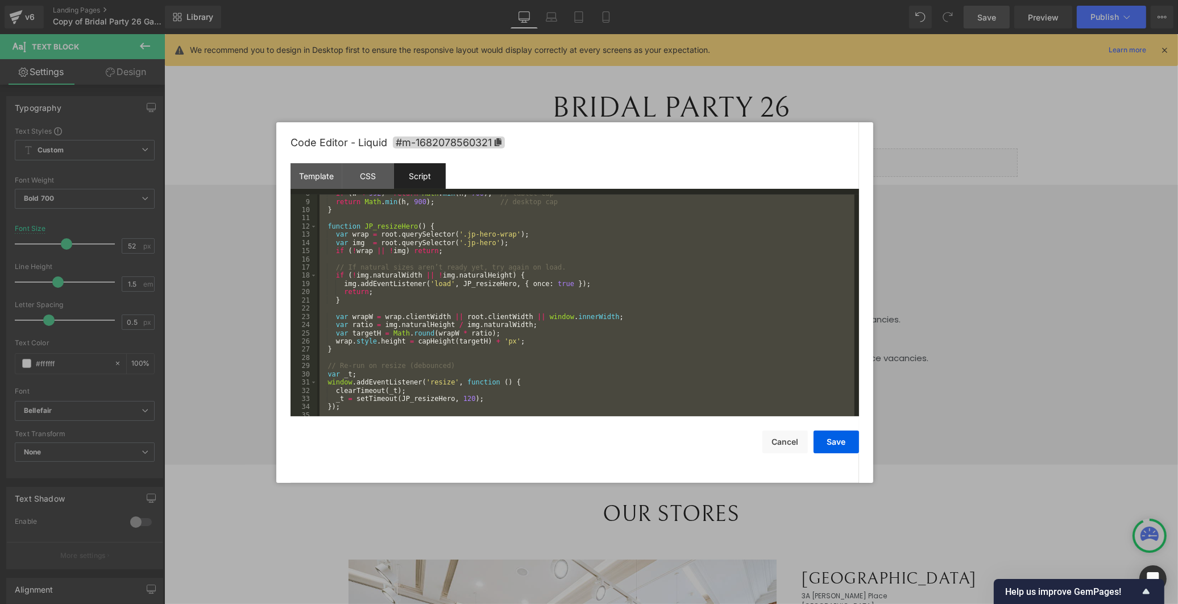
click at [417, 268] on div "if ( w < 992 ) return Math . min ( h , 700 ) ; // tablet cap return Math . min …" at bounding box center [585, 308] width 537 height 238
click at [470, 302] on div "if ( w < 992 ) return Math . min ( h , 700 ) ; // tablet cap return Math . min …" at bounding box center [585, 305] width 537 height 222
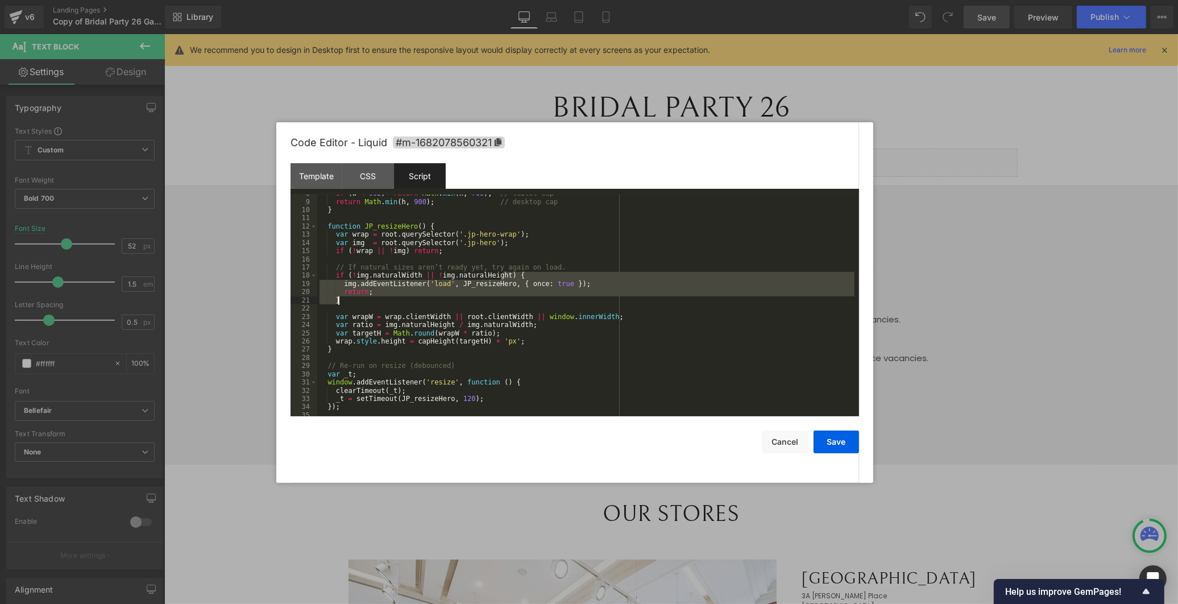
click at [470, 302] on div "if ( w < 992 ) return Math . min ( h , 700 ) ; // tablet cap return Math . min …" at bounding box center [585, 308] width 537 height 238
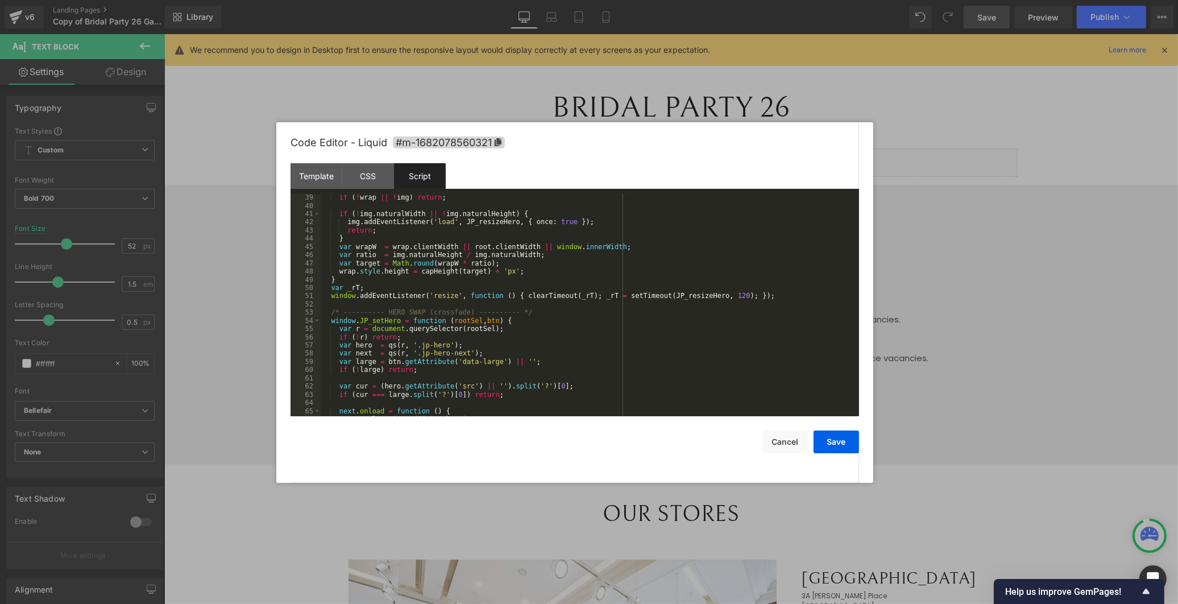
scroll to position [161, 0]
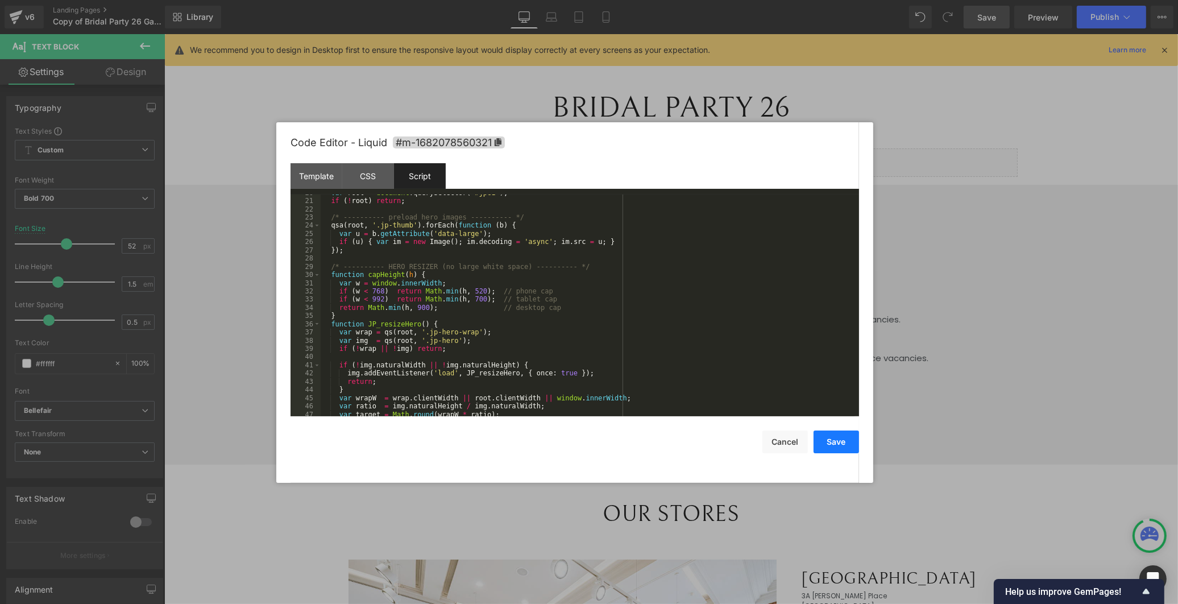
click at [838, 436] on button "Save" at bounding box center [835, 441] width 45 height 23
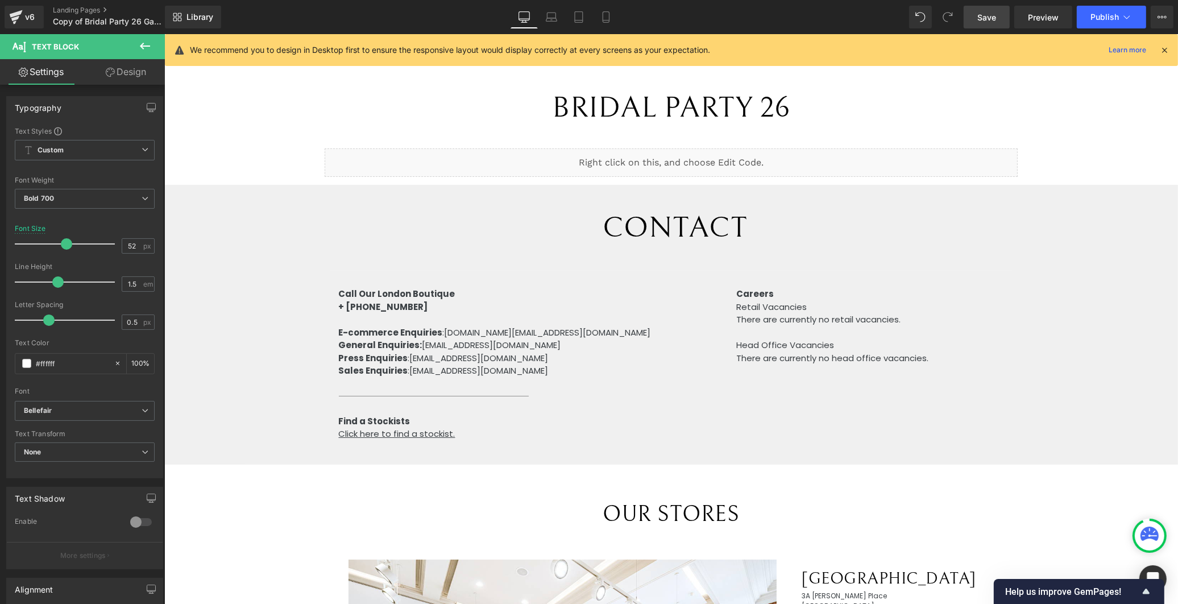
click at [993, 14] on span "Save" at bounding box center [986, 17] width 19 height 12
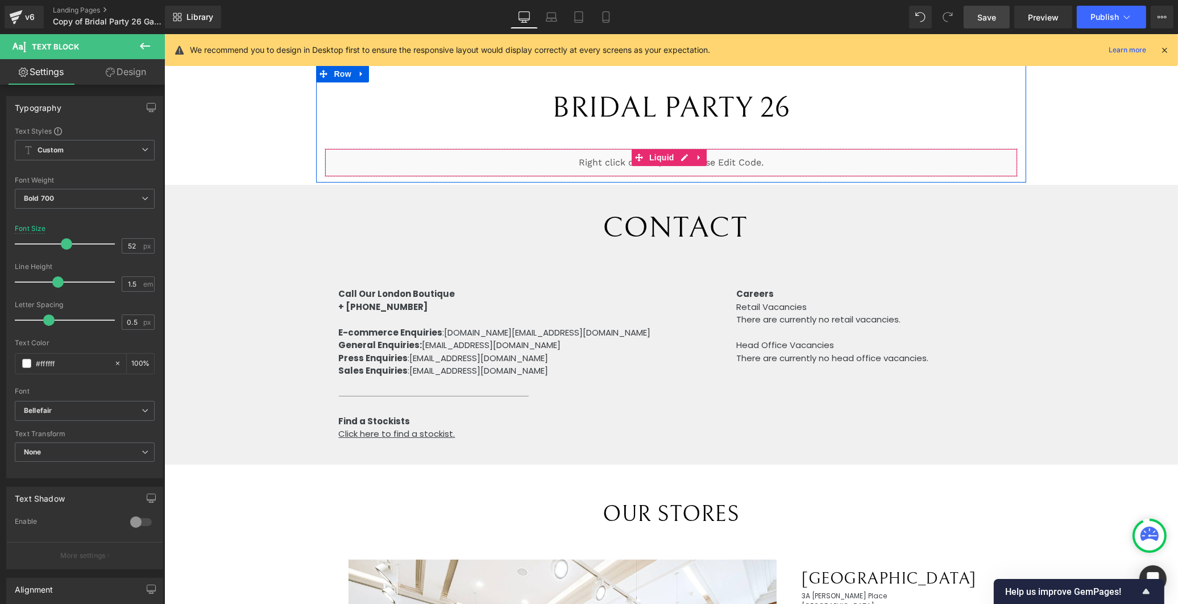
click at [678, 160] on div "Liquid" at bounding box center [670, 162] width 692 height 28
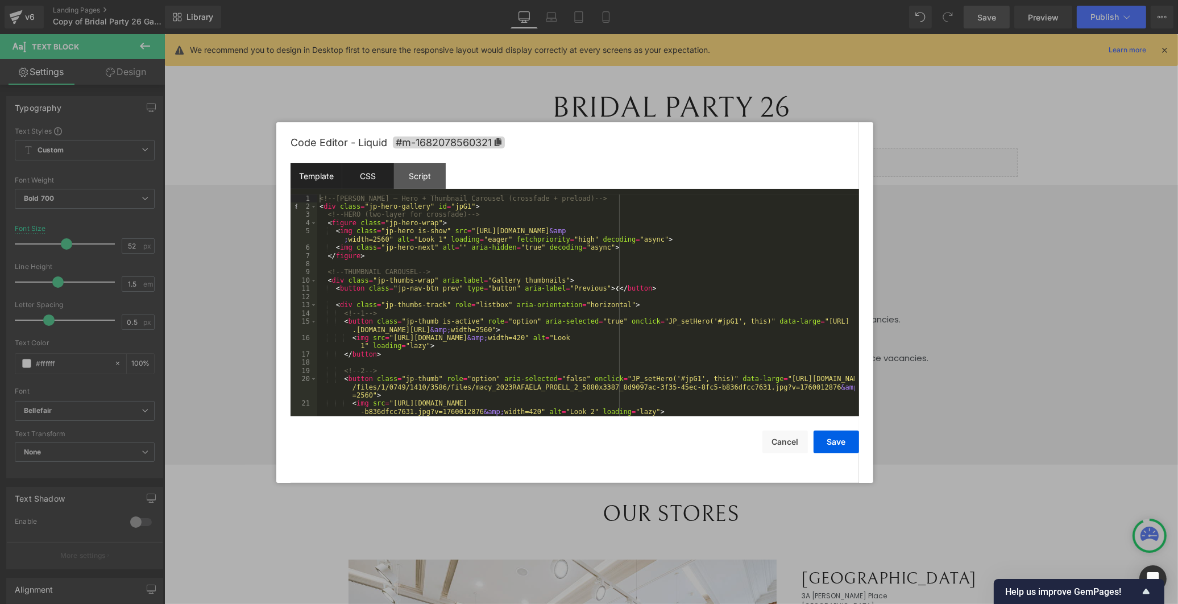
click at [368, 173] on div "CSS" at bounding box center [368, 176] width 52 height 26
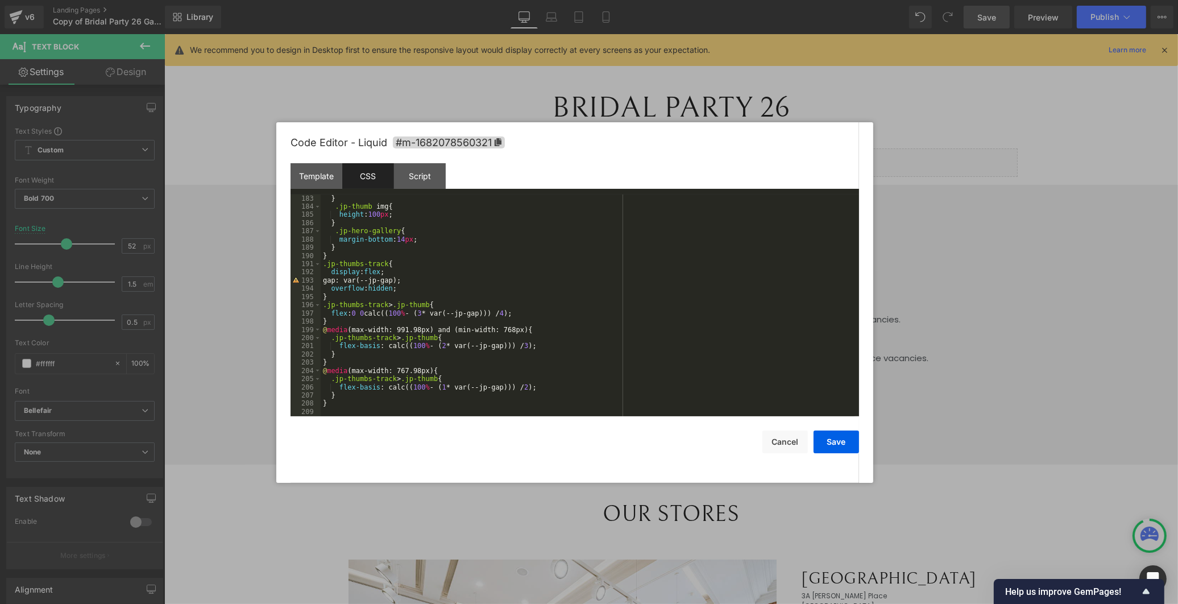
scroll to position [1494, 0]
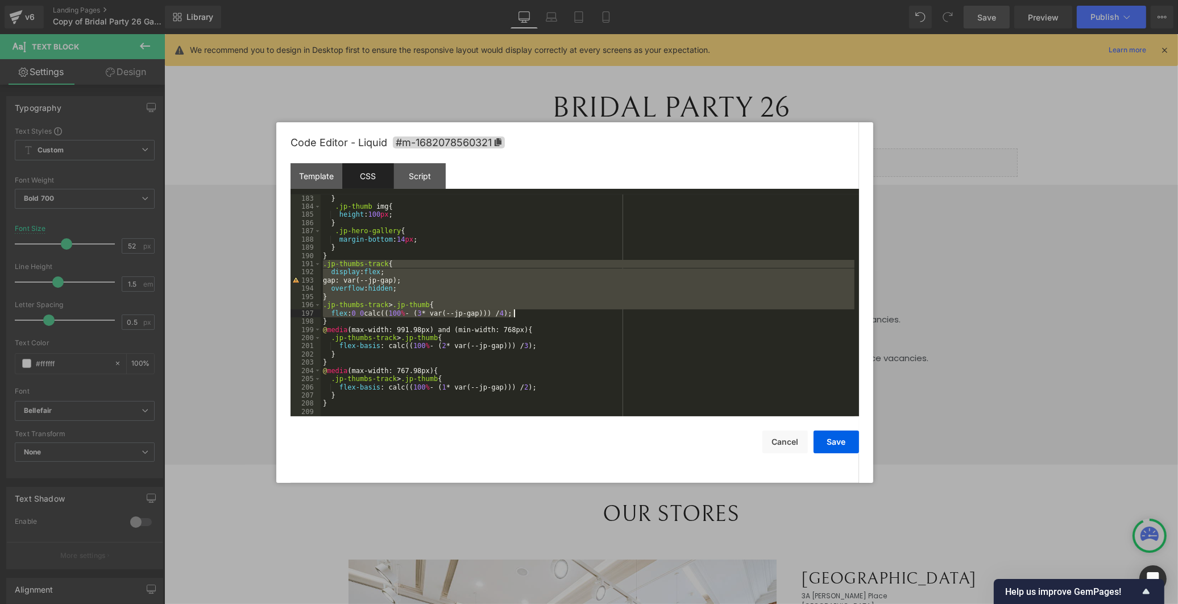
drag, startPoint x: 327, startPoint y: 265, endPoint x: 533, endPoint y: 313, distance: 211.4
click at [532, 313] on div "} .jp-thumb img { height : 100 px ; } .jp-hero-gallery { margin-bottom : 14 px …" at bounding box center [588, 313] width 534 height 238
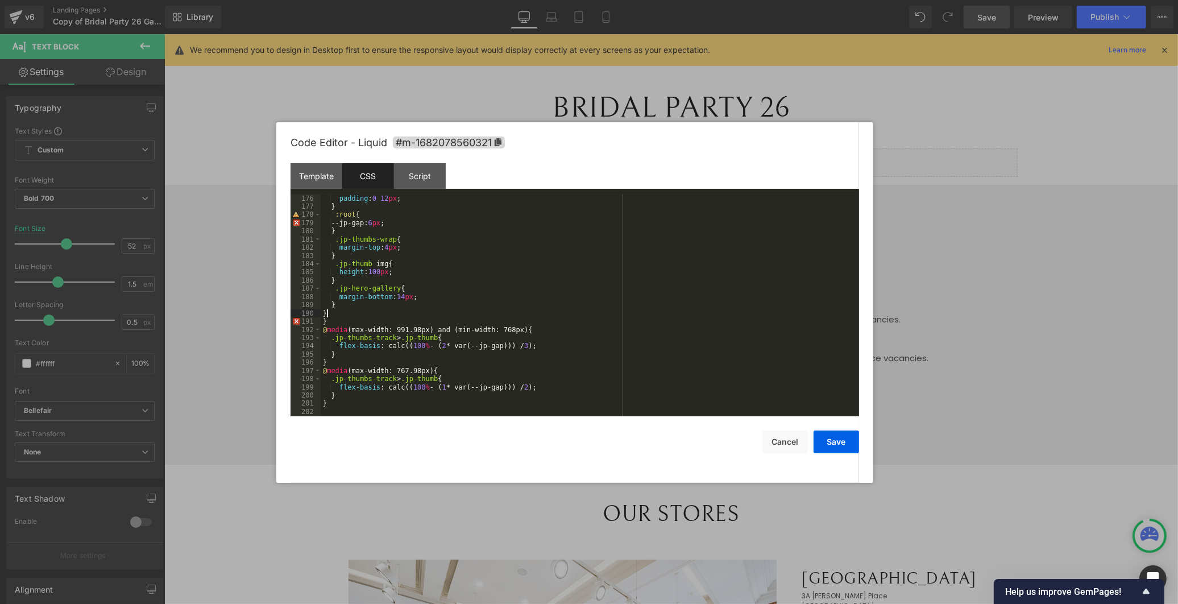
scroll to position [1437, 0]
click at [846, 442] on button "Save" at bounding box center [835, 441] width 45 height 23
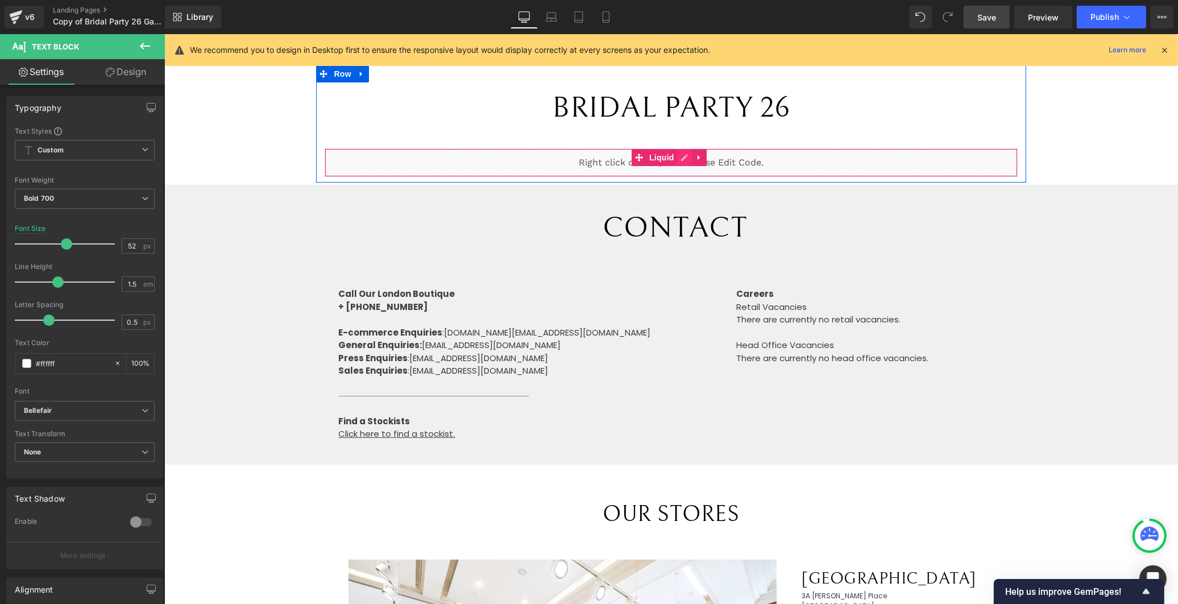
click at [680, 157] on div "Liquid" at bounding box center [670, 162] width 692 height 28
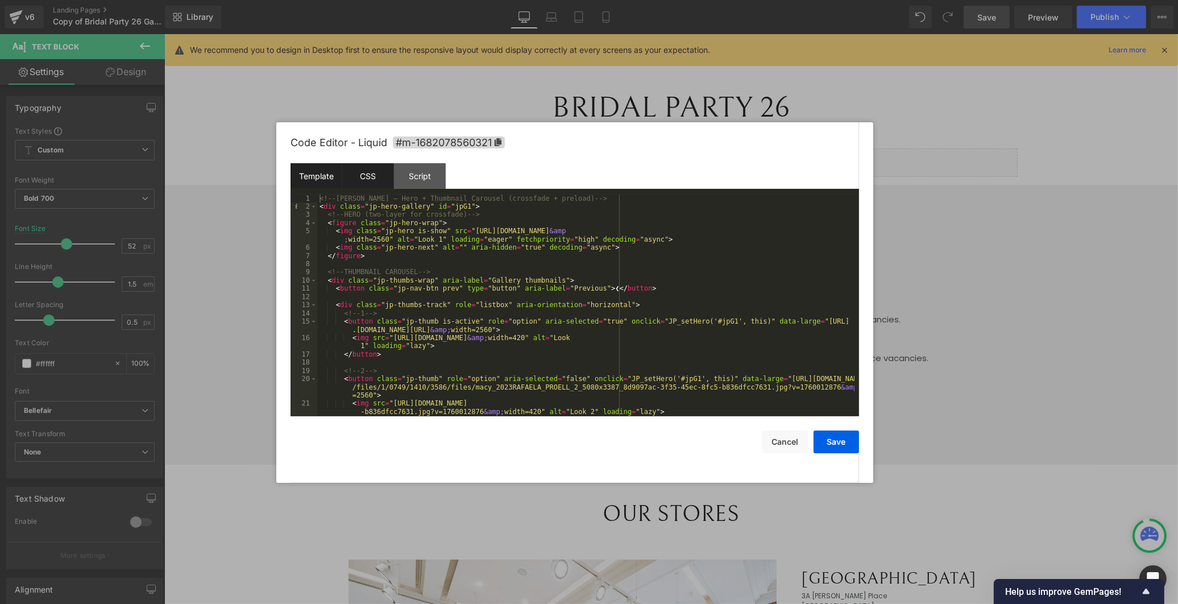
click at [366, 179] on div "CSS" at bounding box center [368, 176] width 52 height 26
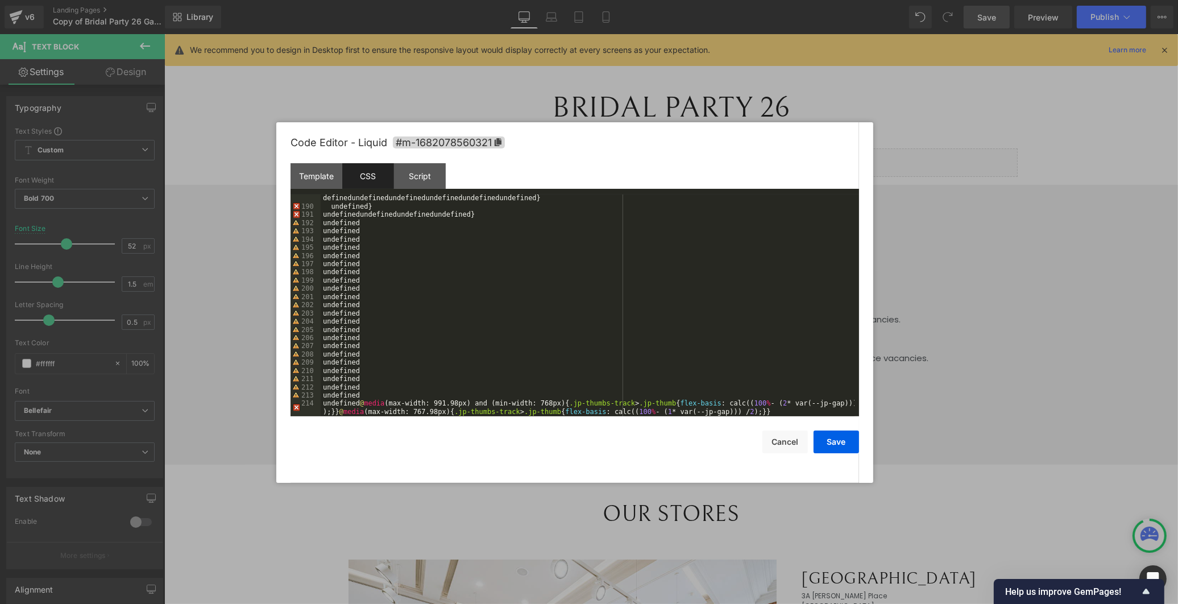
scroll to position [1396, 0]
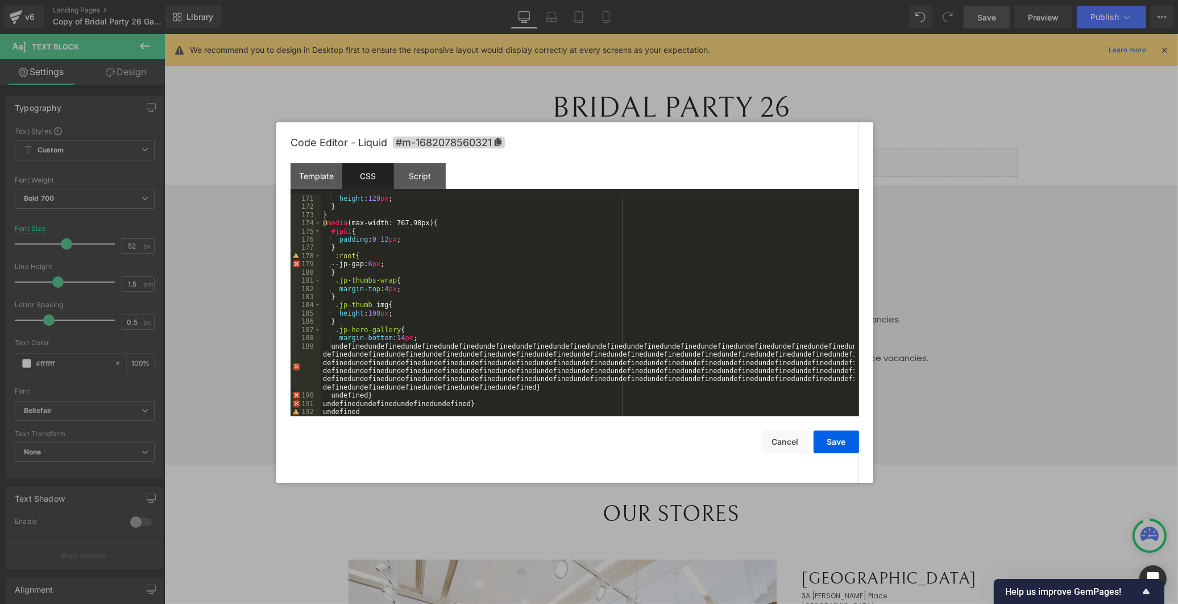
click at [224, 354] on div at bounding box center [589, 302] width 1178 height 604
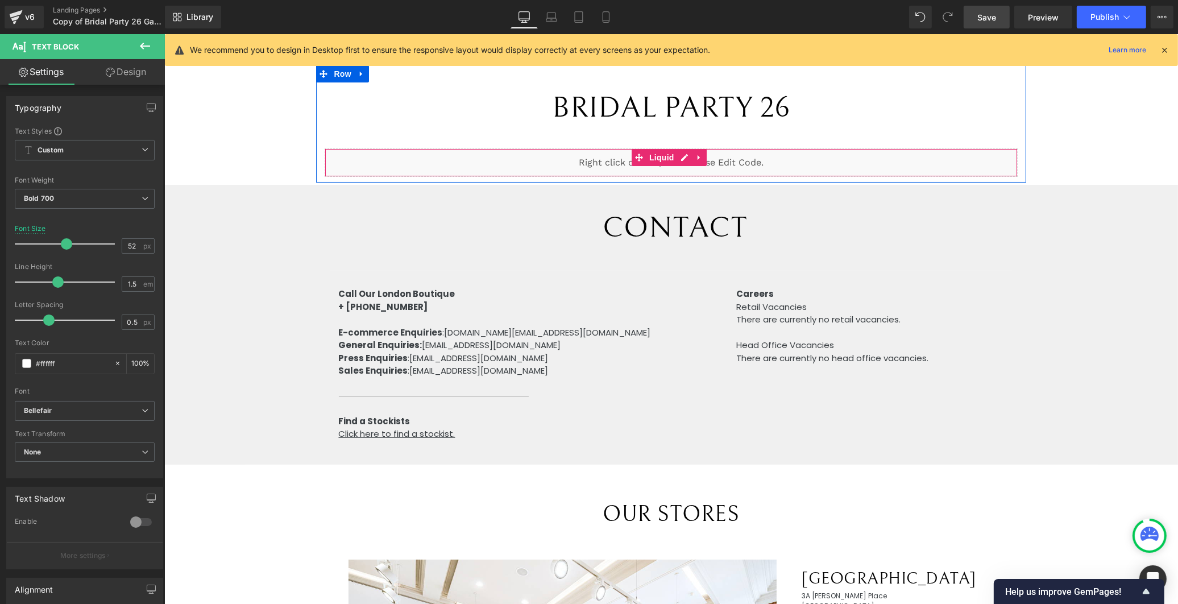
click at [675, 151] on div "Liquid" at bounding box center [670, 162] width 692 height 28
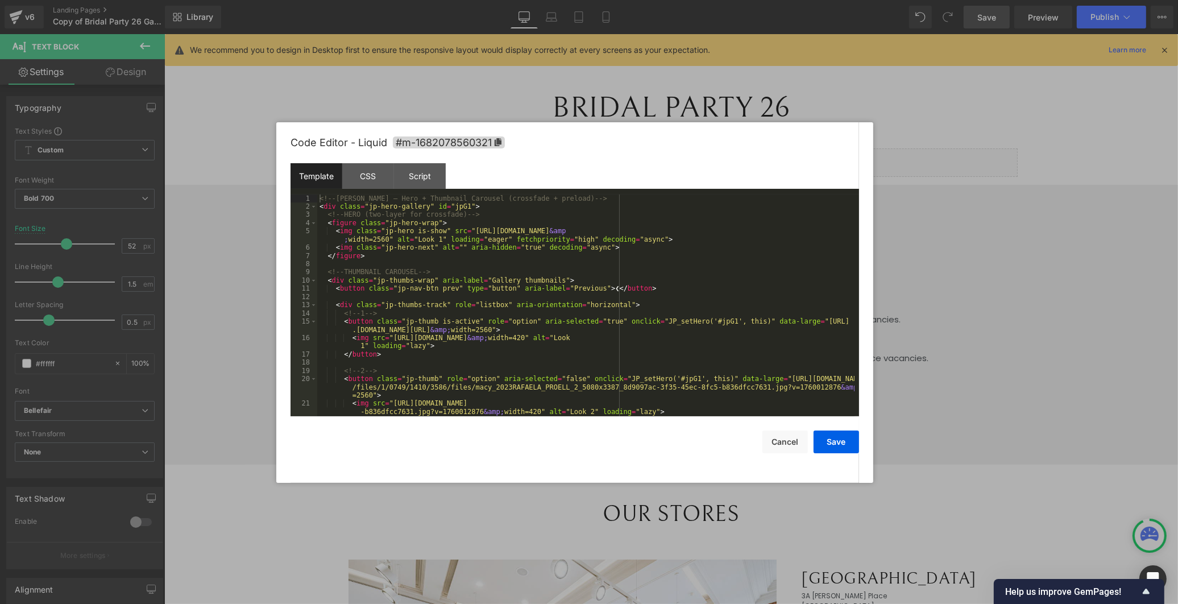
drag, startPoint x: 554, startPoint y: 305, endPoint x: 515, endPoint y: 286, distance: 43.2
click at [551, 304] on div "<!-- [PERSON_NAME] – Hero + Thumbnail Carousel (crossfade + preload) --> < div …" at bounding box center [585, 313] width 537 height 238
click at [358, 179] on div "CSS" at bounding box center [368, 176] width 52 height 26
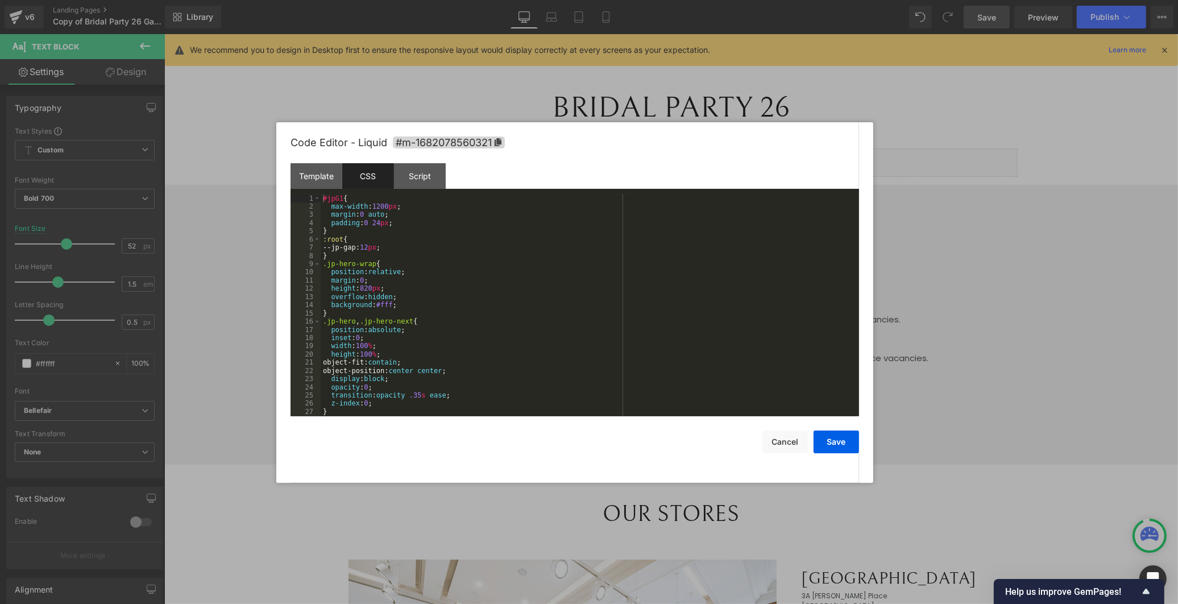
click at [409, 264] on div "#jpG1 { max-width : 1200 px ; margin : 0 auto ; padding : 0 24 px ; } :root { -…" at bounding box center [588, 313] width 534 height 238
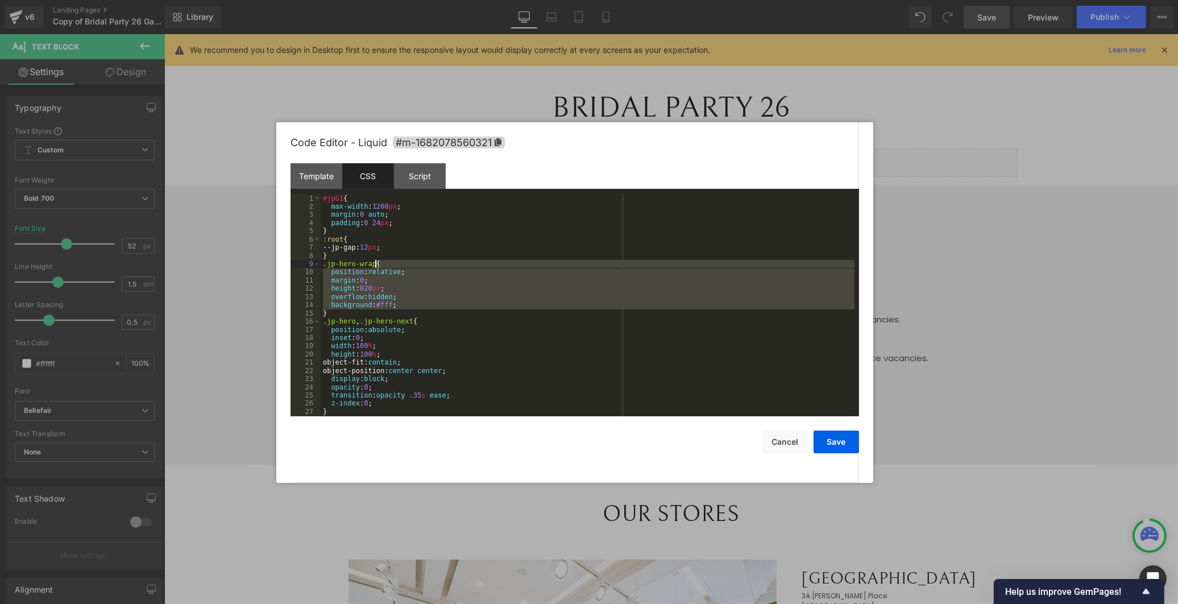
click at [409, 263] on div "#jpG1 { max-width : 1200 px ; margin : 0 auto ; padding : 0 24 px ; } :root { -…" at bounding box center [588, 313] width 534 height 238
click at [408, 263] on div "#jpG1 { max-width : 1200 px ; margin : 0 auto ; padding : 0 24 px ; } :root { -…" at bounding box center [588, 313] width 534 height 238
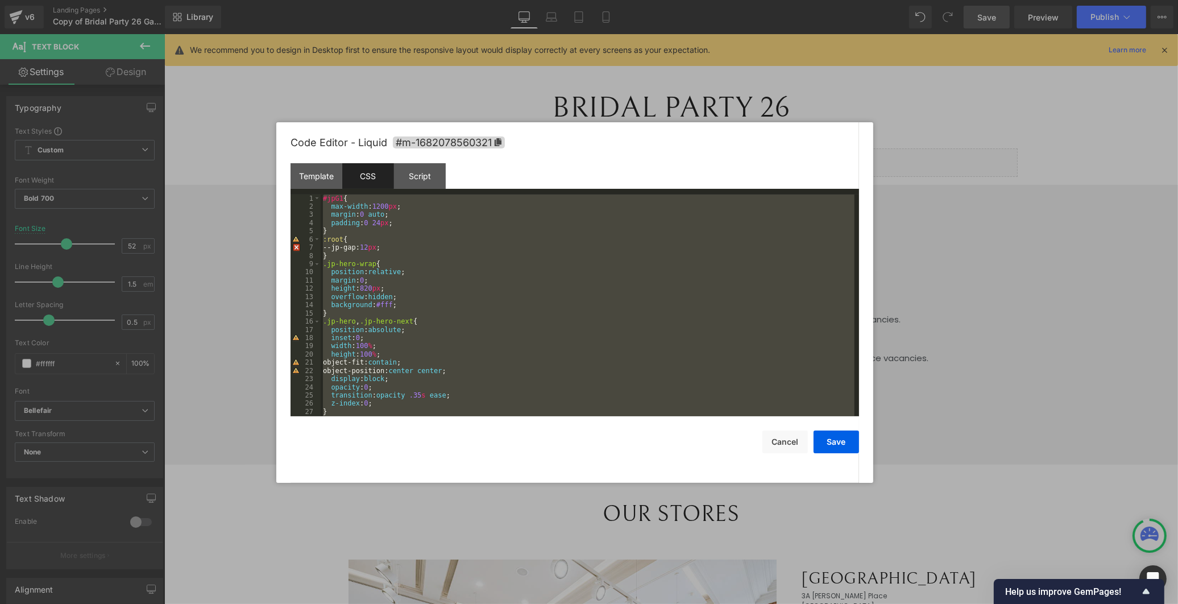
click at [408, 263] on div "#jpG1 { max-width : 1200 px ; margin : 0 auto ; padding : 0 24 px ; } :root { -…" at bounding box center [588, 305] width 534 height 222
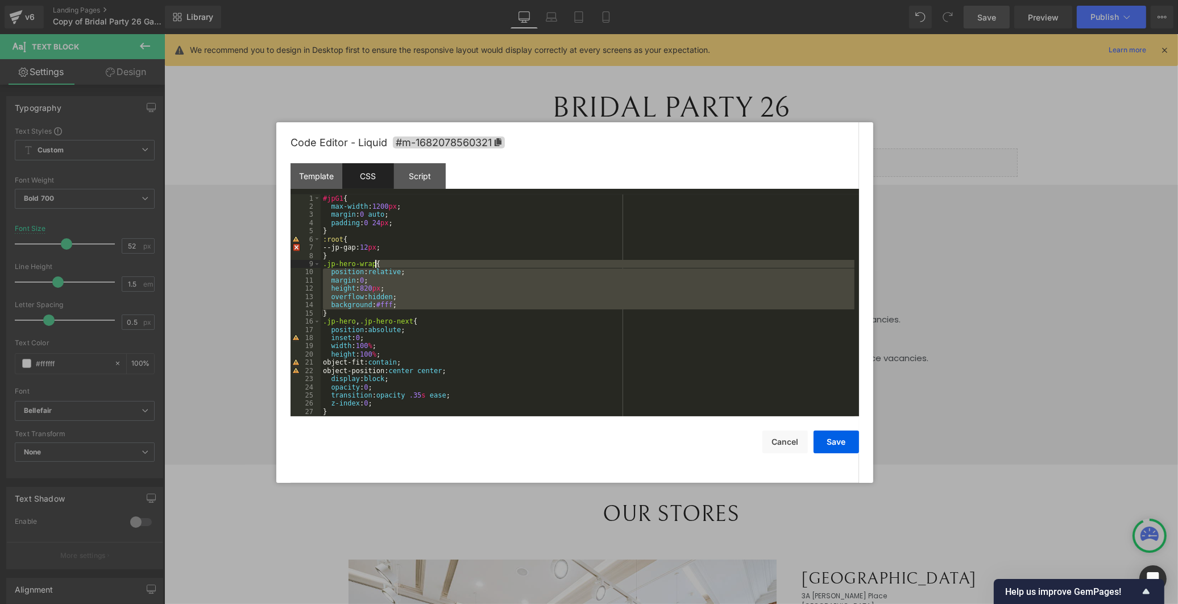
click at [408, 263] on div "#jpG1 { max-width : 1200 px ; margin : 0 auto ; padding : 0 24 px ; } :root { -…" at bounding box center [588, 313] width 534 height 238
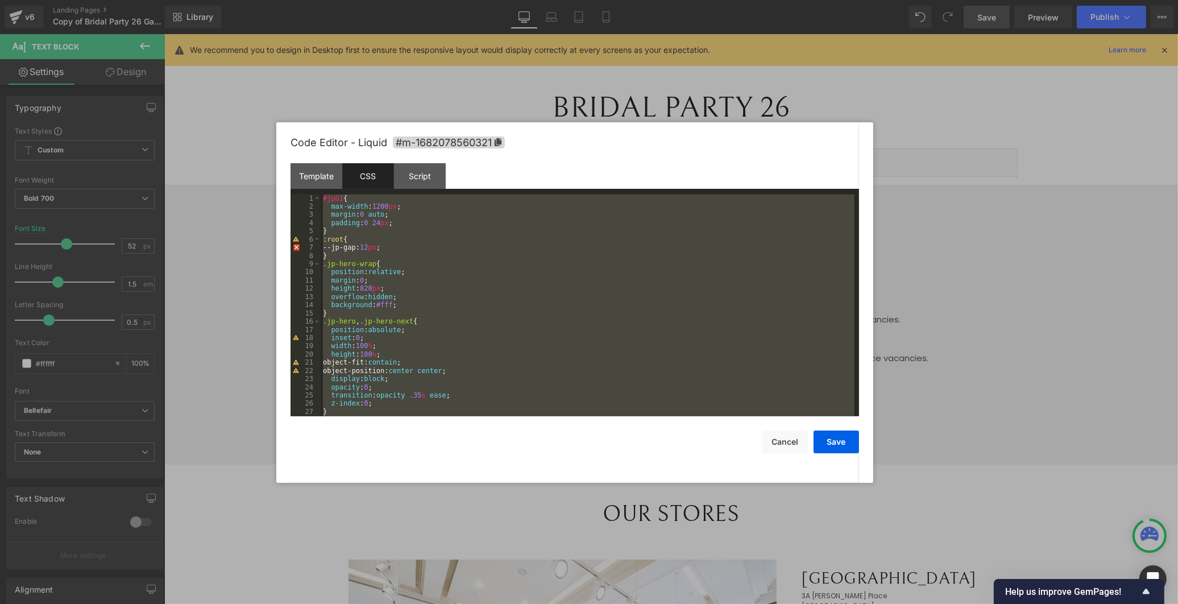
click at [408, 263] on div "#jpG1 { max-width : 1200 px ; margin : 0 auto ; padding : 0 24 px ; } :root { -…" at bounding box center [588, 313] width 534 height 238
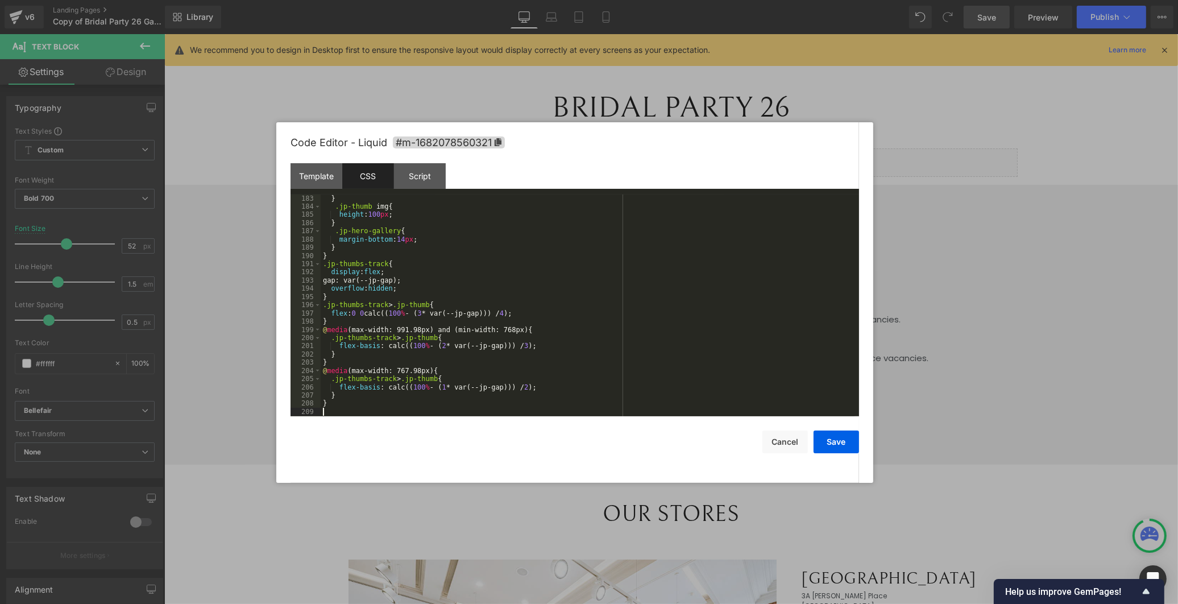
scroll to position [1494, 0]
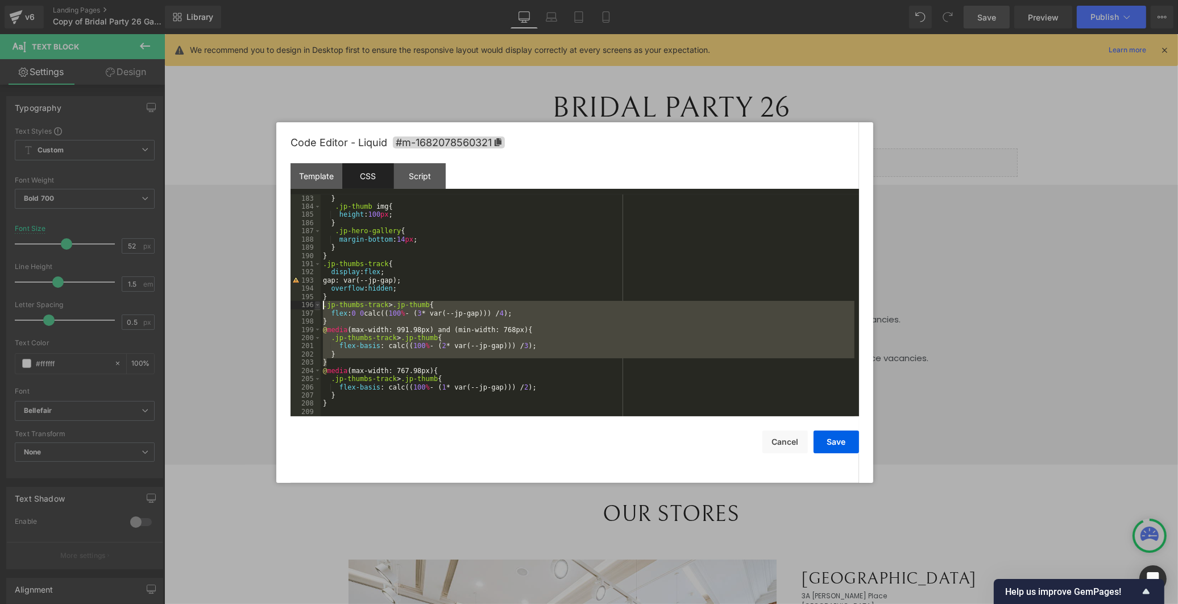
drag, startPoint x: 331, startPoint y: 360, endPoint x: 317, endPoint y: 302, distance: 59.1
click at [317, 302] on pre "183 184 185 186 187 188 189 190 191 192 193 194 195 196 197 198 199 200 201 202…" at bounding box center [574, 305] width 568 height 222
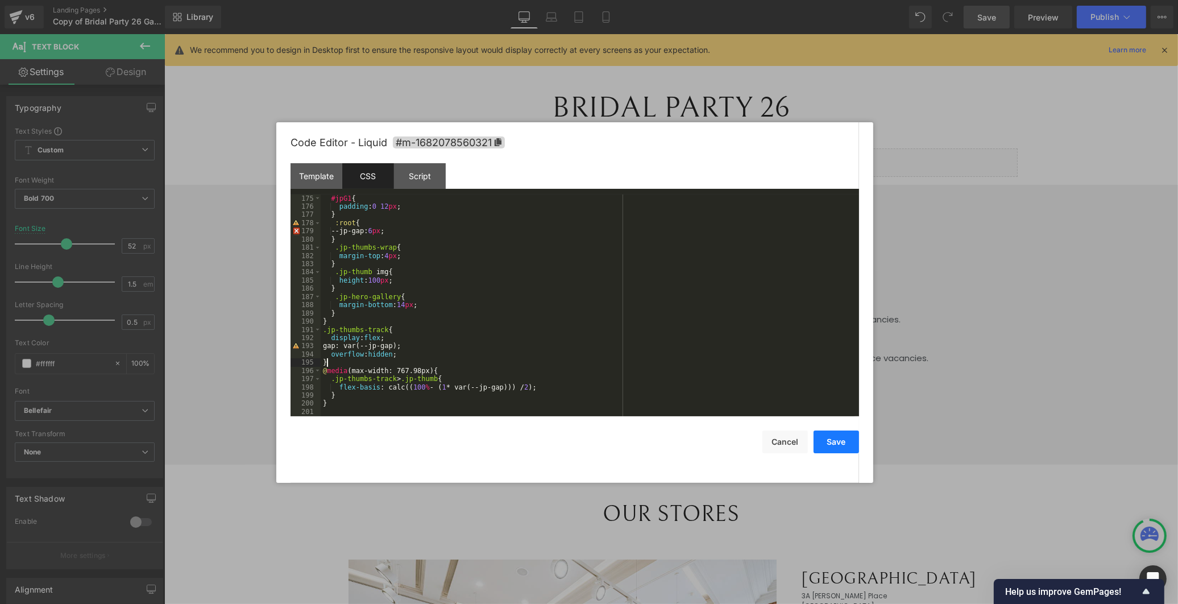
scroll to position [1429, 0]
click at [842, 443] on button "Save" at bounding box center [835, 441] width 45 height 23
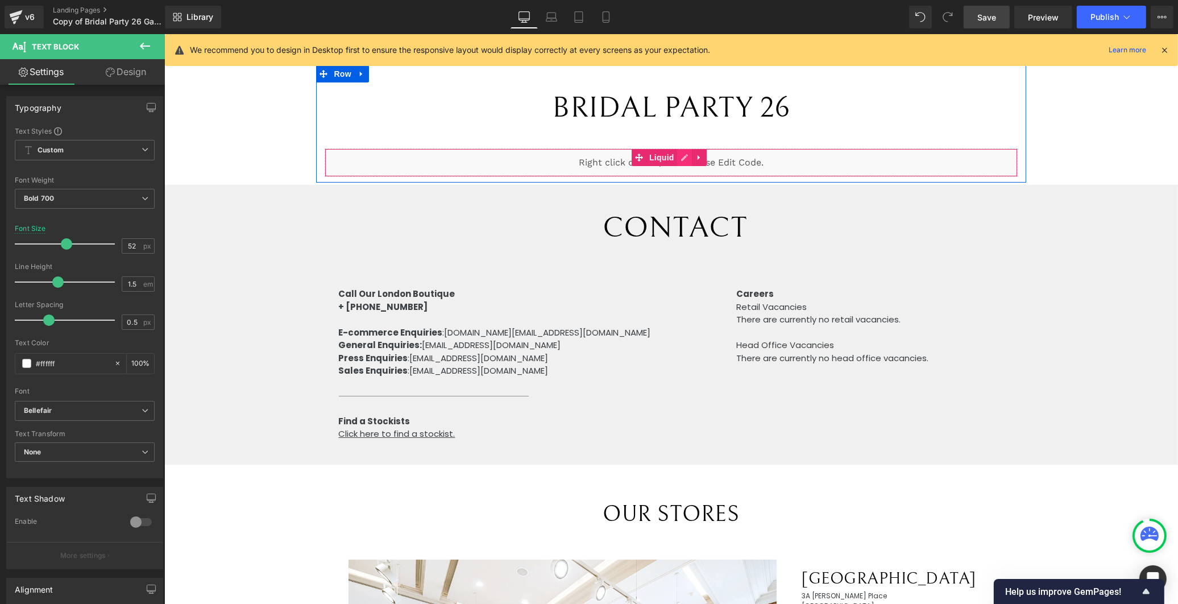
click at [676, 160] on div "Liquid" at bounding box center [670, 162] width 692 height 28
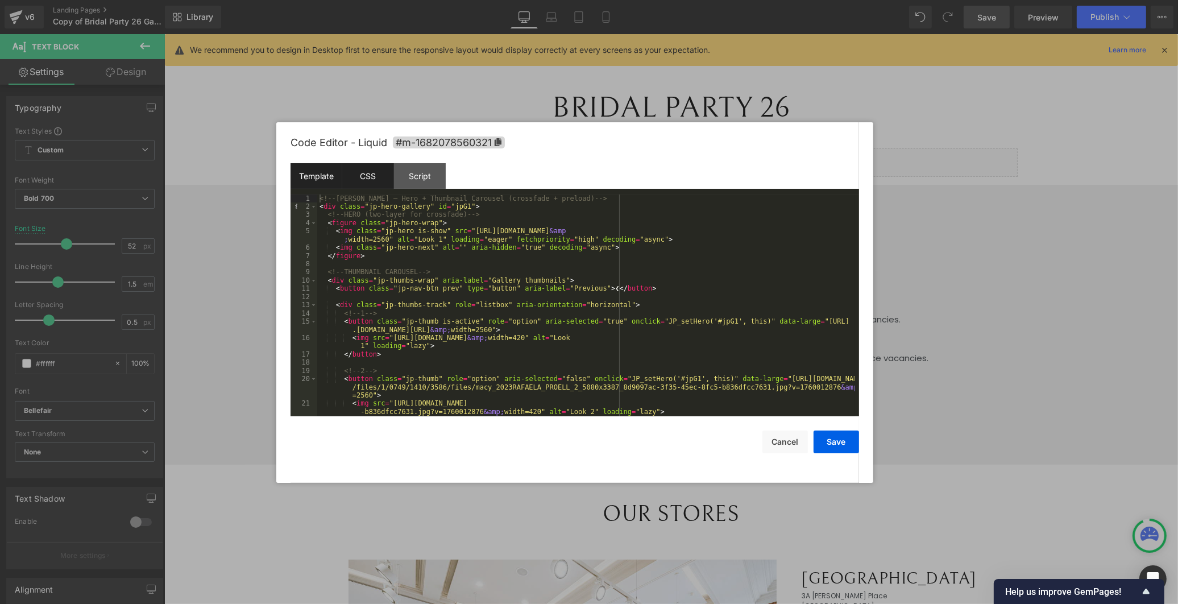
drag, startPoint x: 368, startPoint y: 171, endPoint x: 371, endPoint y: 177, distance: 7.1
click at [368, 171] on div "CSS" at bounding box center [368, 176] width 52 height 26
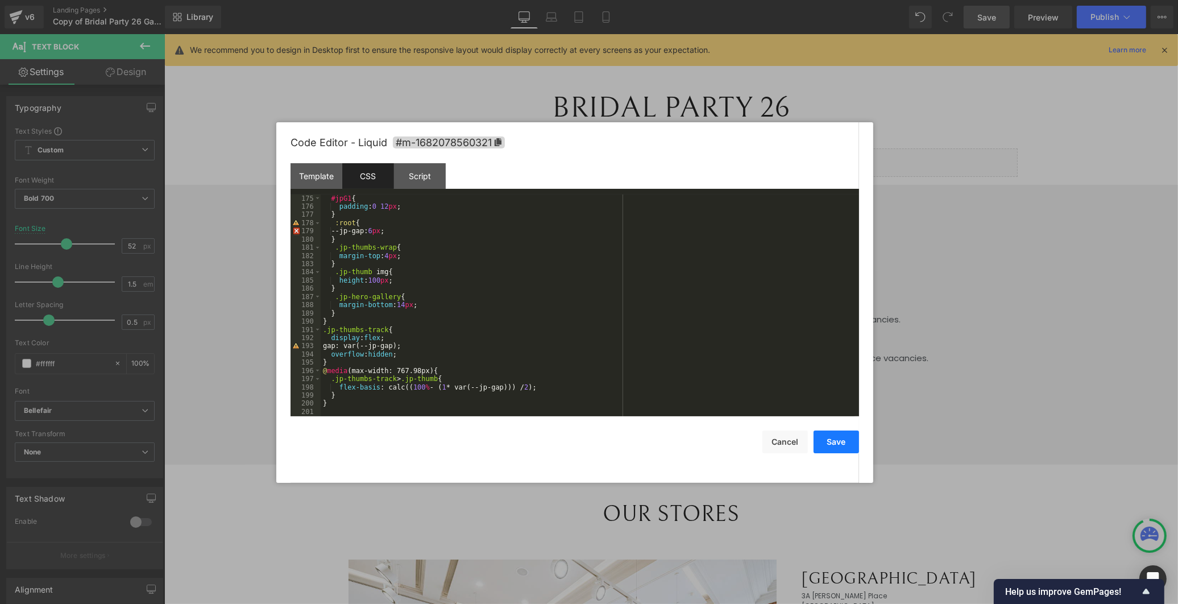
click at [828, 442] on button "Save" at bounding box center [835, 441] width 45 height 23
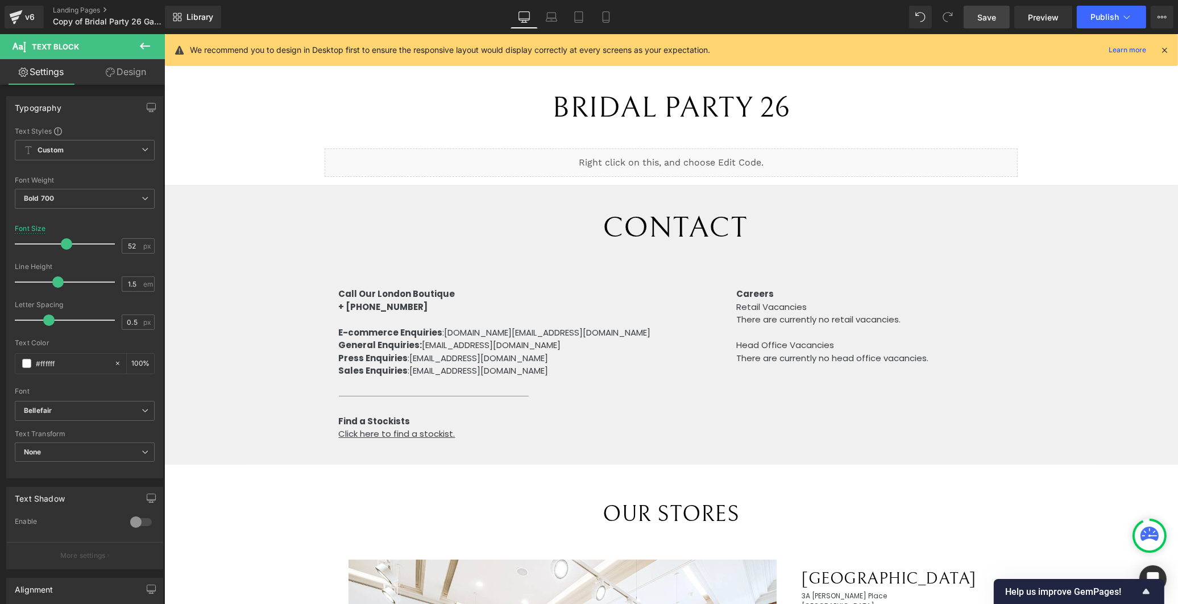
click at [996, 16] on span "Save" at bounding box center [986, 17] width 19 height 12
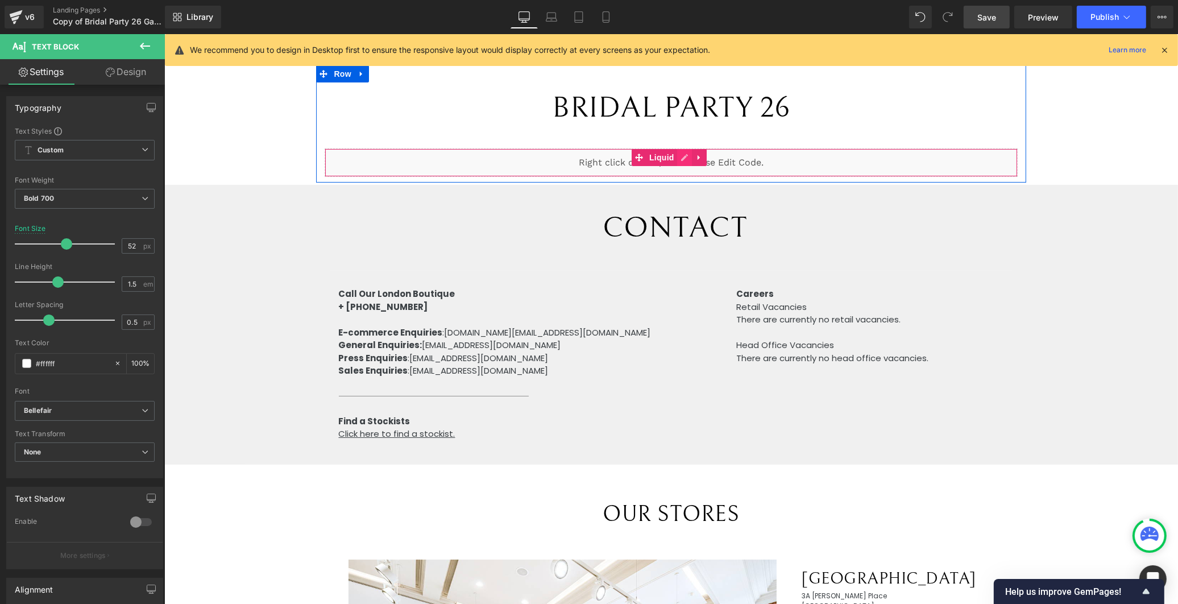
click at [680, 157] on div "Liquid" at bounding box center [670, 162] width 692 height 28
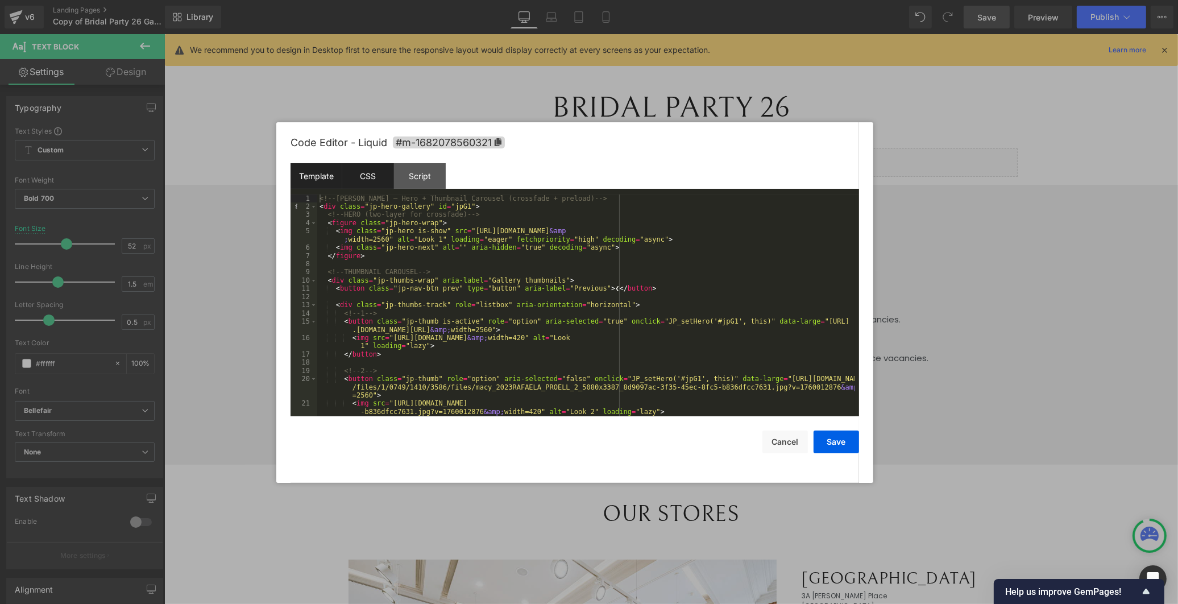
click at [374, 185] on div "CSS" at bounding box center [368, 176] width 52 height 26
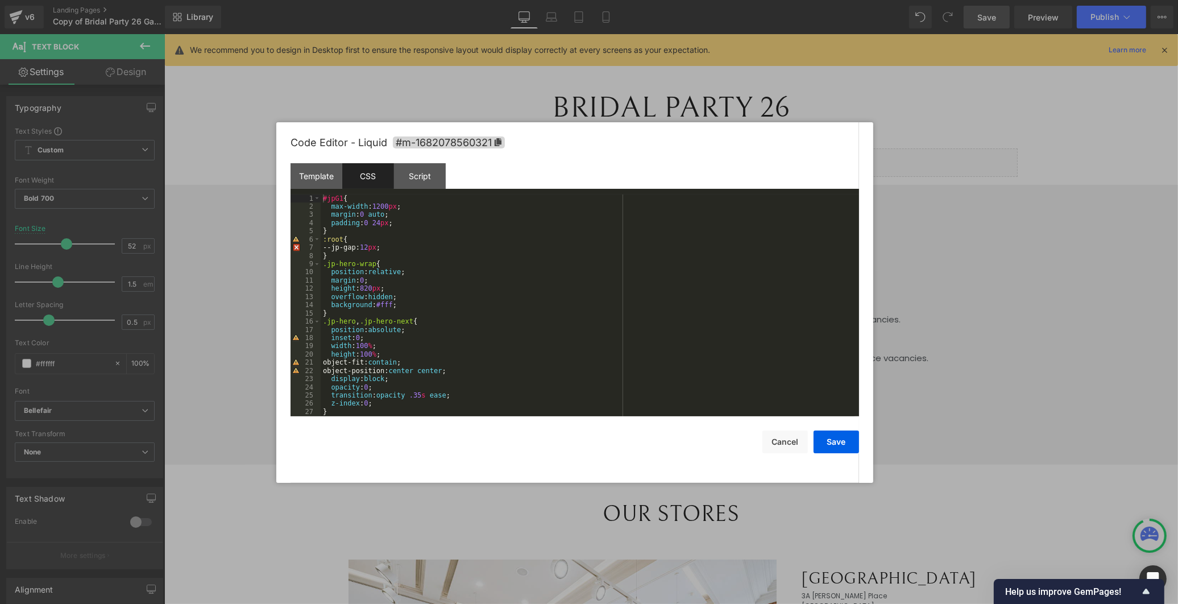
click at [436, 361] on div "#jpG1 { max-width : 1200 px ; margin : 0 auto ; padding : 0 24 px ; } :root { -…" at bounding box center [588, 313] width 534 height 238
click at [436, 360] on div "#jpG1 { max-width : 1200 px ; margin : 0 auto ; padding : 0 24 px ; } :root { -…" at bounding box center [588, 313] width 534 height 238
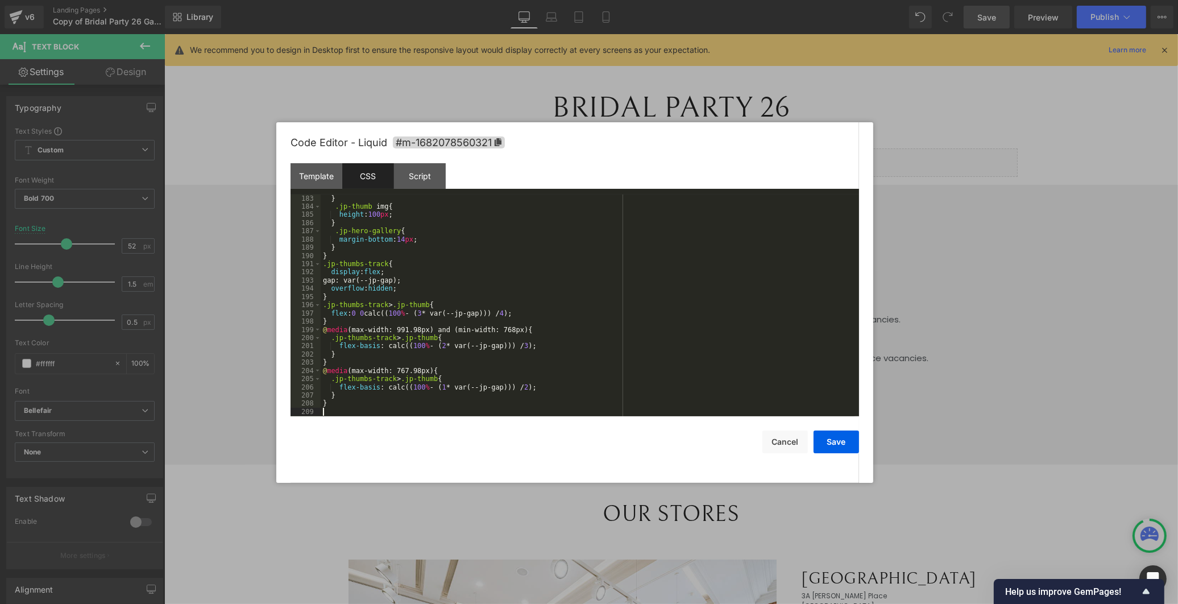
scroll to position [1494, 0]
click at [828, 441] on button "Save" at bounding box center [835, 441] width 45 height 23
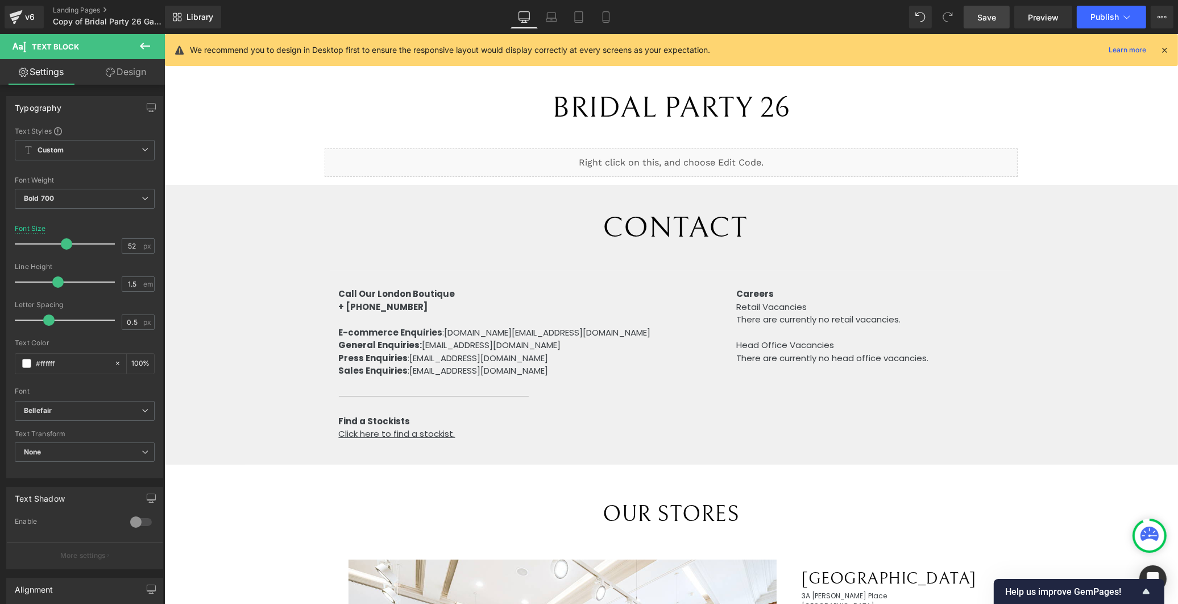
click at [996, 19] on span "Save" at bounding box center [986, 17] width 19 height 12
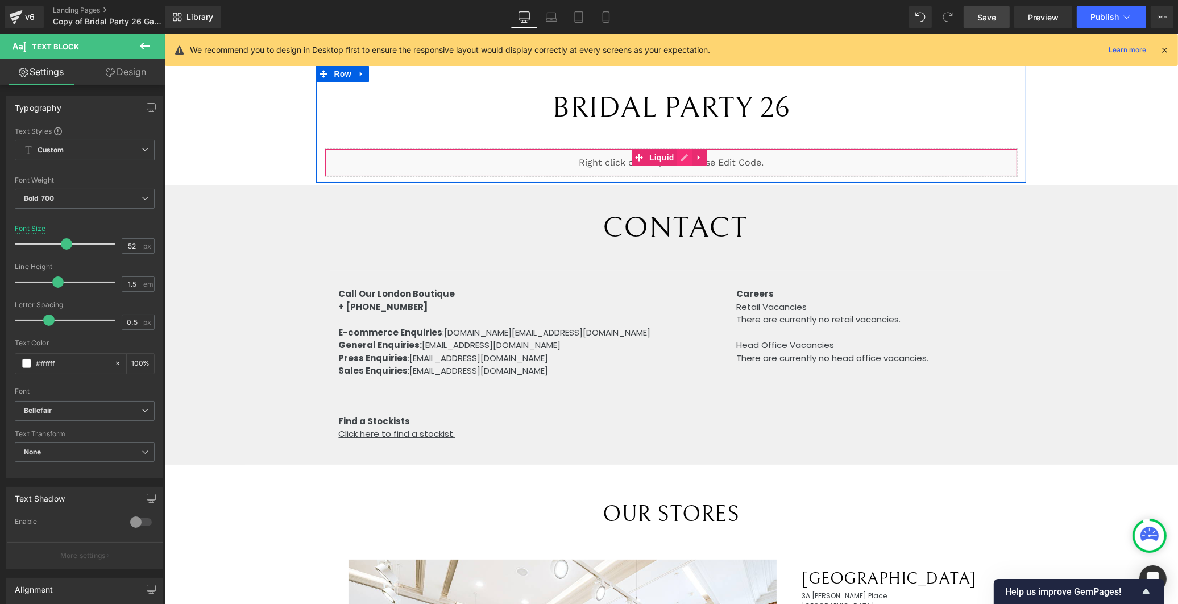
click at [683, 155] on div "Liquid" at bounding box center [670, 162] width 692 height 28
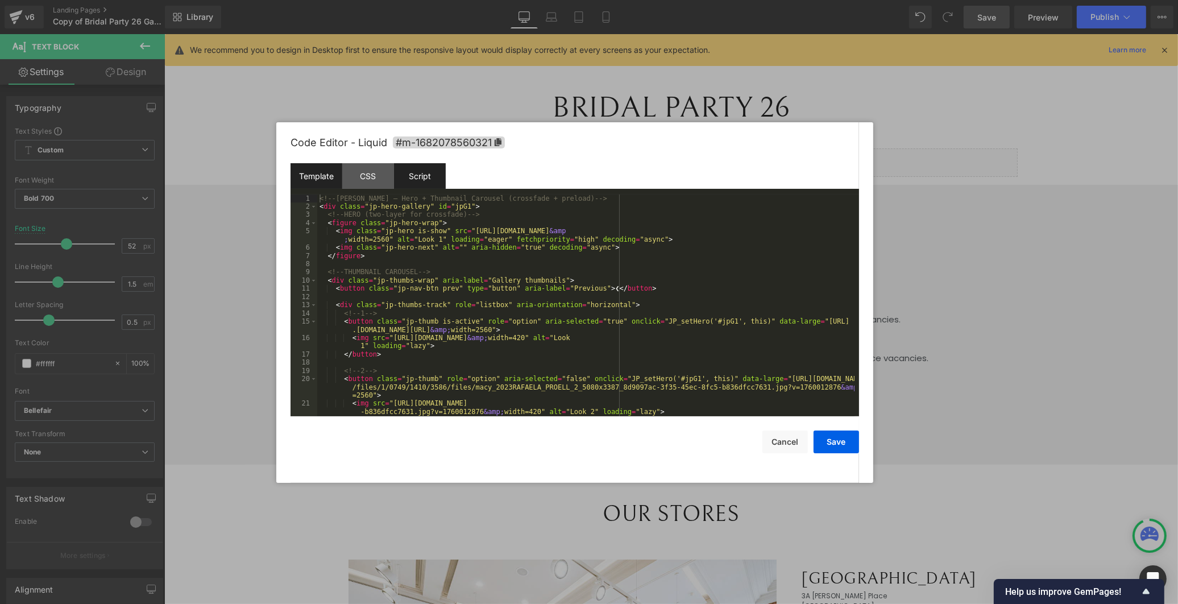
click at [418, 167] on div "Script" at bounding box center [420, 176] width 52 height 26
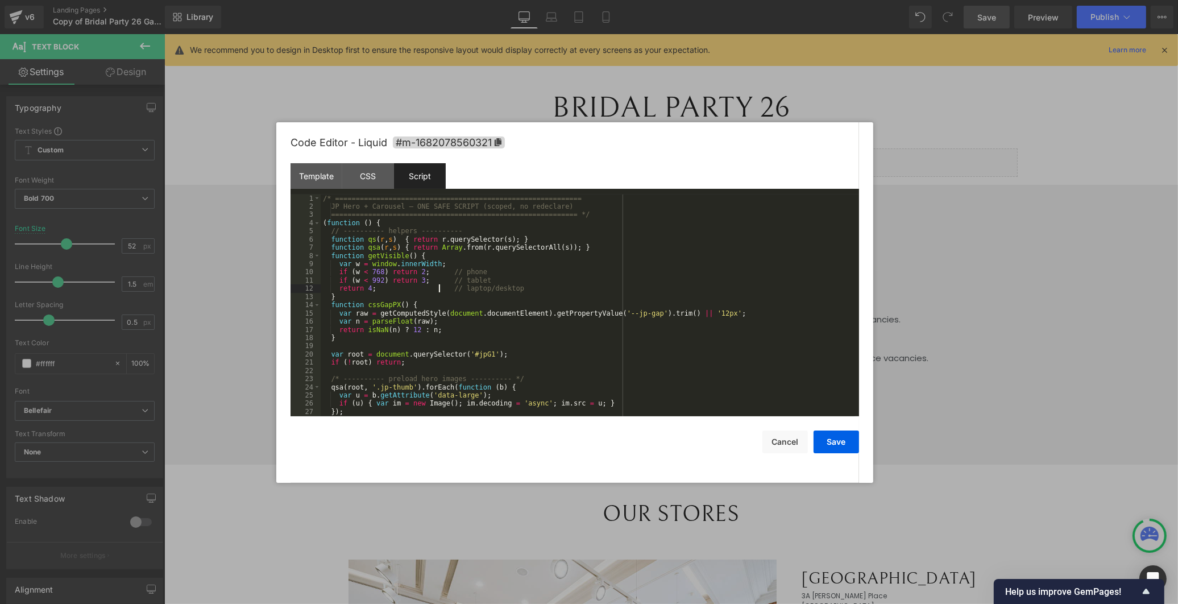
click at [439, 293] on div "/* ============================================================ JP Hero + Carou…" at bounding box center [588, 313] width 534 height 238
click at [376, 231] on div "/* ============================================================ JP Hero + Carou…" at bounding box center [588, 313] width 534 height 238
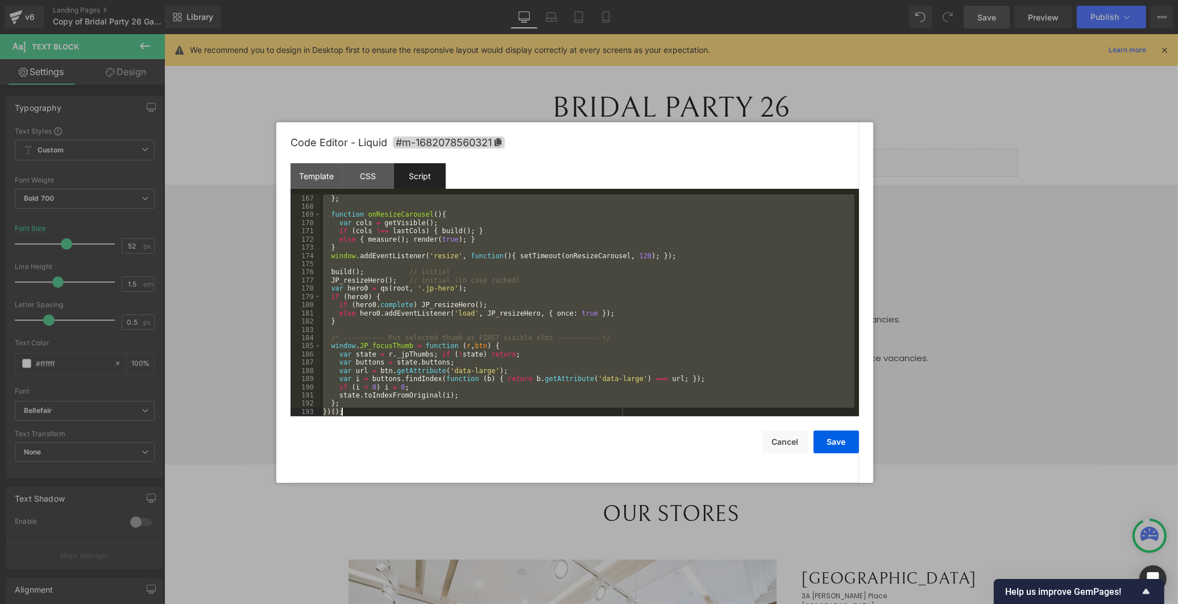
scroll to position [1363, 0]
drag, startPoint x: 325, startPoint y: 198, endPoint x: 702, endPoint y: 582, distance: 538.3
click at [702, 582] on body "You are previewing how the will restyle your page. You can not edit Elements in…" at bounding box center [589, 302] width 1178 height 604
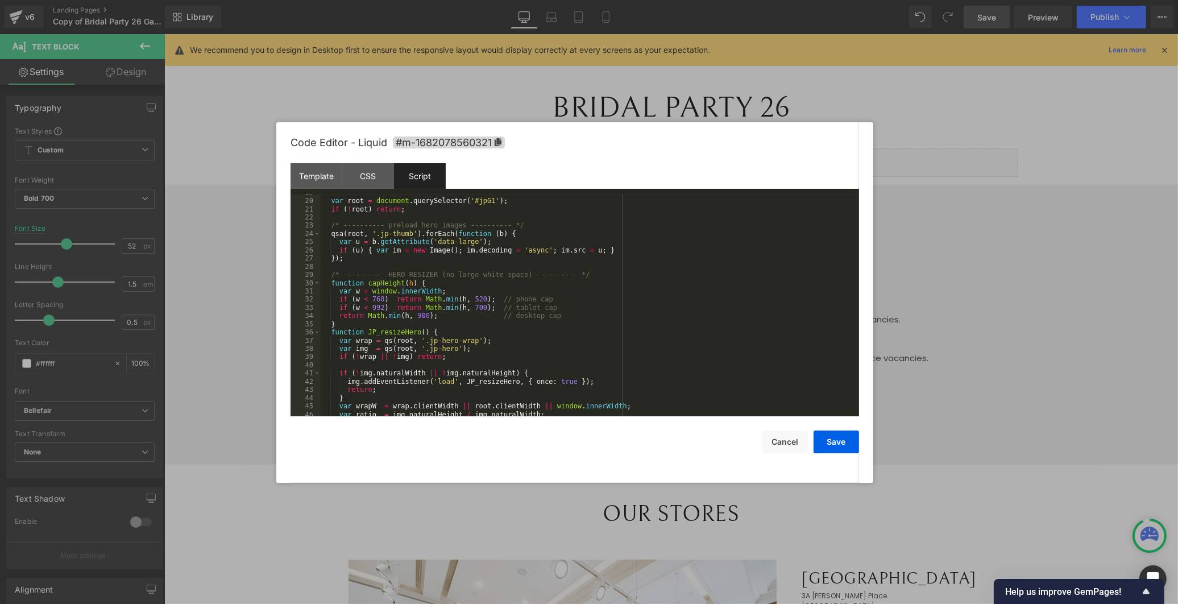
scroll to position [0, 0]
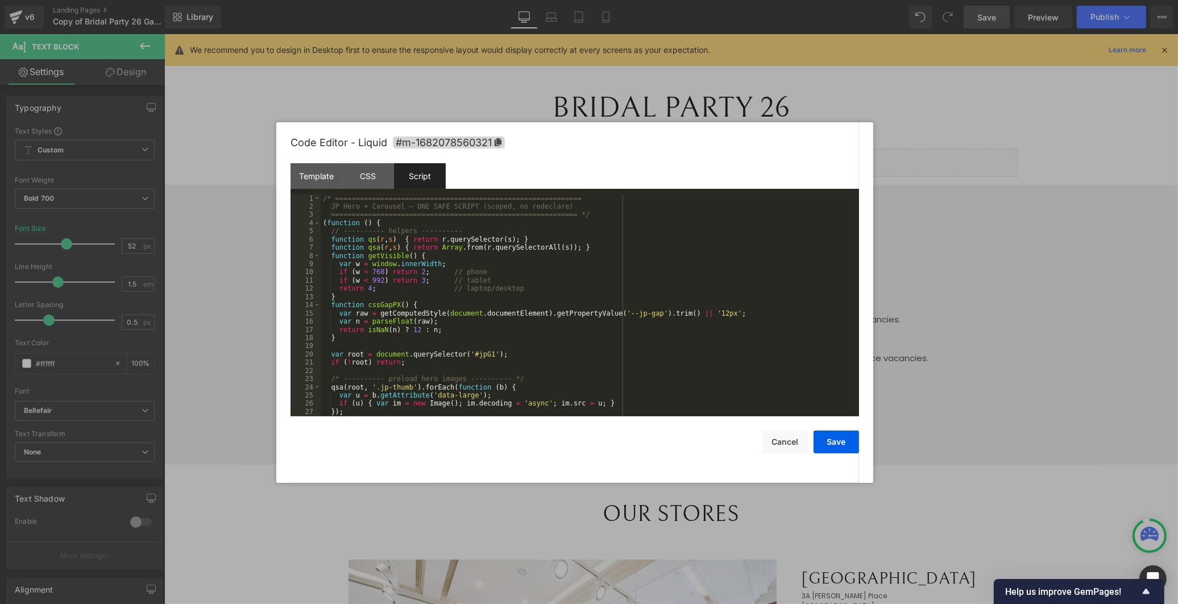
click at [460, 271] on div "/* ============================================================ JP Hero + Carou…" at bounding box center [588, 313] width 534 height 238
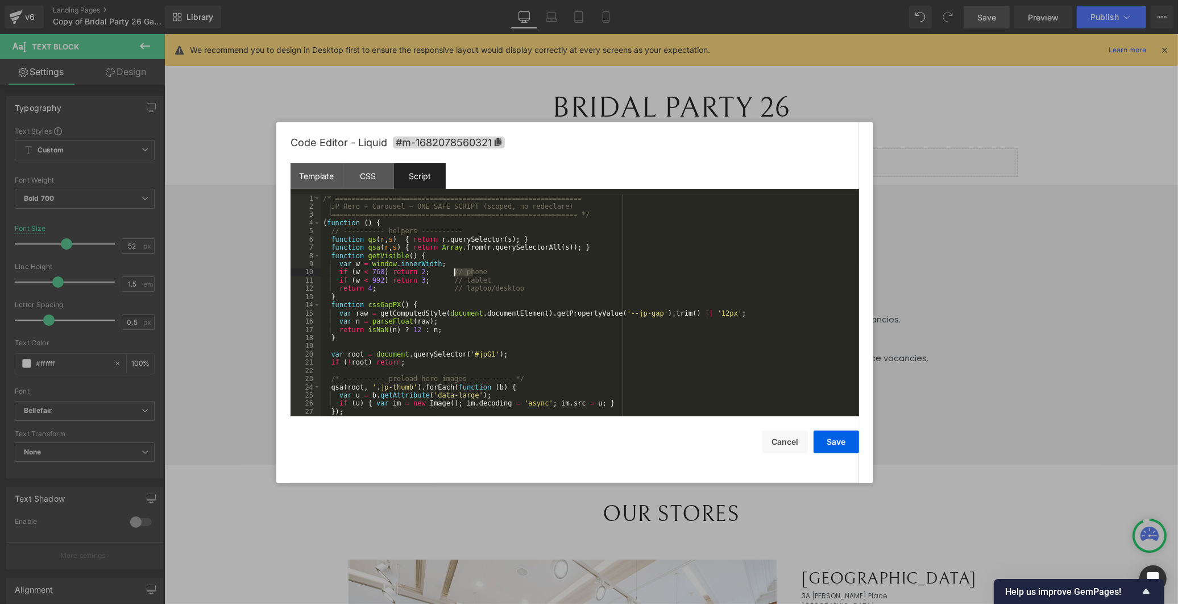
click at [460, 271] on div "/* ============================================================ JP Hero + Carou…" at bounding box center [588, 313] width 534 height 238
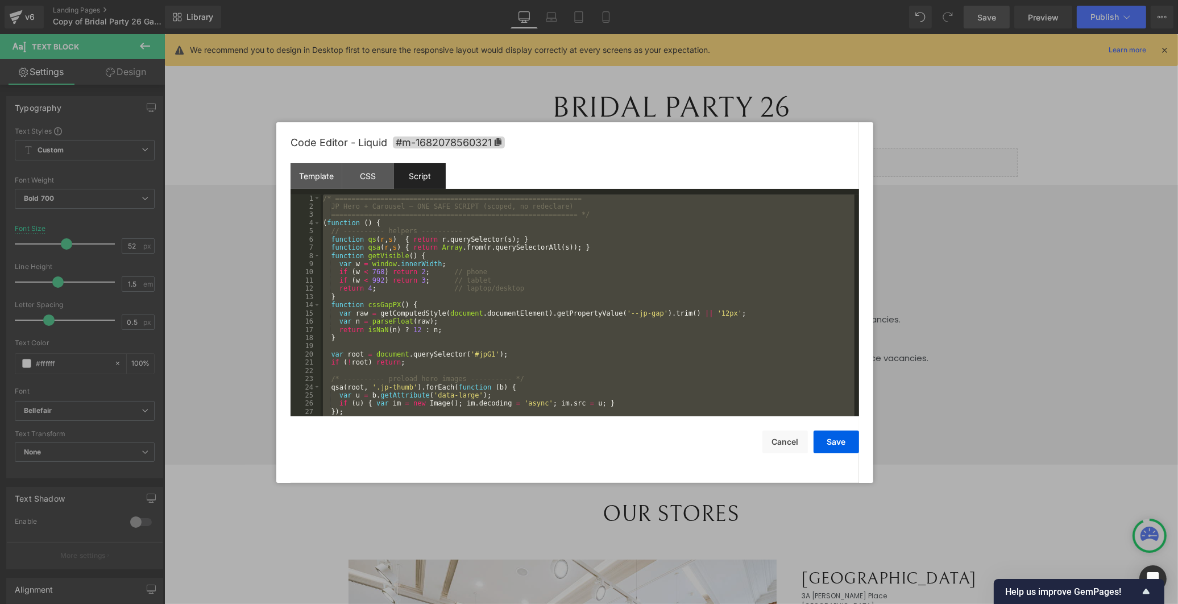
click at [460, 271] on div "/* ============================================================ JP Hero + Carou…" at bounding box center [588, 313] width 534 height 238
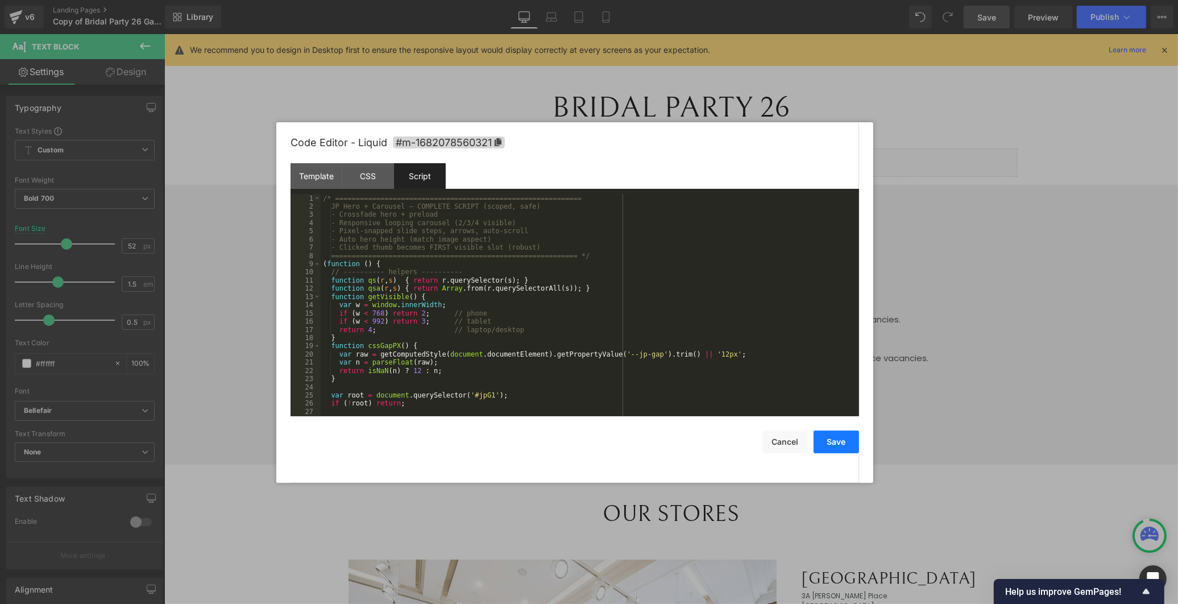
click at [840, 438] on button "Save" at bounding box center [835, 441] width 45 height 23
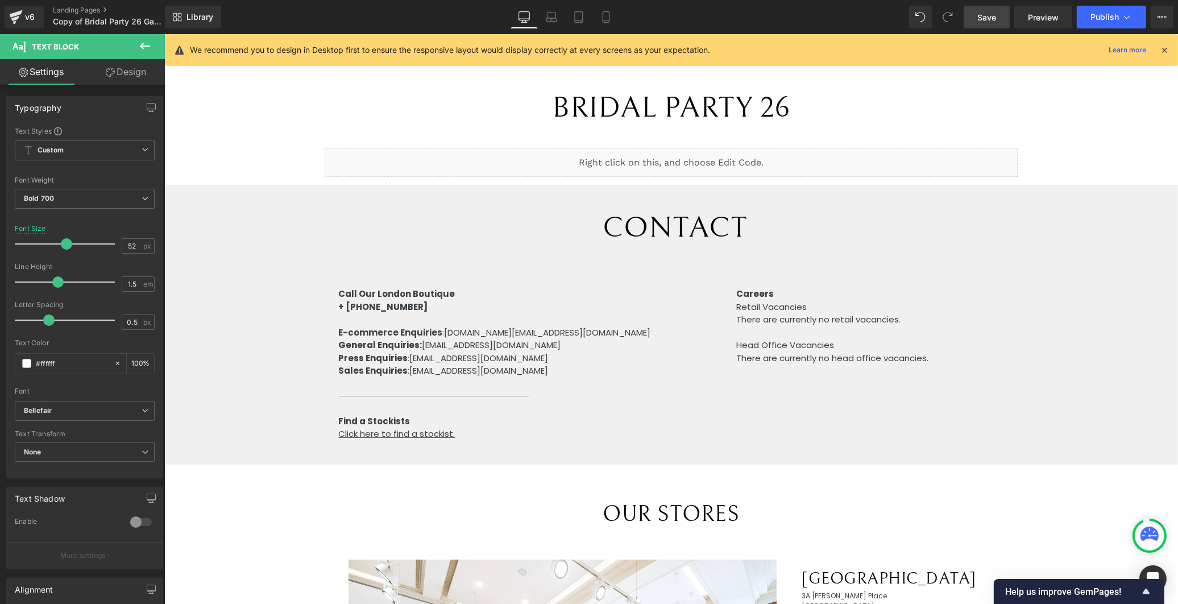
click at [773, 164] on div "Liquid" at bounding box center [670, 162] width 692 height 28
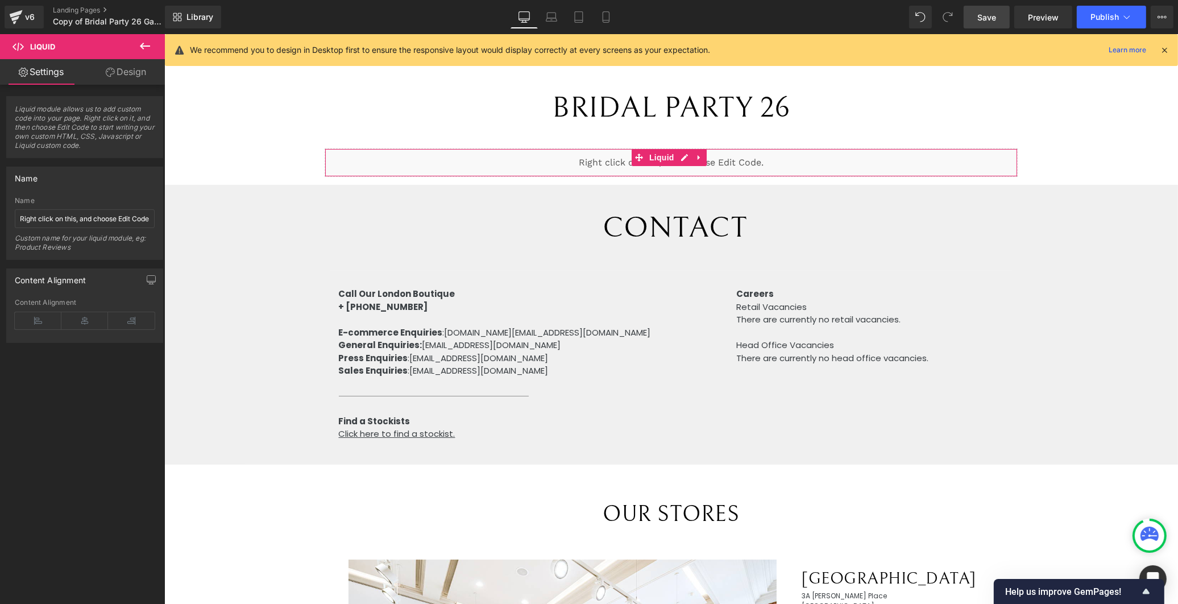
click at [134, 72] on link "Design" at bounding box center [126, 72] width 82 height 26
click at [48, 77] on link "Settings" at bounding box center [41, 72] width 82 height 26
click at [103, 76] on link "Design" at bounding box center [126, 72] width 82 height 26
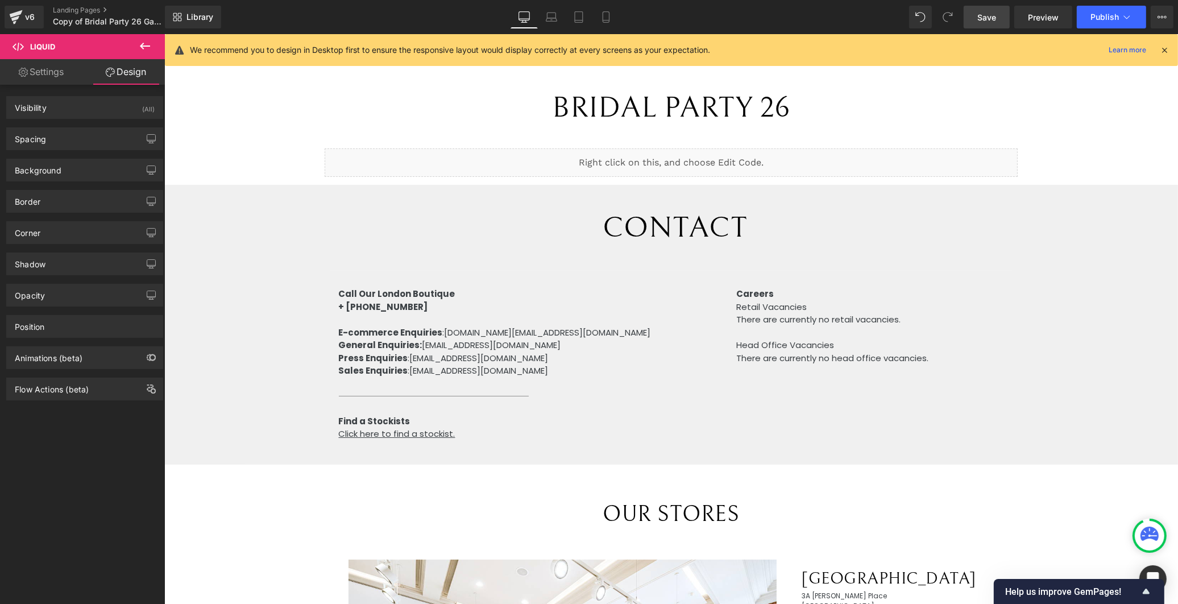
click at [989, 15] on span "Save" at bounding box center [986, 17] width 19 height 12
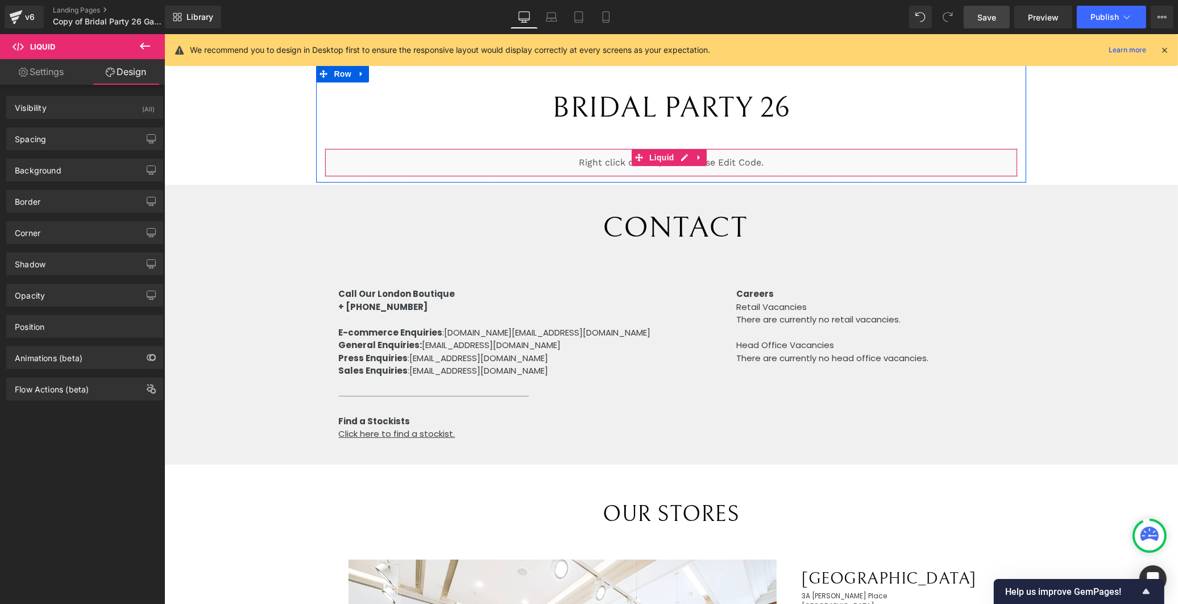
click at [678, 157] on div "Liquid" at bounding box center [670, 162] width 692 height 28
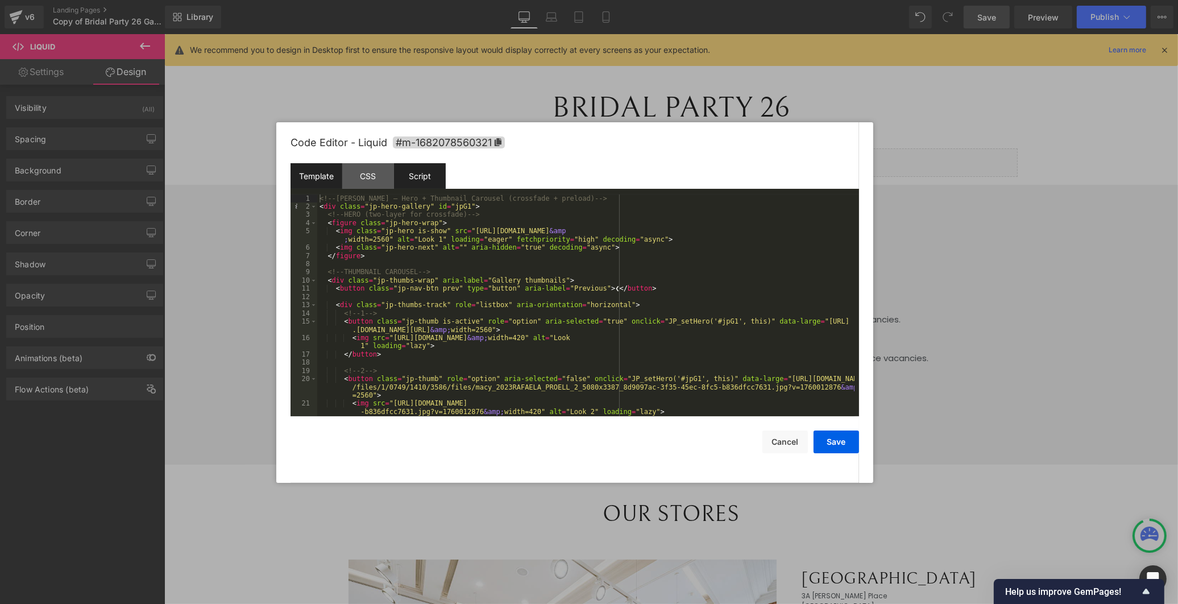
click at [416, 179] on div "Script" at bounding box center [420, 176] width 52 height 26
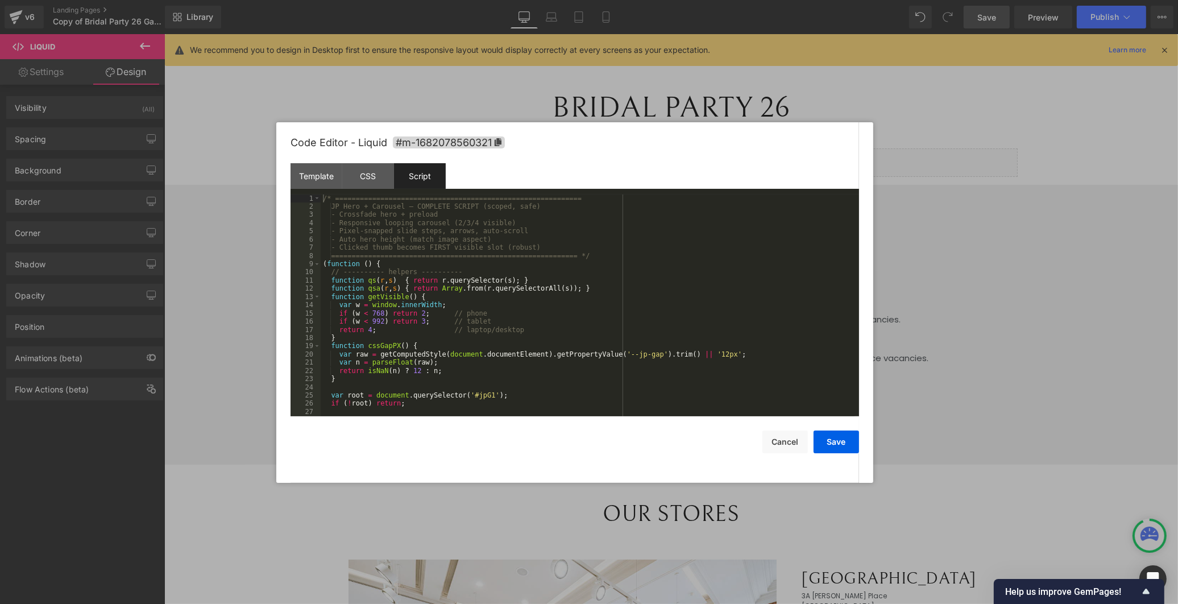
click at [333, 201] on div "/* ============================================================ JP Hero + Carou…" at bounding box center [588, 313] width 534 height 238
click at [459, 314] on div "/* ============================================================ JP Hero + Carou…" at bounding box center [588, 313] width 534 height 238
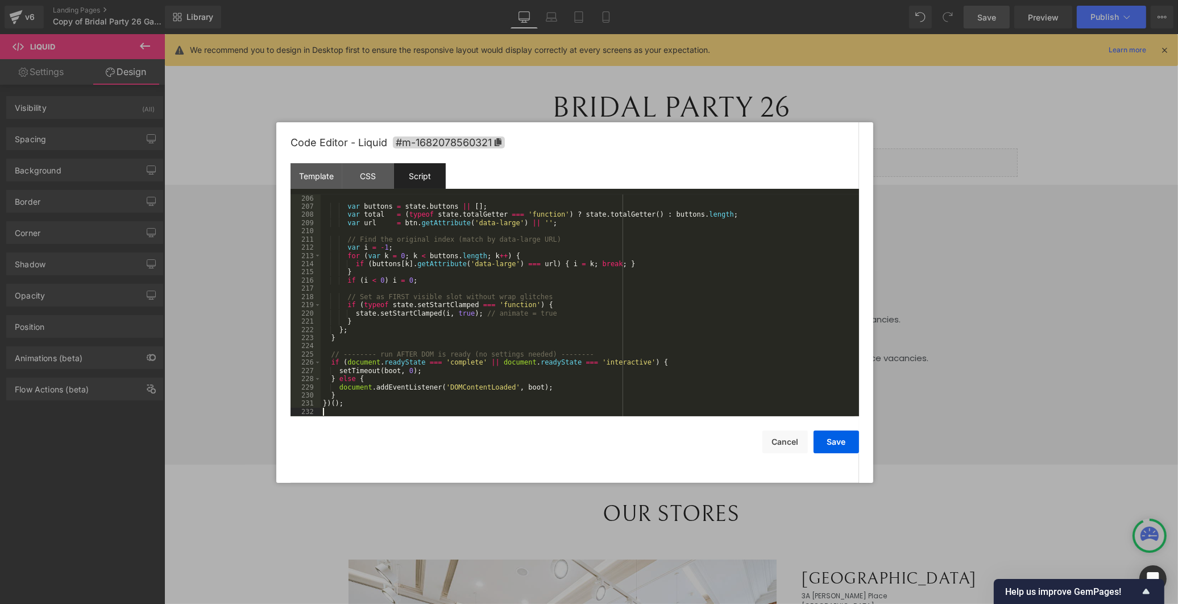
scroll to position [1683, 0]
click at [837, 446] on button "Save" at bounding box center [835, 441] width 45 height 23
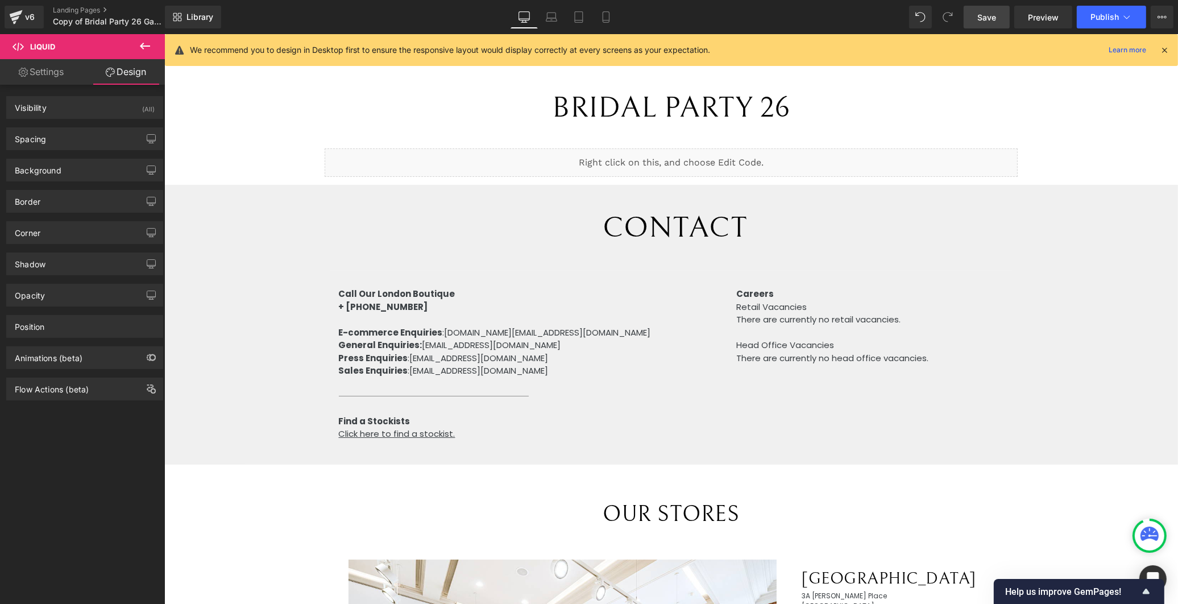
click at [1003, 14] on link "Save" at bounding box center [987, 17] width 46 height 23
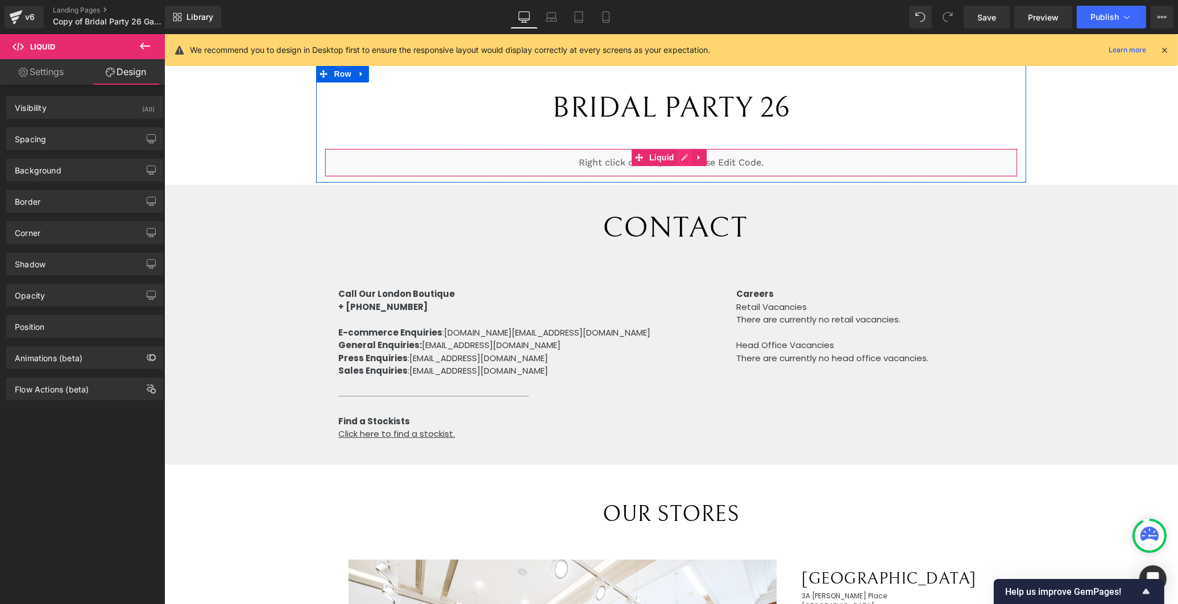
click at [678, 152] on div "Liquid" at bounding box center [670, 162] width 692 height 28
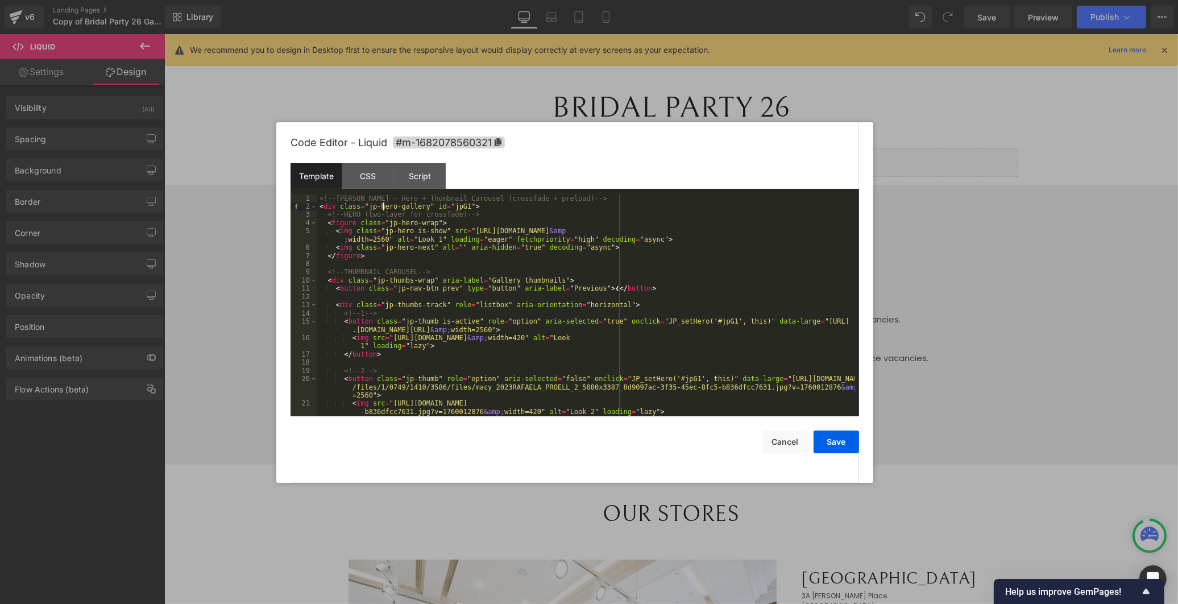
click at [385, 211] on div "<!-- [PERSON_NAME] – Hero + Thumbnail Carousel (crossfade + preload) --> < div …" at bounding box center [585, 313] width 537 height 238
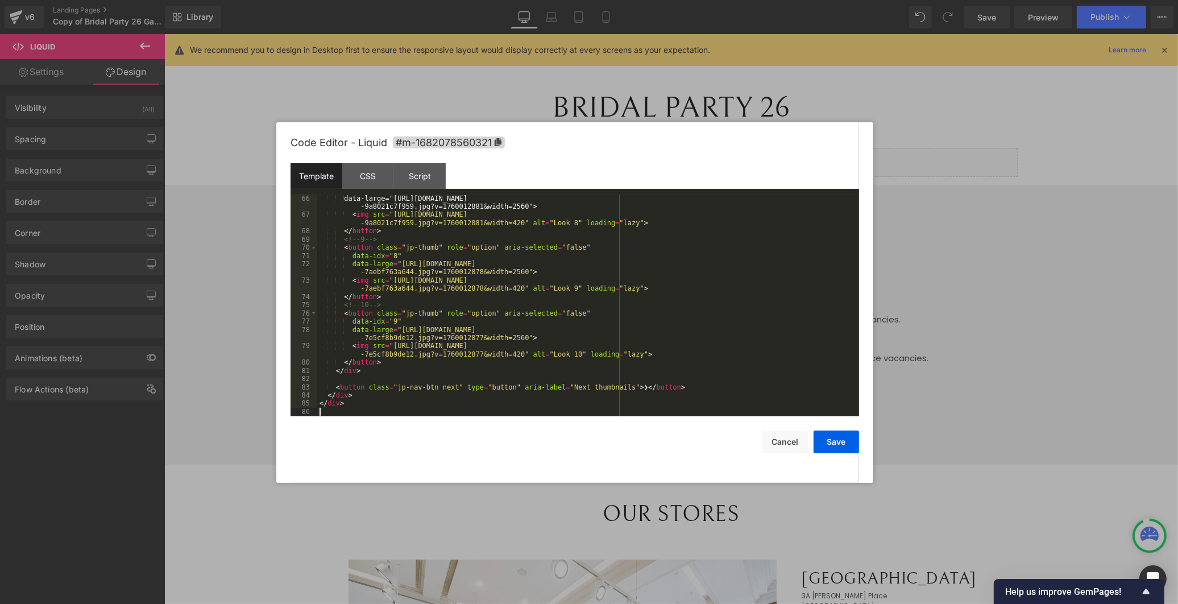
scroll to position [640, 0]
click at [834, 439] on button "Save" at bounding box center [835, 441] width 45 height 23
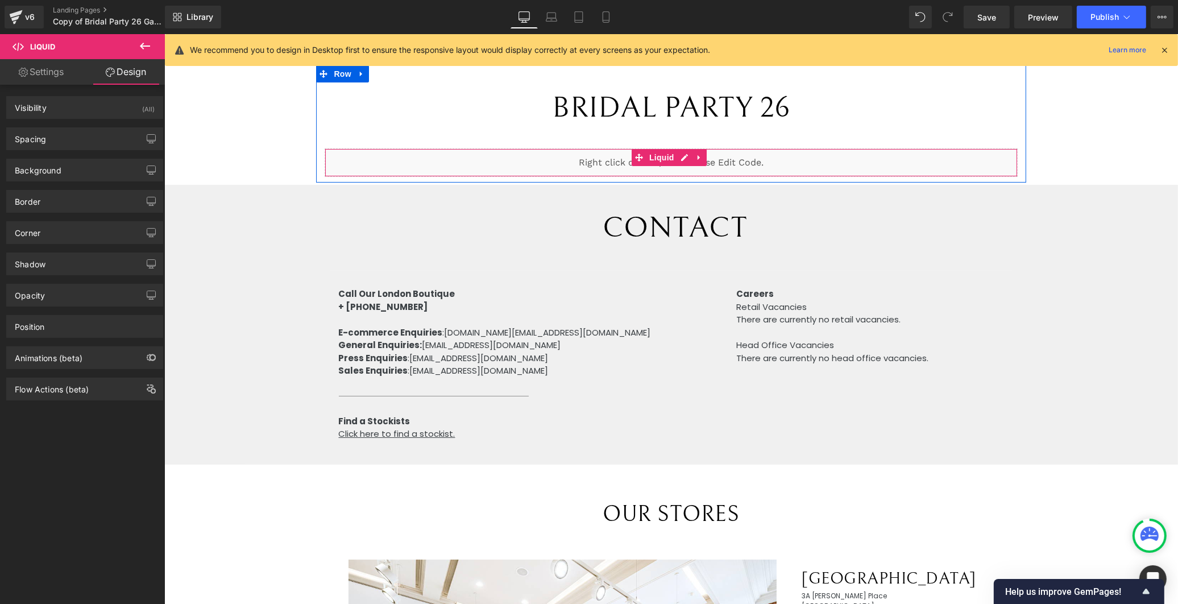
click at [683, 156] on div "Liquid" at bounding box center [670, 162] width 692 height 28
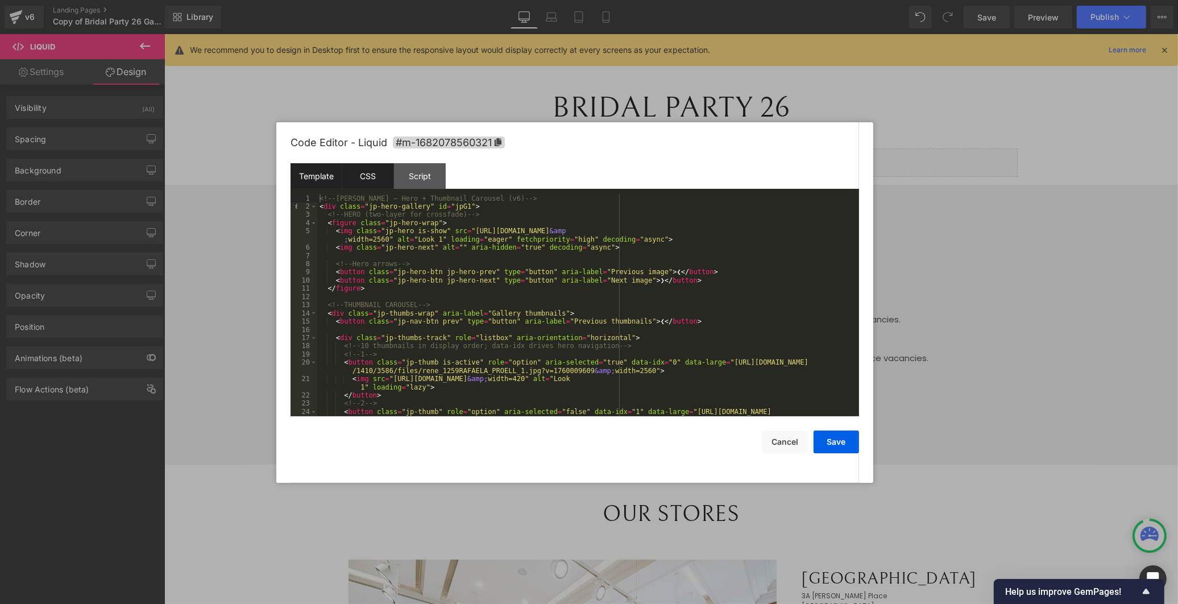
click at [377, 171] on div "CSS" at bounding box center [368, 176] width 52 height 26
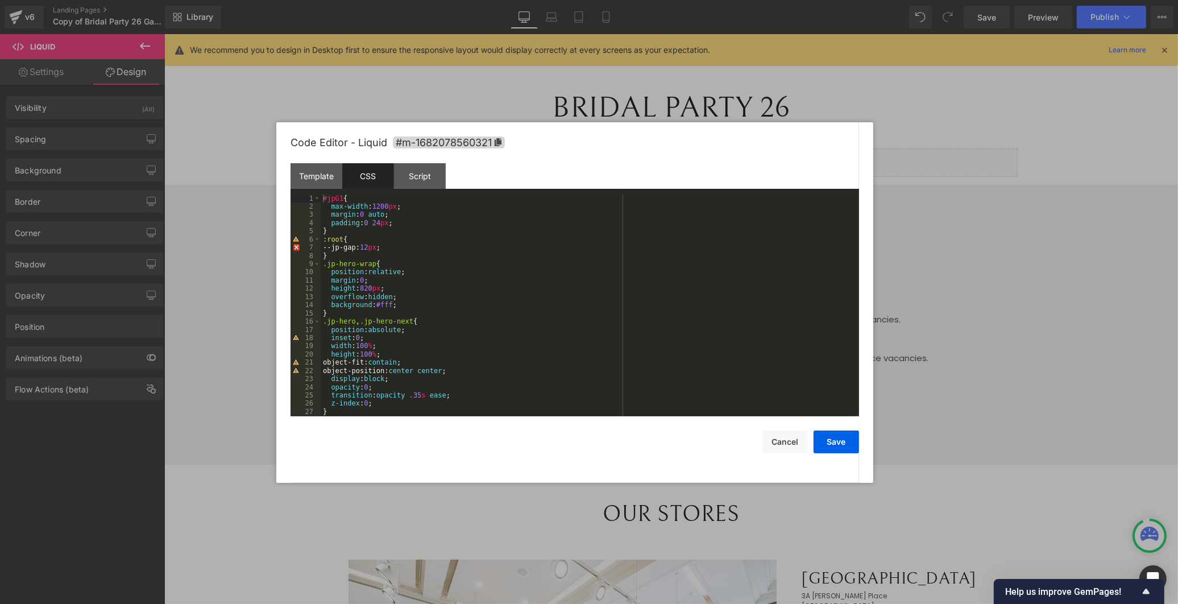
click at [389, 286] on div "#jpG1 { max-width : 1200 px ; margin : 0 auto ; padding : 0 24 px ; } :root { -…" at bounding box center [588, 313] width 534 height 238
click at [389, 285] on div "#jpG1 { max-width : 1200 px ; margin : 0 auto ; padding : 0 24 px ; } :root { -…" at bounding box center [588, 313] width 534 height 238
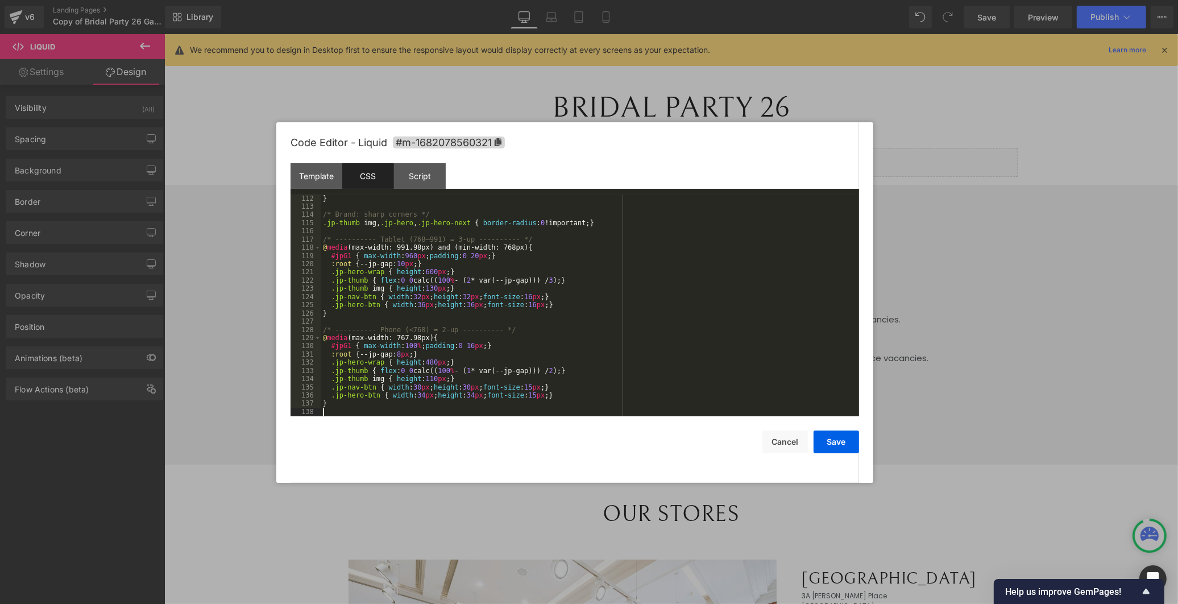
scroll to position [911, 0]
click at [421, 172] on div "Script" at bounding box center [420, 176] width 52 height 26
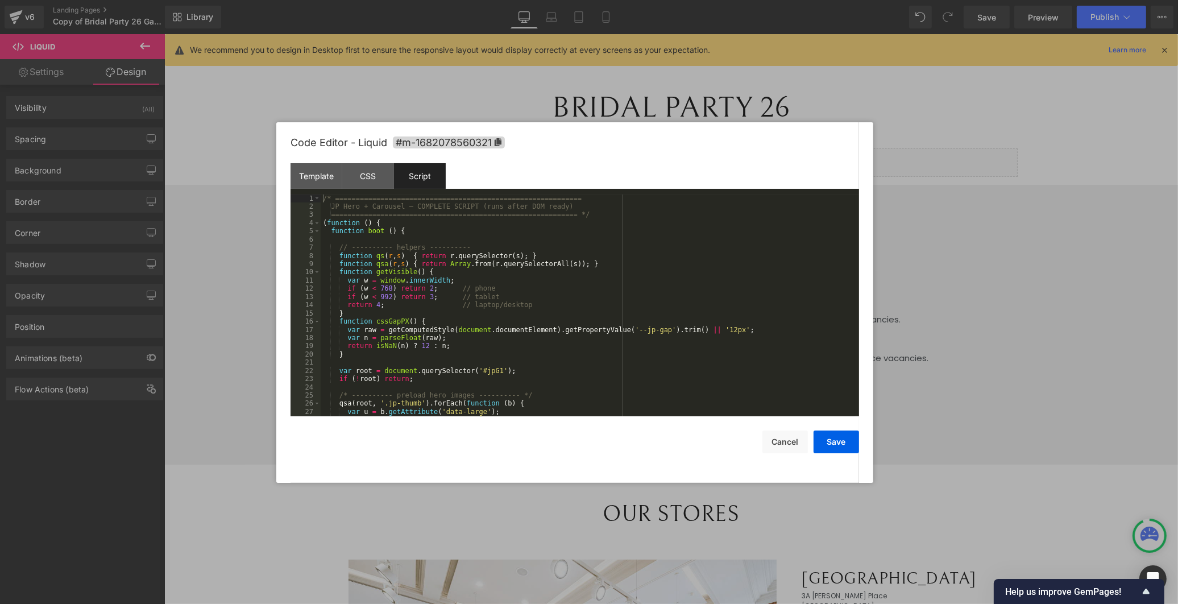
click at [422, 222] on div "/* ============================================================ JP Hero + Carou…" at bounding box center [588, 313] width 534 height 238
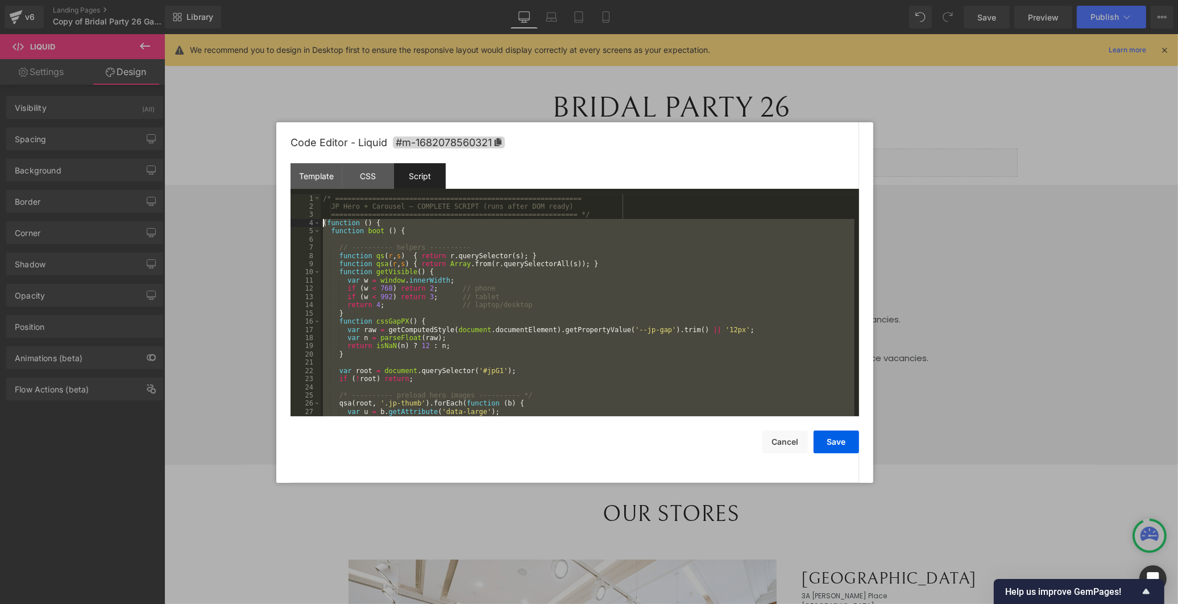
click at [422, 222] on div "/* ============================================================ JP Hero + Carou…" at bounding box center [588, 313] width 534 height 238
click at [443, 207] on div "/* ============================================================ JP Hero + Carou…" at bounding box center [588, 313] width 534 height 238
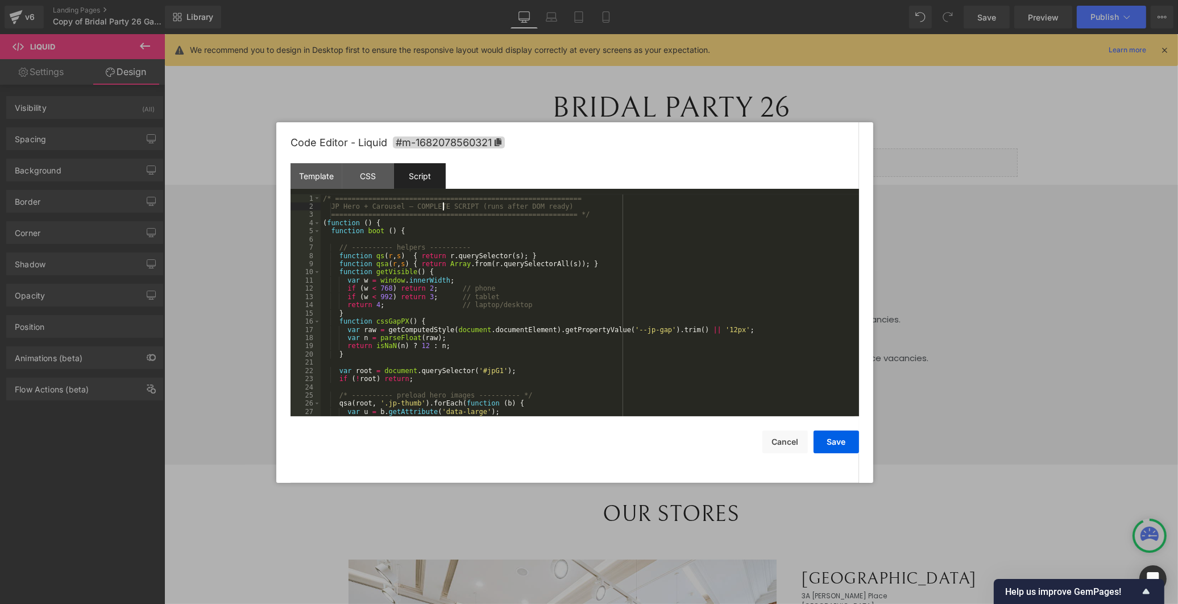
click at [445, 206] on div "/* ============================================================ JP Hero + Carou…" at bounding box center [588, 313] width 534 height 238
click at [350, 197] on div "/* ============================================================ JP Hero + Carou…" at bounding box center [588, 313] width 534 height 238
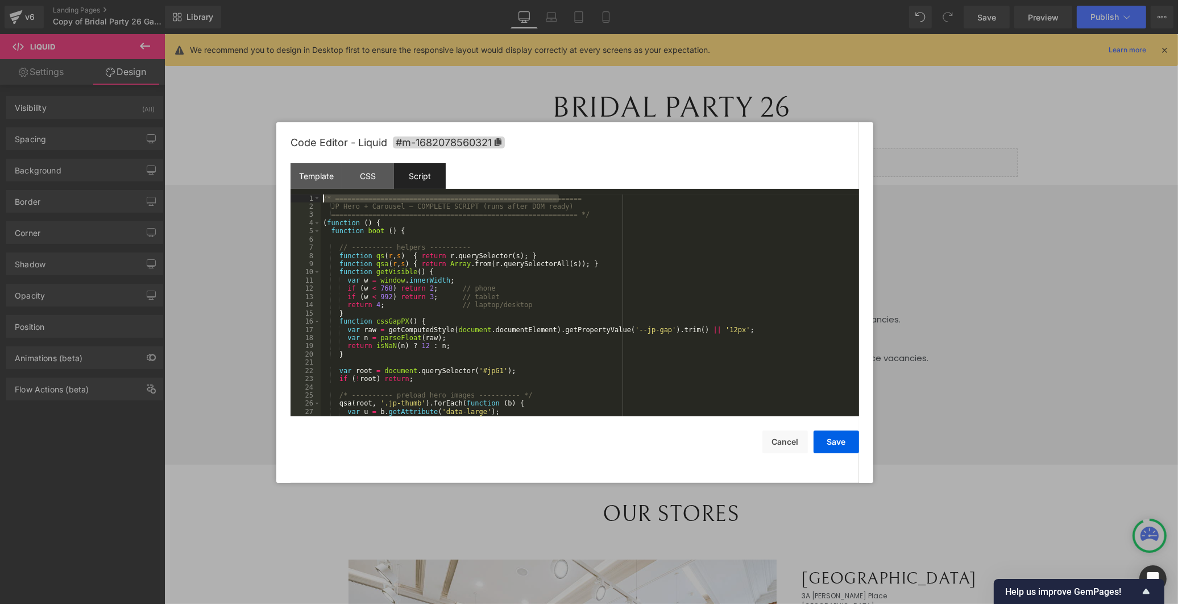
click at [350, 197] on div "/* ============================================================ JP Hero + Carou…" at bounding box center [588, 313] width 534 height 238
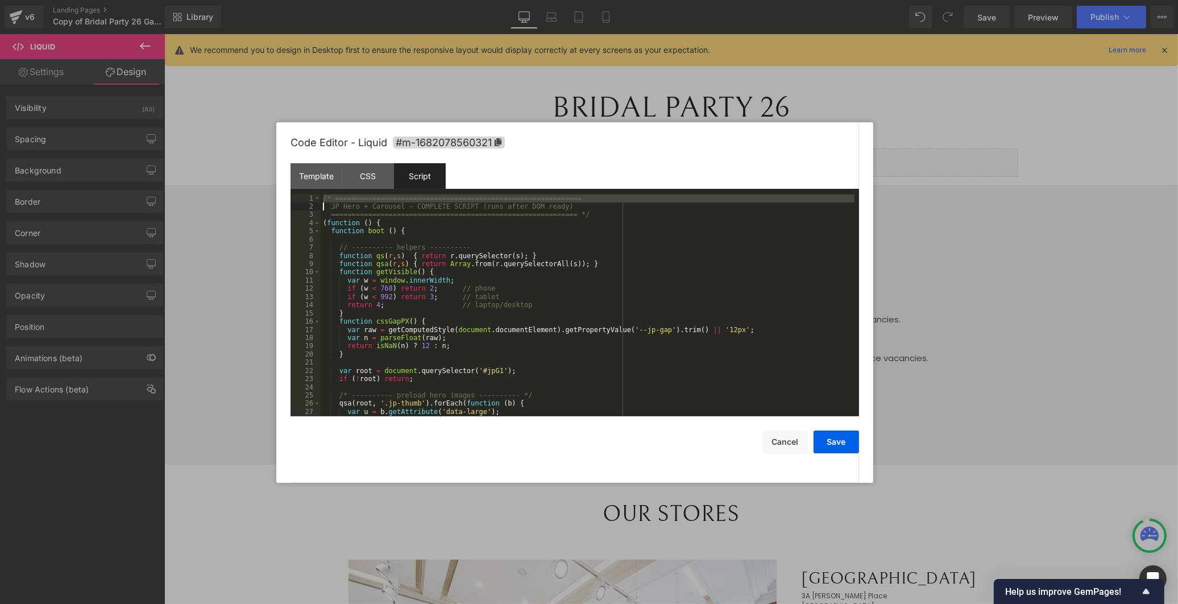
click at [350, 197] on div "/* ============================================================ JP Hero + Carou…" at bounding box center [588, 313] width 534 height 238
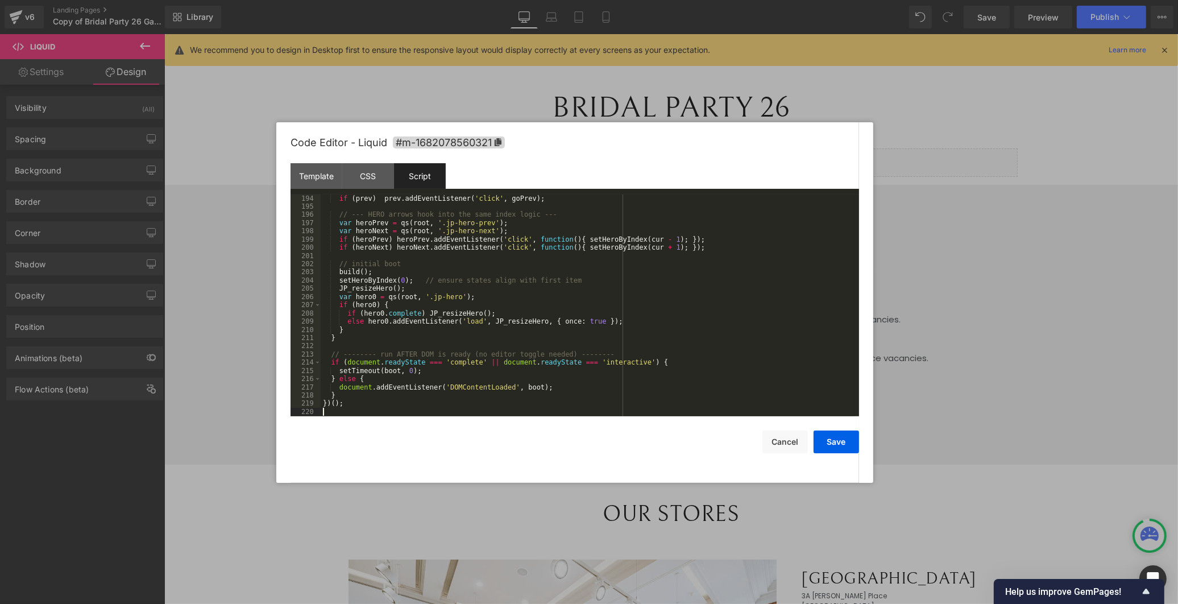
scroll to position [1584, 0]
click at [379, 174] on div "CSS" at bounding box center [368, 176] width 52 height 26
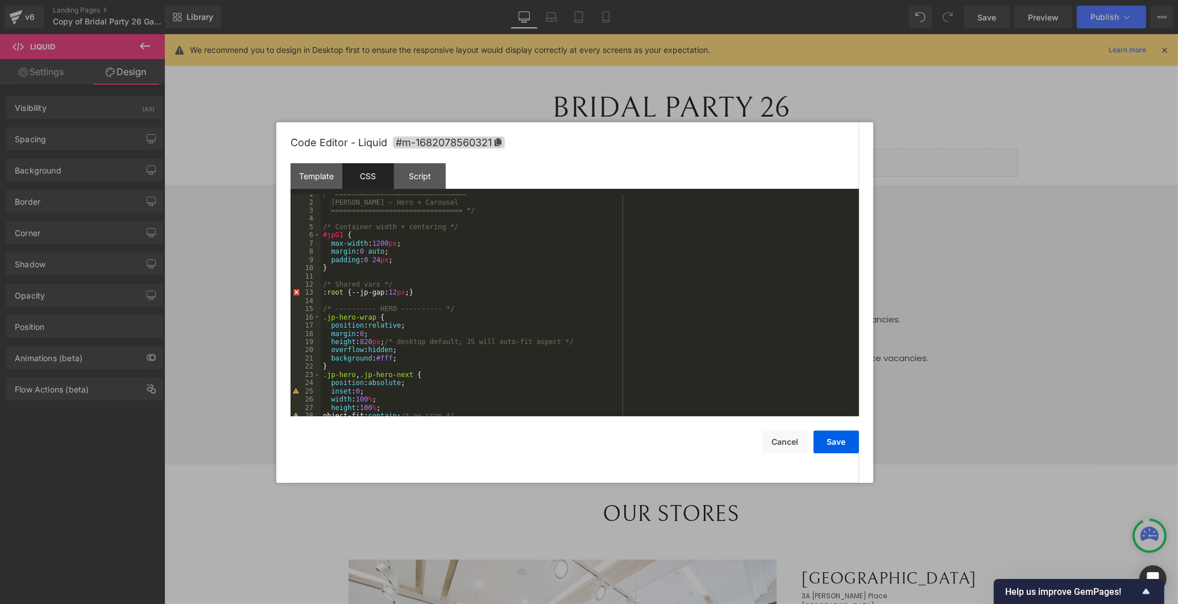
scroll to position [0, 0]
click at [311, 177] on div "Template" at bounding box center [316, 176] width 52 height 26
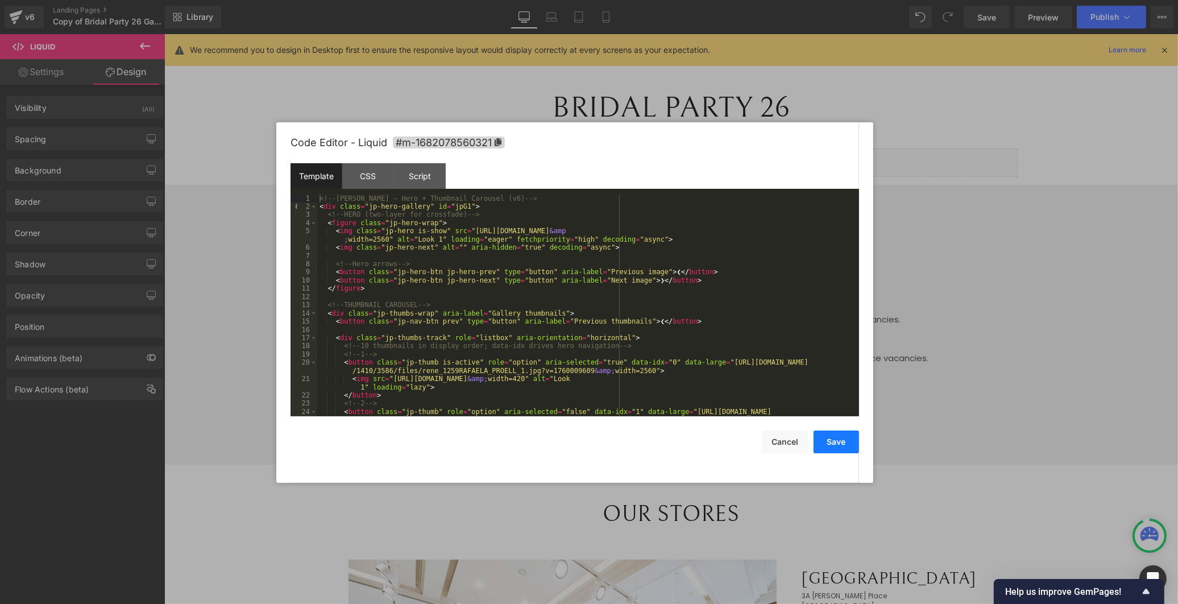
click at [834, 437] on button "Save" at bounding box center [835, 441] width 45 height 23
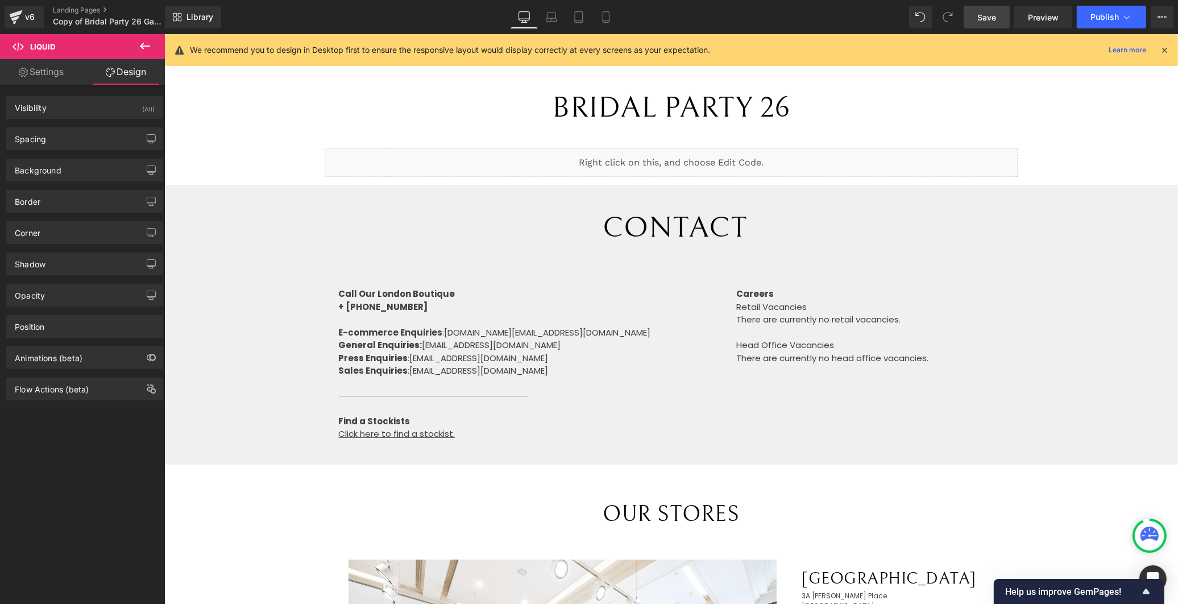
click at [998, 15] on link "Save" at bounding box center [987, 17] width 46 height 23
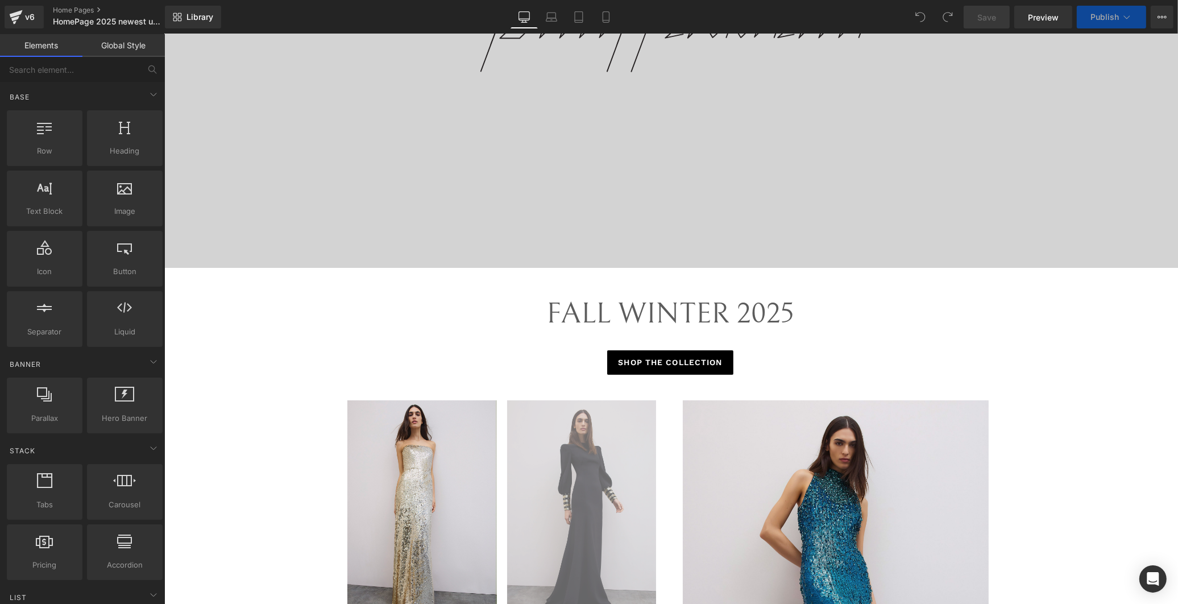
scroll to position [379, 0]
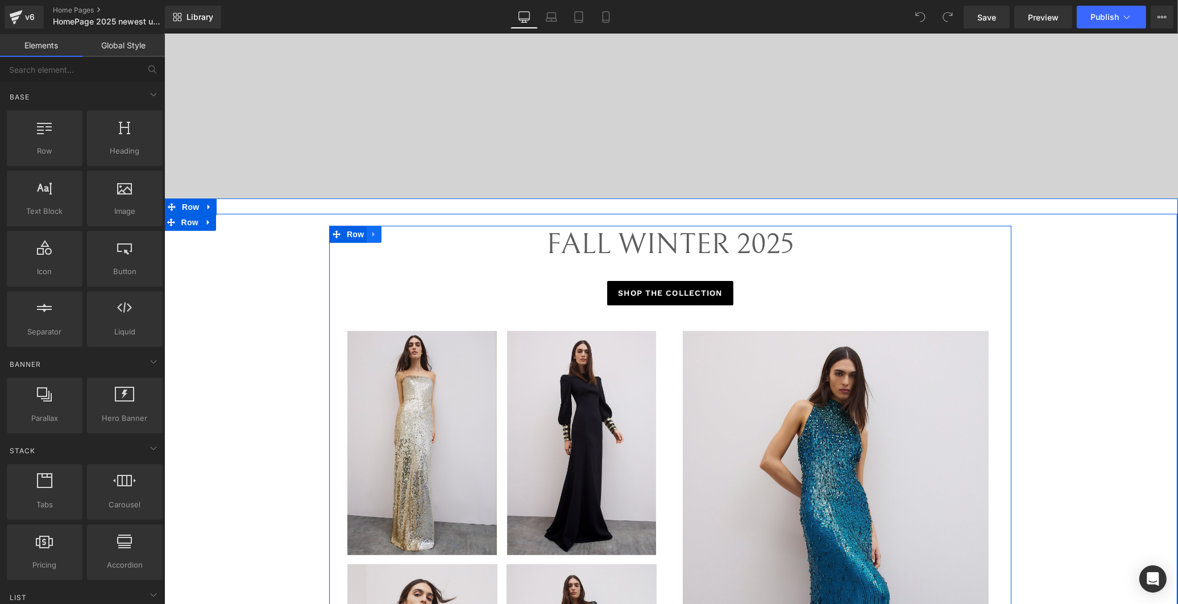
click at [366, 233] on link at bounding box center [373, 234] width 15 height 17
click at [384, 235] on icon at bounding box center [388, 234] width 8 height 9
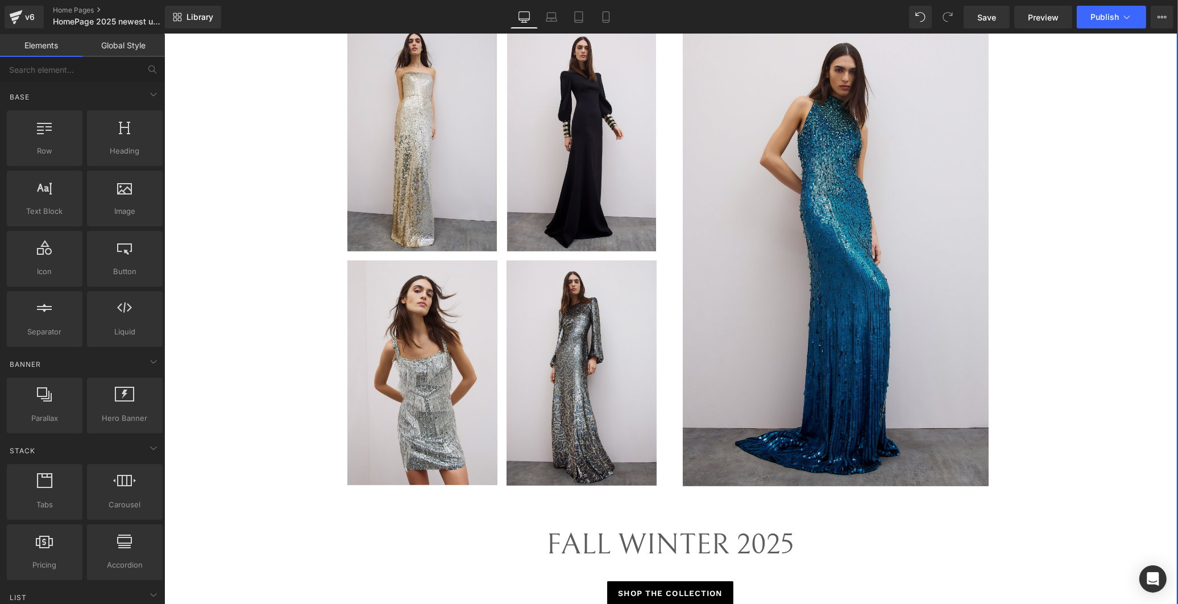
scroll to position [313, 0]
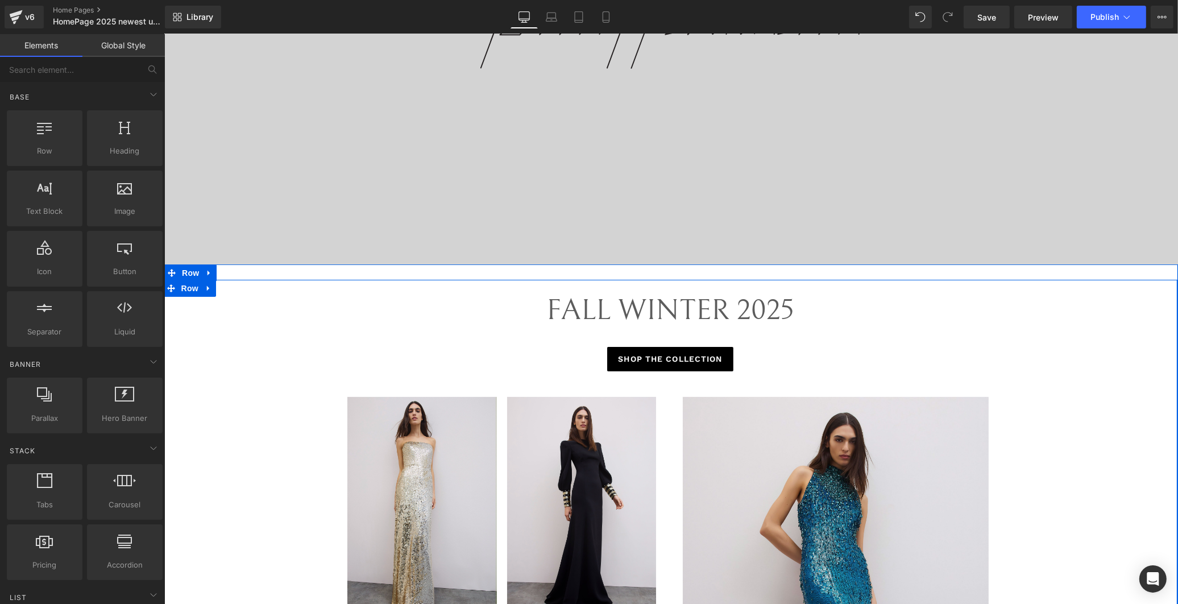
click at [738, 311] on span "FALL WINTER 2025" at bounding box center [669, 310] width 247 height 34
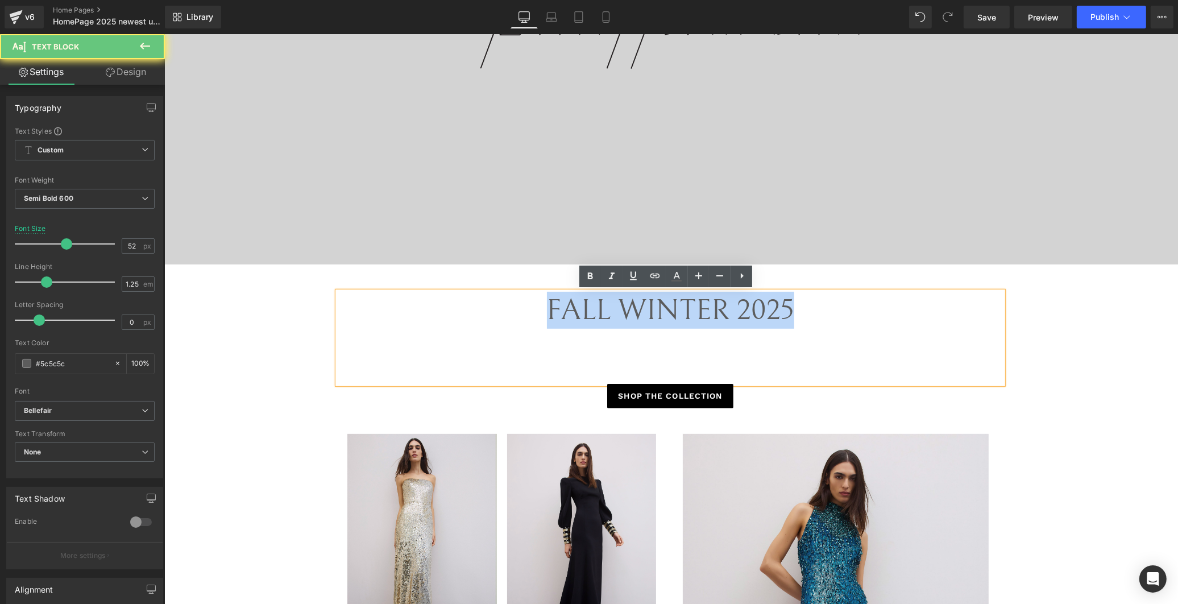
drag, startPoint x: 798, startPoint y: 308, endPoint x: 518, endPoint y: 308, distance: 279.1
click at [518, 308] on div "FALL WINTER 2025" at bounding box center [669, 338] width 665 height 92
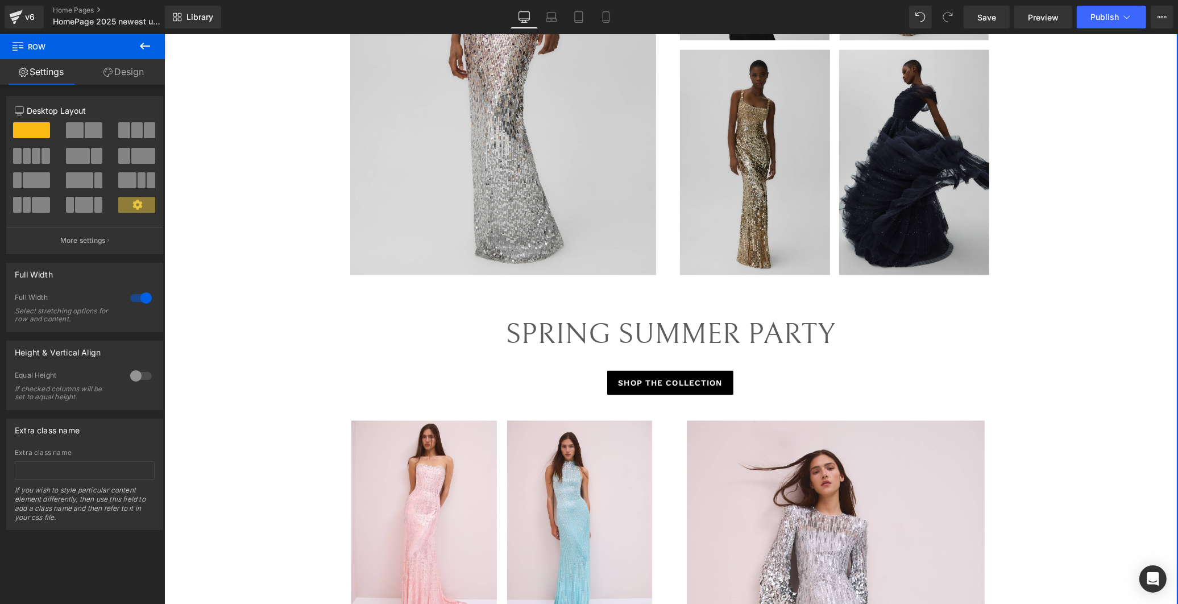
scroll to position [2207, 0]
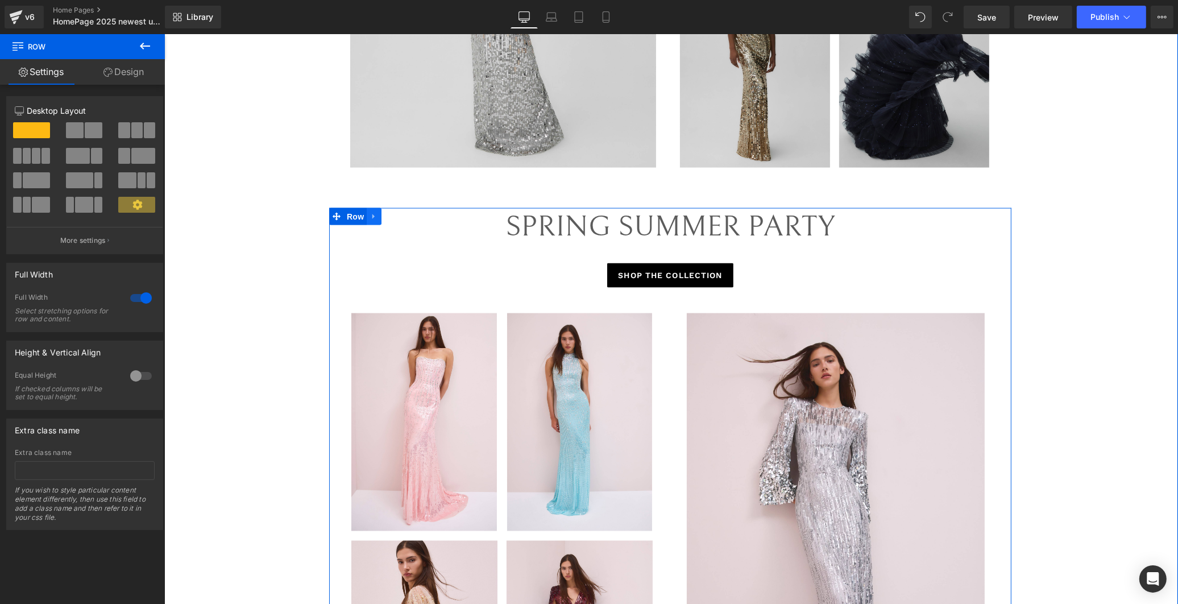
click at [370, 220] on icon at bounding box center [374, 217] width 8 height 9
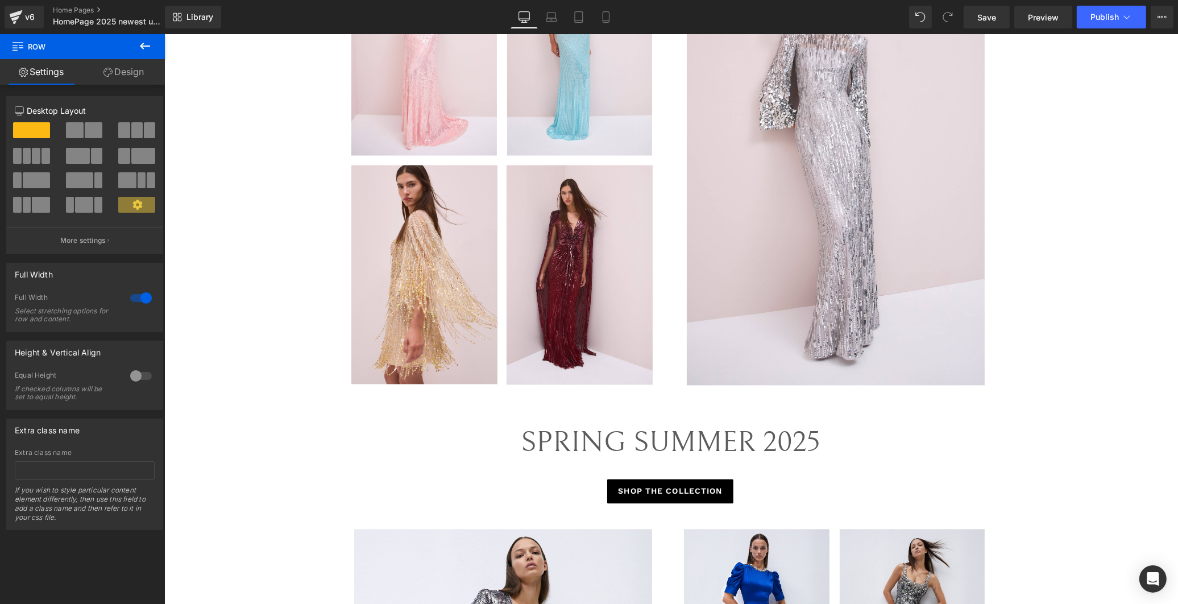
scroll to position [2779, 0]
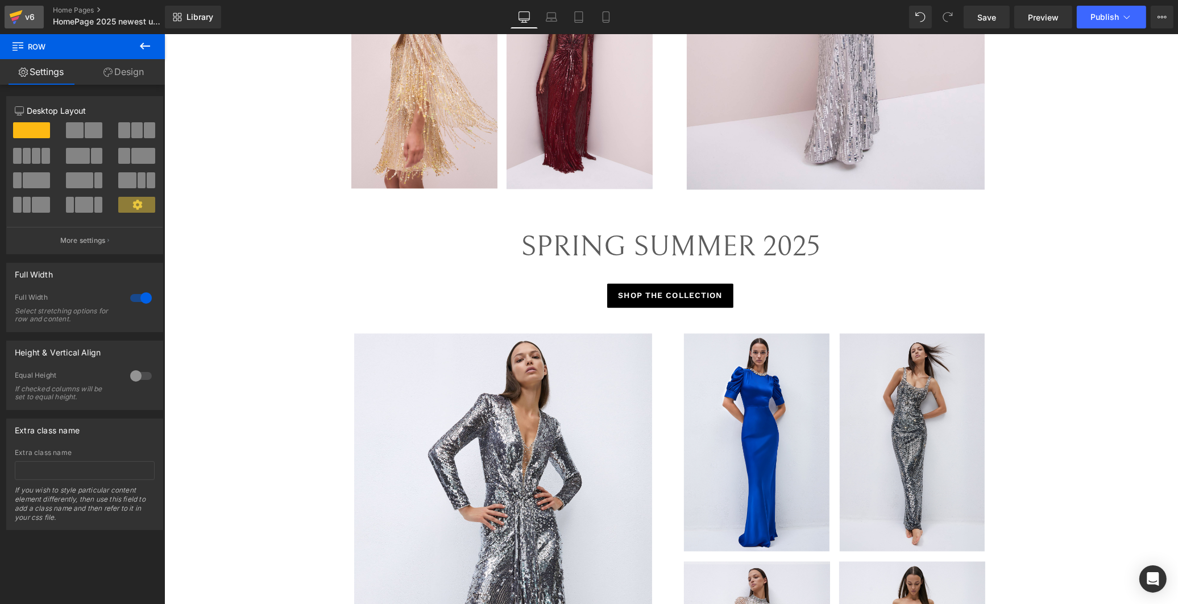
click at [20, 15] on icon at bounding box center [16, 17] width 14 height 28
drag, startPoint x: 985, startPoint y: 13, endPoint x: 218, endPoint y: 36, distance: 766.7
click at [985, 13] on span "Save" at bounding box center [986, 17] width 19 height 12
click at [32, 10] on div "v6" at bounding box center [30, 17] width 14 height 15
